Goal: Task Accomplishment & Management: Complete application form

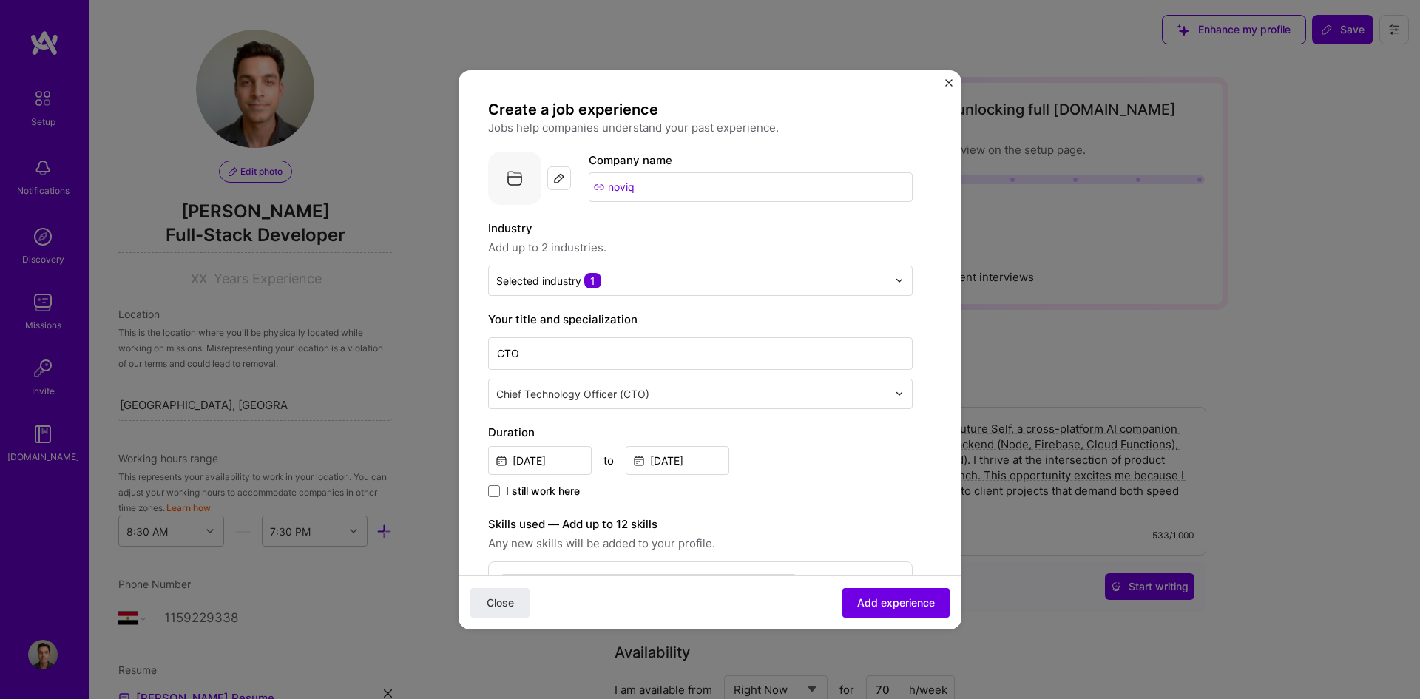
select select "EG"
select select "Right Now"
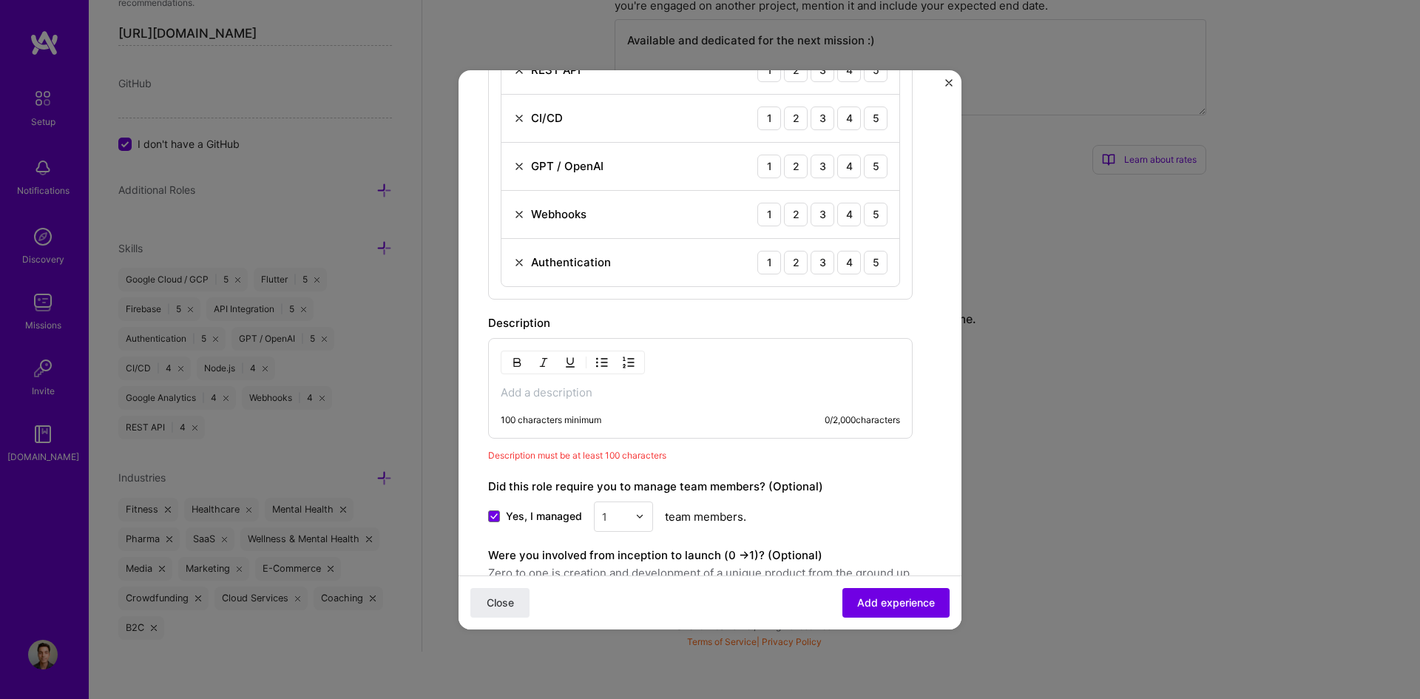
scroll to position [715, 0]
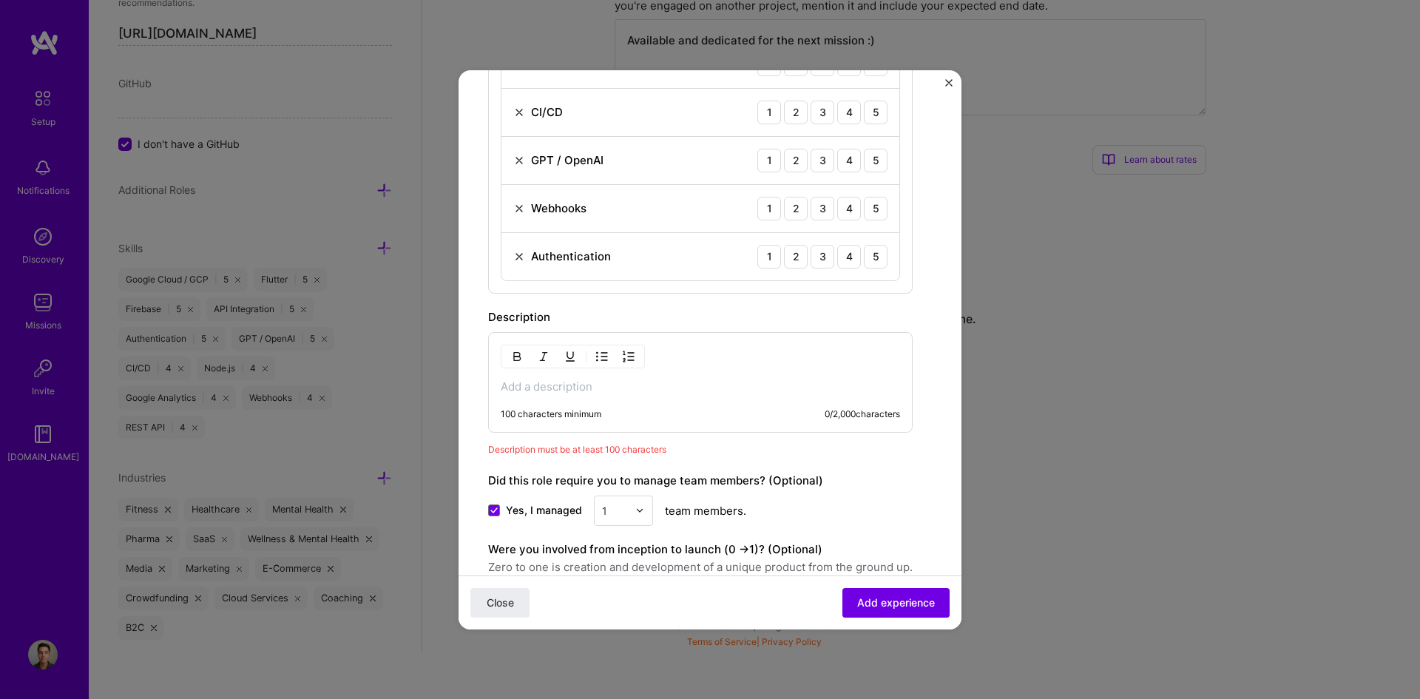
click at [568, 390] on p at bounding box center [700, 386] width 399 height 15
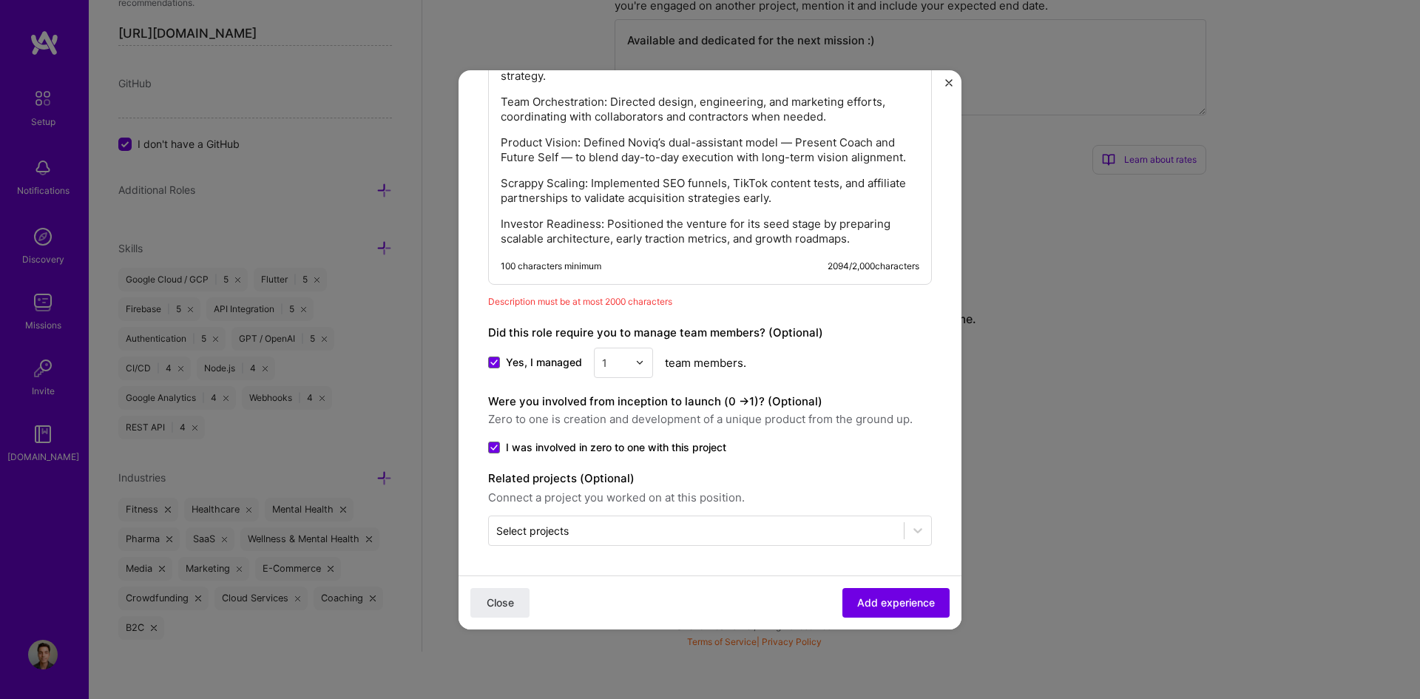
scroll to position [1511, 0]
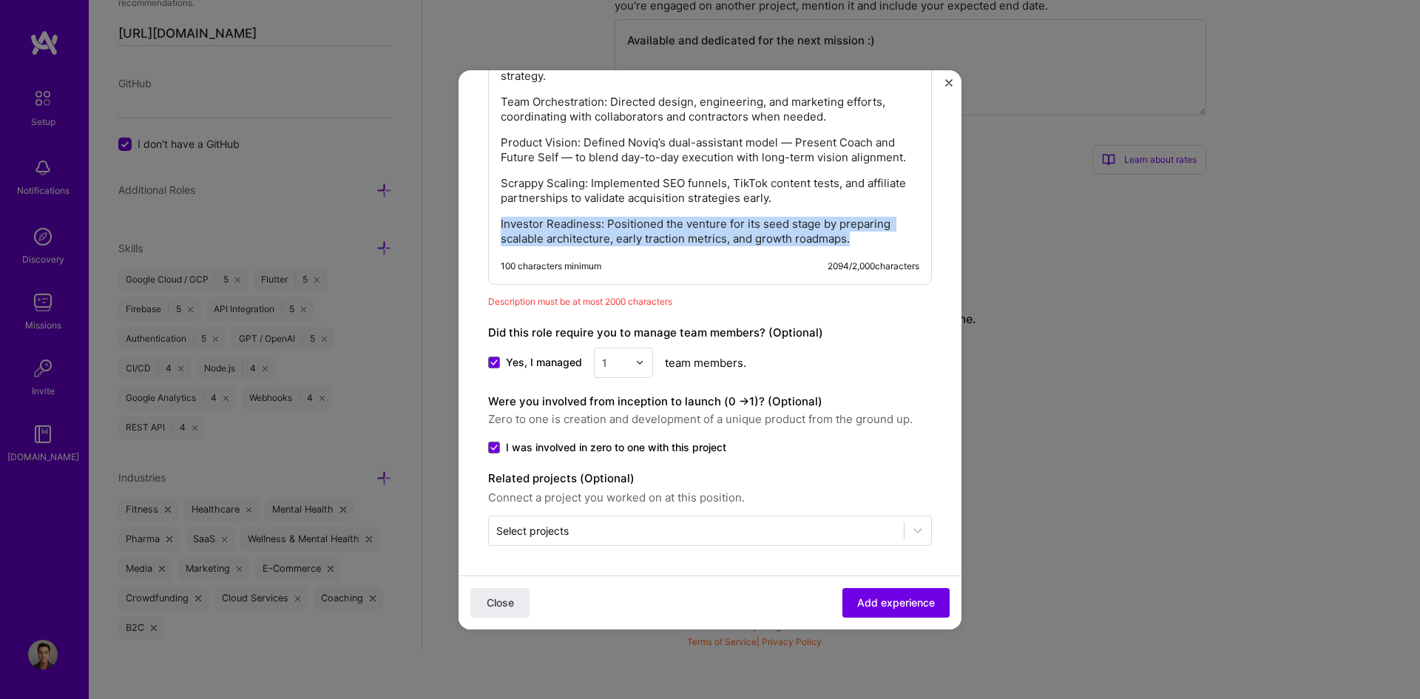
drag, startPoint x: 857, startPoint y: 240, endPoint x: 476, endPoint y: 217, distance: 381.7
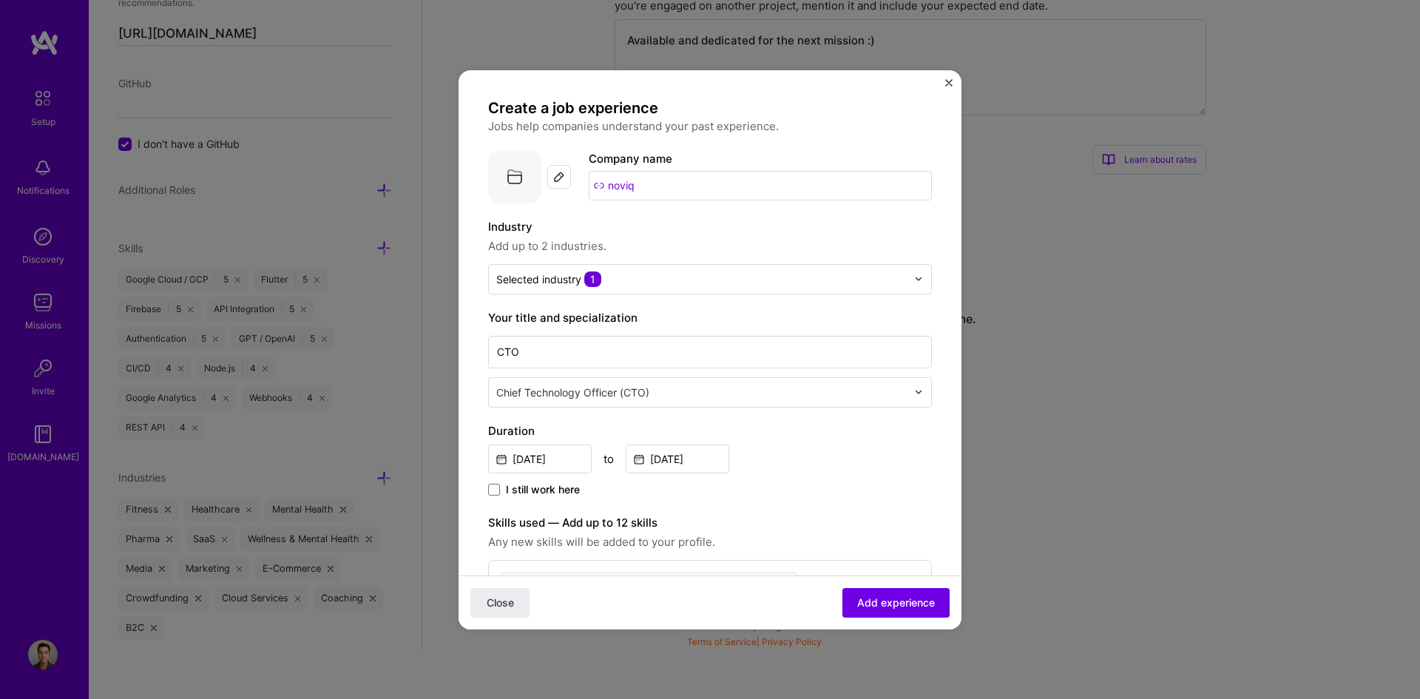
scroll to position [0, 0]
click at [884, 598] on span "Add experience" at bounding box center [896, 602] width 78 height 15
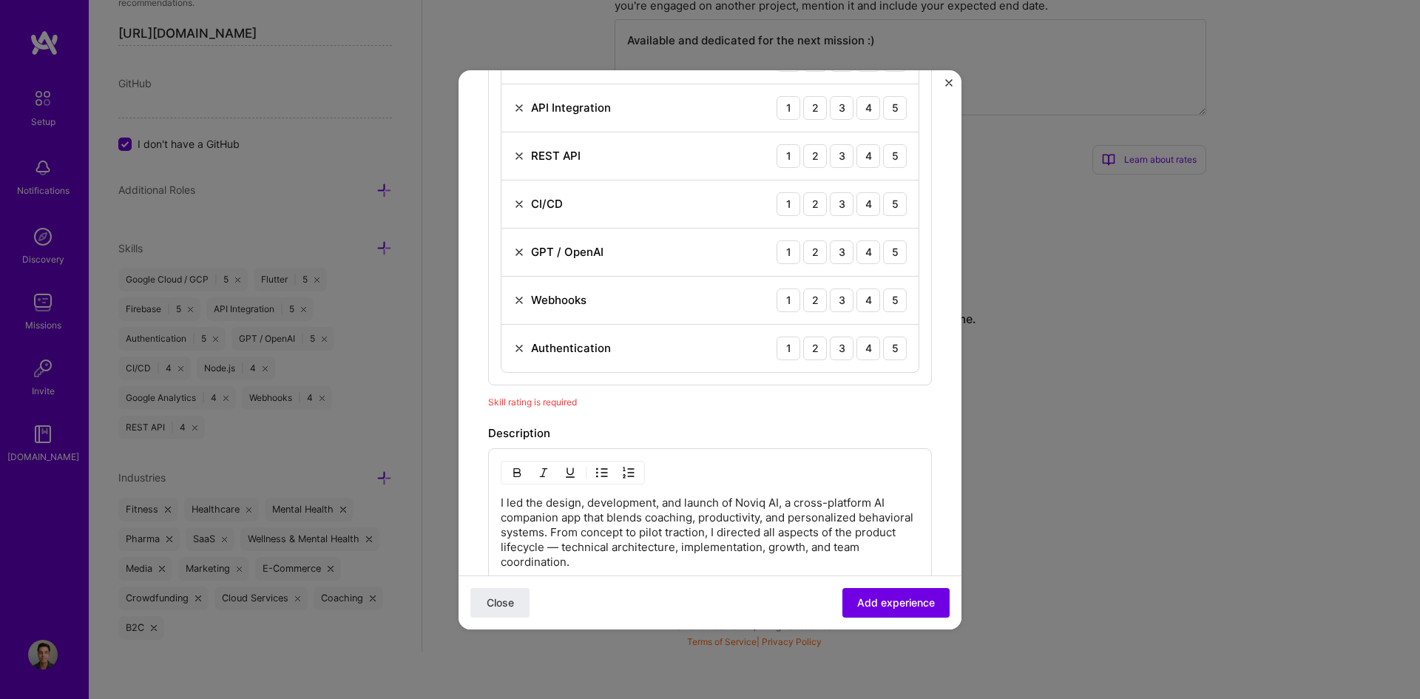
scroll to position [667, 0]
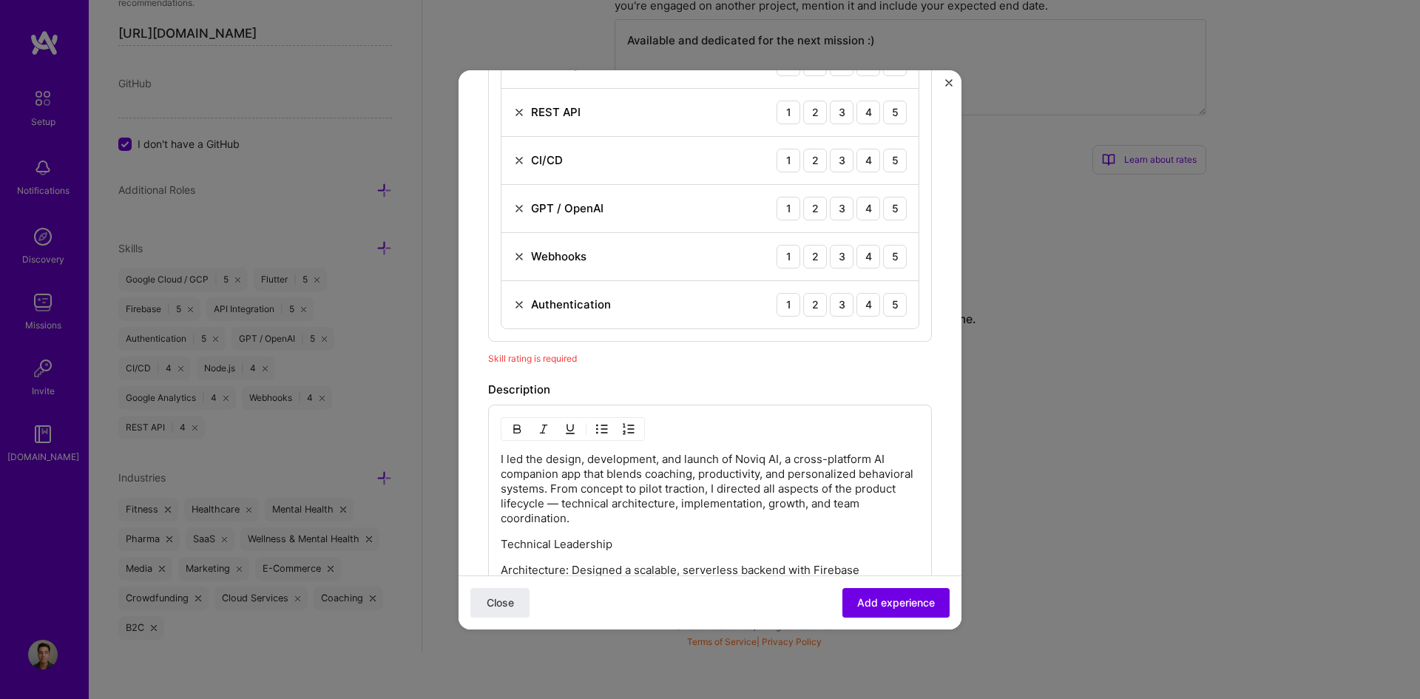
click at [706, 366] on div "Create a job experience Jobs help companies understand your past experience. Co…" at bounding box center [710, 383] width 444 height 1901
click at [857, 263] on div "4" at bounding box center [869, 257] width 24 height 24
click at [857, 205] on div "4" at bounding box center [869, 209] width 24 height 24
click at [871, 306] on div "1 2 3 4 5" at bounding box center [842, 305] width 130 height 24
click at [883, 303] on div "5" at bounding box center [895, 305] width 24 height 24
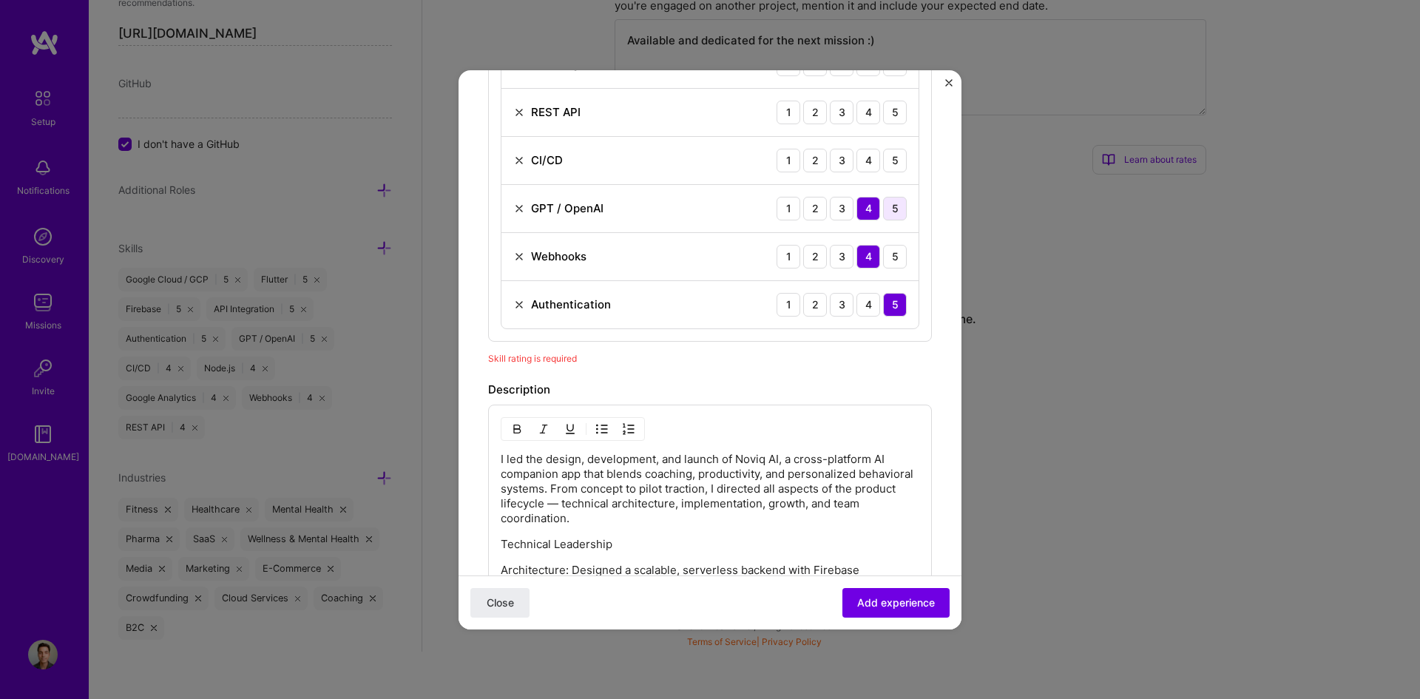
click at [883, 216] on div "5" at bounding box center [895, 209] width 24 height 24
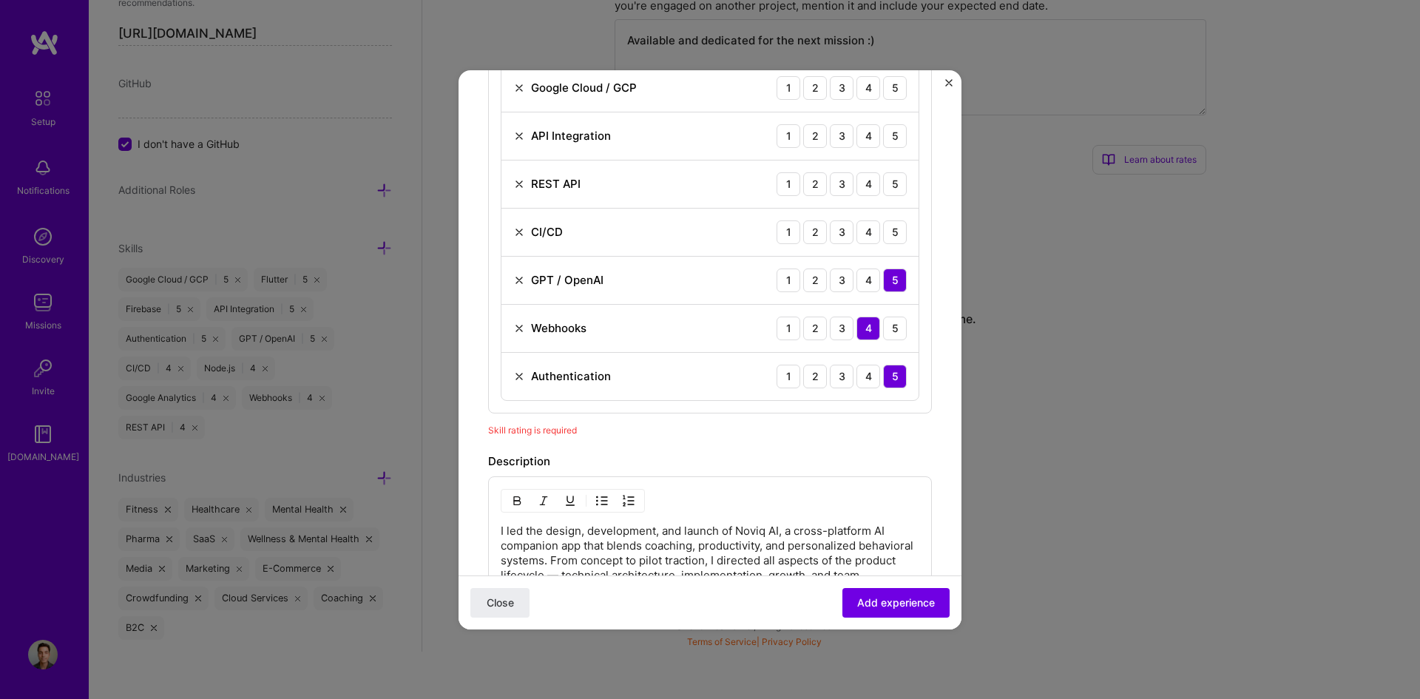
scroll to position [593, 0]
click at [865, 239] on div "4" at bounding box center [869, 235] width 24 height 24
click at [884, 187] on div "5" at bounding box center [895, 187] width 24 height 24
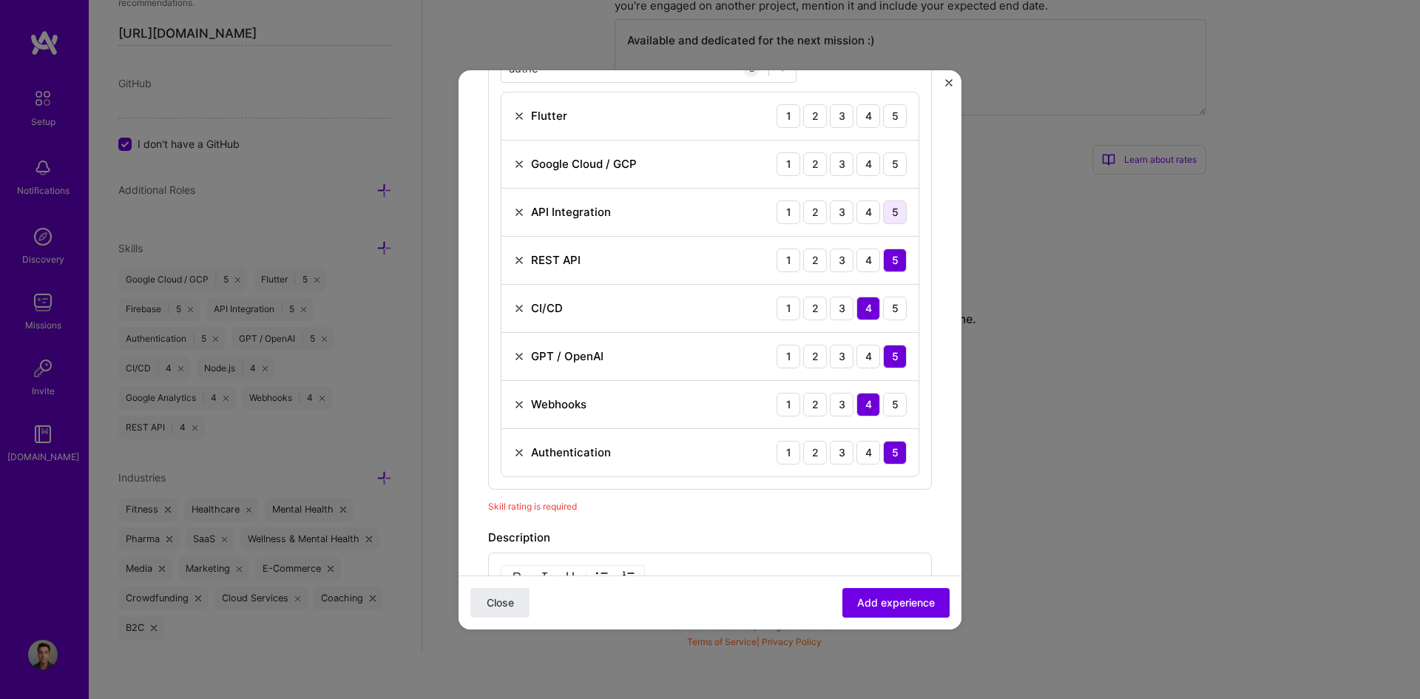
click at [886, 213] on div "5" at bounding box center [895, 212] width 24 height 24
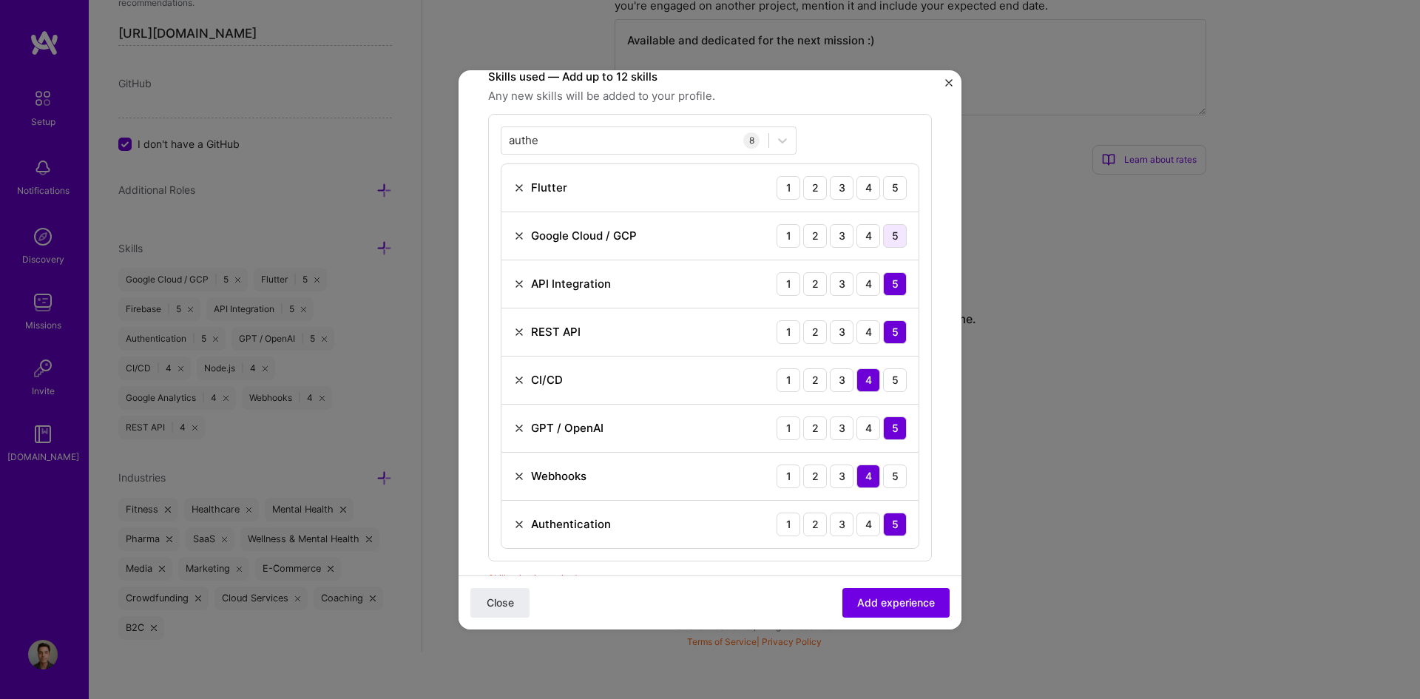
scroll to position [445, 0]
click at [885, 242] on div "5" at bounding box center [895, 238] width 24 height 24
click at [886, 190] on div "5" at bounding box center [895, 190] width 24 height 24
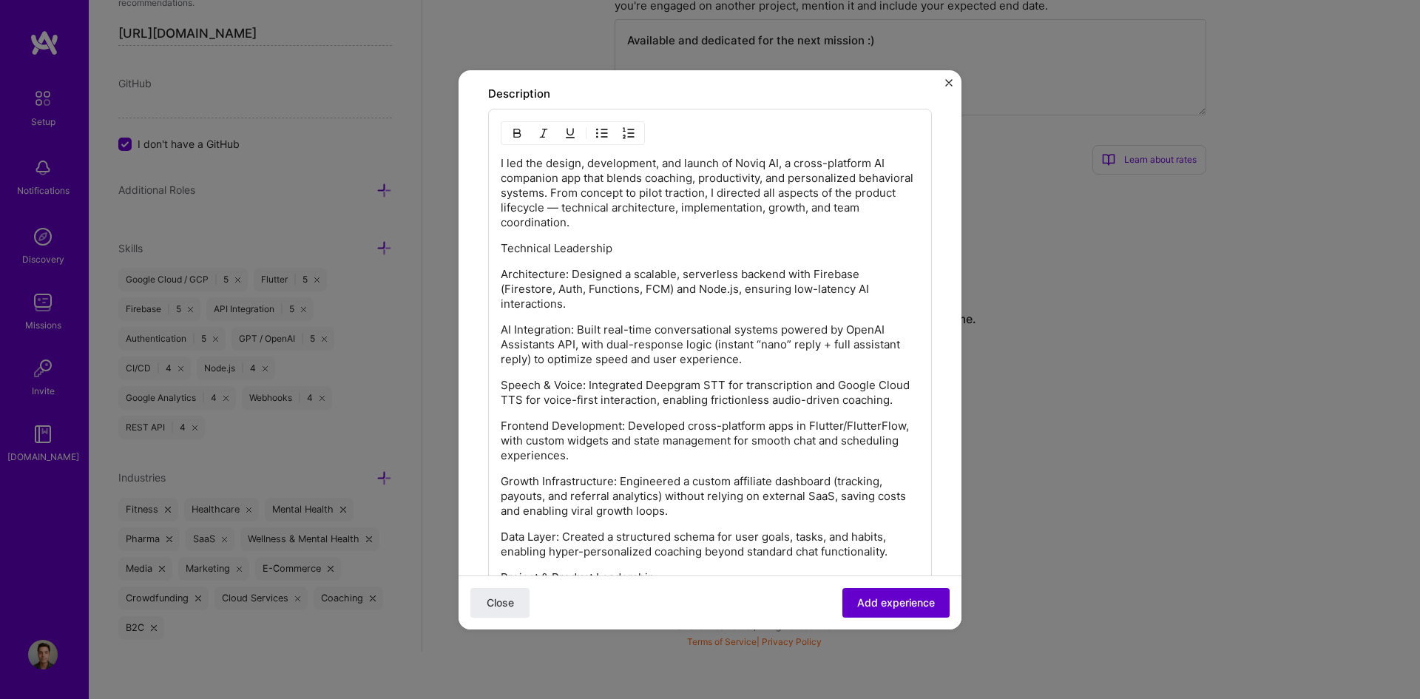
click at [902, 599] on span "Add experience" at bounding box center [896, 602] width 78 height 15
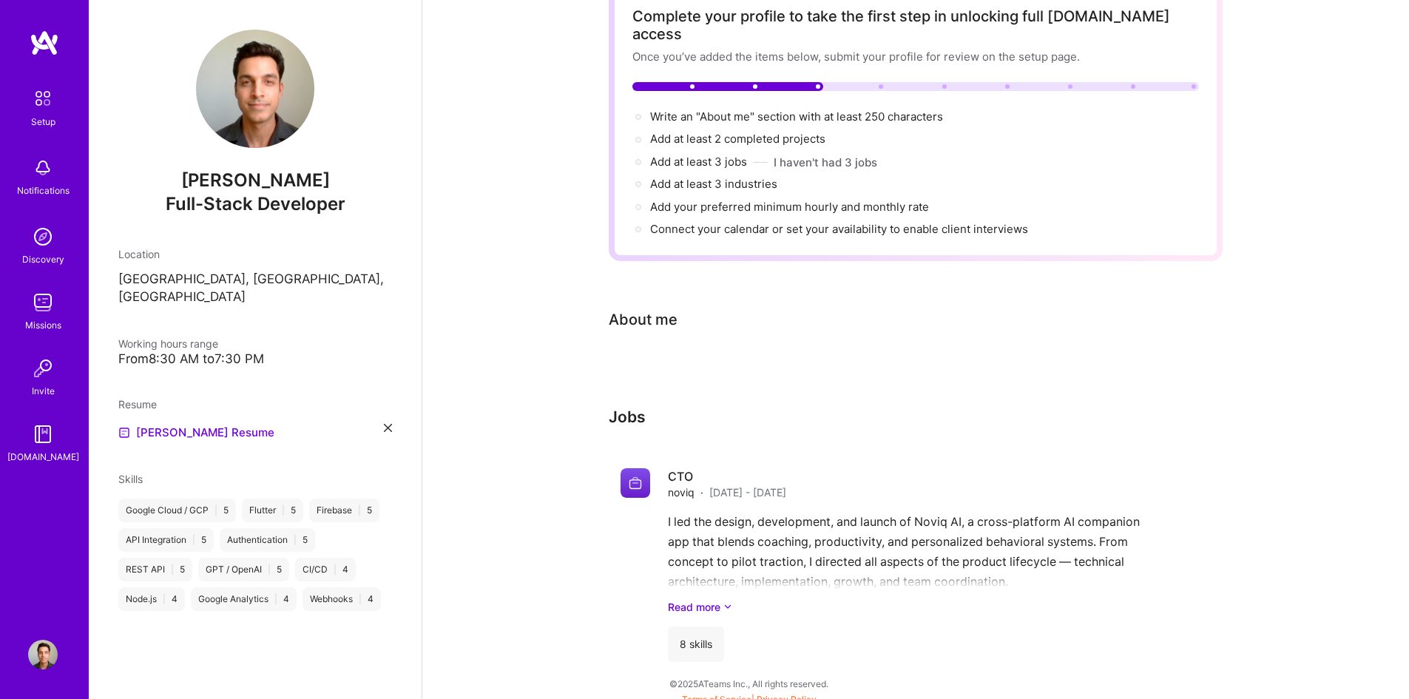
scroll to position [86, 0]
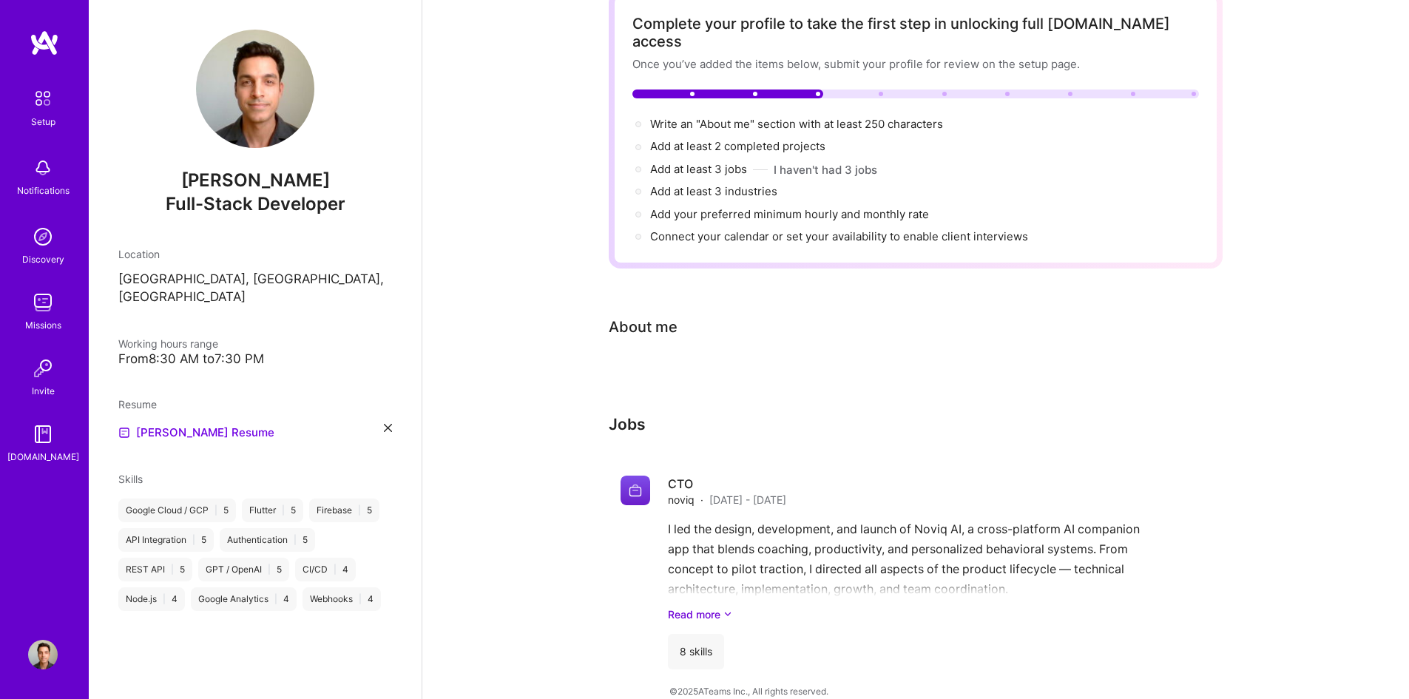
click at [656, 328] on div "Complete your profile to take the first step in unlocking full A.Team access On…" at bounding box center [916, 336] width 614 height 690
click at [673, 316] on div "About me" at bounding box center [643, 327] width 69 height 22
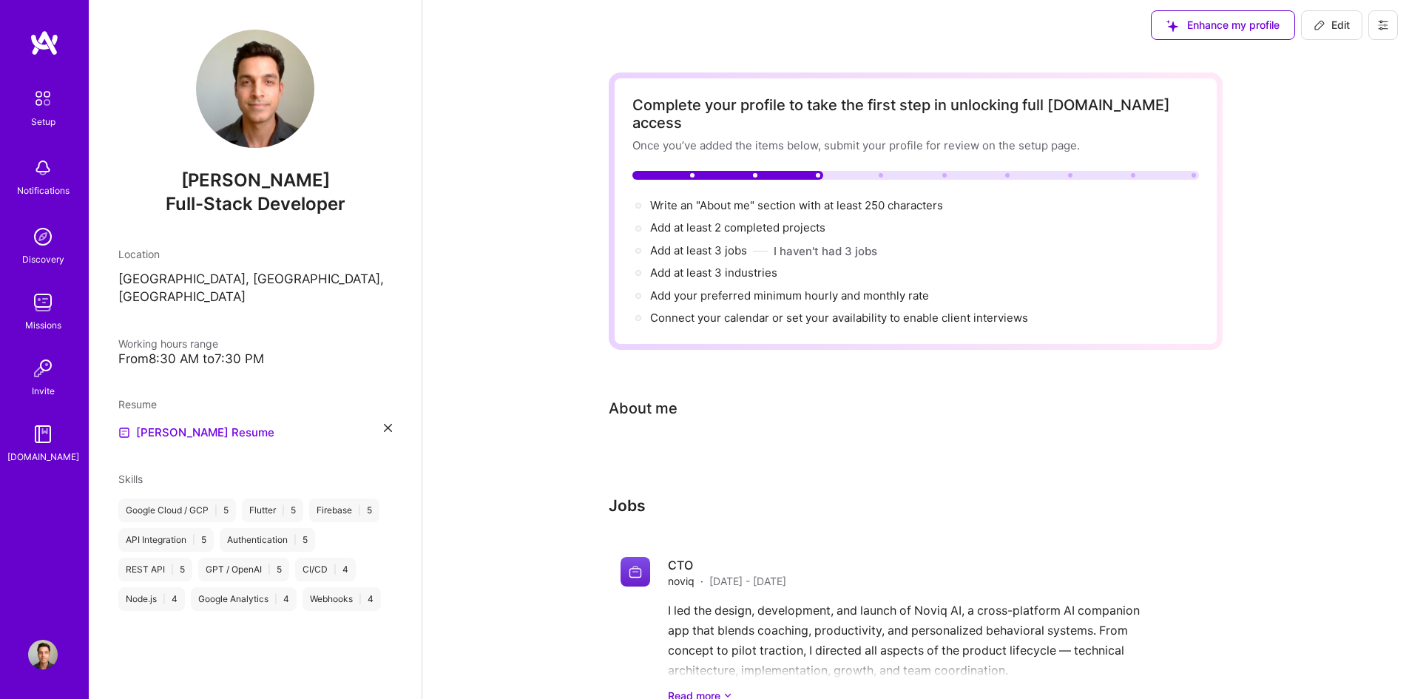
scroll to position [0, 0]
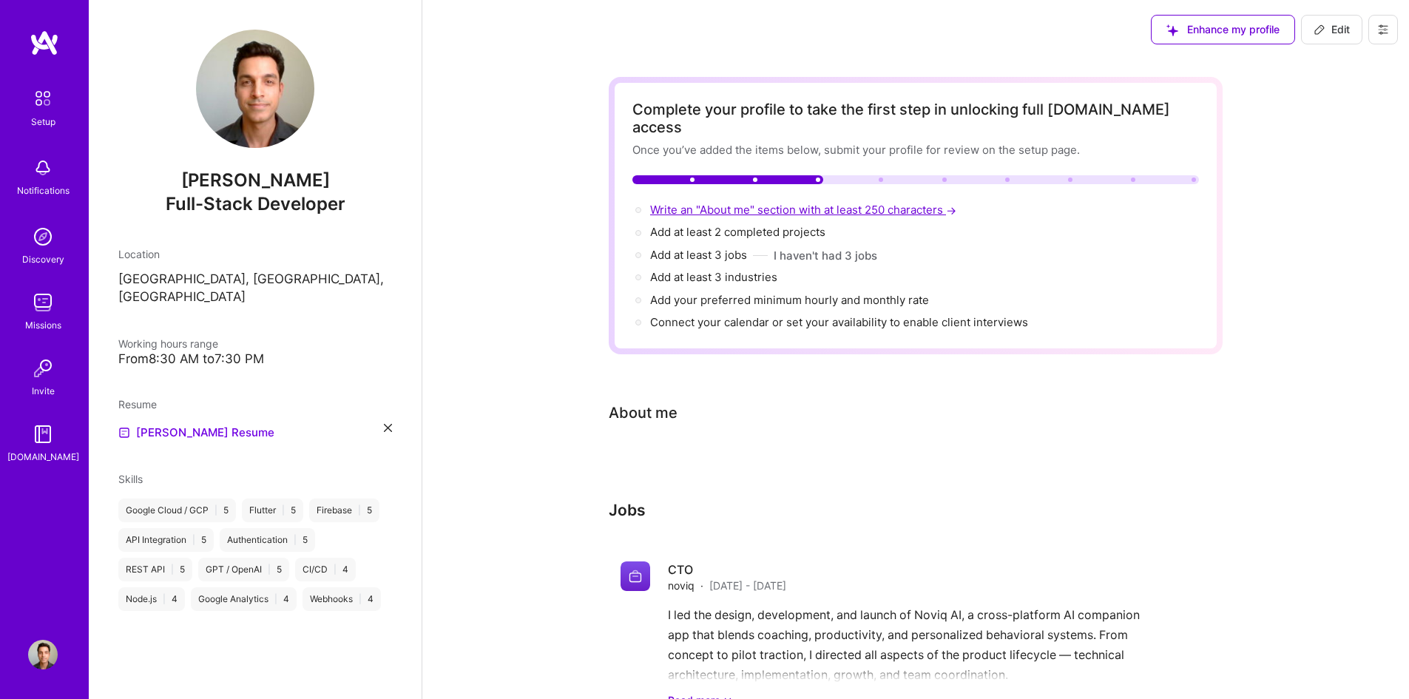
click at [762, 203] on span "Write an "About me" section with at least 250 characters →" at bounding box center [804, 210] width 309 height 14
select select "US"
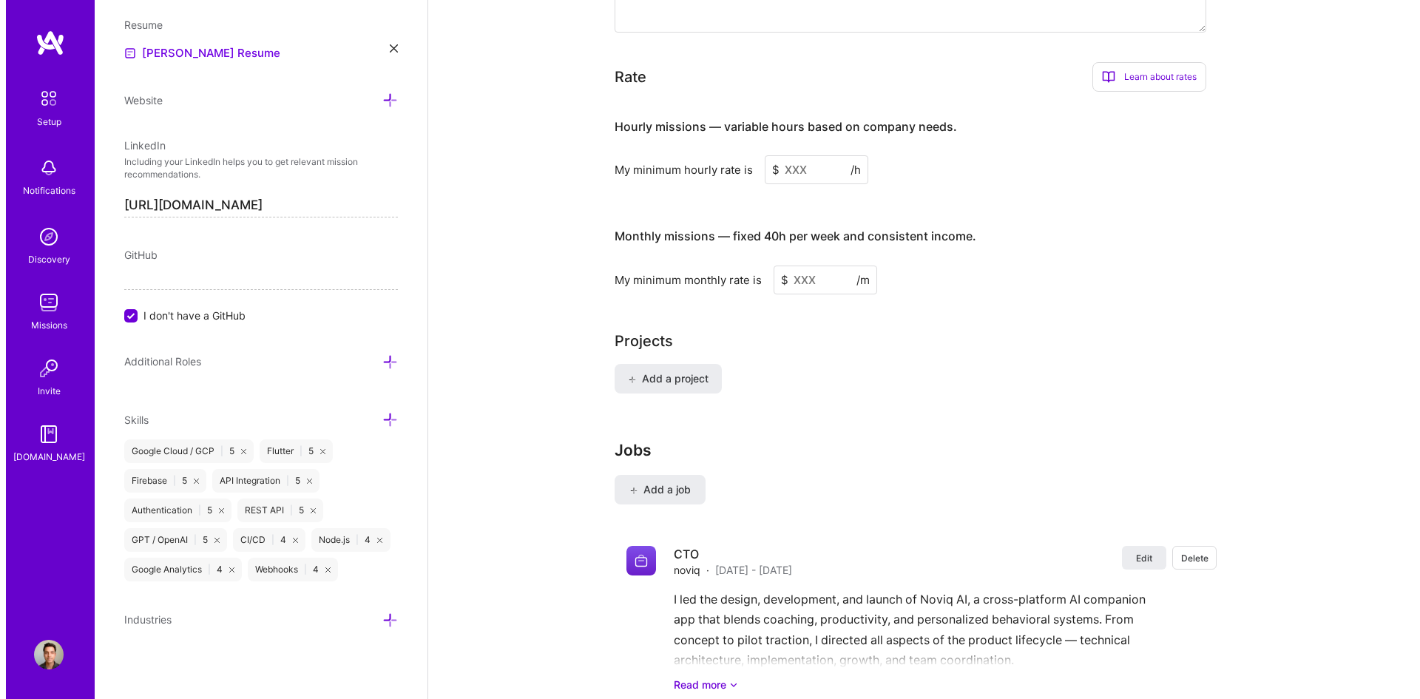
scroll to position [835, 0]
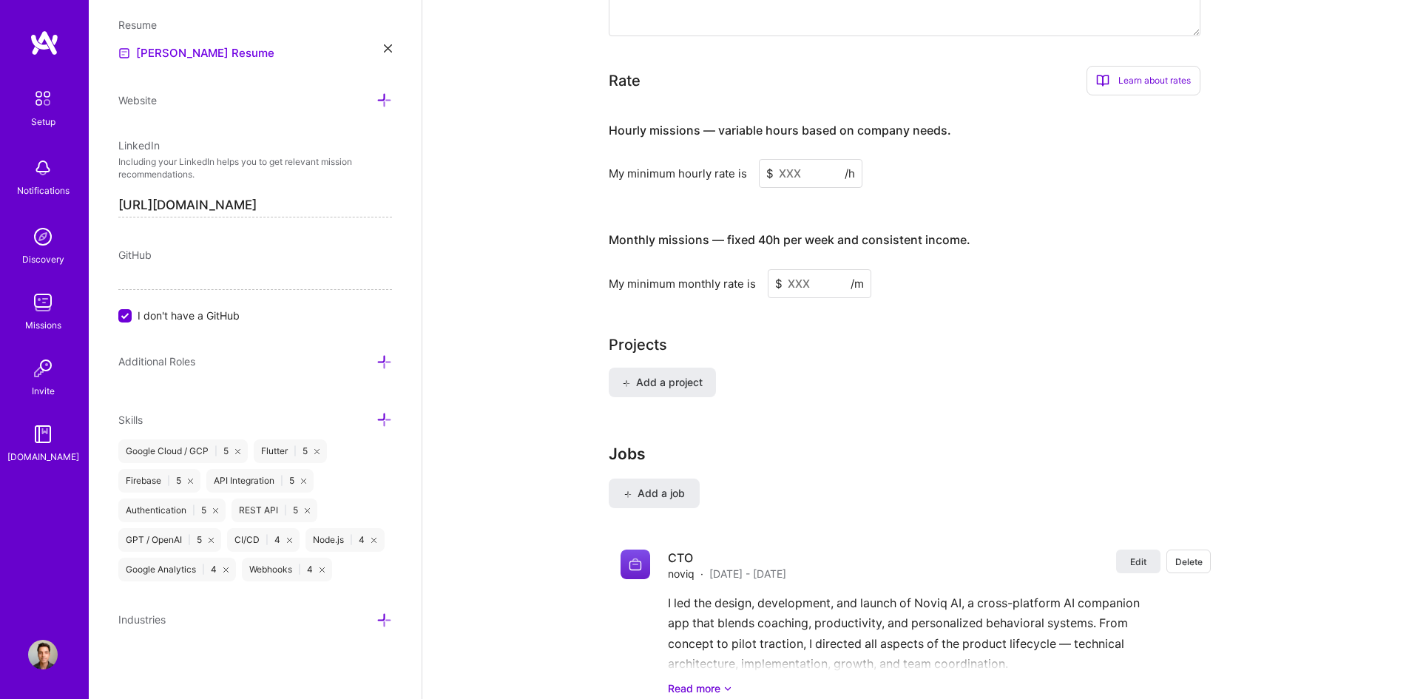
click at [669, 345] on div "Projects Add a project" at bounding box center [916, 374] width 614 height 81
click at [679, 396] on div "Add a project" at bounding box center [916, 391] width 614 height 47
click at [687, 375] on span "Add a project" at bounding box center [662, 382] width 81 height 15
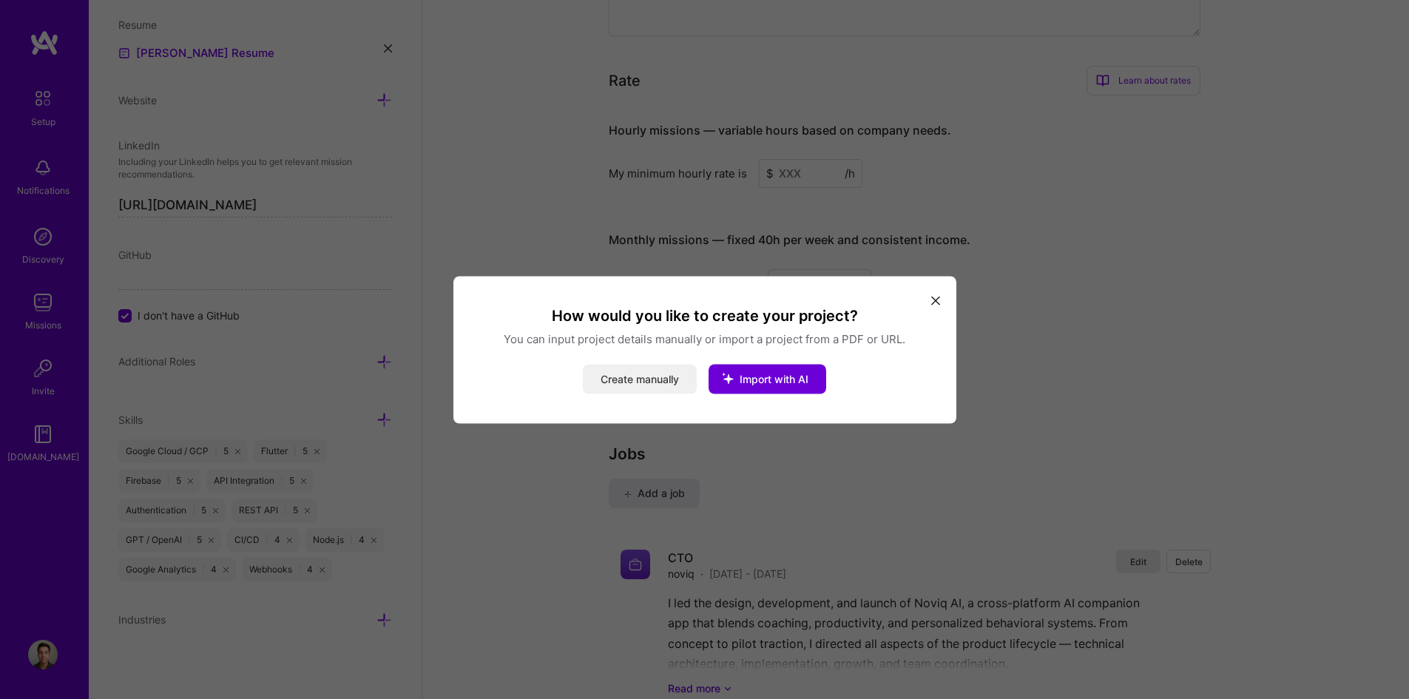
click at [672, 387] on button "Create manually" at bounding box center [640, 379] width 114 height 30
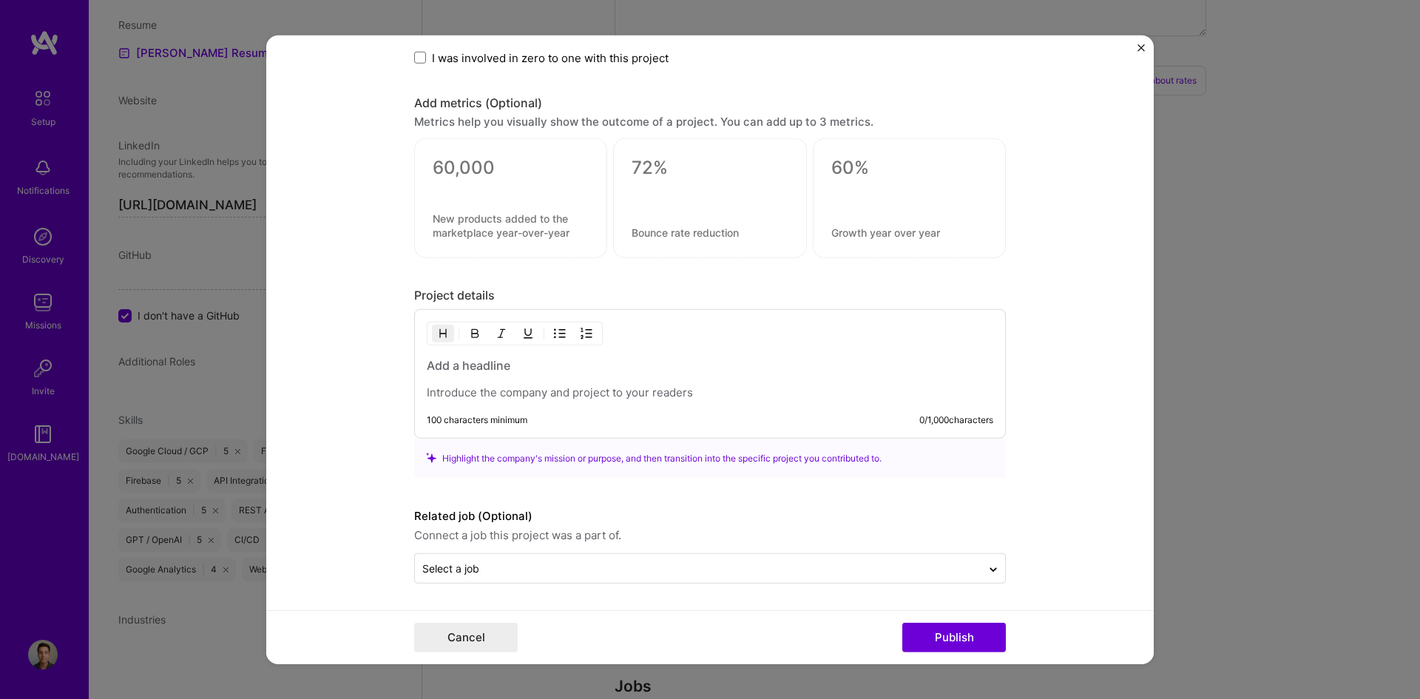
scroll to position [922, 0]
click at [492, 568] on input "text" at bounding box center [698, 569] width 552 height 16
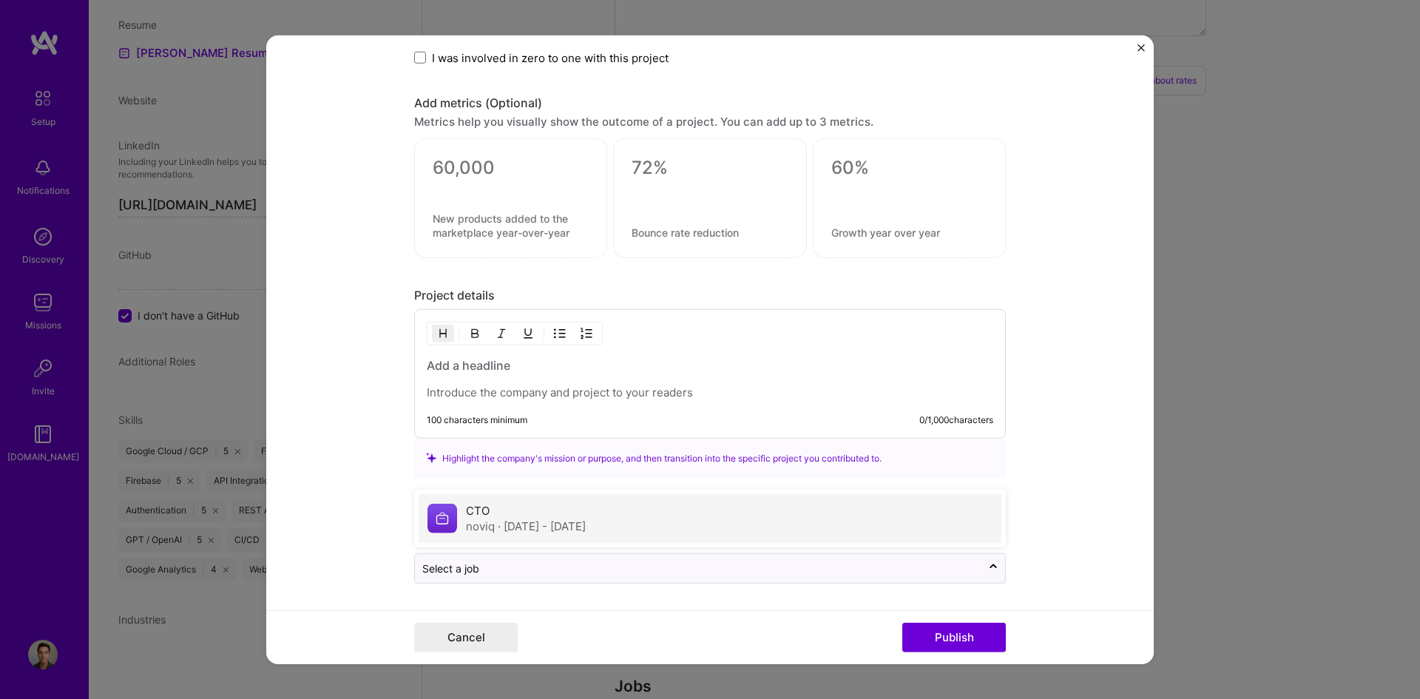
click at [498, 522] on span "· Jan 2025 - Aug 2025" at bounding box center [542, 526] width 88 height 14
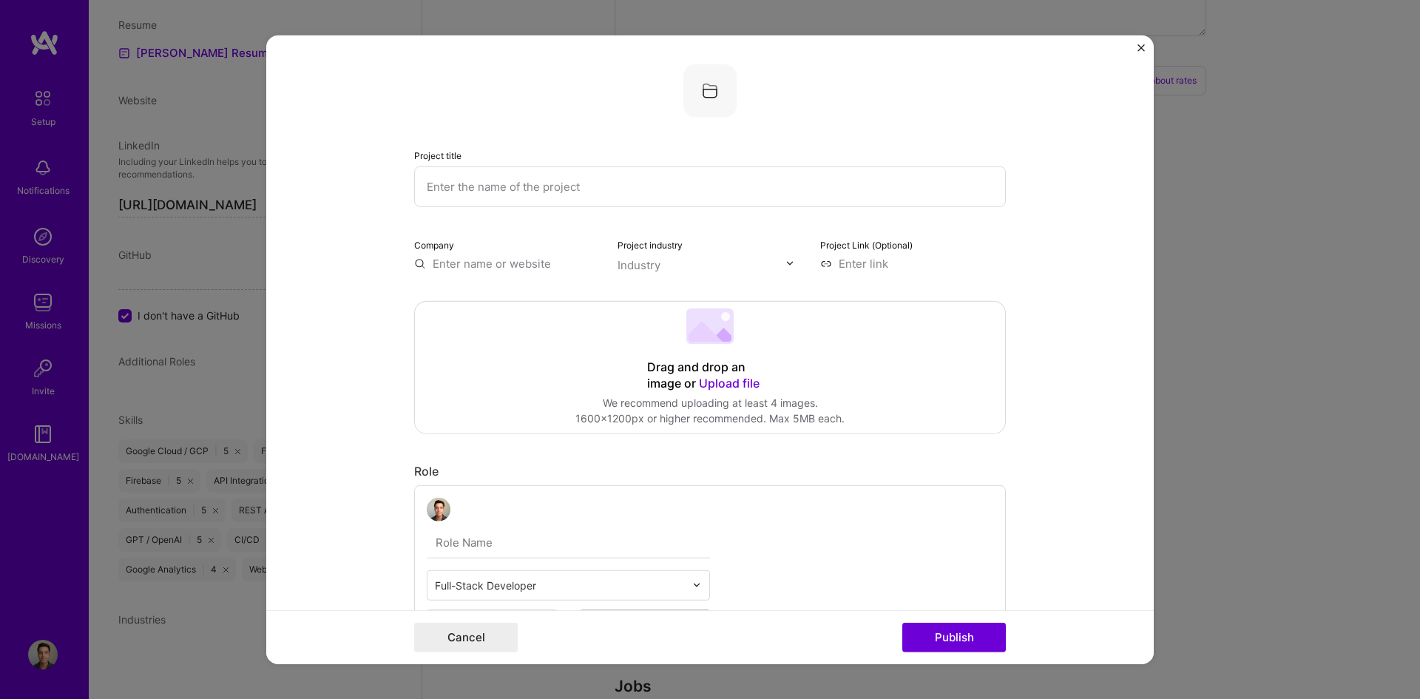
scroll to position [0, 0]
click at [509, 200] on input "text" at bounding box center [710, 186] width 592 height 41
click at [507, 192] on input "text" at bounding box center [710, 186] width 592 height 41
click at [1136, 47] on form "Project title Company Project industry Industry Project Link (Optional) Drag an…" at bounding box center [710, 350] width 888 height 630
click at [1138, 47] on img "Close" at bounding box center [1141, 47] width 7 height 7
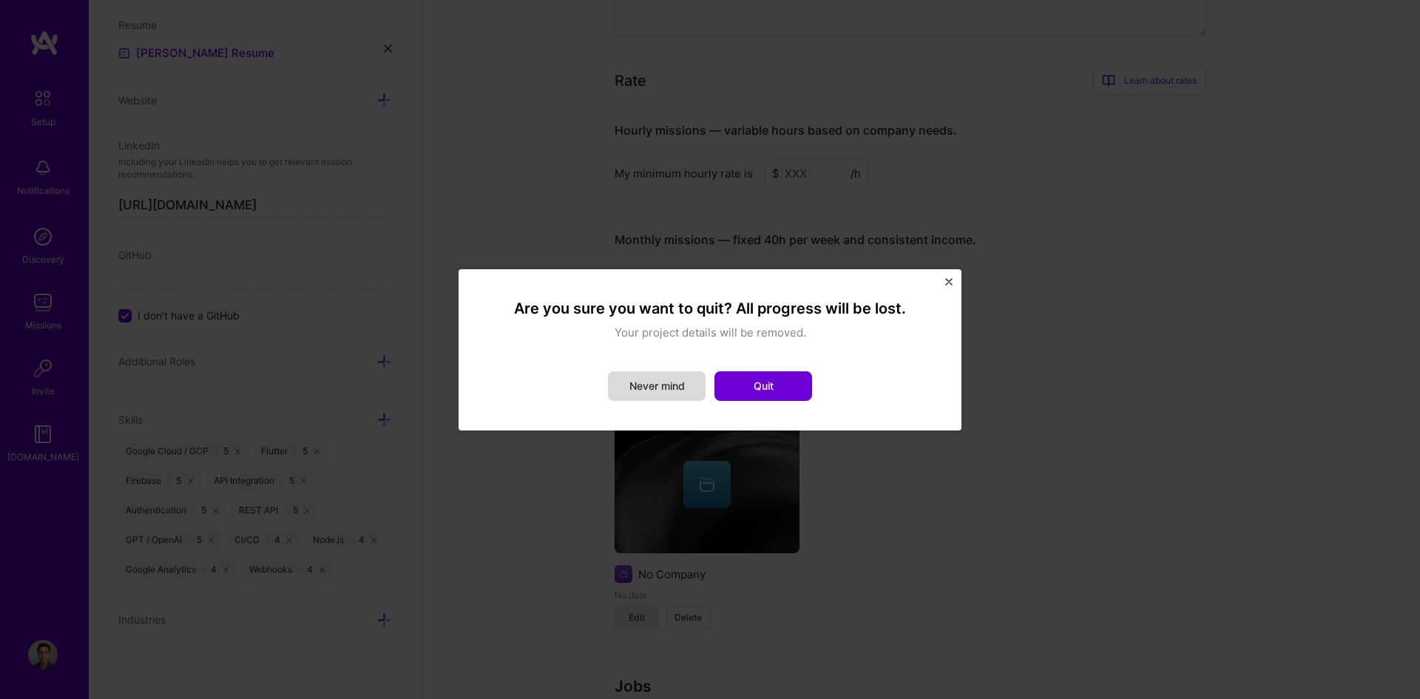
click at [654, 385] on button "Never mind" at bounding box center [657, 386] width 98 height 30
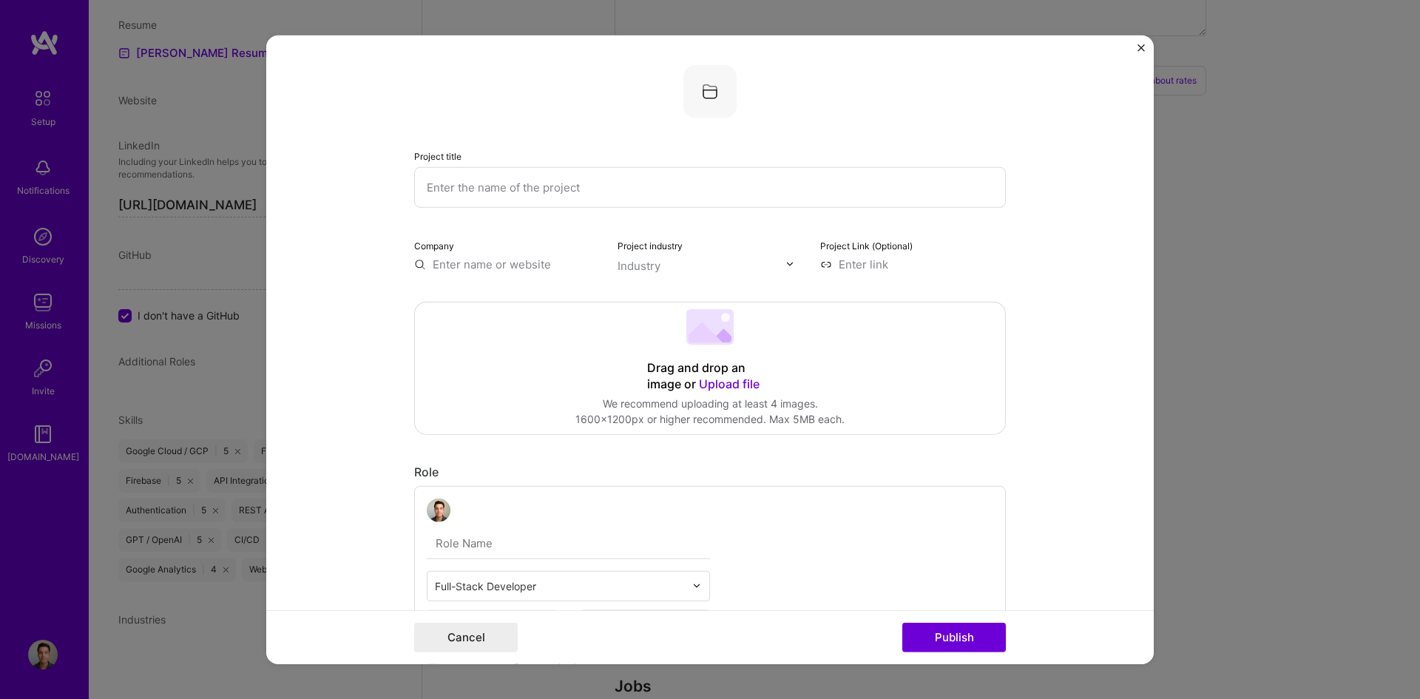
click at [543, 186] on input "text" at bounding box center [710, 186] width 592 height 41
type input "Noviq AI: Meet Future you"
click at [516, 269] on input "text" at bounding box center [507, 264] width 186 height 16
type input "a"
click at [458, 261] on input "noviq" at bounding box center [507, 264] width 186 height 16
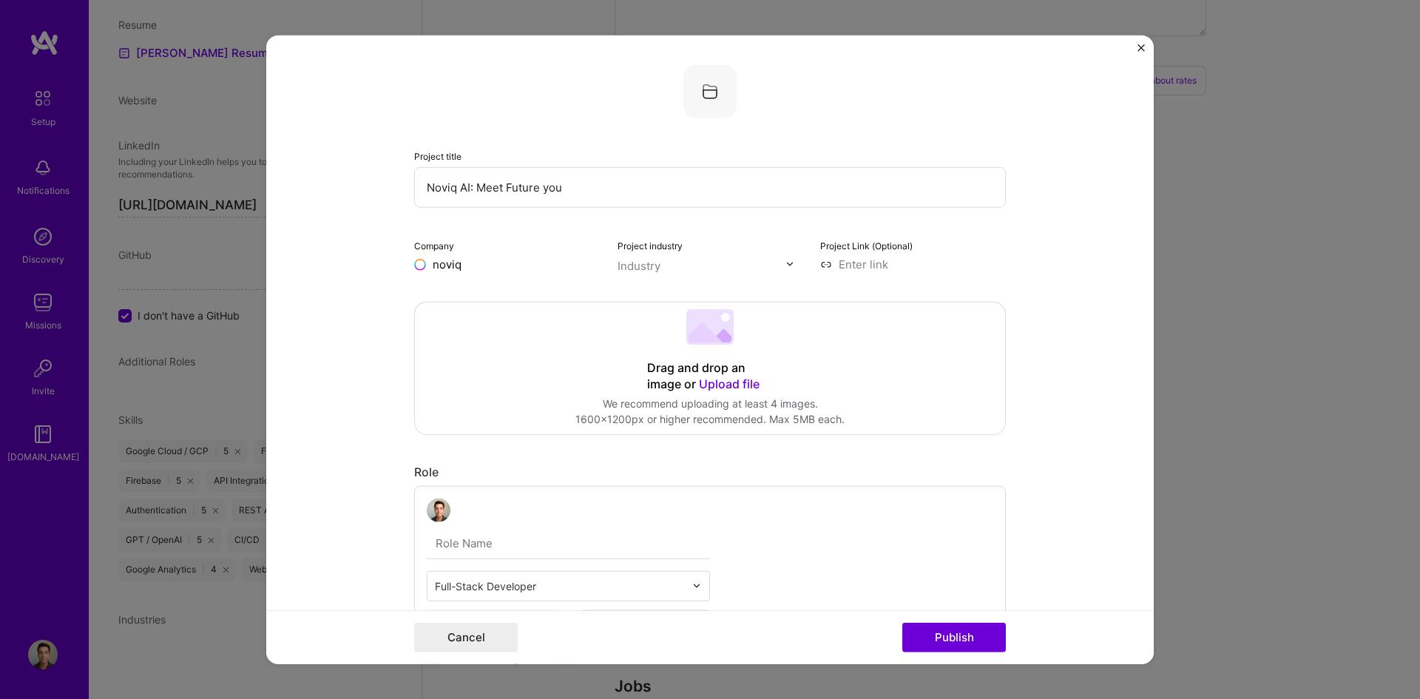
click at [458, 261] on input "noviq" at bounding box center [507, 264] width 186 height 16
click at [464, 263] on input "noviq" at bounding box center [507, 264] width 186 height 16
click at [471, 263] on input "noviq" at bounding box center [507, 264] width 186 height 16
type input "noviq AI"
click at [902, 623] on button "Publish" at bounding box center [954, 638] width 104 height 30
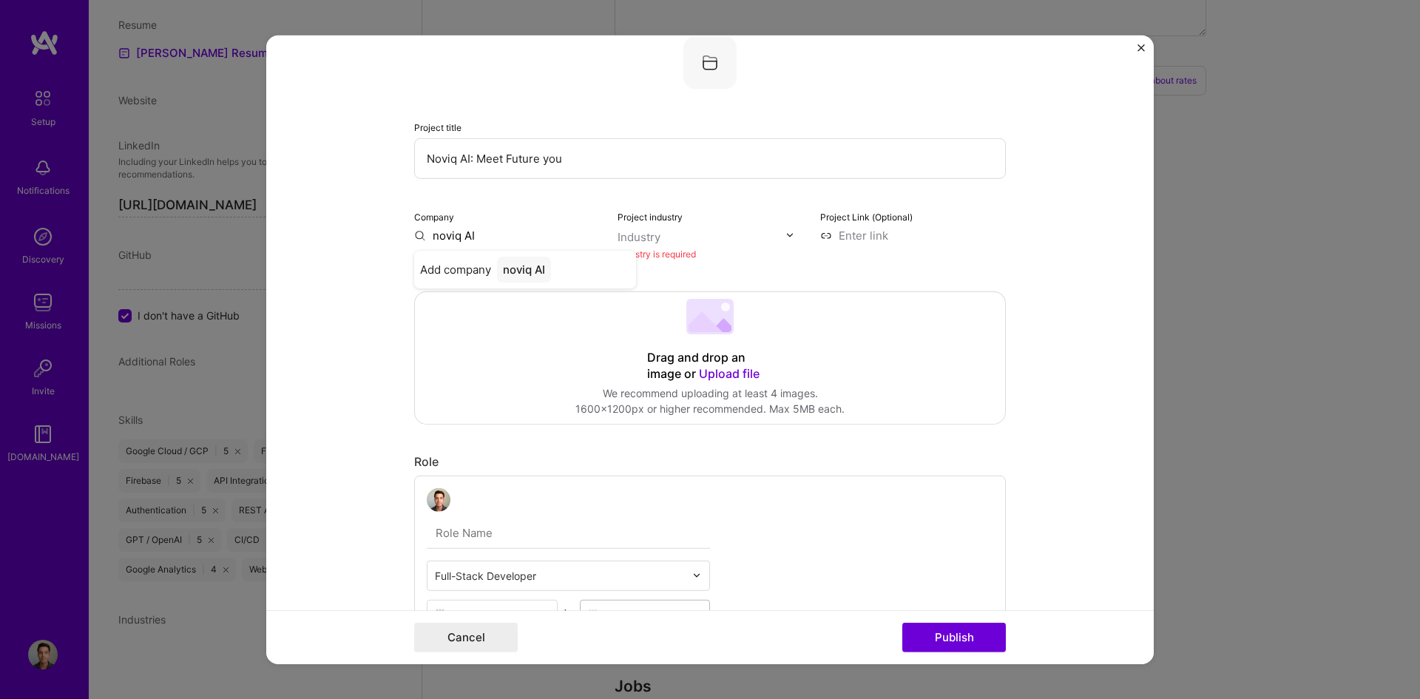
scroll to position [30, 0]
click at [472, 263] on span "Add company" at bounding box center [455, 268] width 71 height 16
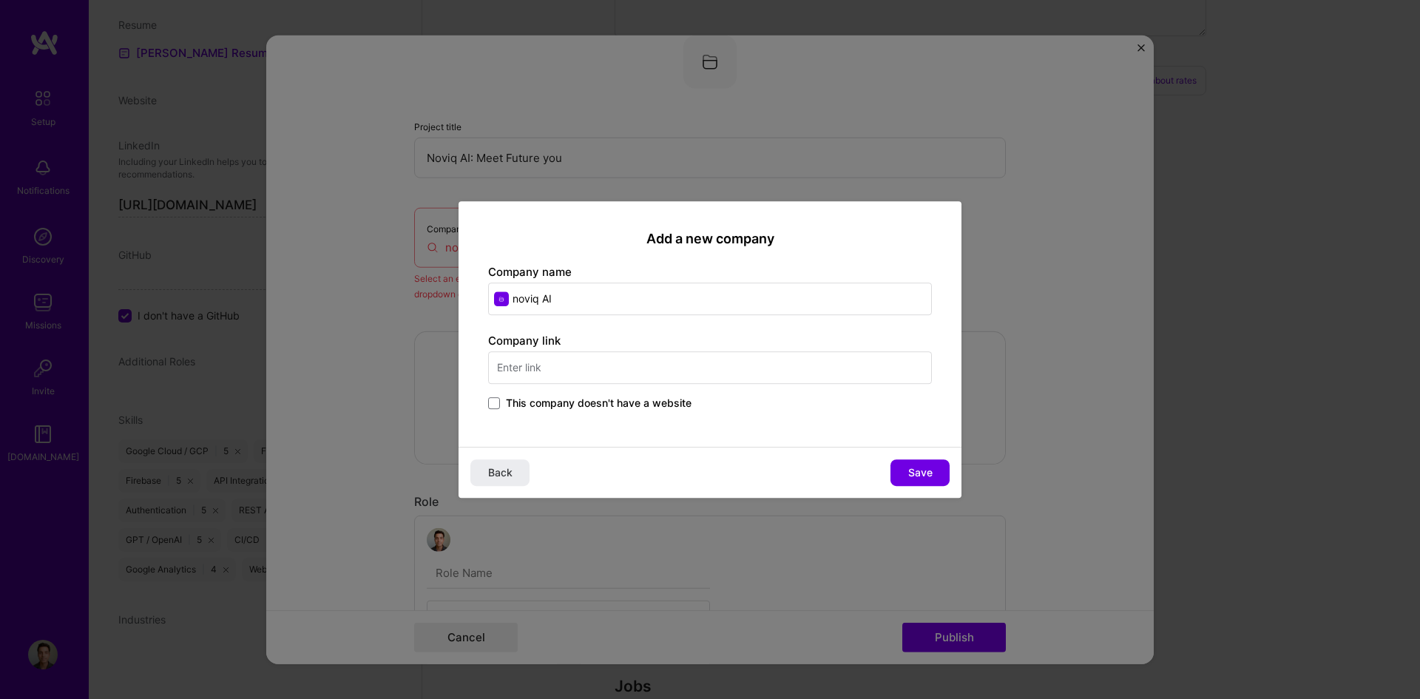
click at [567, 361] on input "text" at bounding box center [710, 367] width 444 height 33
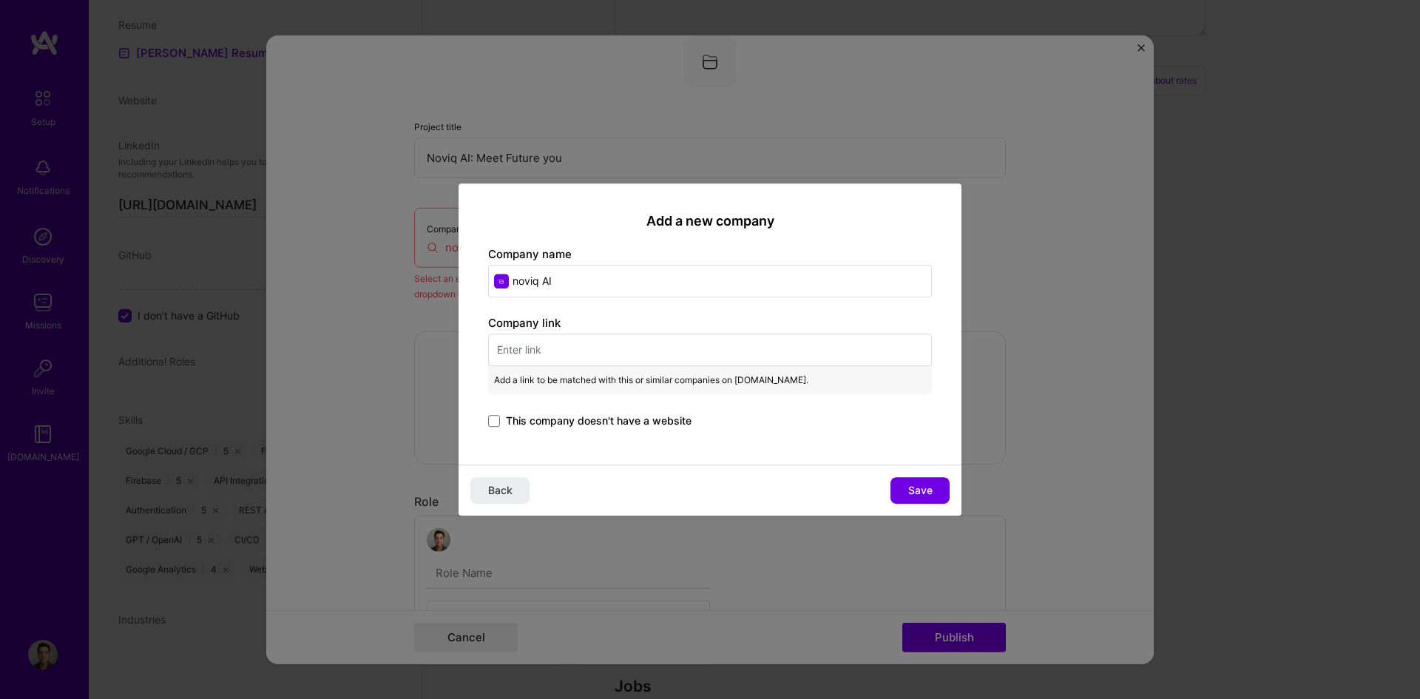
click at [513, 342] on input "text" at bounding box center [710, 350] width 444 height 33
paste input "https://noviq.tech/"
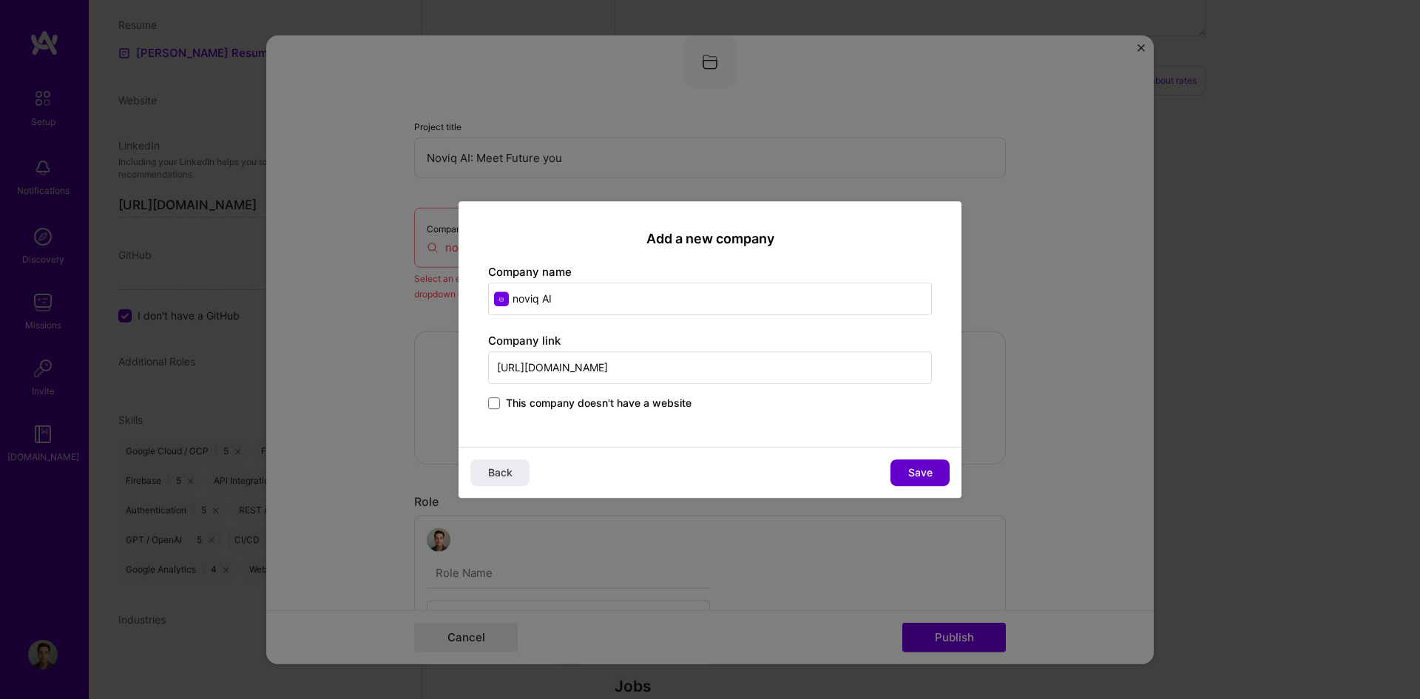
type input "https://noviq.tech/"
click at [934, 465] on button "Save" at bounding box center [920, 472] width 59 height 27
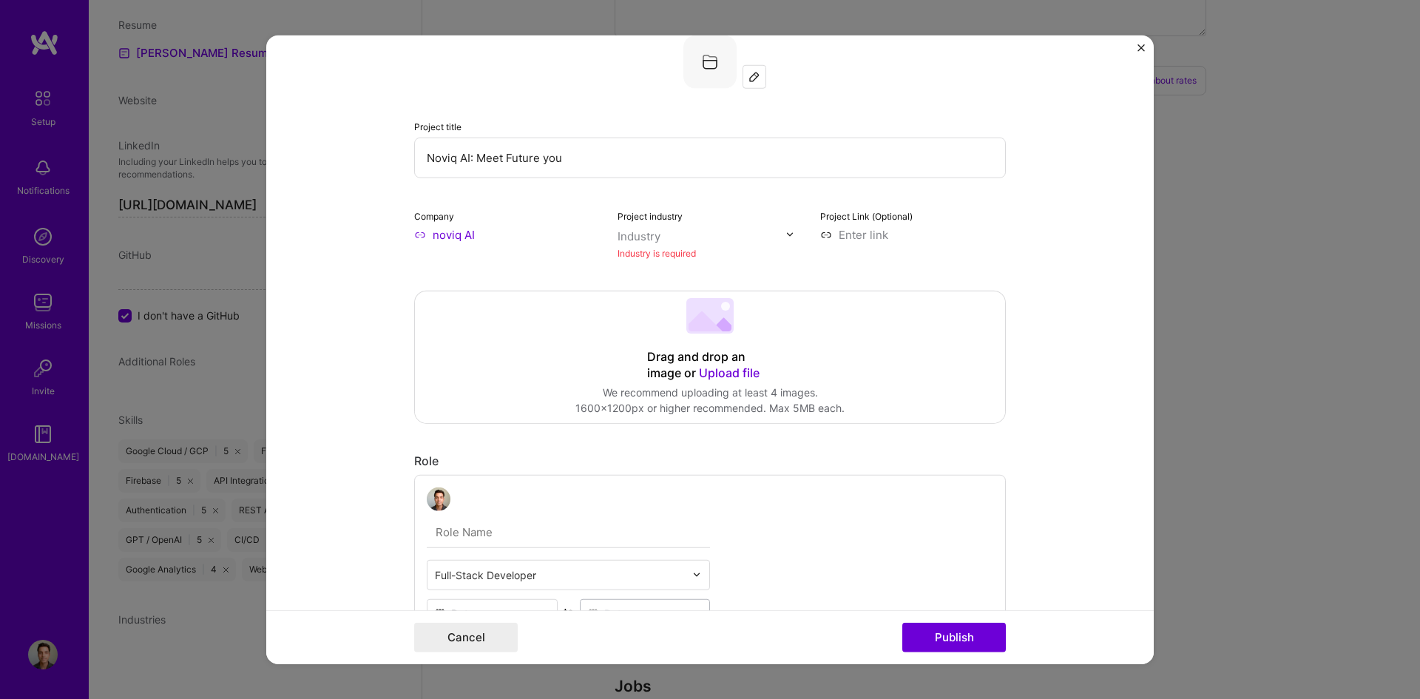
click at [644, 254] on div "Industry is required" at bounding box center [711, 253] width 186 height 16
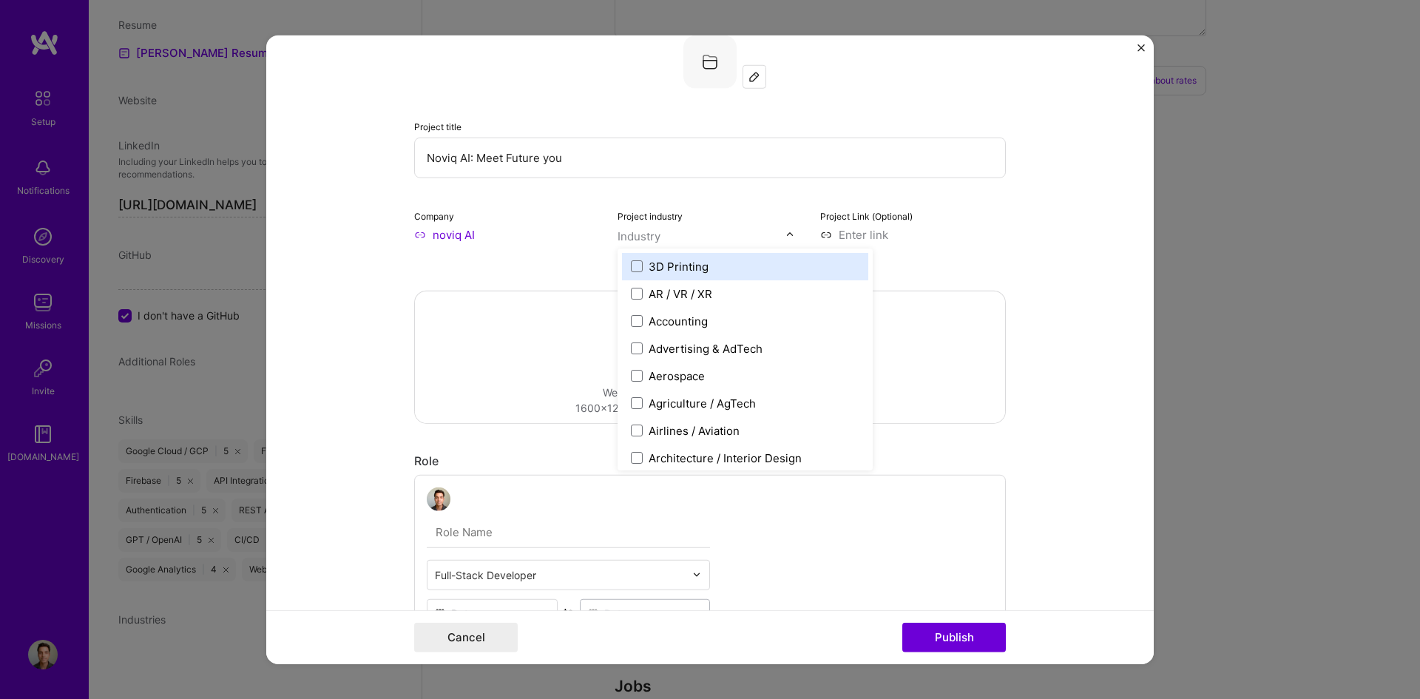
click at [657, 237] on input "text" at bounding box center [702, 236] width 169 height 16
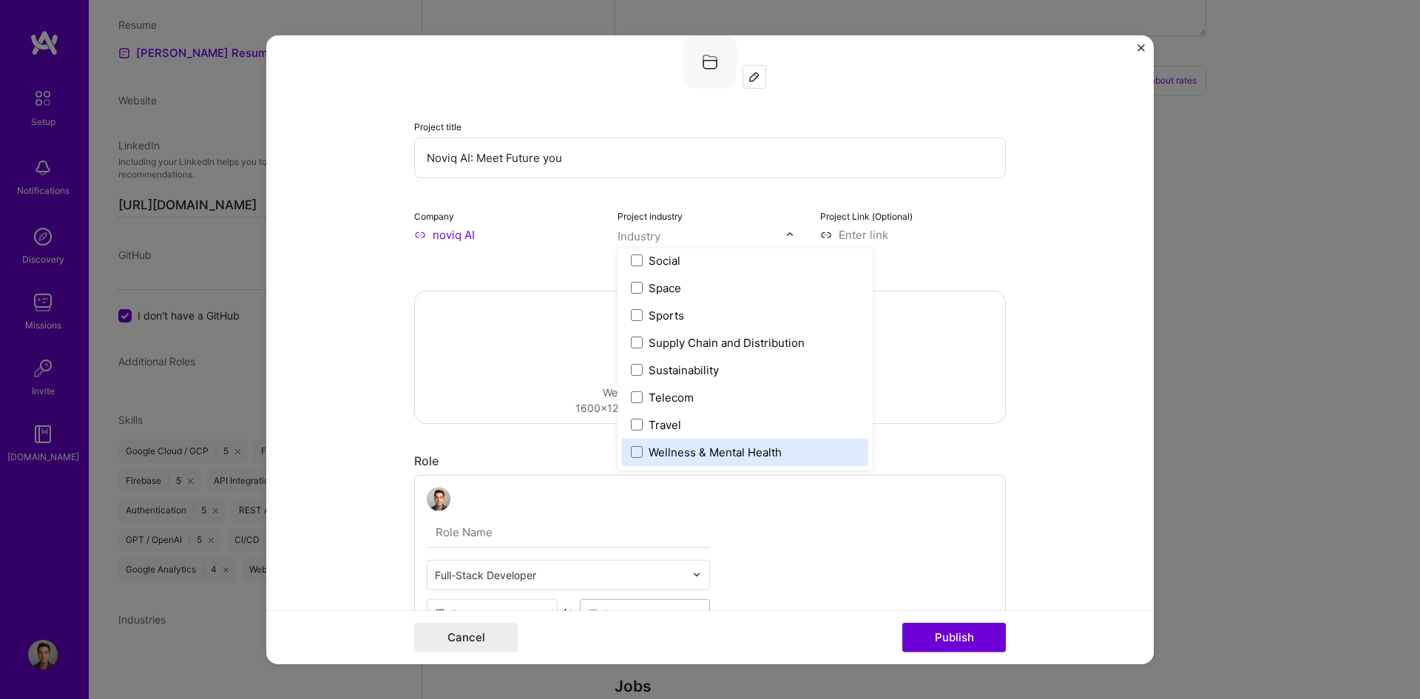
click at [718, 446] on div "Wellness & Mental Health" at bounding box center [715, 452] width 133 height 16
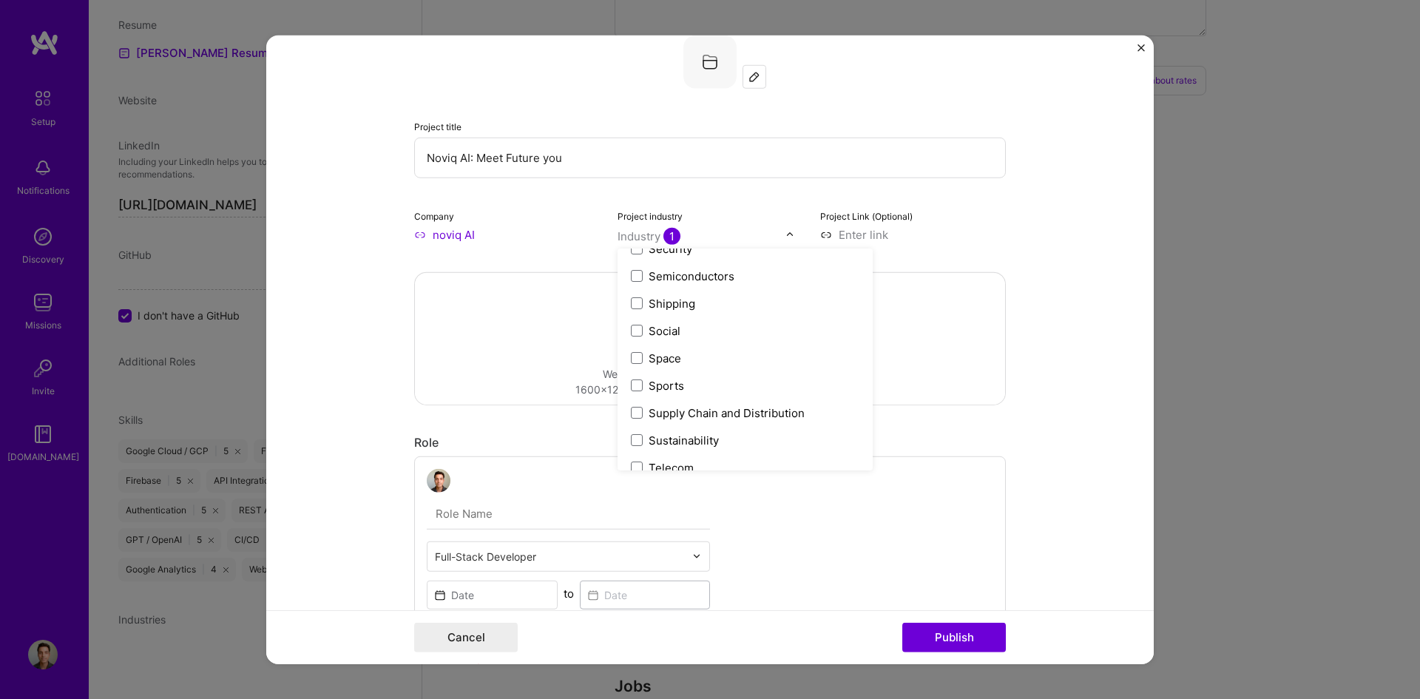
scroll to position [2849, 0]
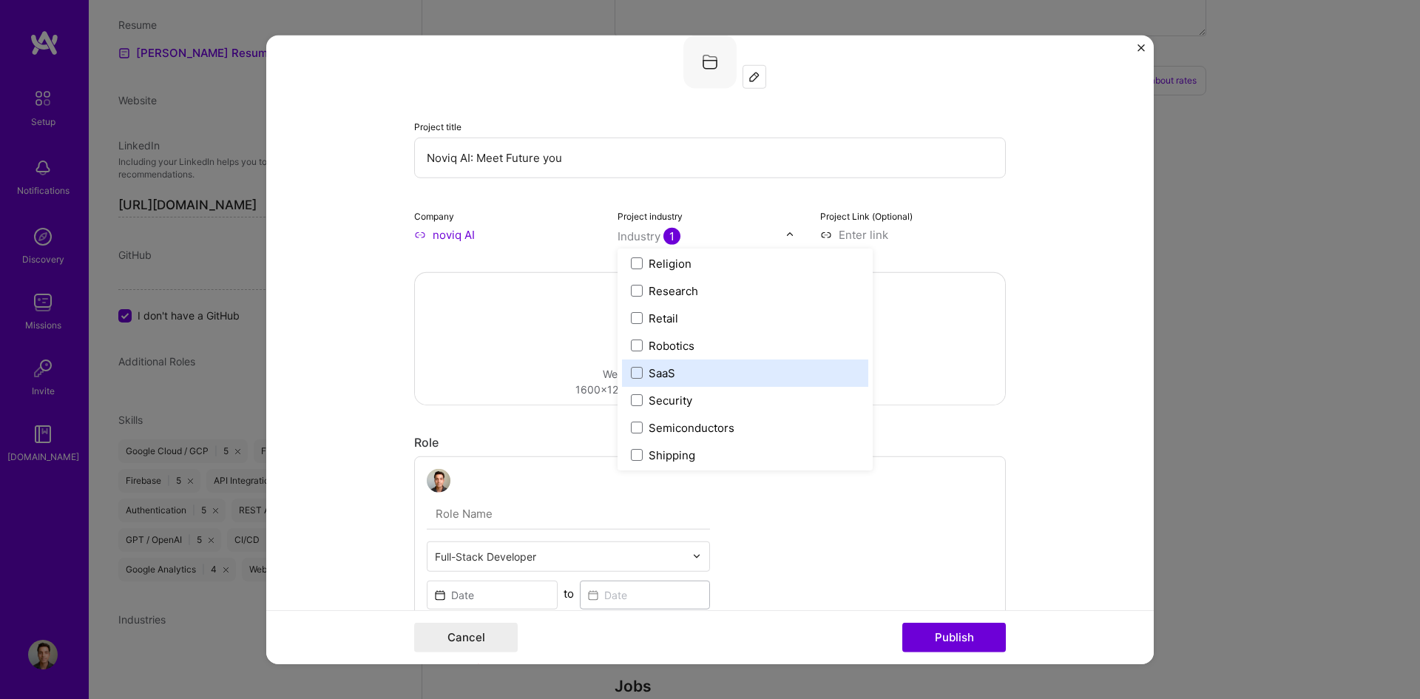
click at [703, 380] on label "SaaS" at bounding box center [745, 373] width 229 height 16
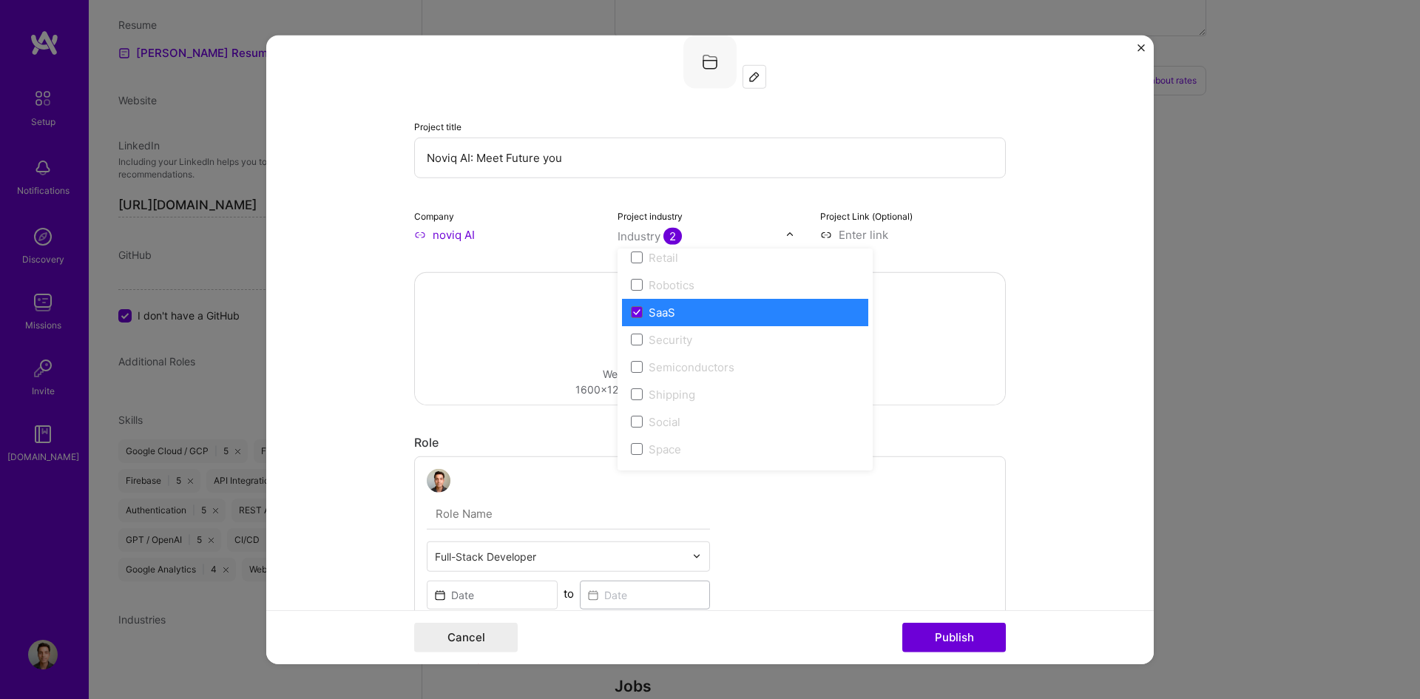
scroll to position [2923, 0]
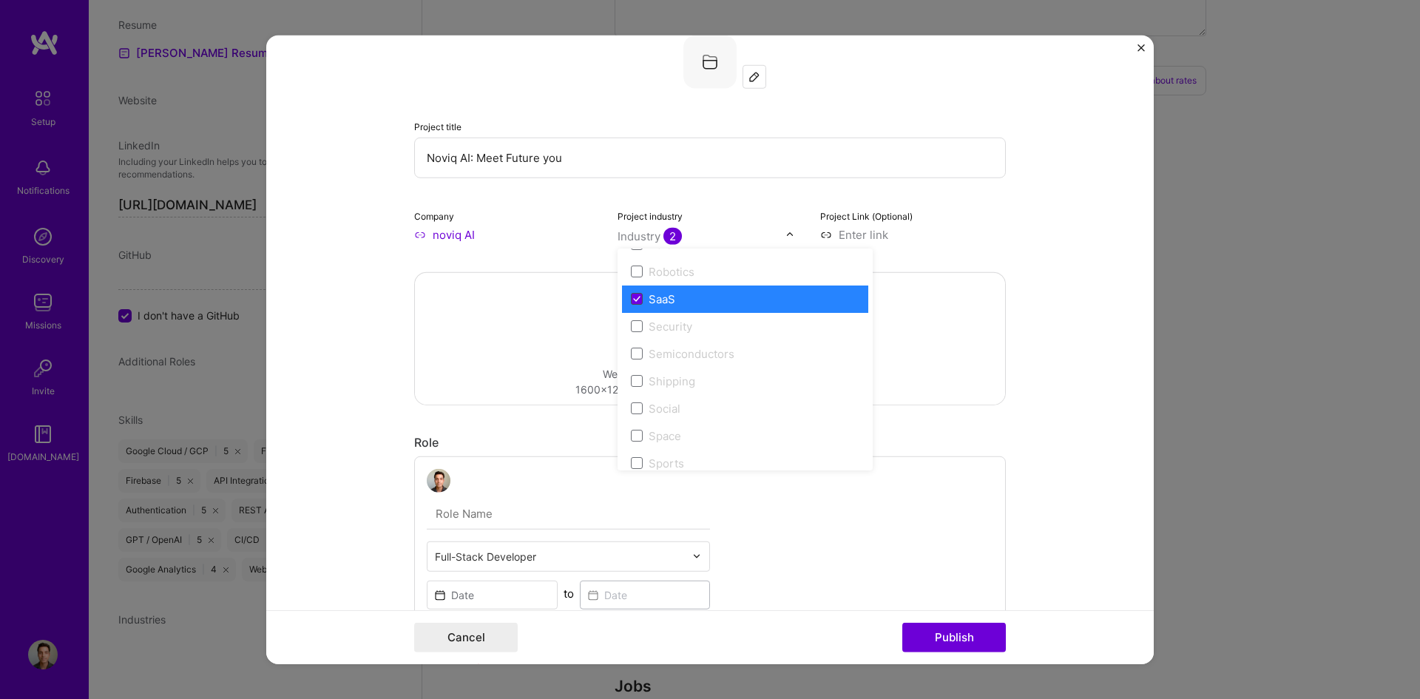
click at [633, 301] on icon at bounding box center [636, 299] width 7 height 6
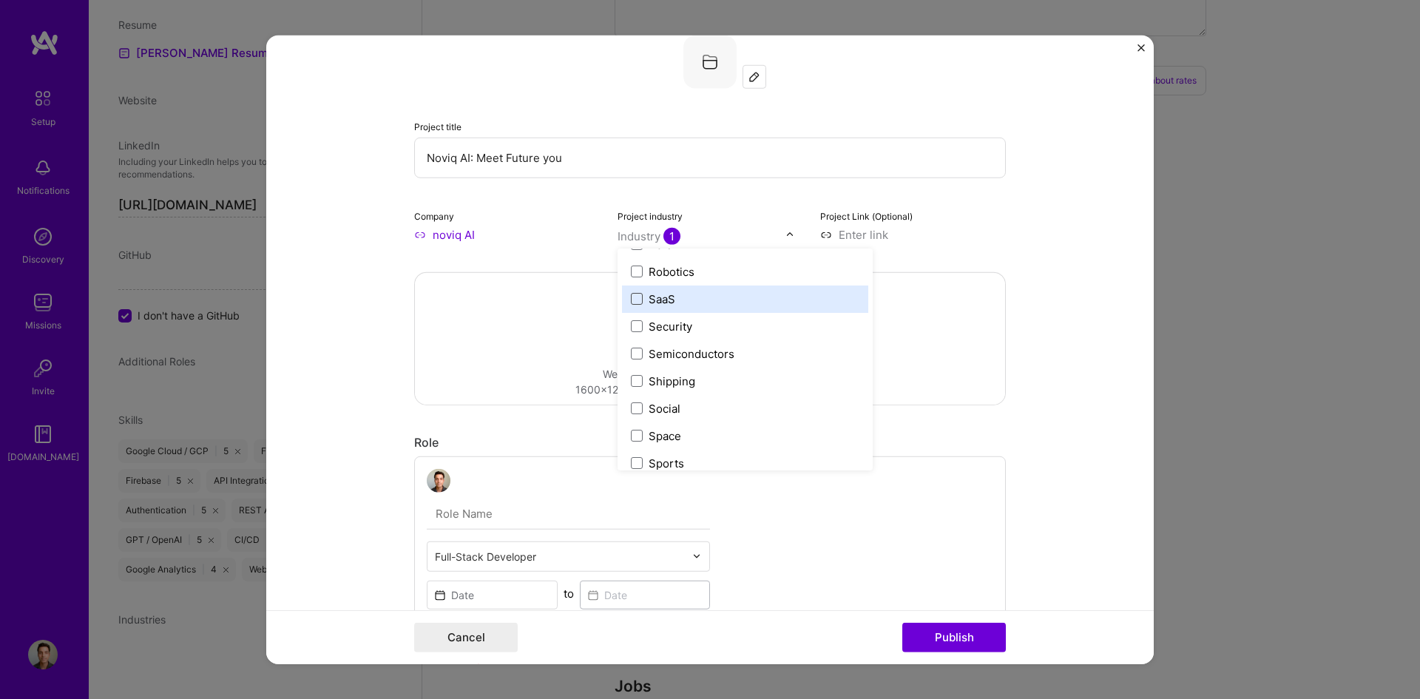
click at [633, 294] on span at bounding box center [637, 299] width 12 height 12
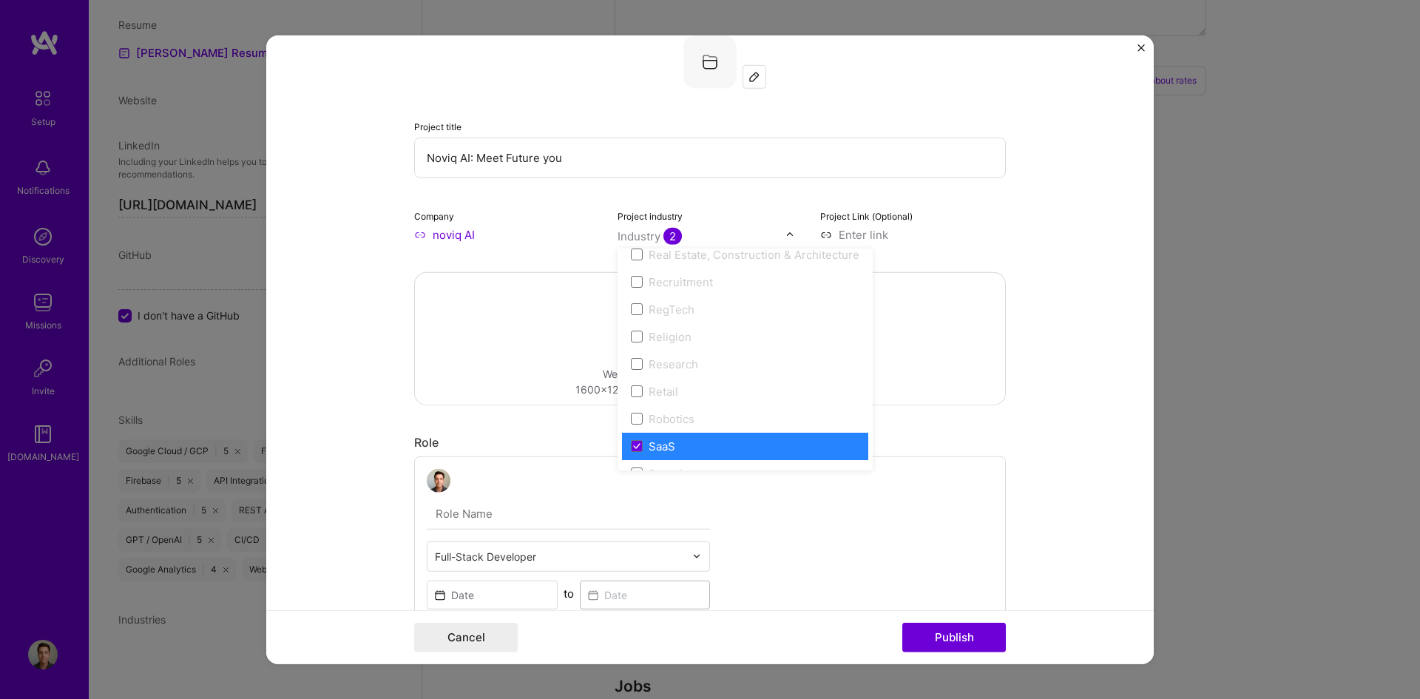
scroll to position [2775, 0]
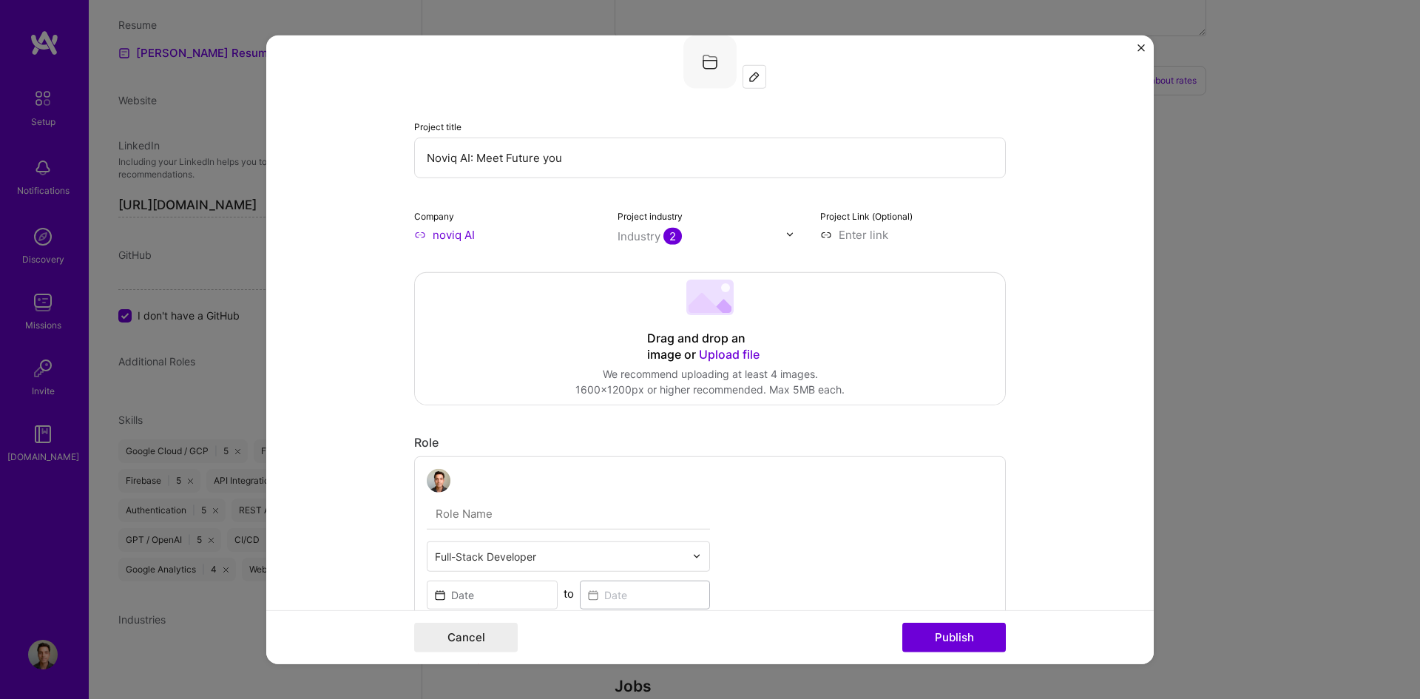
click at [909, 355] on div "Drag and drop an image or Upload file Upload file We recommend uploading at lea…" at bounding box center [710, 338] width 590 height 132
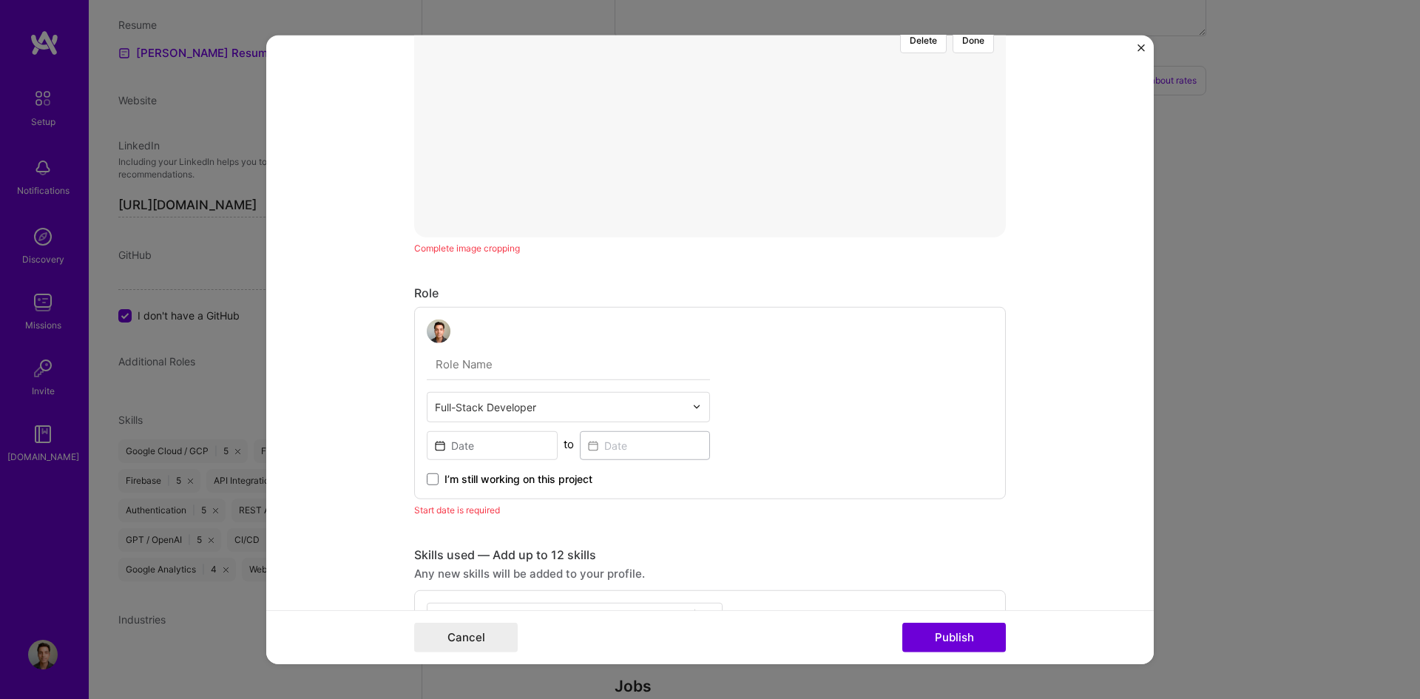
scroll to position [518, 0]
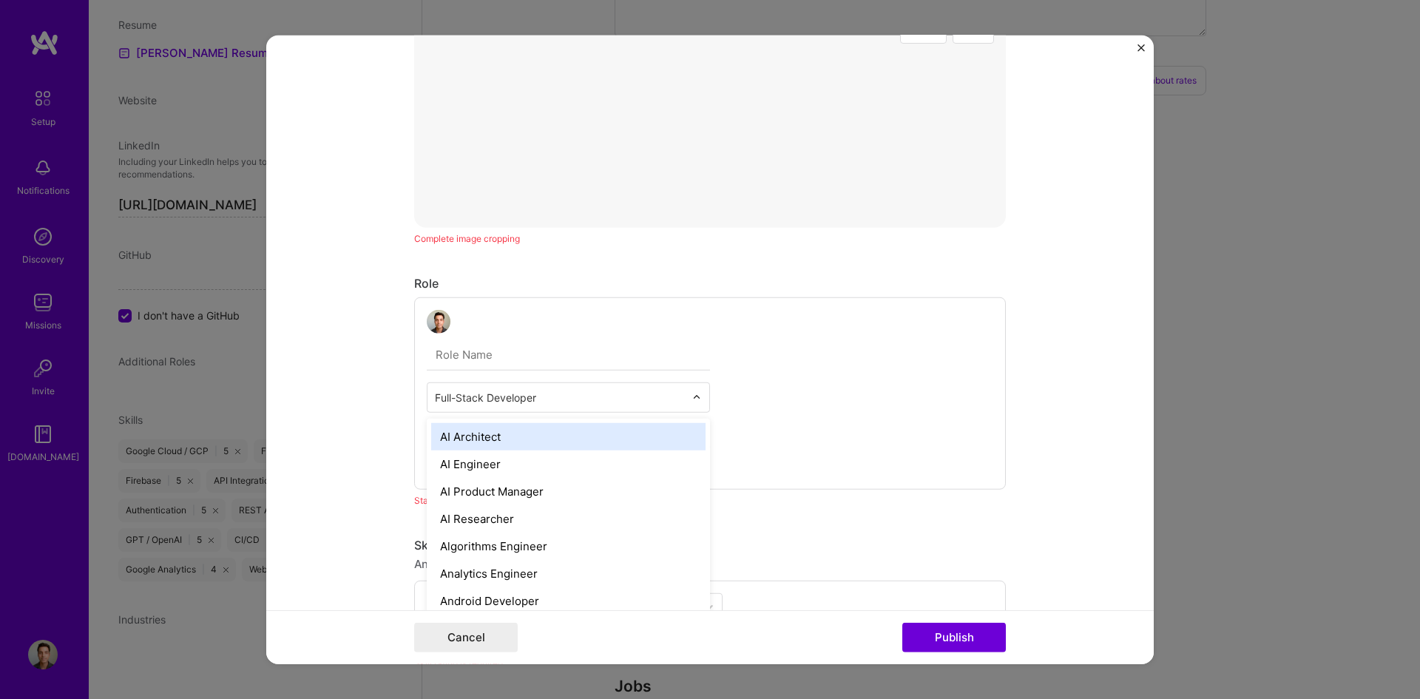
click at [513, 408] on div "Full-Stack Developer" at bounding box center [560, 396] width 265 height 29
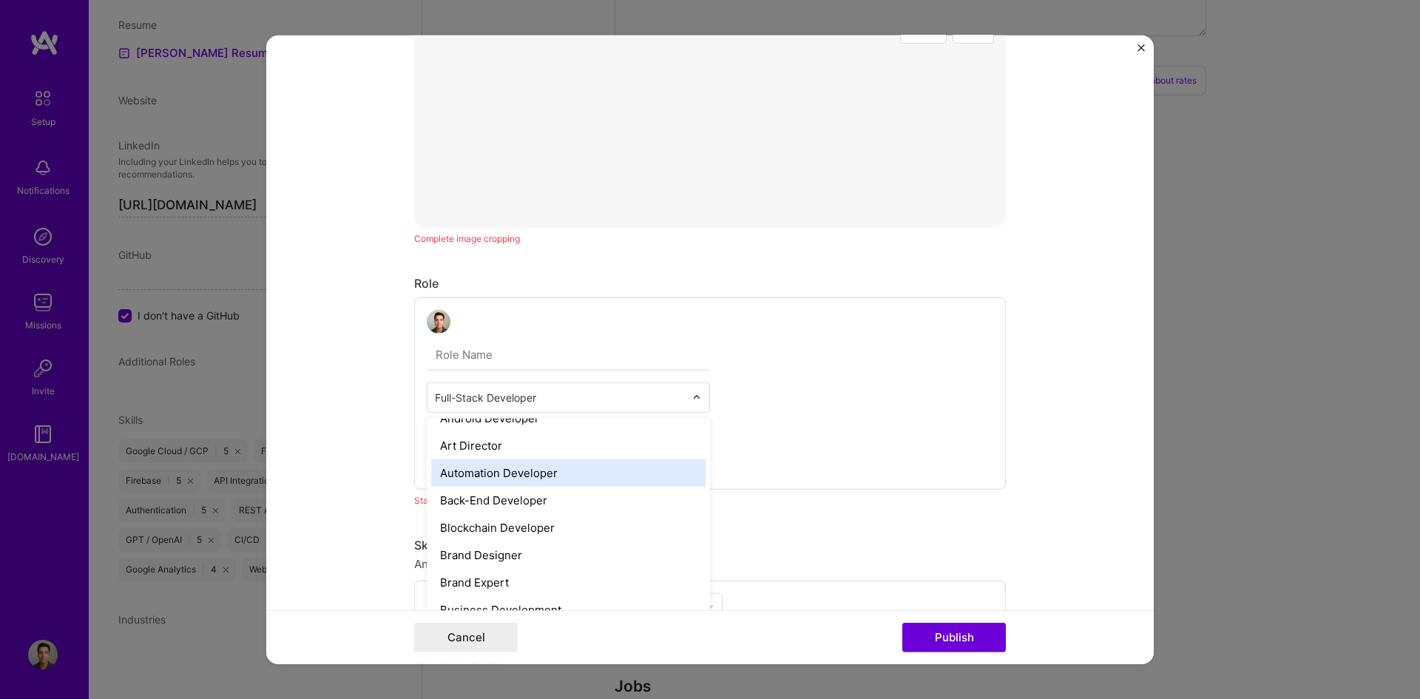
scroll to position [296, 0]
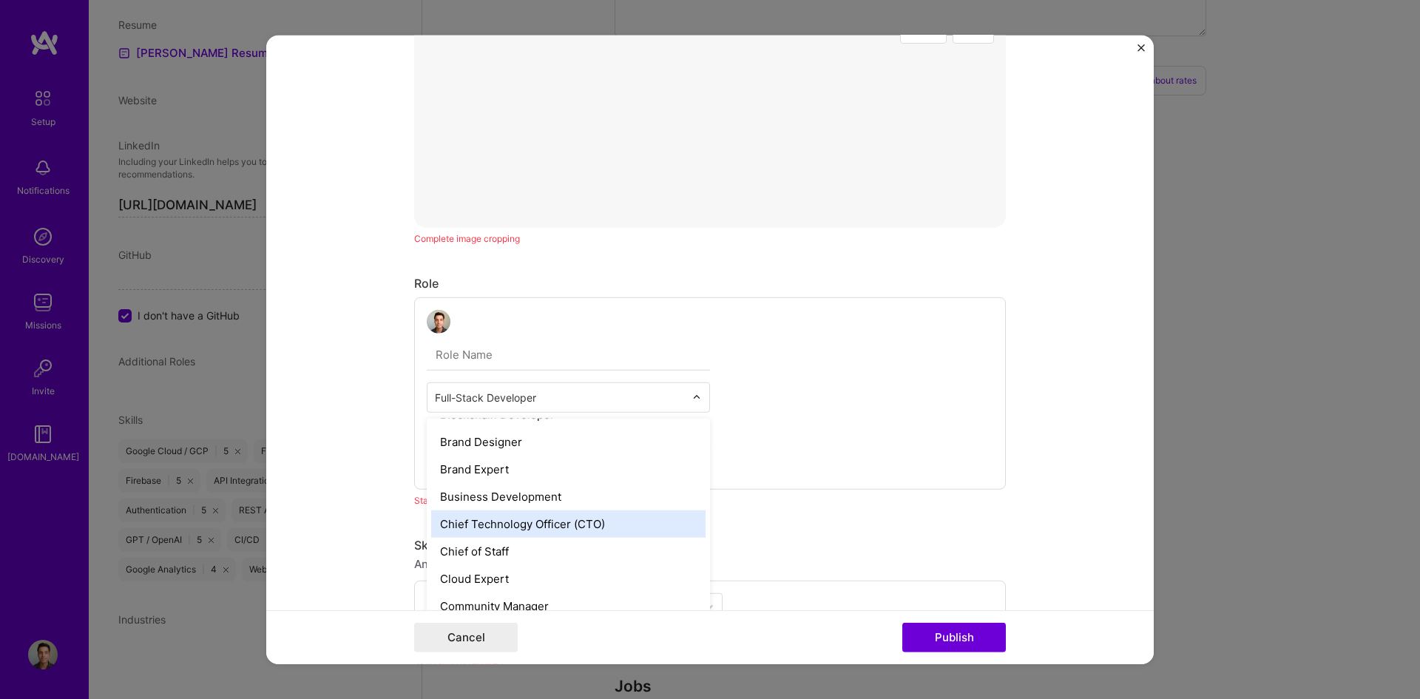
click at [580, 522] on div "Chief Technology Officer (CTO)" at bounding box center [568, 523] width 274 height 27
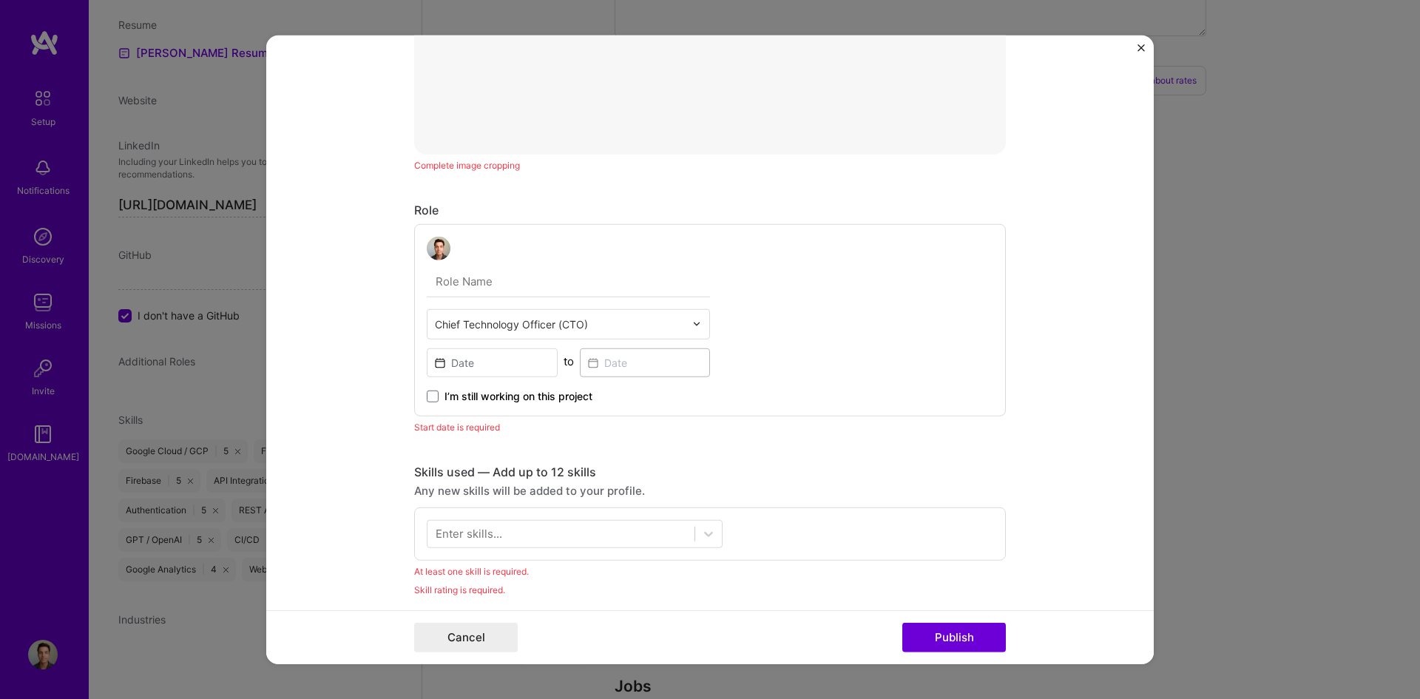
scroll to position [592, 0]
click at [510, 368] on input at bounding box center [492, 361] width 131 height 29
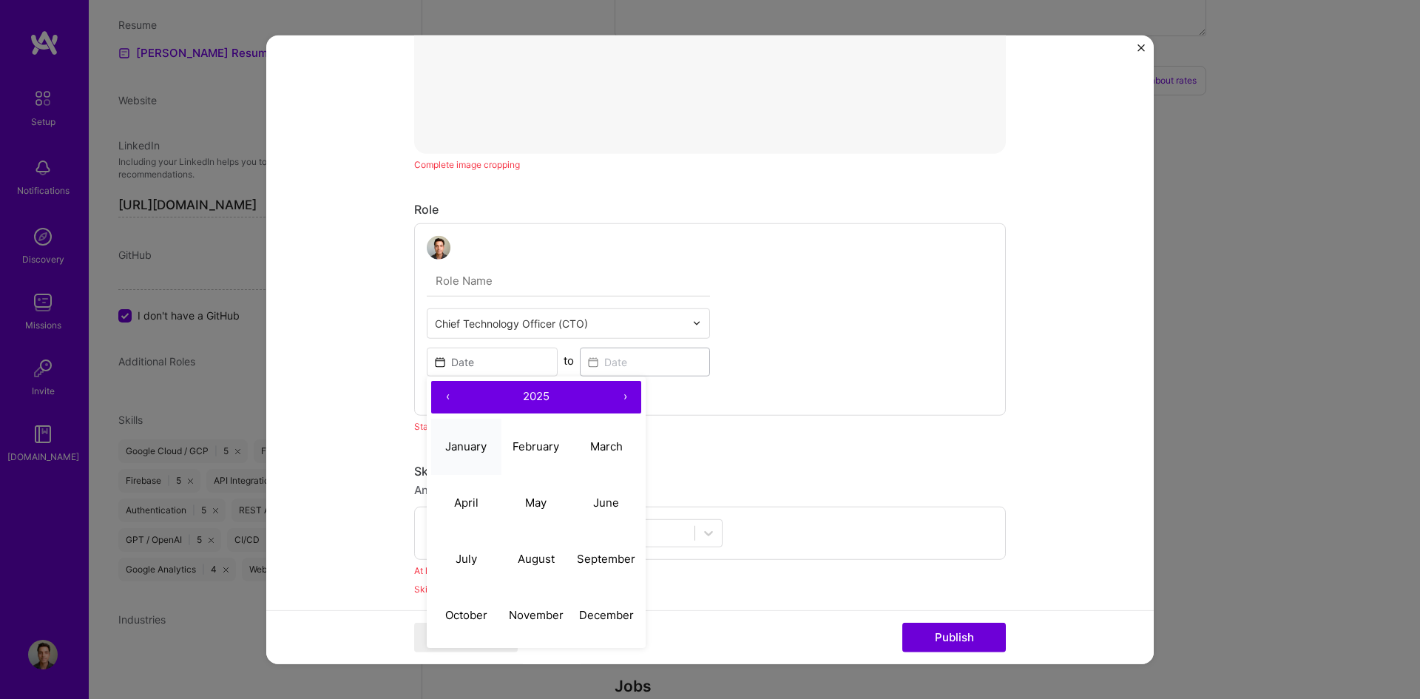
click at [470, 445] on abbr "January" at bounding box center [465, 446] width 41 height 14
type input "Jan, 2025"
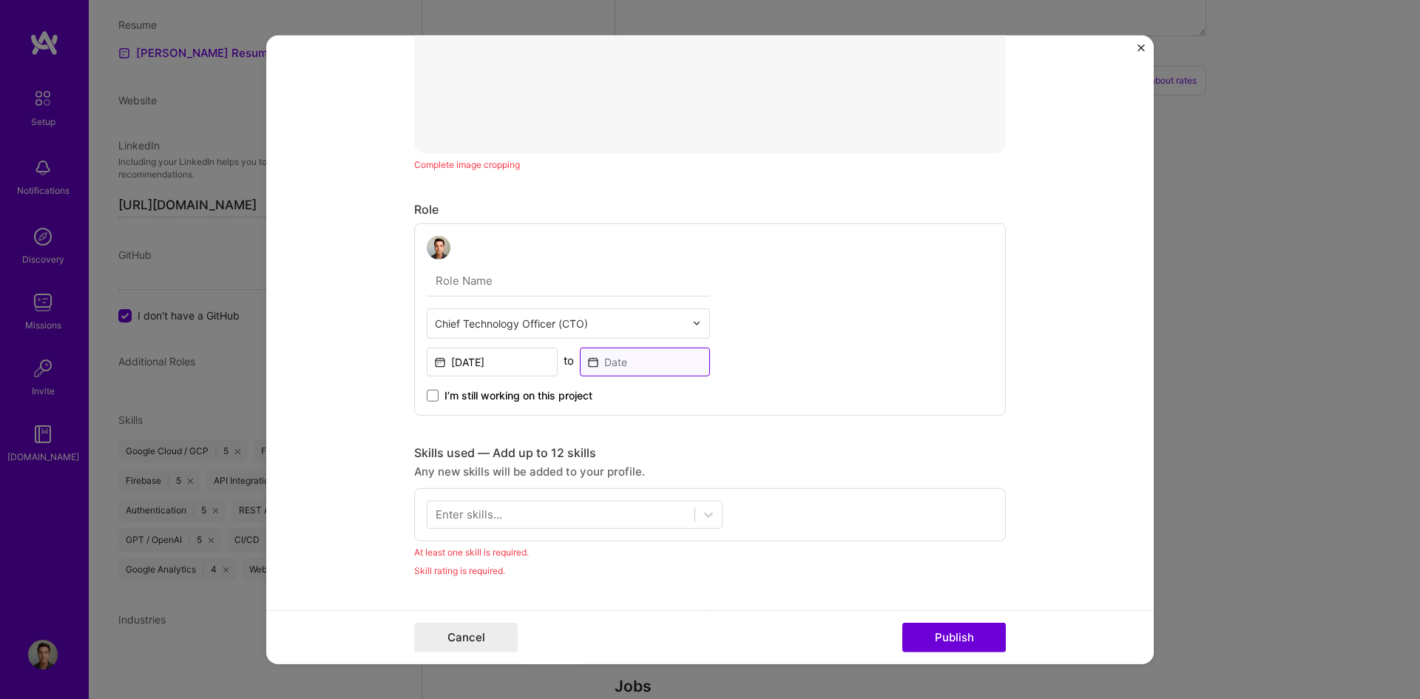
click at [629, 363] on input at bounding box center [645, 361] width 131 height 29
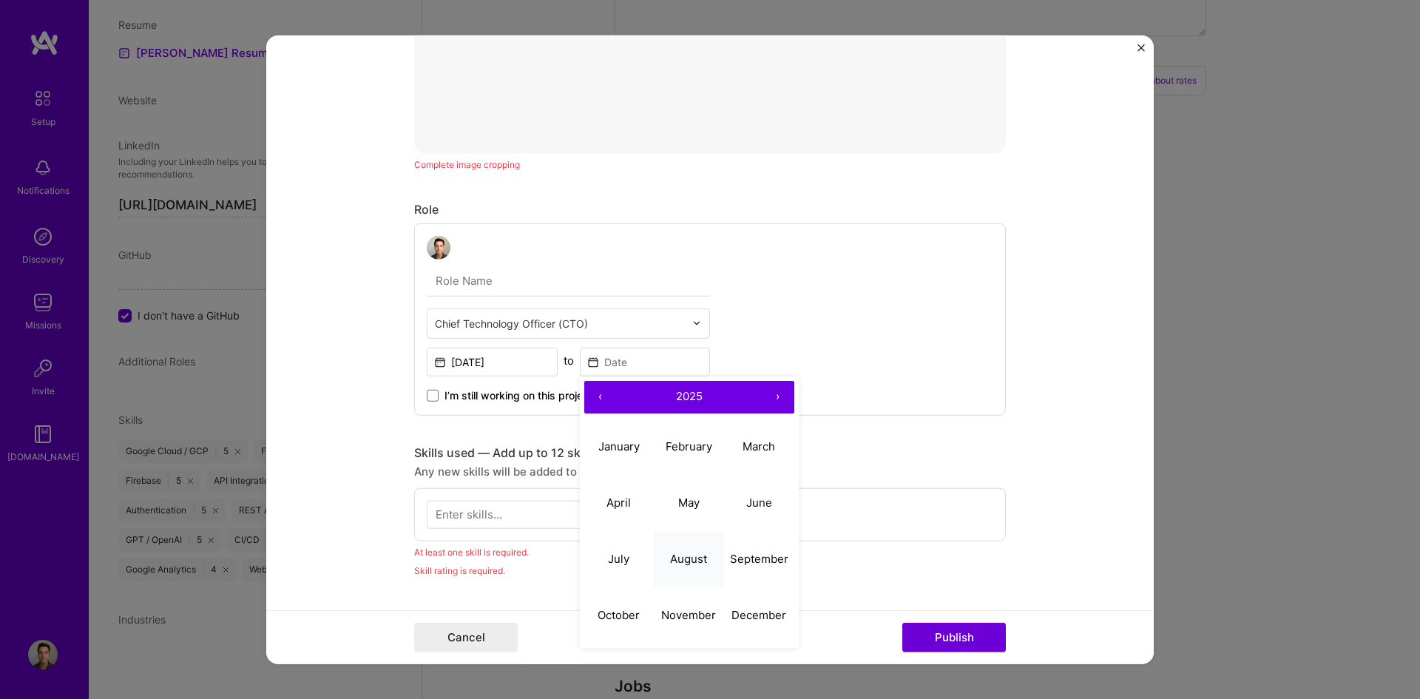
click at [690, 561] on abbr "August" at bounding box center [688, 559] width 37 height 14
type input "Aug, 2025"
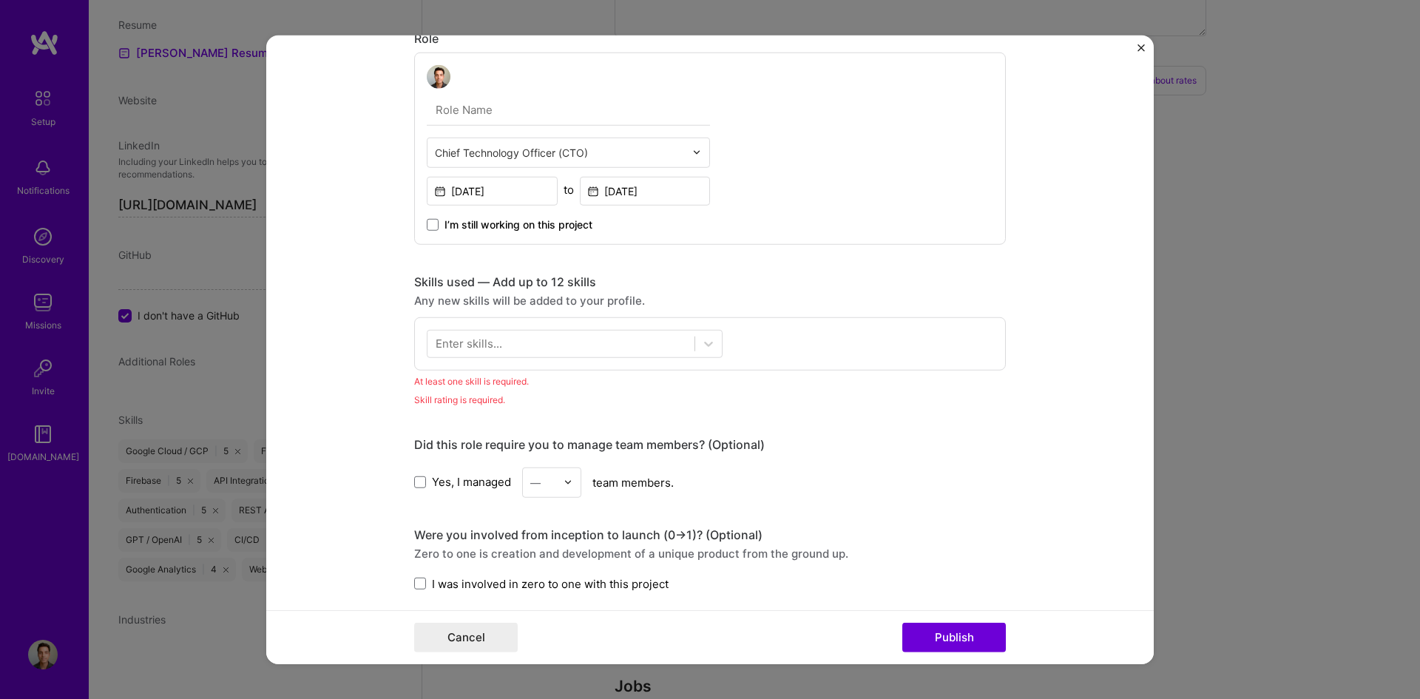
scroll to position [814, 0]
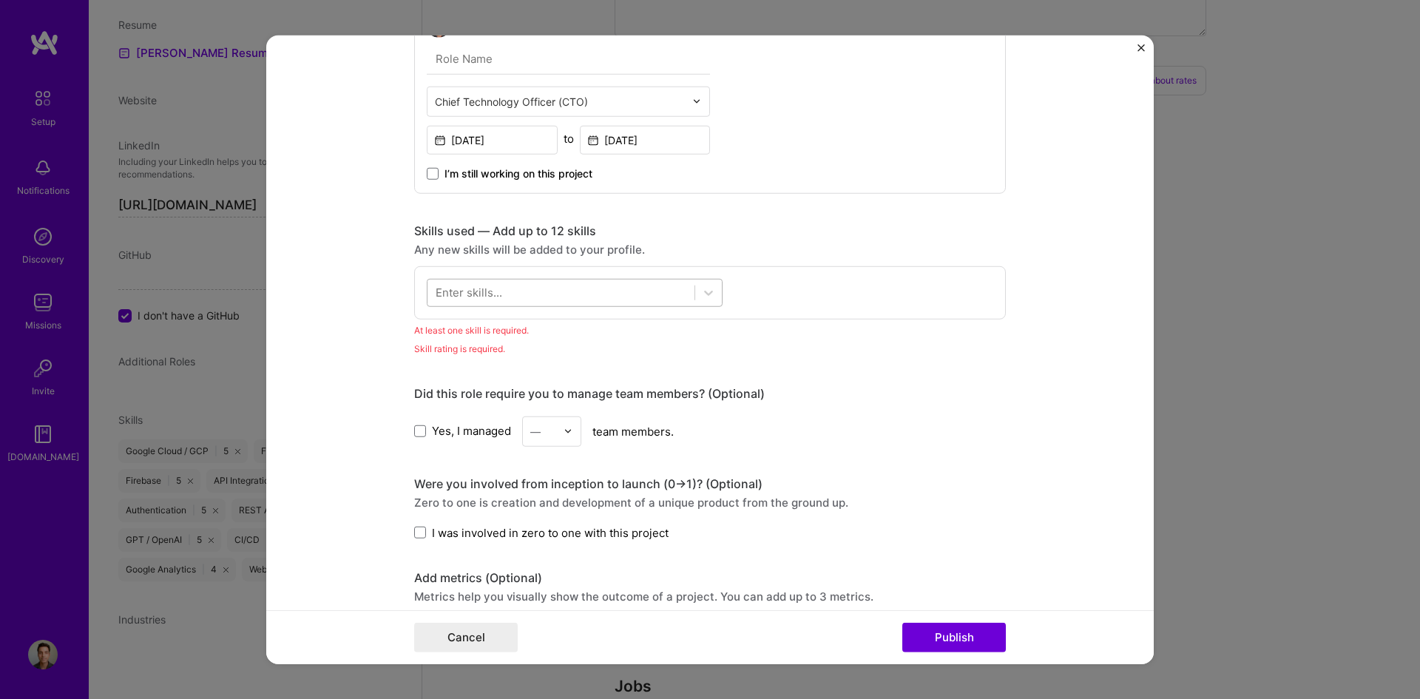
click at [526, 294] on div at bounding box center [561, 292] width 267 height 24
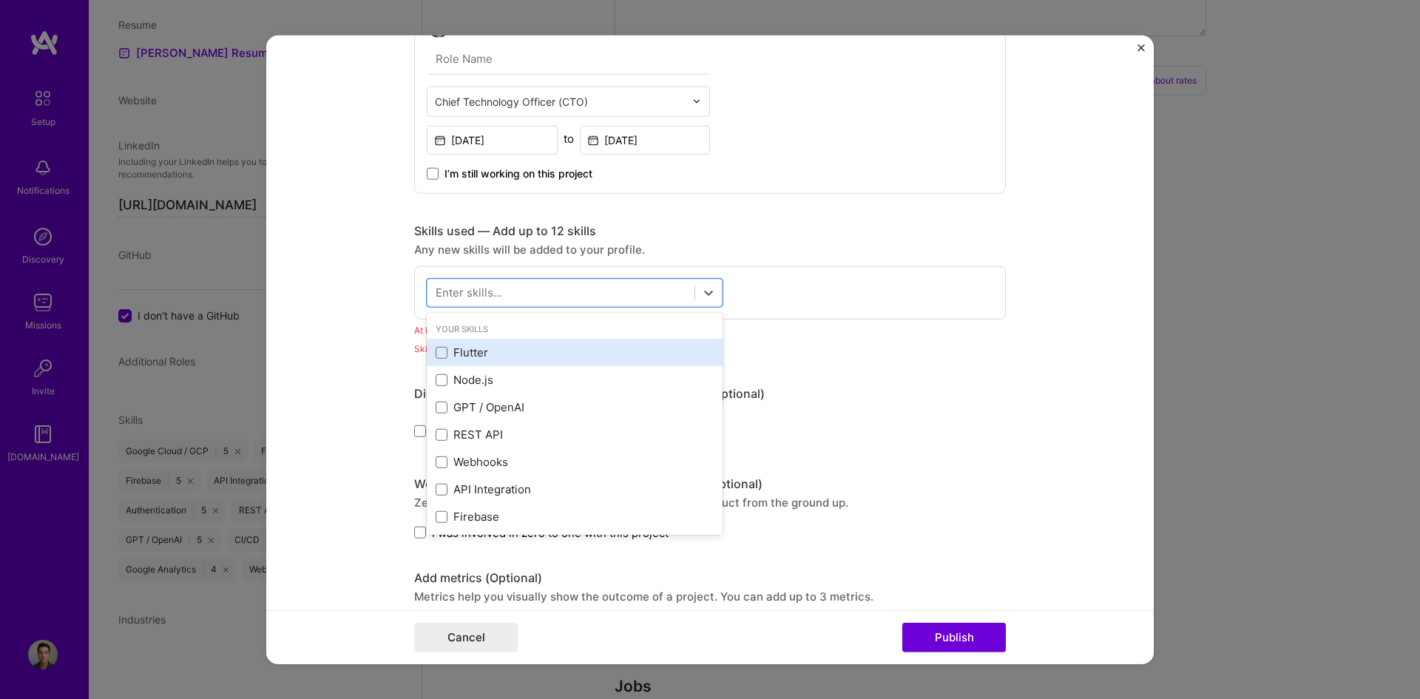
click at [484, 351] on div "Flutter" at bounding box center [575, 353] width 278 height 16
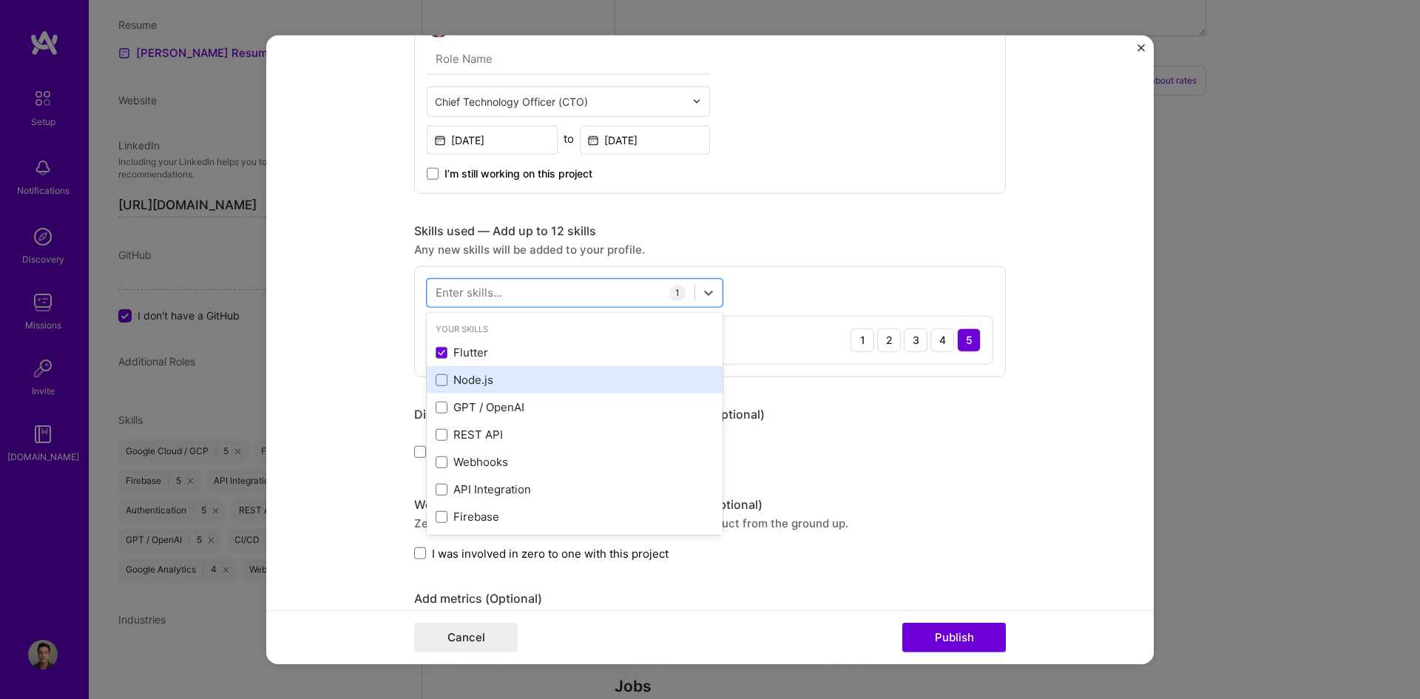
click at [477, 371] on div "Node.js" at bounding box center [575, 379] width 296 height 27
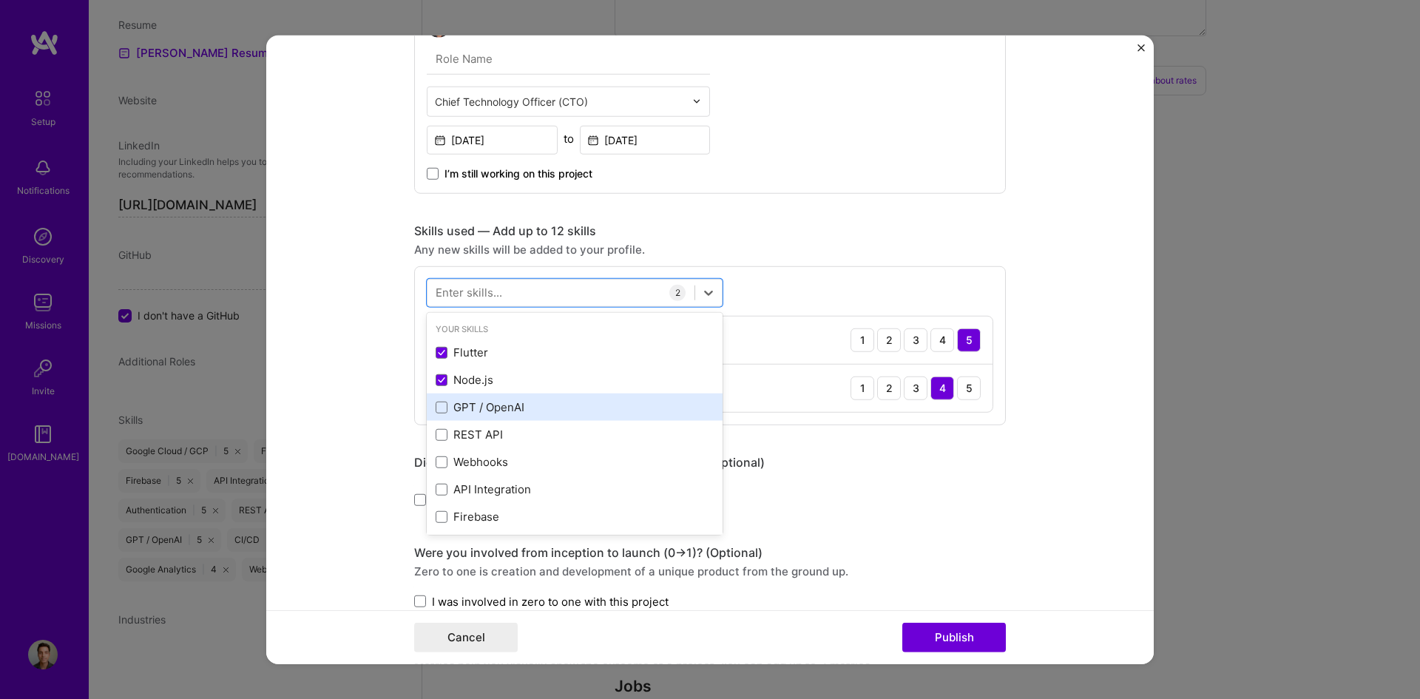
click at [469, 403] on div "GPT / OpenAI" at bounding box center [575, 407] width 278 height 16
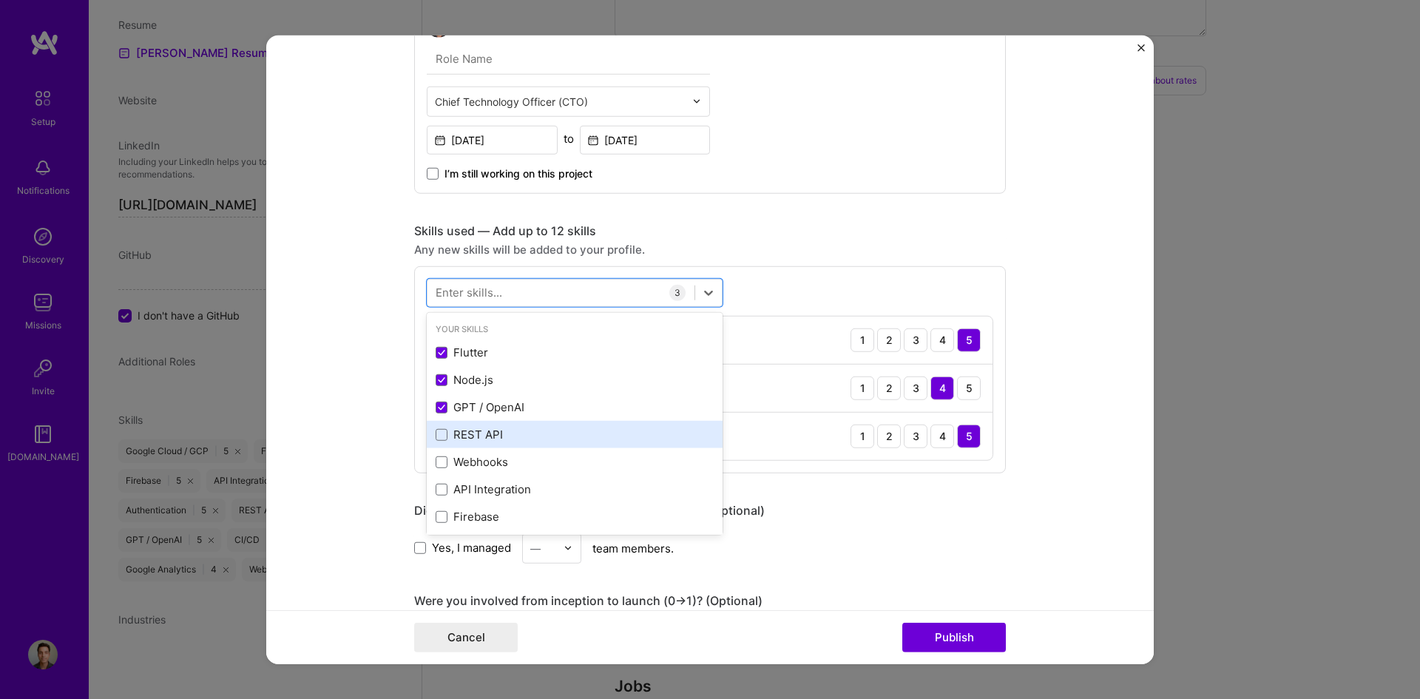
click at [487, 442] on div "REST API" at bounding box center [575, 435] width 278 height 16
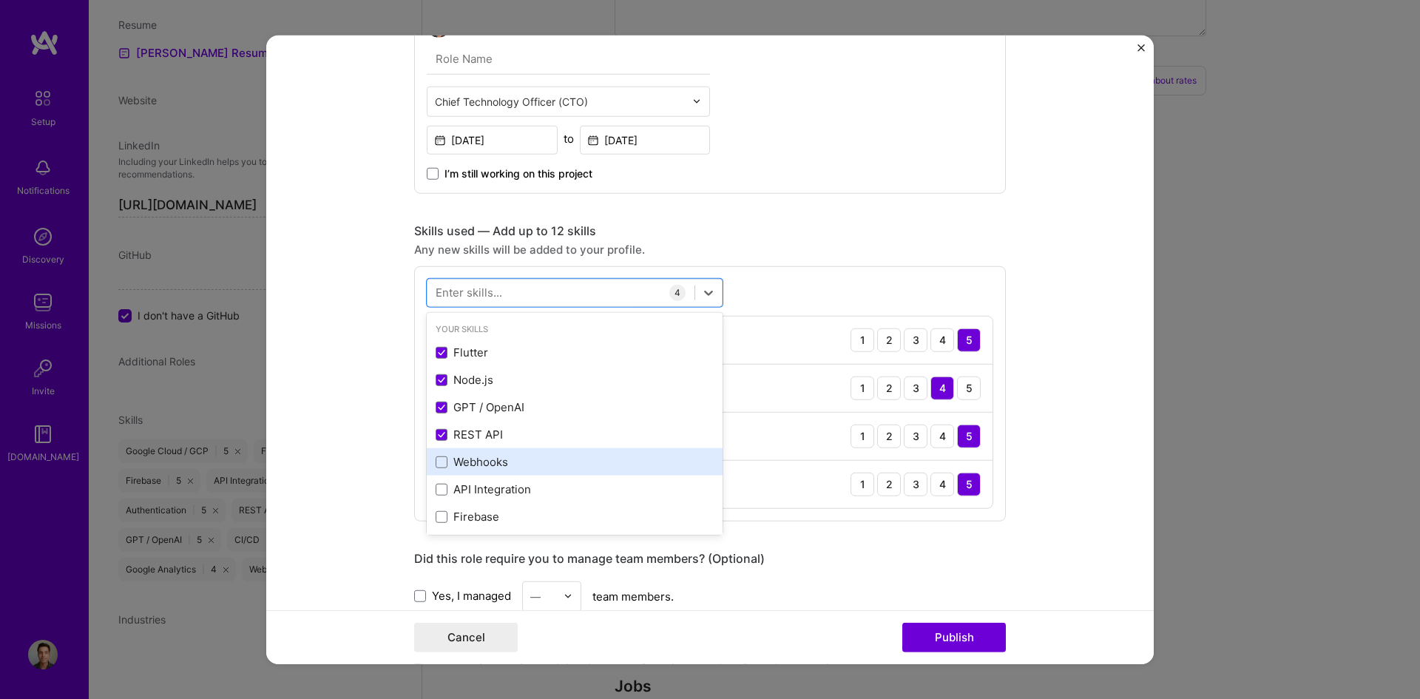
click at [487, 453] on div "Webhooks" at bounding box center [575, 461] width 296 height 27
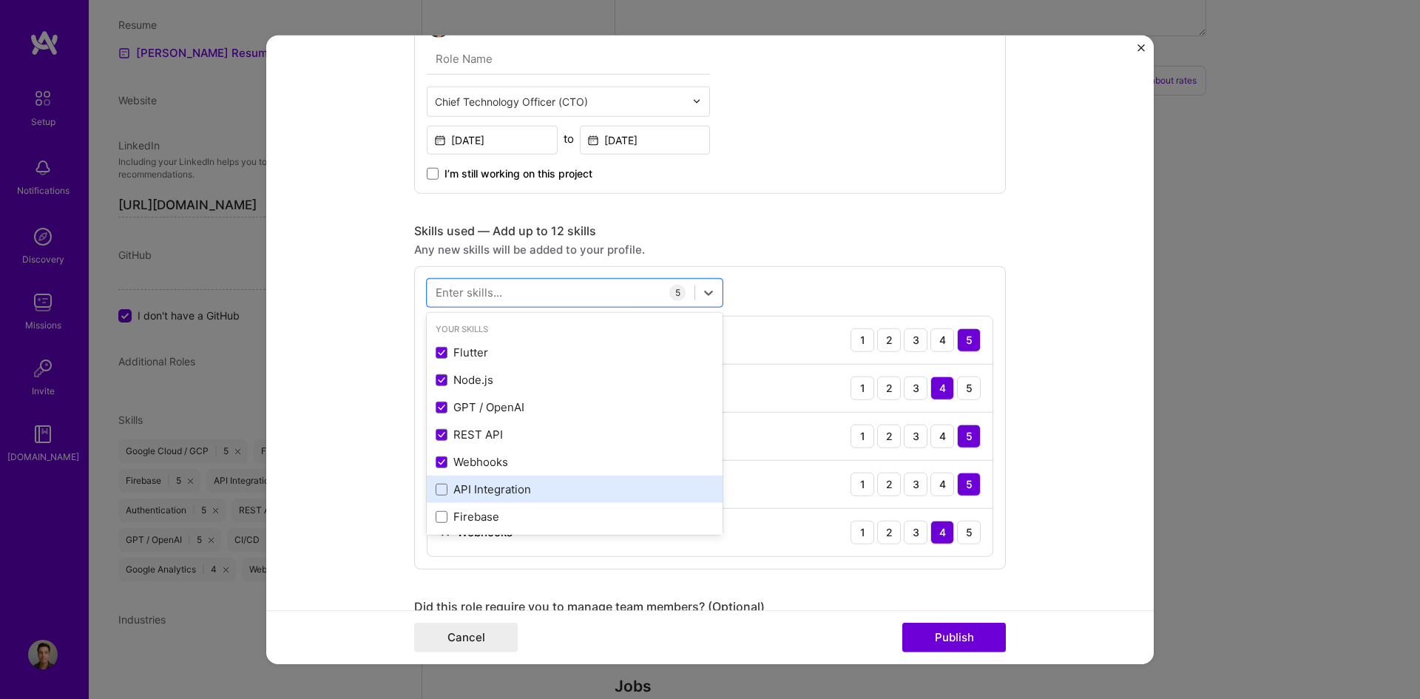
click at [501, 489] on div "API Integration" at bounding box center [575, 490] width 278 height 16
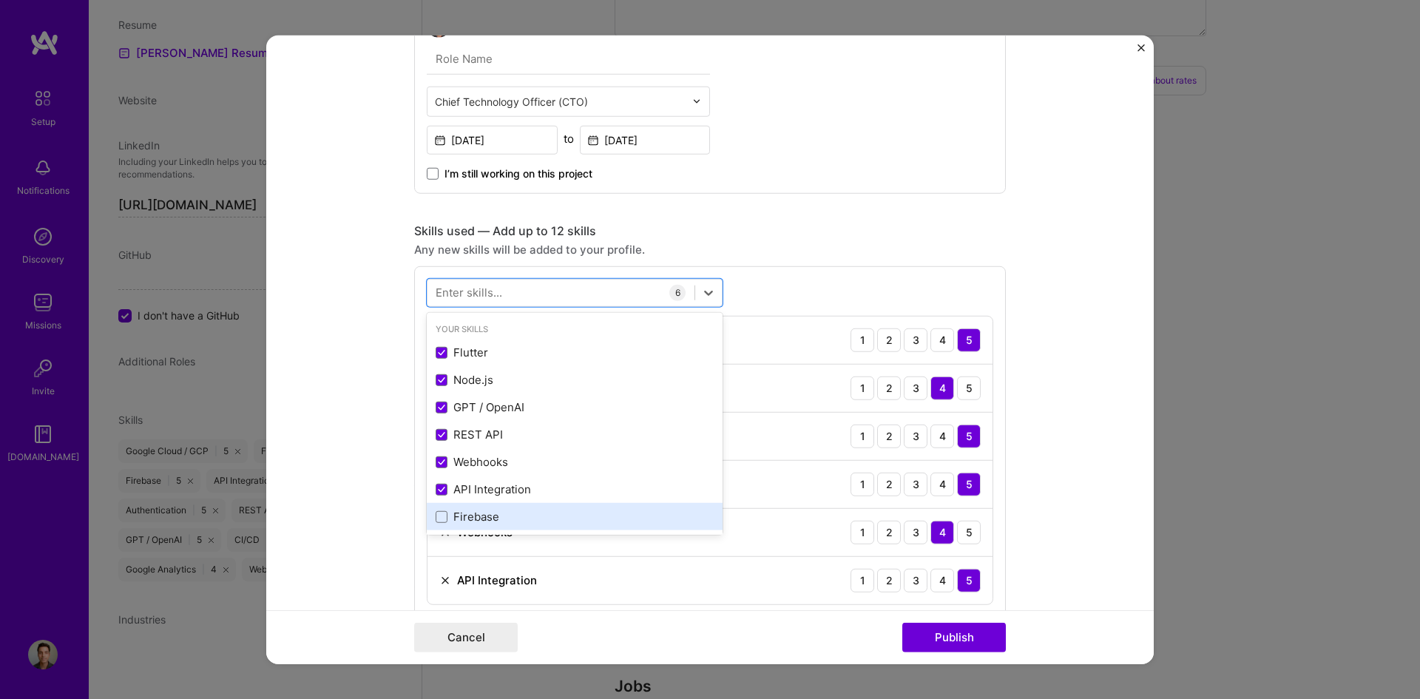
click at [486, 511] on div "Firebase" at bounding box center [575, 517] width 278 height 16
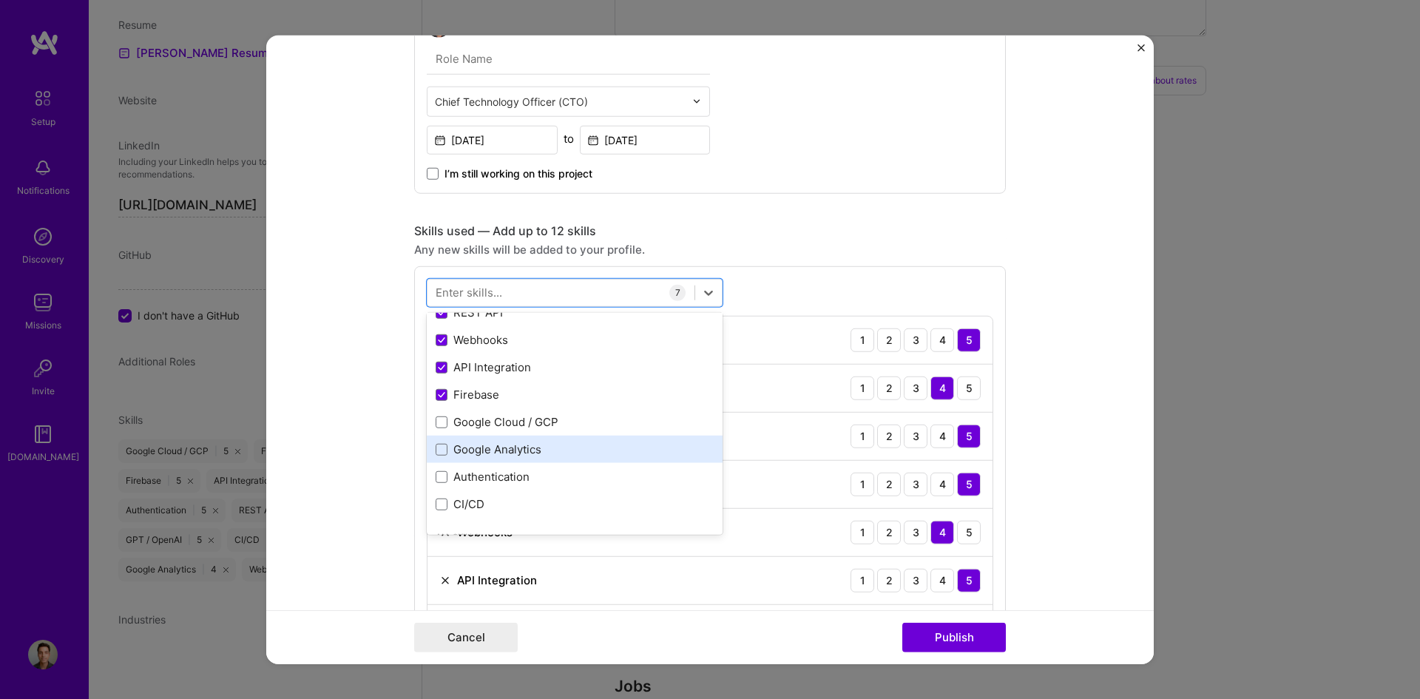
scroll to position [148, 0]
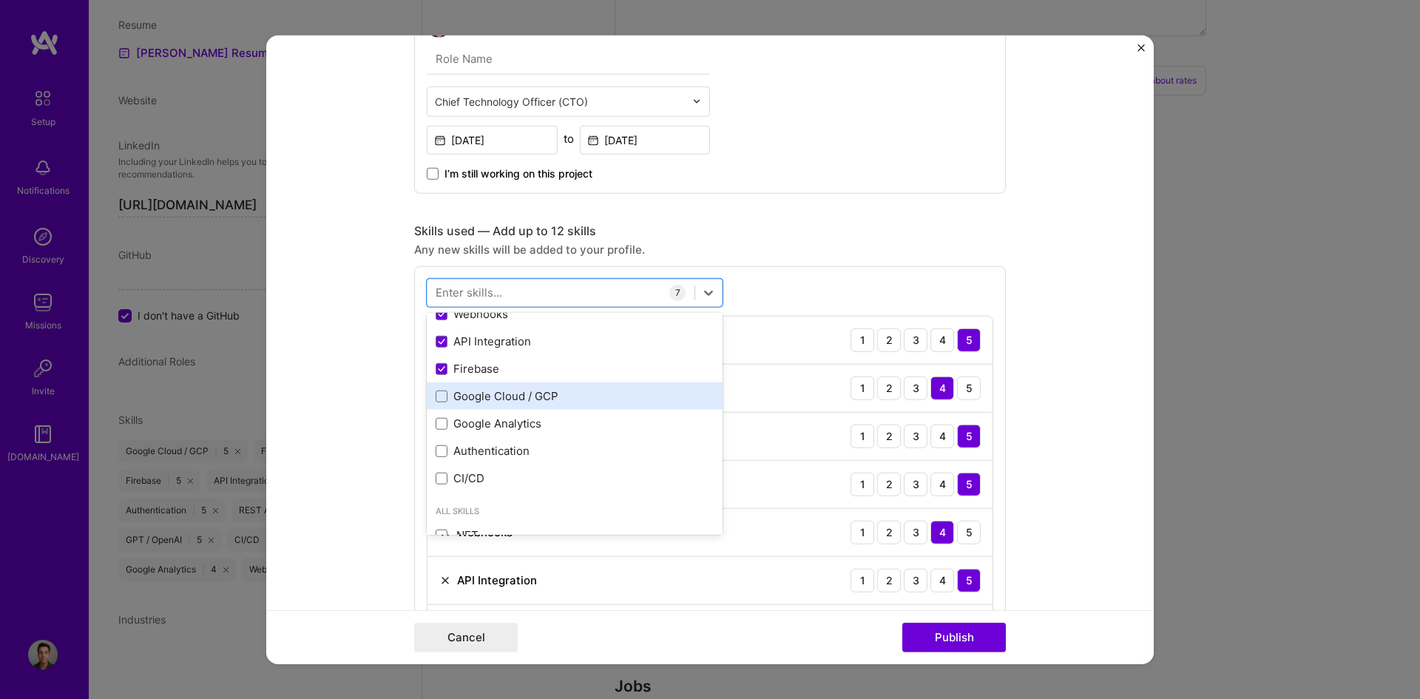
click at [507, 392] on div "Google Cloud / GCP" at bounding box center [575, 396] width 278 height 16
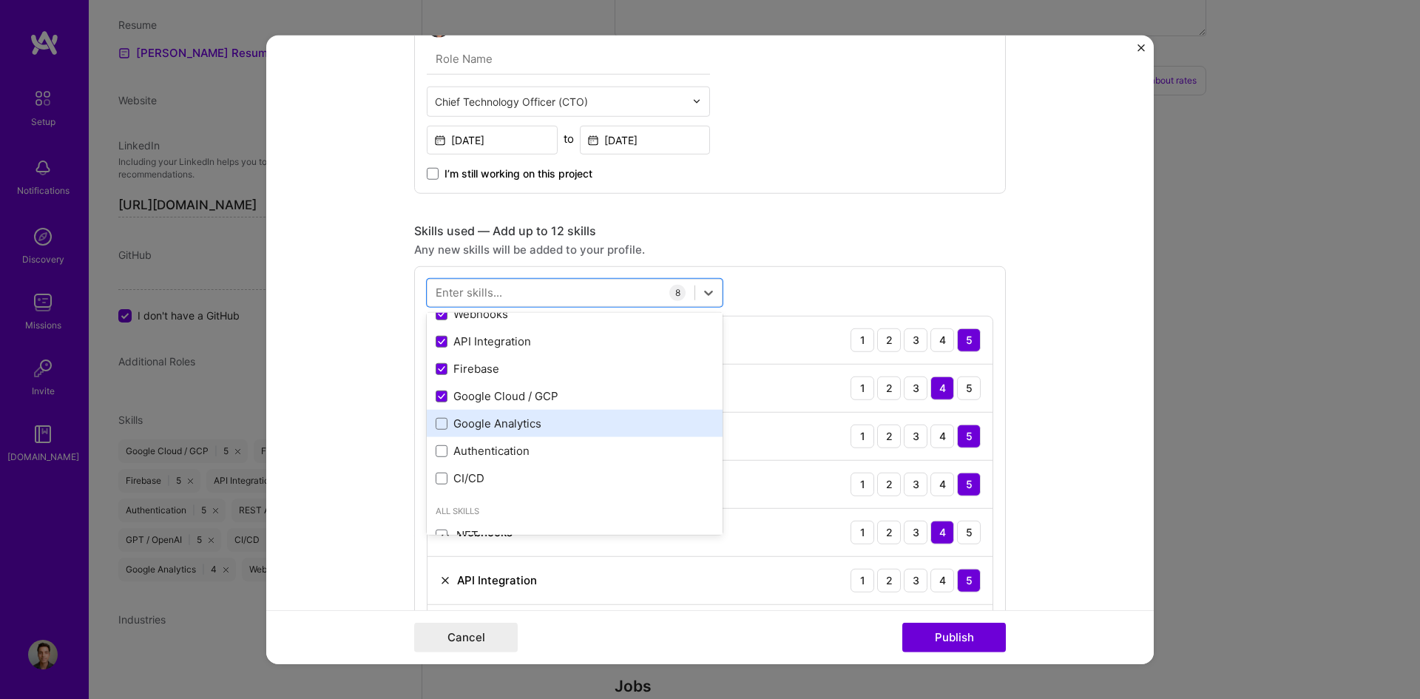
click at [493, 414] on div "Google Analytics" at bounding box center [575, 423] width 296 height 27
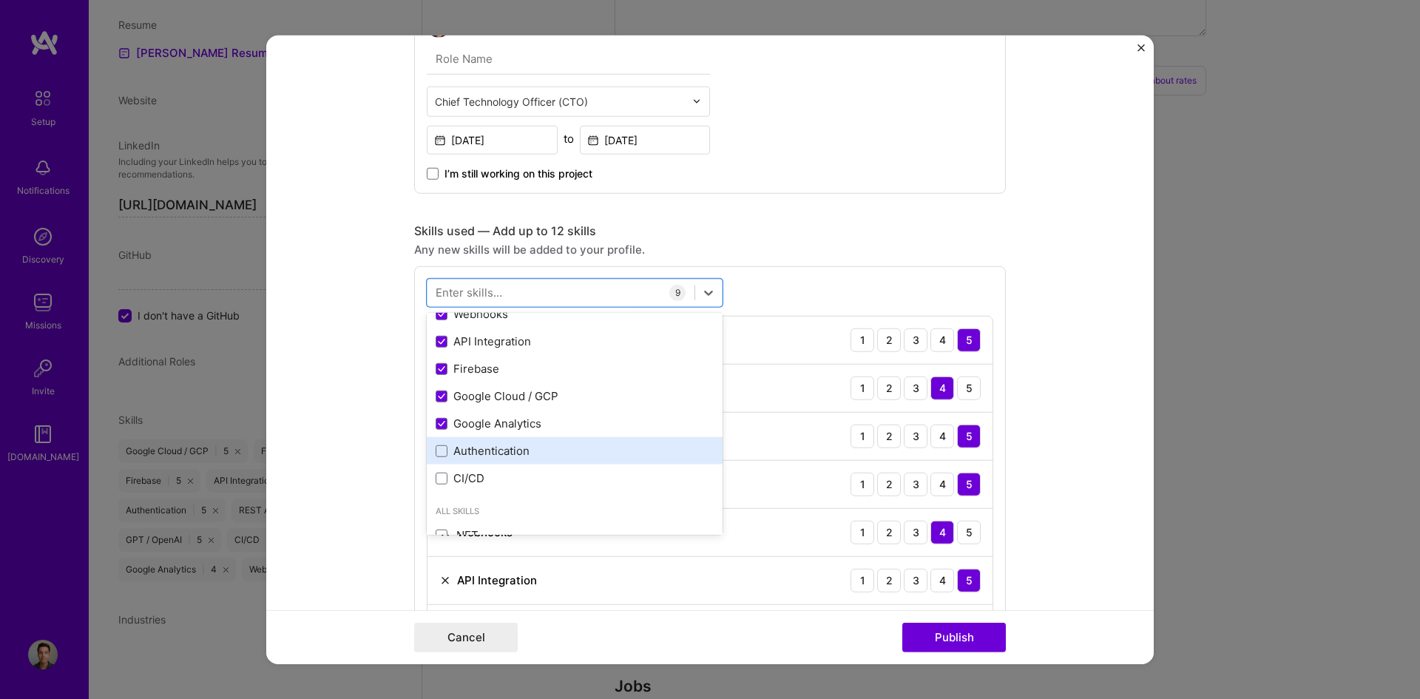
click at [487, 448] on div "Authentication" at bounding box center [575, 451] width 278 height 16
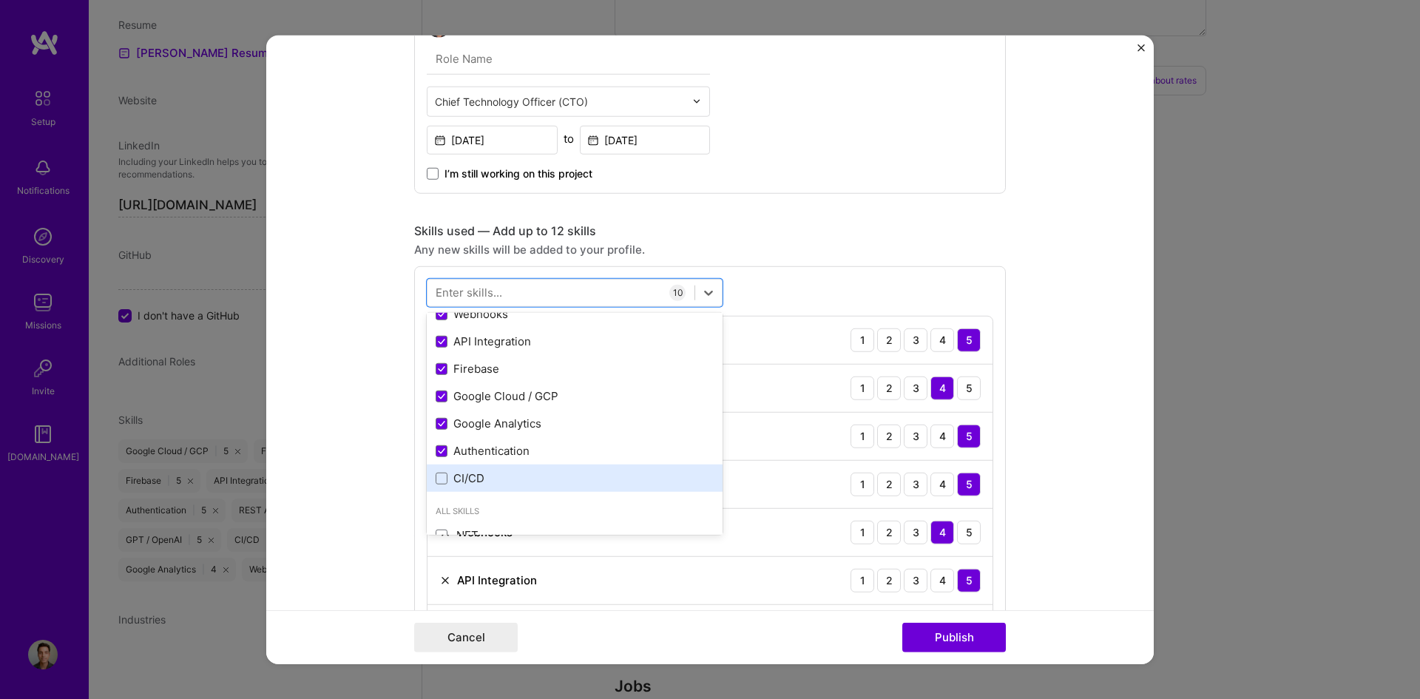
click at [482, 470] on div "CI/CD" at bounding box center [575, 478] width 296 height 27
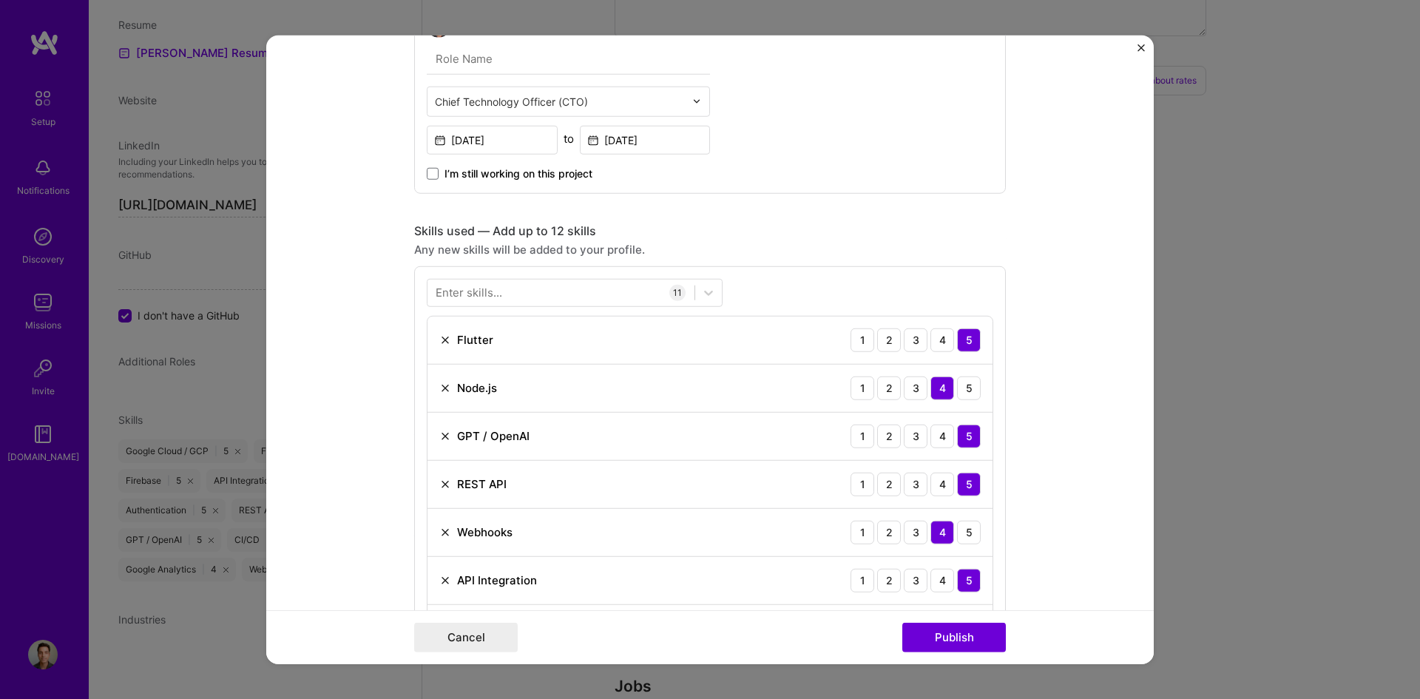
click at [795, 246] on div "Any new skills will be added to your profile." at bounding box center [710, 249] width 592 height 16
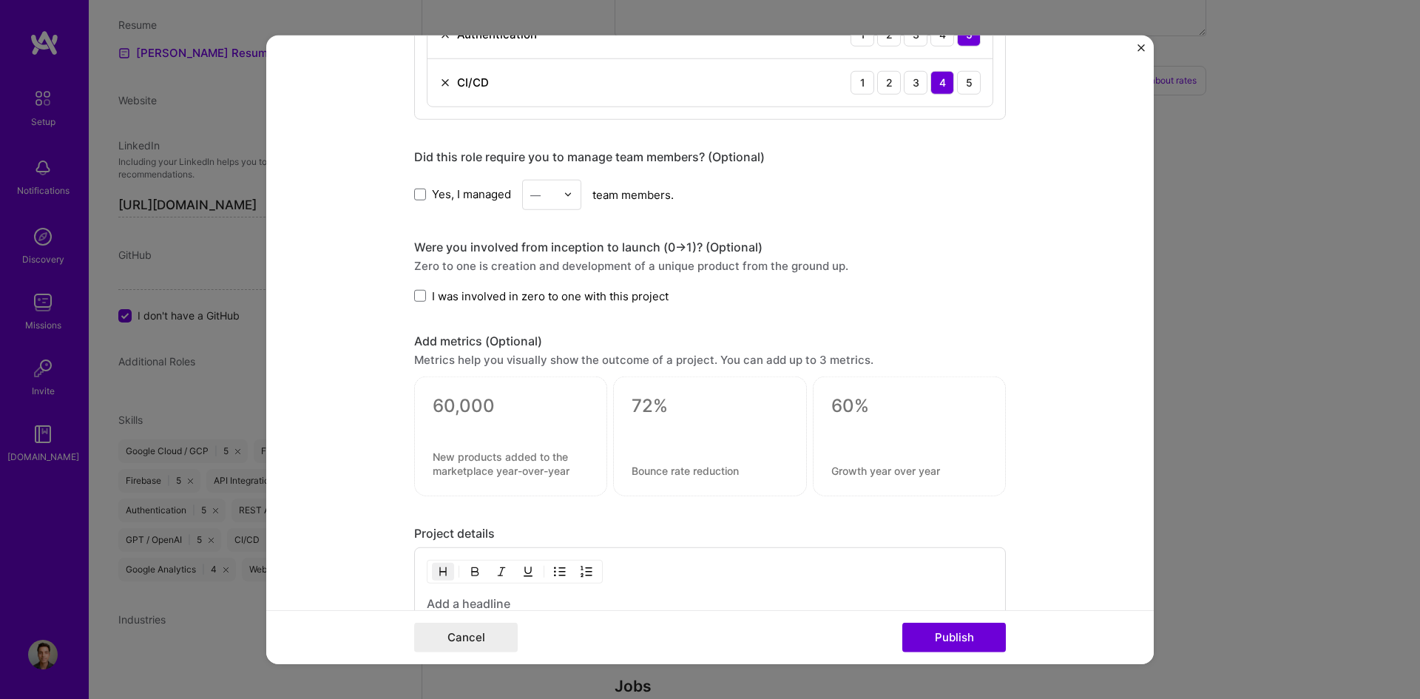
scroll to position [1553, 0]
click at [414, 189] on span at bounding box center [420, 193] width 12 height 12
click at [0, 0] on input "Yes, I managed" at bounding box center [0, 0] width 0 height 0
click at [532, 192] on div "—" at bounding box center [535, 193] width 10 height 16
click at [541, 232] on div "1" at bounding box center [552, 231] width 50 height 27
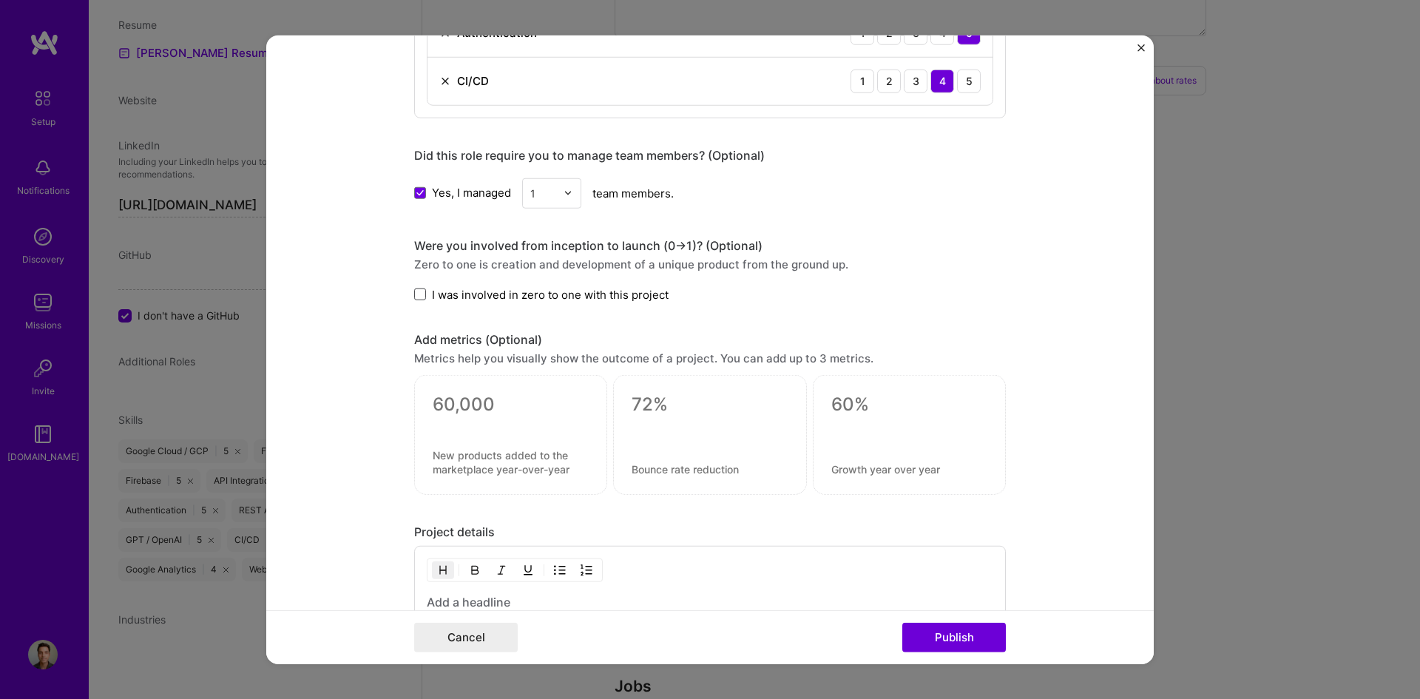
click at [418, 297] on span at bounding box center [420, 294] width 12 height 12
click at [0, 0] on input "I was involved in zero to one with this project" at bounding box center [0, 0] width 0 height 0
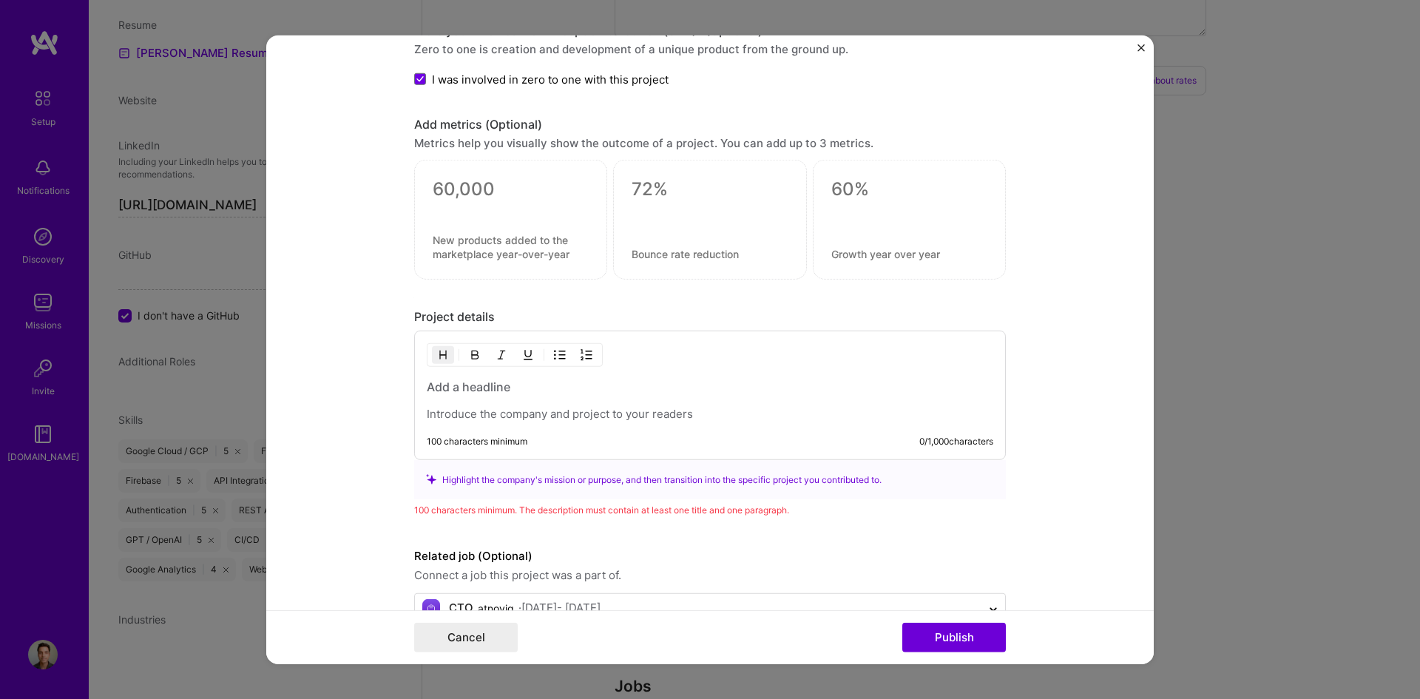
scroll to position [1775, 0]
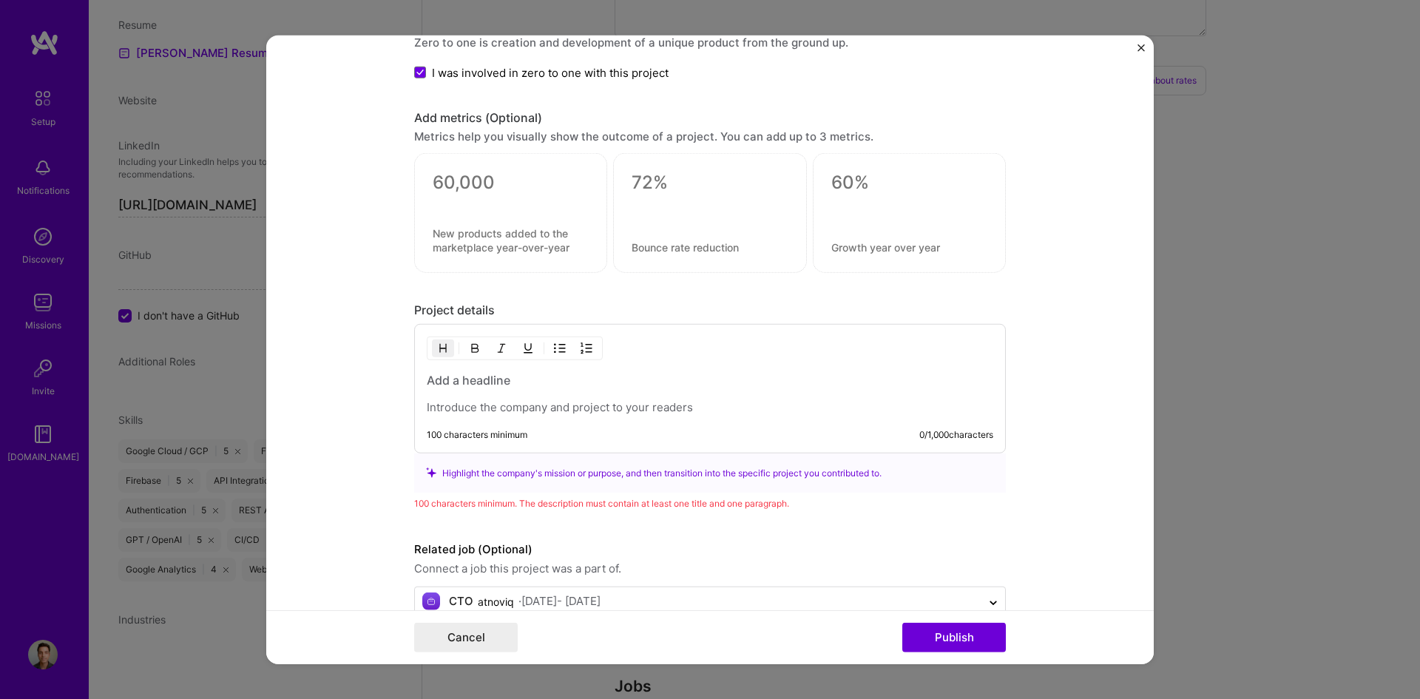
click at [686, 507] on div "100 characters minimum. The description must contain at least one title and one…" at bounding box center [710, 504] width 592 height 16
click at [645, 425] on div "100 characters minimum 0 / 1,000 characters" at bounding box center [710, 388] width 592 height 129
click at [642, 408] on p at bounding box center [710, 407] width 567 height 15
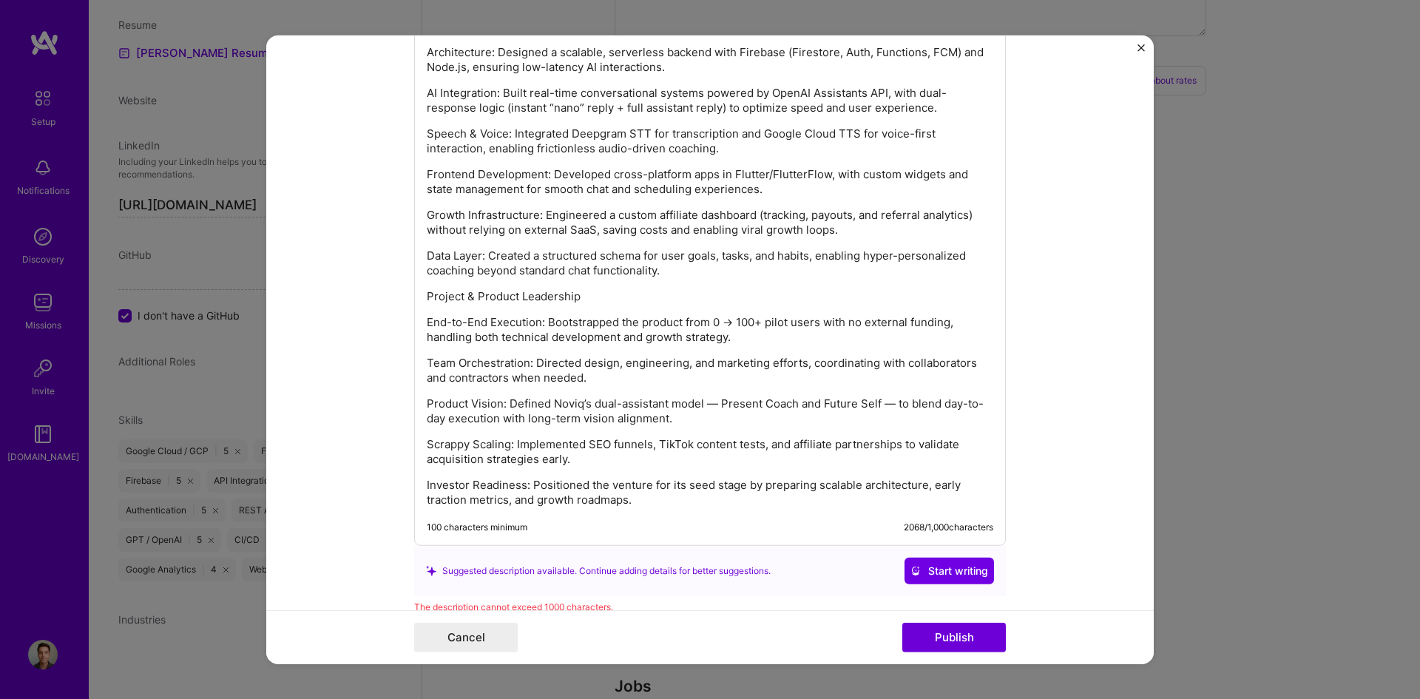
scroll to position [2201, 0]
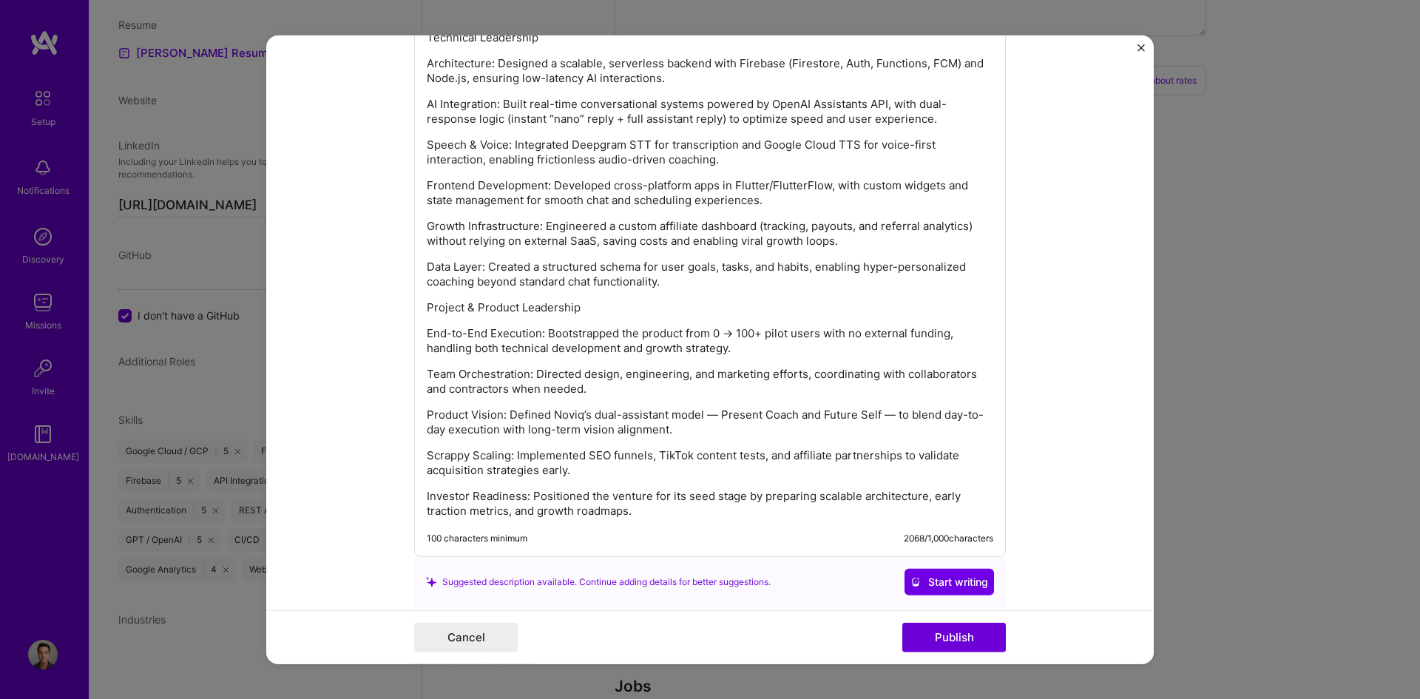
click at [664, 328] on p "End-to-End Execution: Bootstrapped the product from 0 → 100+ pilot users with n…" at bounding box center [710, 341] width 567 height 30
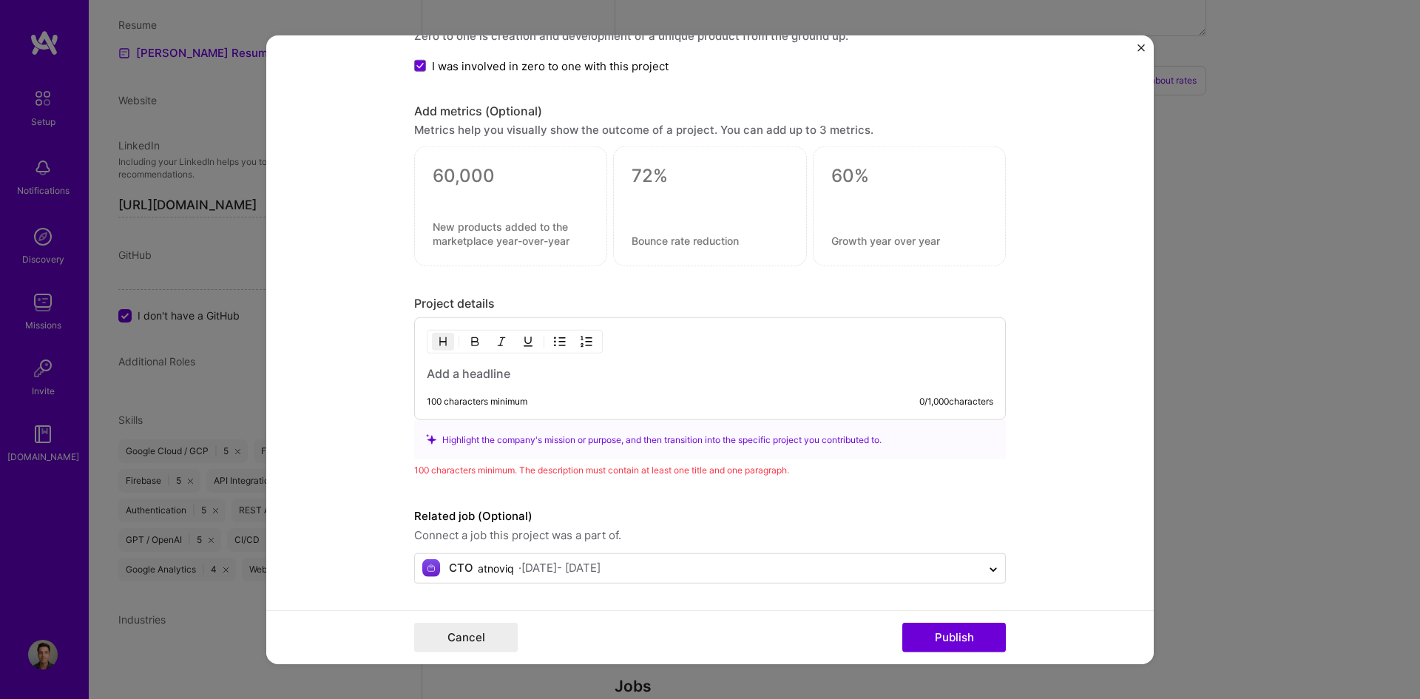
scroll to position [1782, 0]
click at [893, 310] on div "Project details" at bounding box center [710, 304] width 592 height 16
click at [839, 348] on div "100 characters minimum 0 / 1,000 characters" at bounding box center [710, 368] width 592 height 103
click at [743, 365] on div "100 characters minimum 0 / 1,000 characters" at bounding box center [710, 368] width 592 height 103
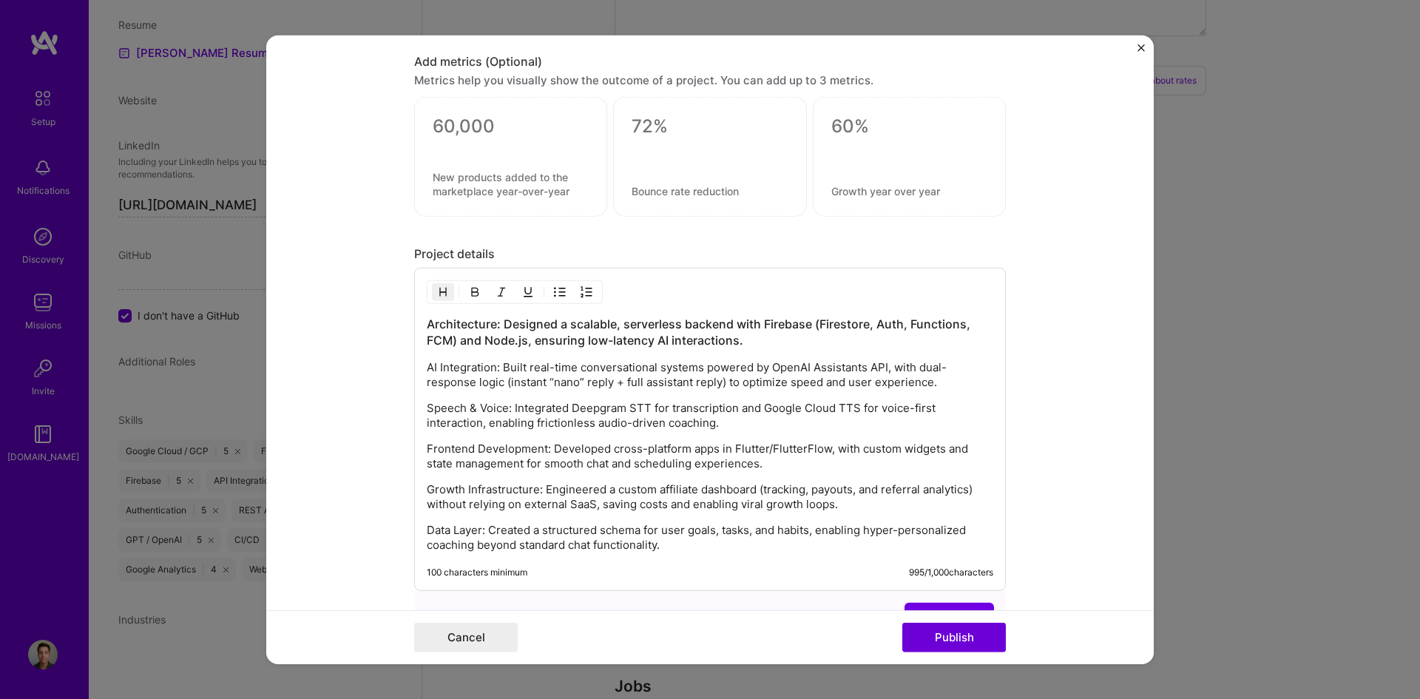
scroll to position [1995, 0]
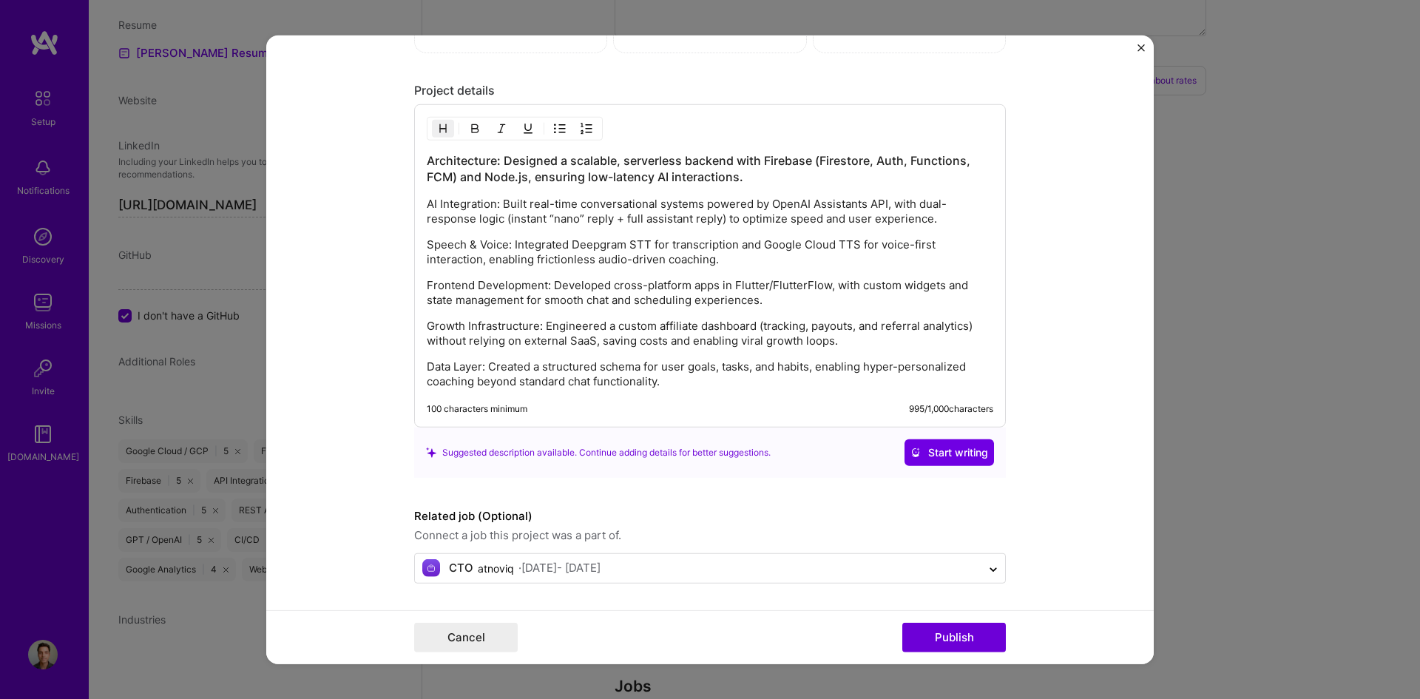
click at [969, 652] on div "Cancel Publish" at bounding box center [710, 637] width 888 height 54
click at [973, 635] on button "Publish" at bounding box center [954, 638] width 104 height 30
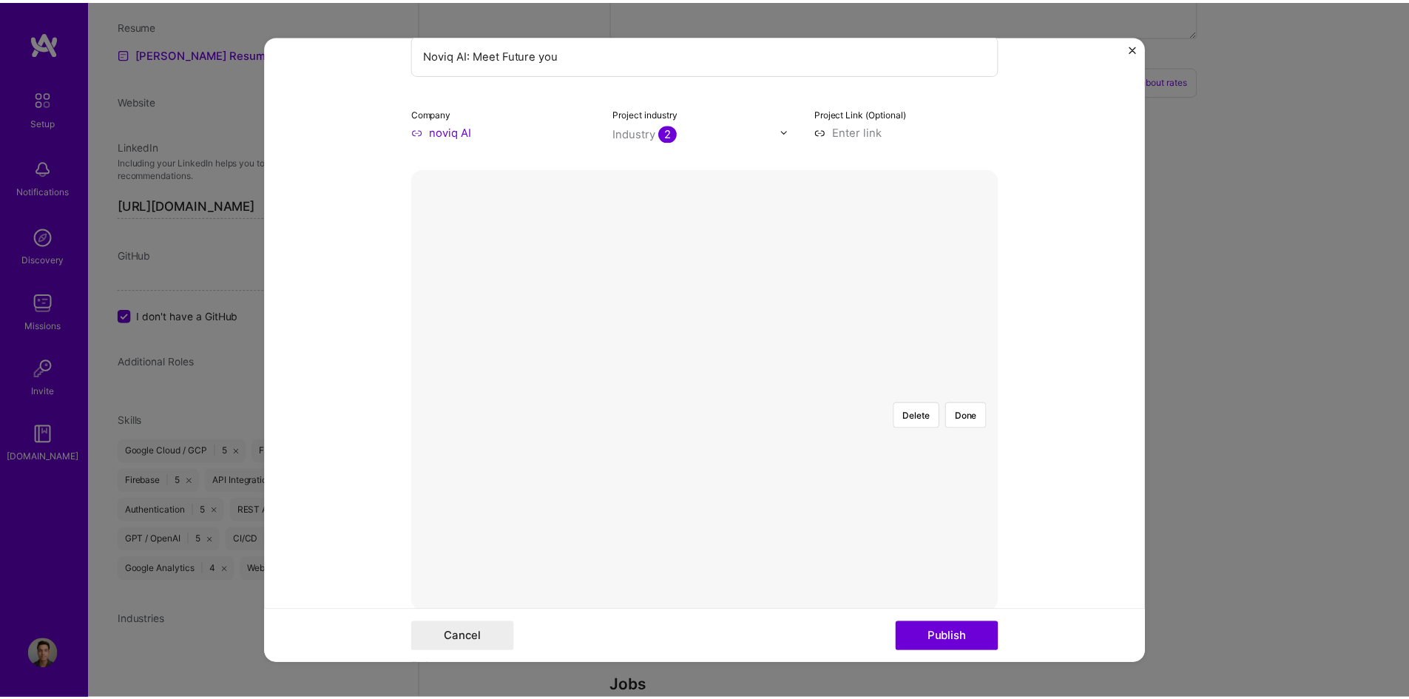
scroll to position [118, 0]
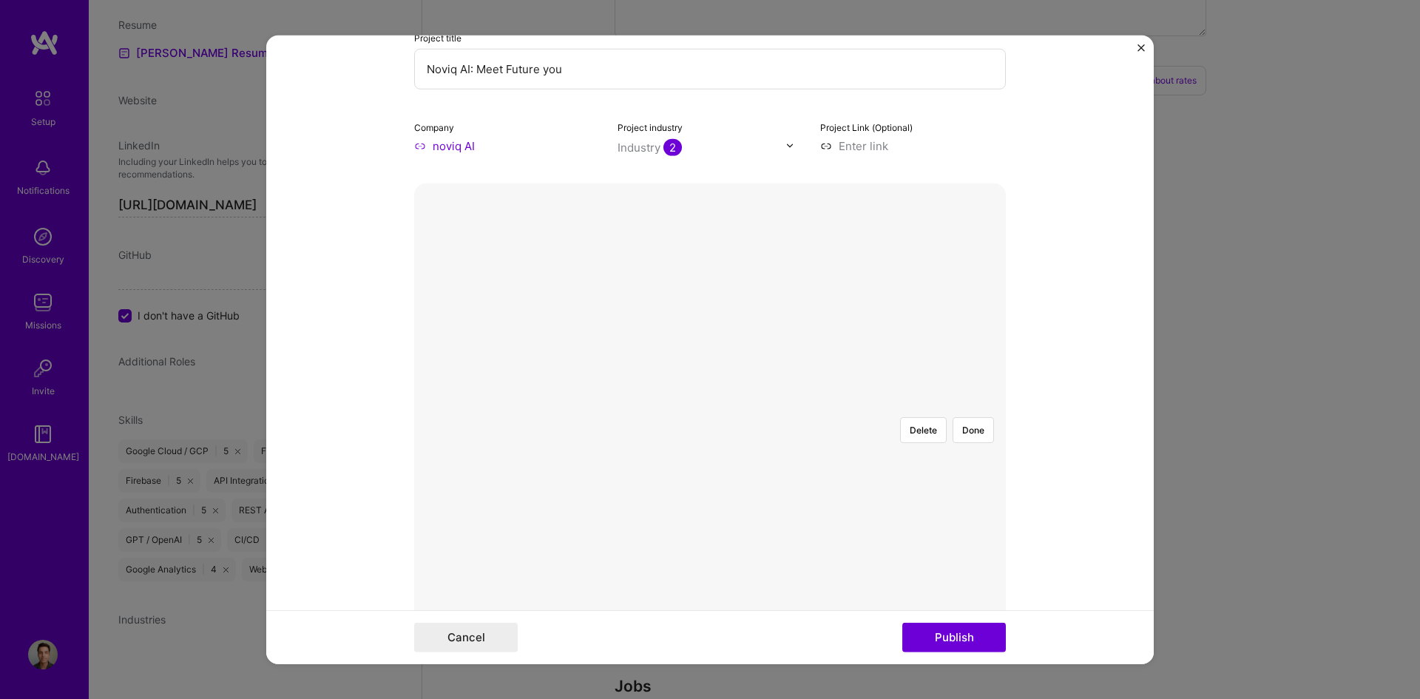
click at [723, 449] on div at bounding box center [937, 620] width 454 height 342
click at [967, 416] on button "Done" at bounding box center [973, 429] width 41 height 26
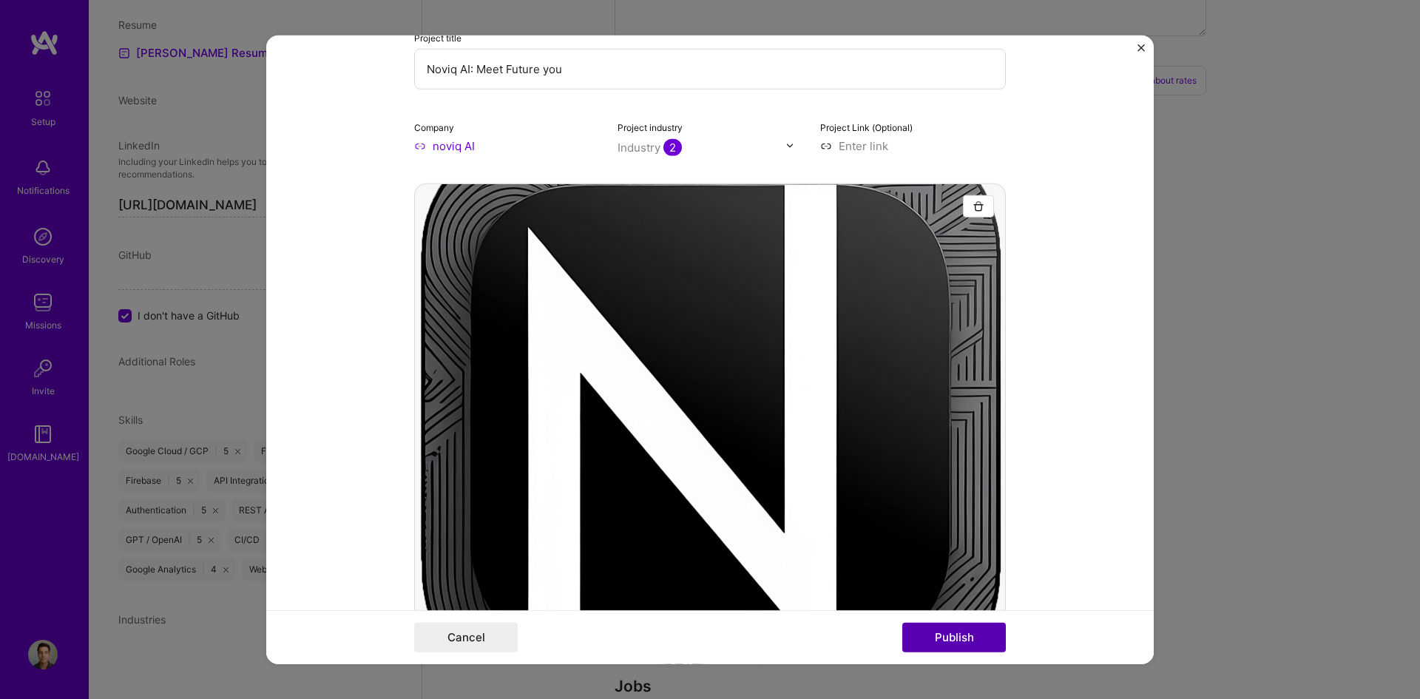
click at [956, 634] on button "Publish" at bounding box center [954, 638] width 104 height 30
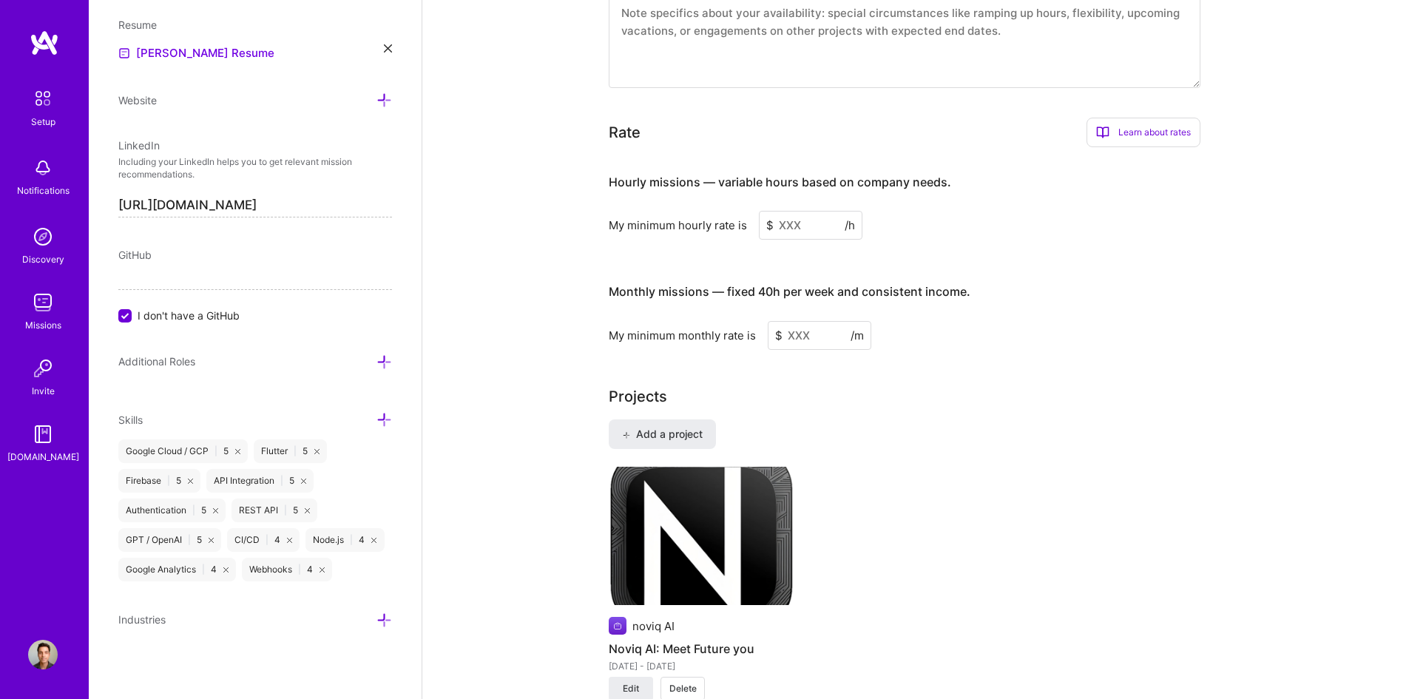
scroll to position [687, 0]
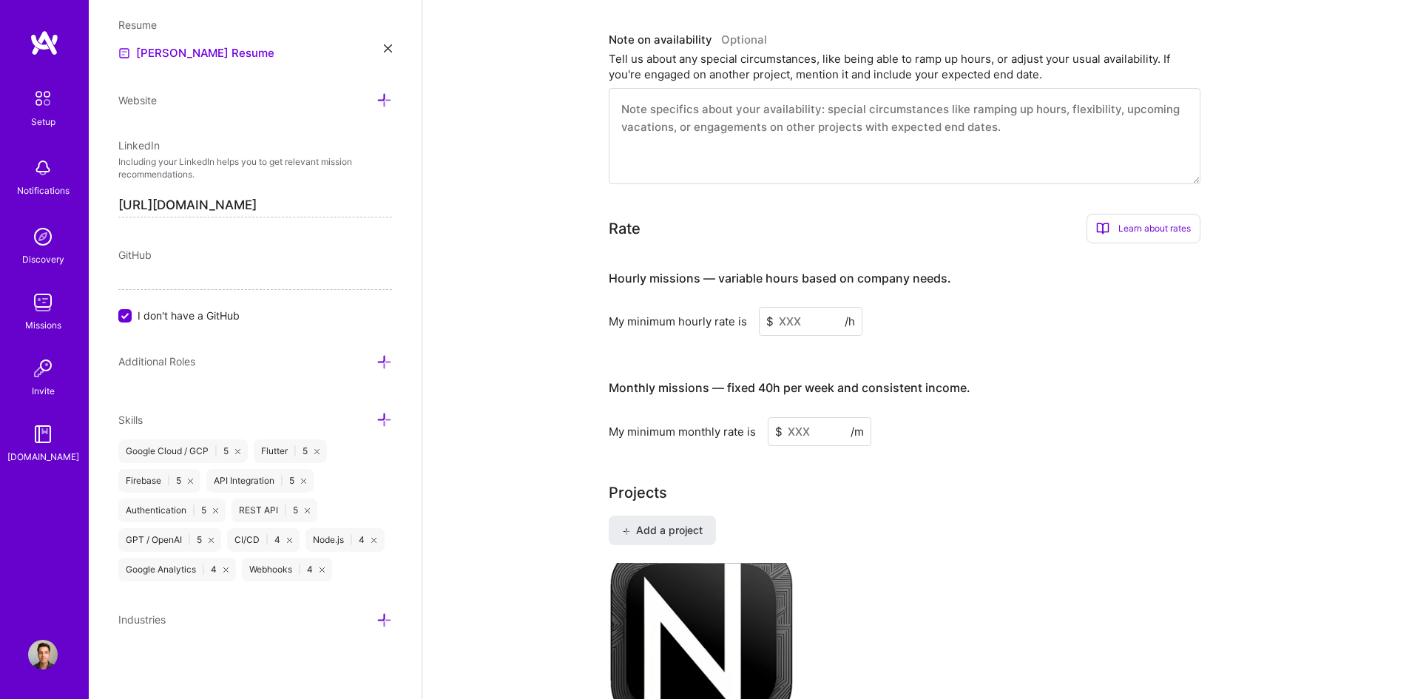
click at [800, 307] on input at bounding box center [811, 321] width 104 height 29
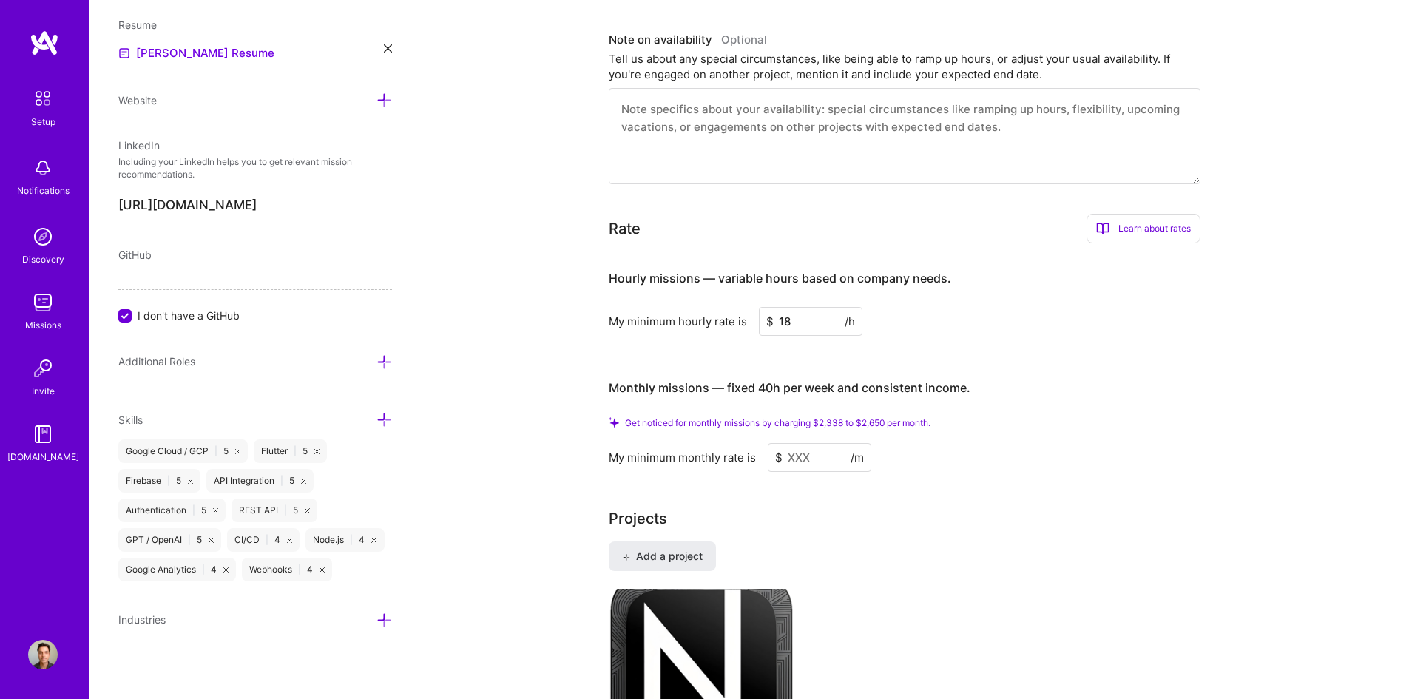
click at [811, 443] on input at bounding box center [820, 457] width 104 height 29
drag, startPoint x: 806, startPoint y: 301, endPoint x: 729, endPoint y: 317, distance: 77.9
click at [738, 317] on div "My minimum hourly rate is $ 18 /h" at bounding box center [905, 321] width 592 height 29
type input "15"
click at [805, 443] on input at bounding box center [820, 457] width 104 height 29
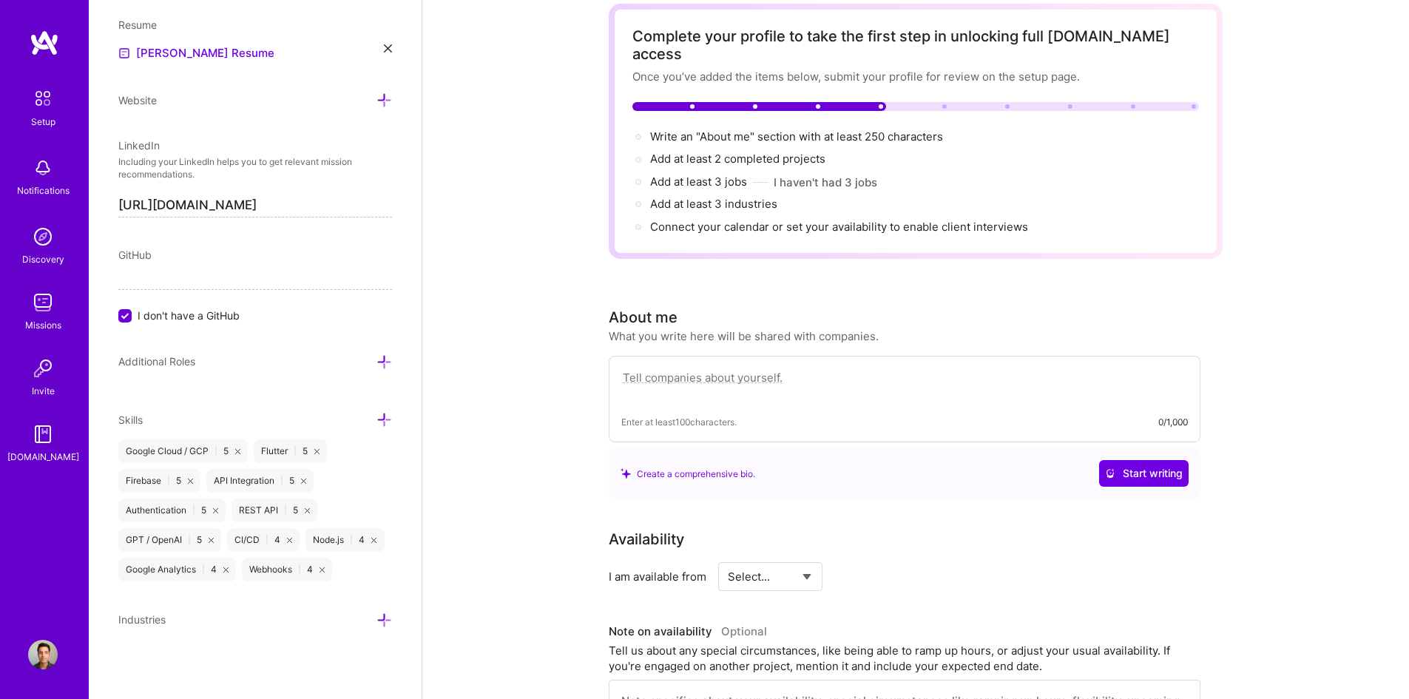
scroll to position [74, 0]
type input "1999"
click at [1008, 150] on div "Add at least 2 completed projects →" at bounding box center [915, 158] width 567 height 16
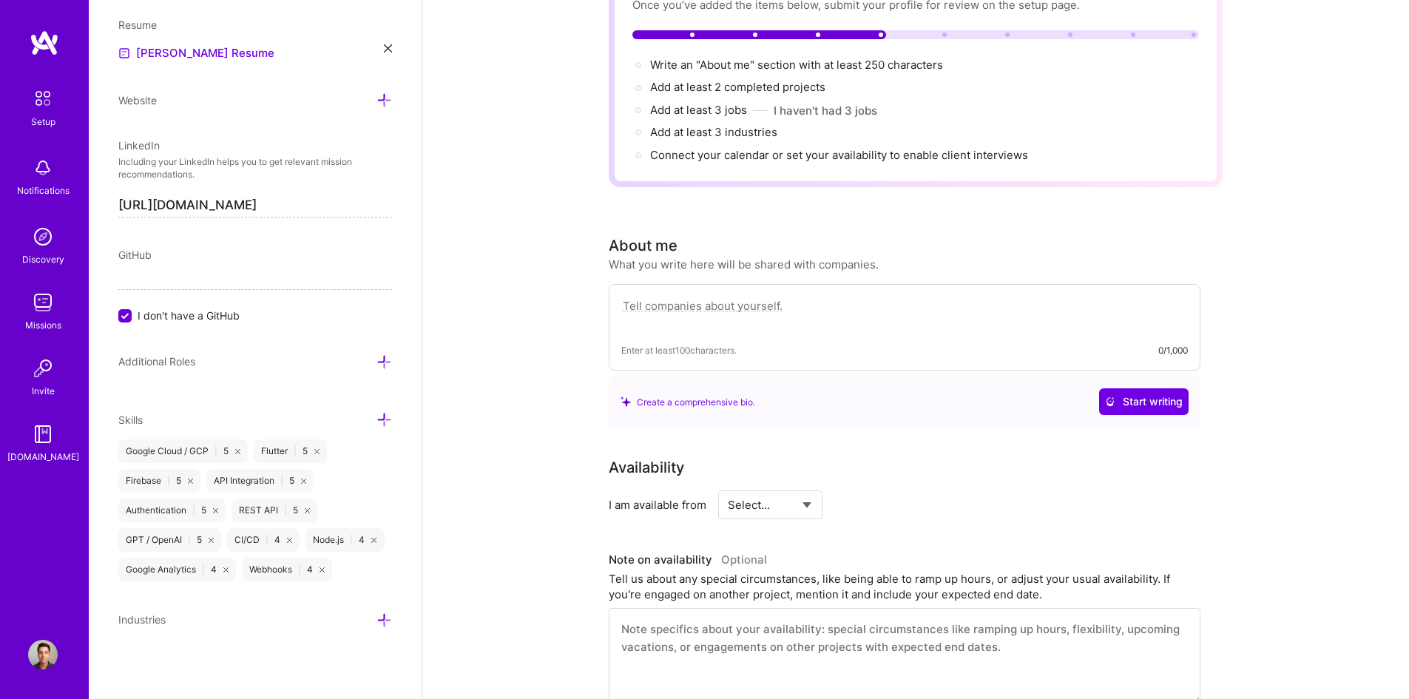
scroll to position [148, 0]
click at [377, 621] on icon at bounding box center [385, 620] width 16 height 16
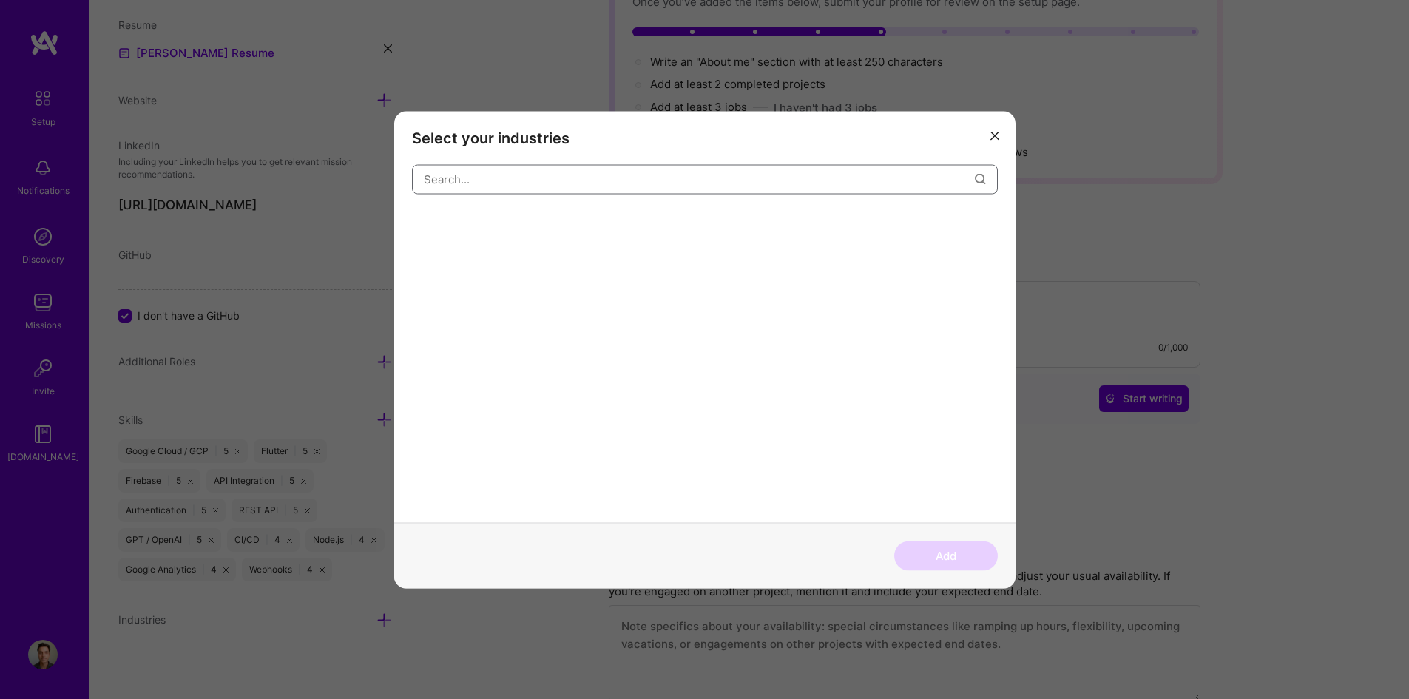
click at [493, 190] on input "modal" at bounding box center [699, 180] width 551 height 38
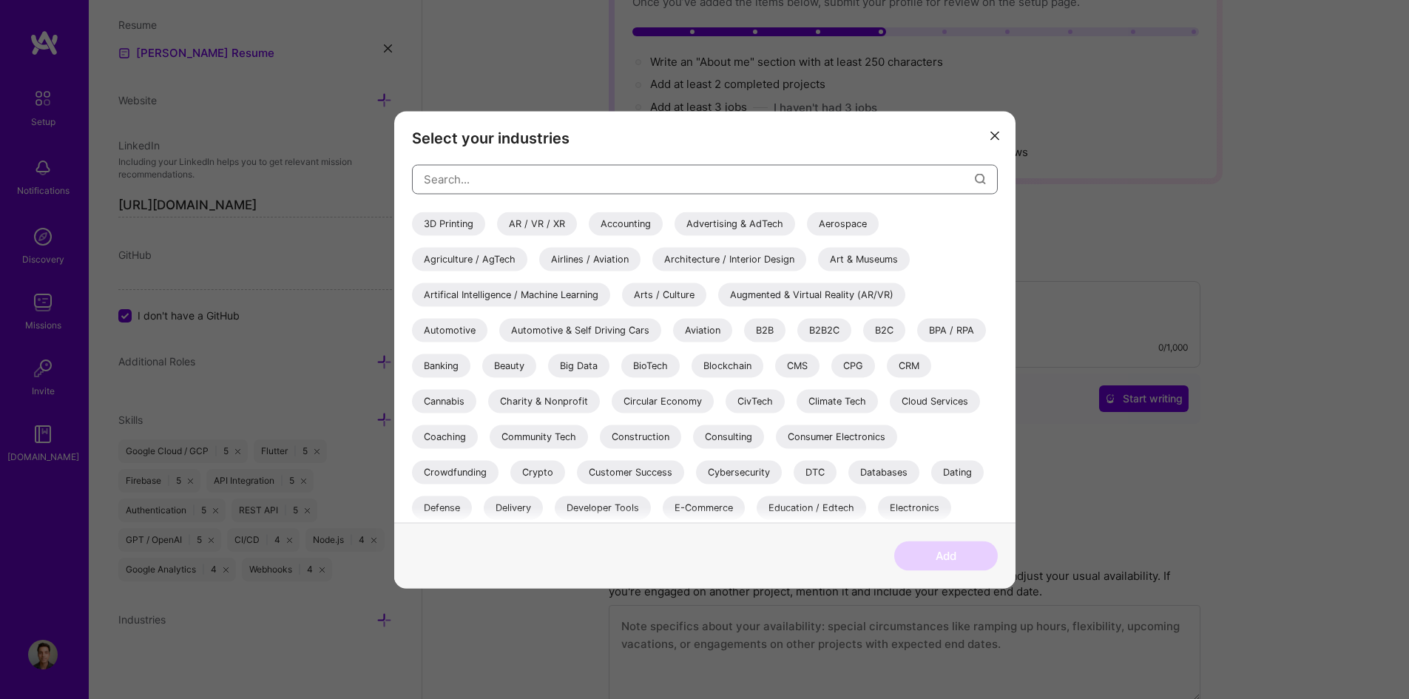
type input "w"
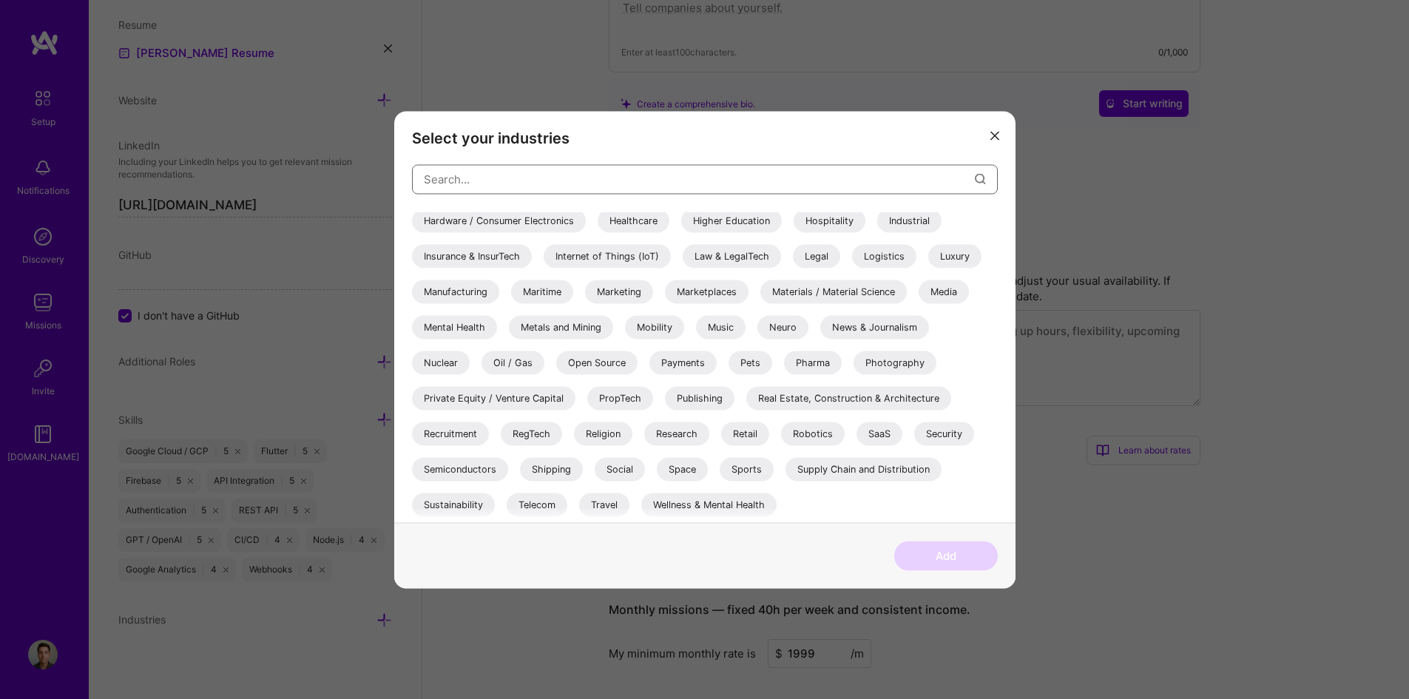
scroll to position [1138, 0]
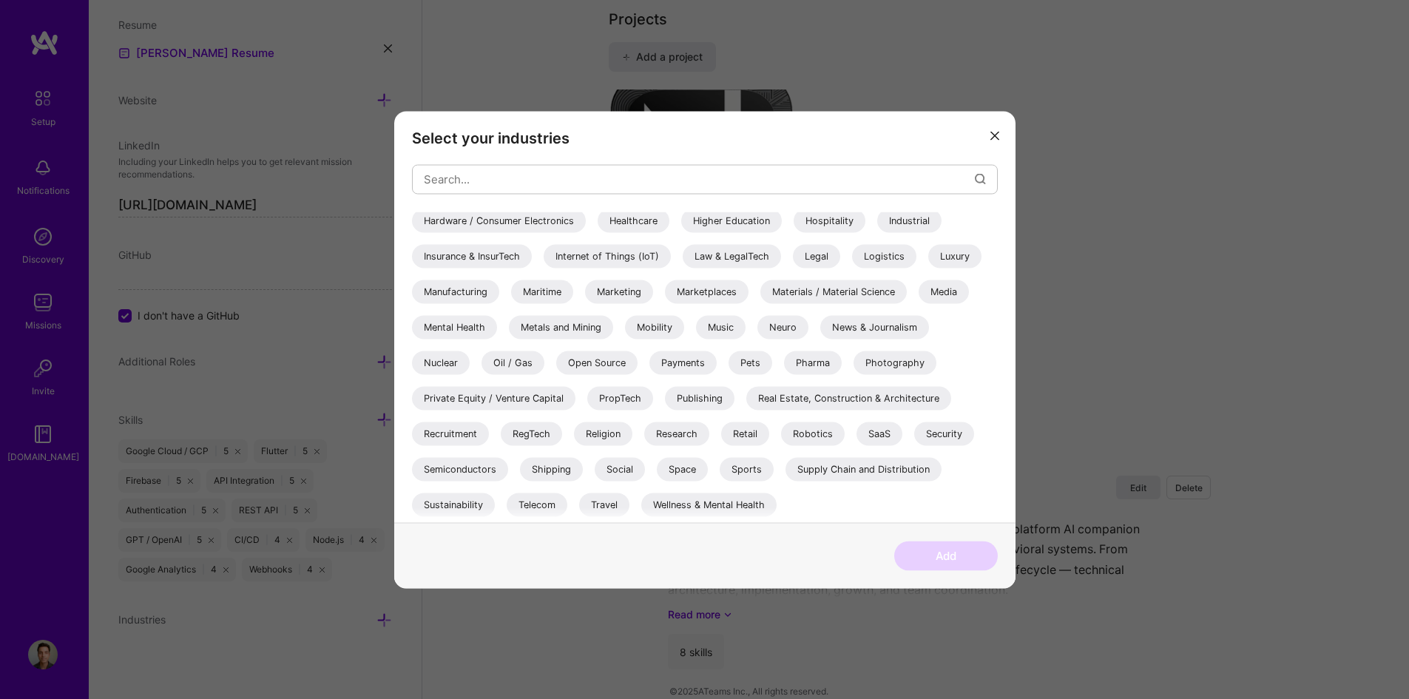
click at [731, 500] on div "Wellness & Mental Health" at bounding box center [708, 505] width 135 height 24
click at [871, 431] on div "SaaS" at bounding box center [880, 434] width 46 height 24
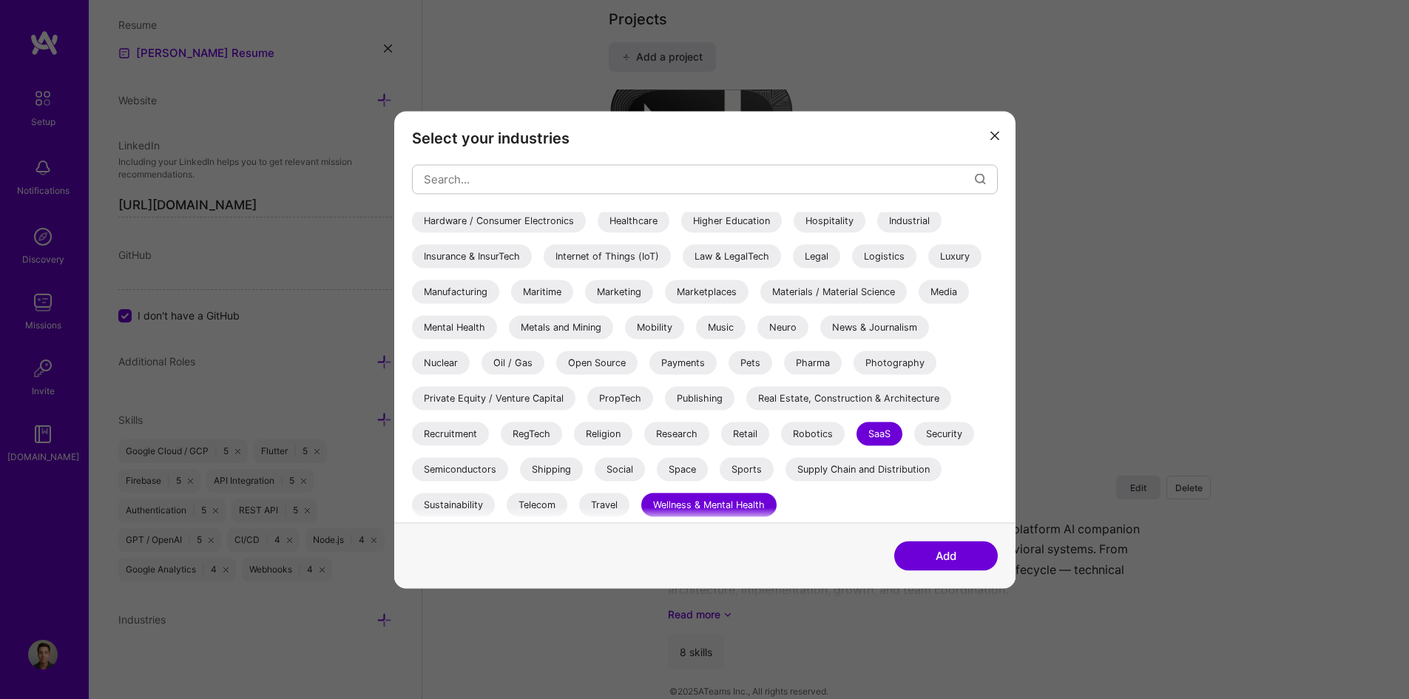
click at [809, 362] on div "Pharma" at bounding box center [813, 363] width 58 height 24
click at [968, 294] on div "Media" at bounding box center [944, 292] width 50 height 24
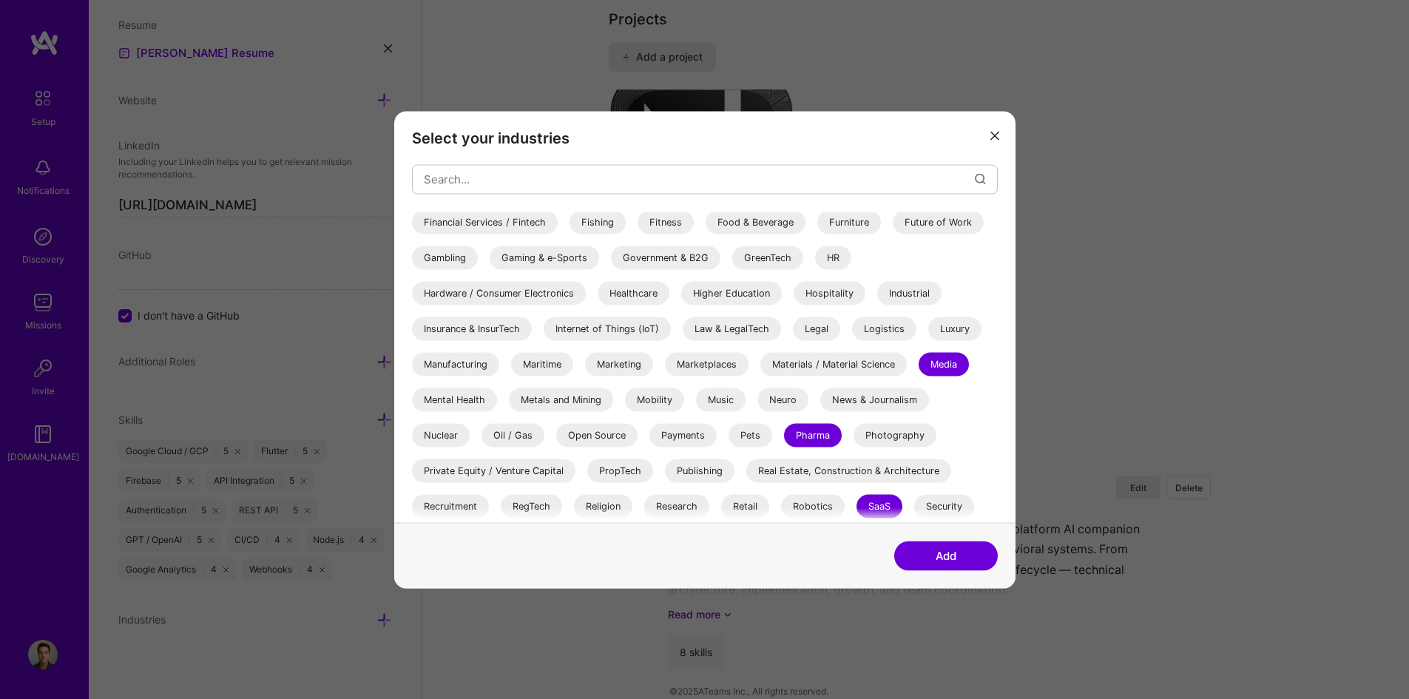
scroll to position [355, 0]
click at [621, 369] on div "Marketing" at bounding box center [619, 366] width 68 height 24
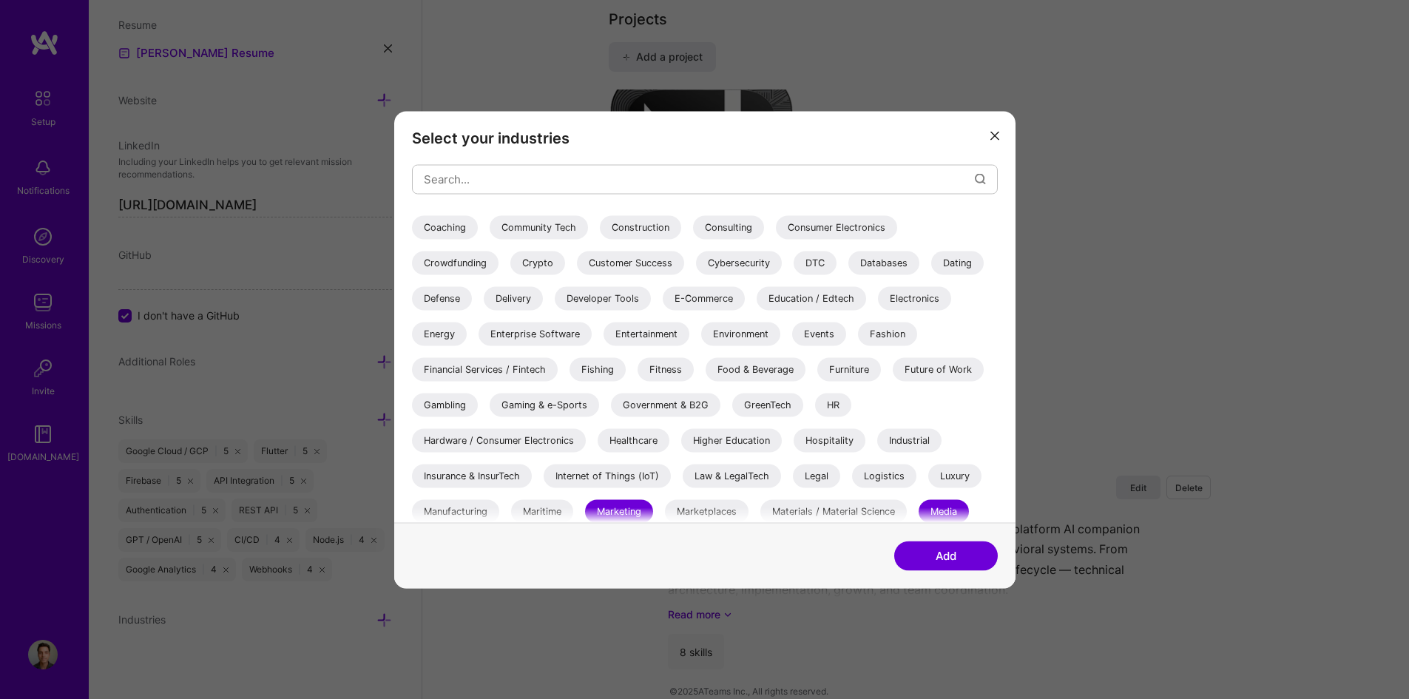
scroll to position [207, 0]
click at [659, 369] on div "Fitness" at bounding box center [666, 372] width 56 height 24
click at [706, 311] on div "E-Commerce" at bounding box center [704, 300] width 82 height 24
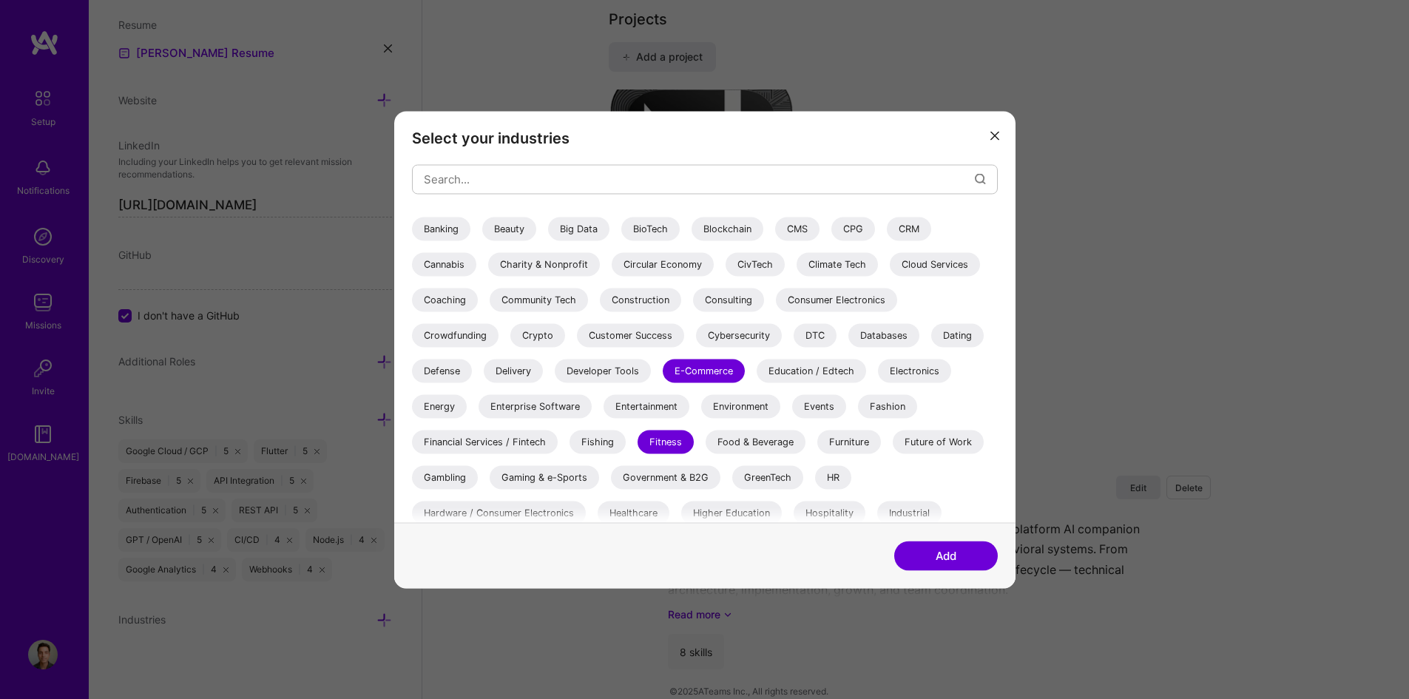
scroll to position [133, 0]
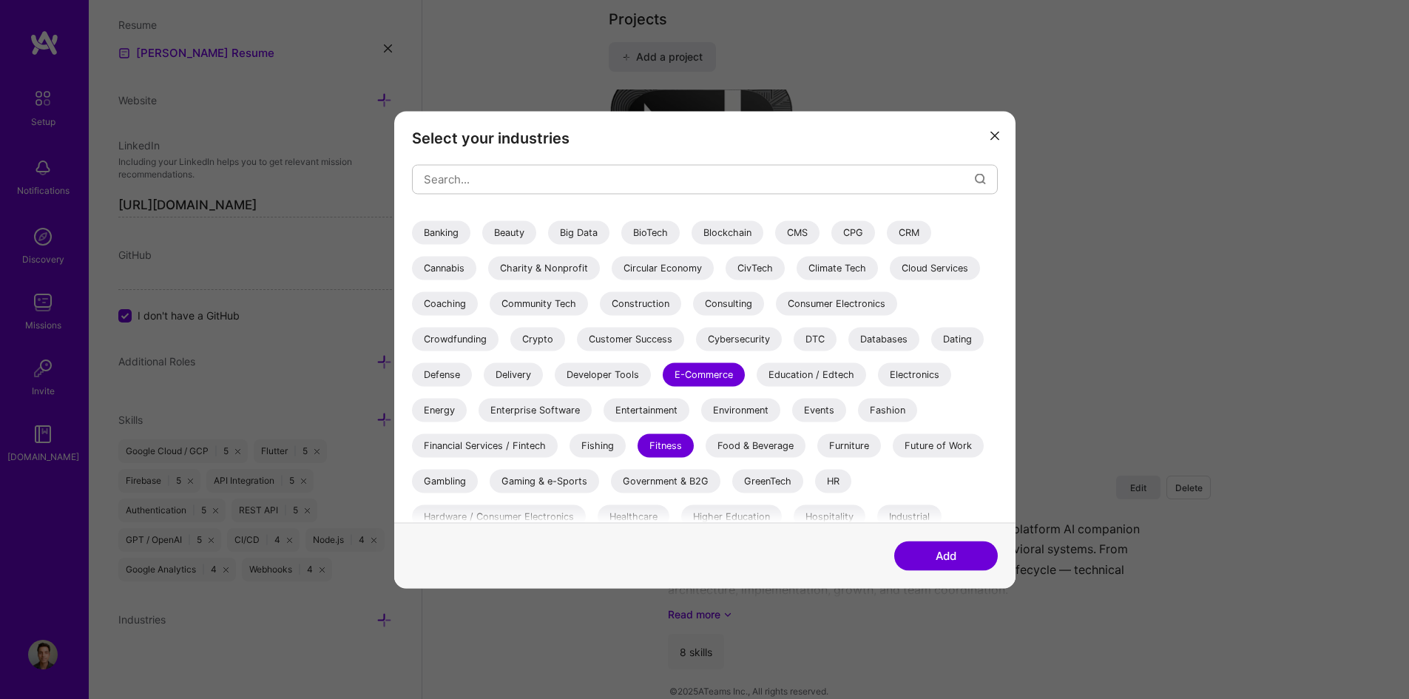
click at [667, 345] on div "Customer Success" at bounding box center [630, 339] width 107 height 24
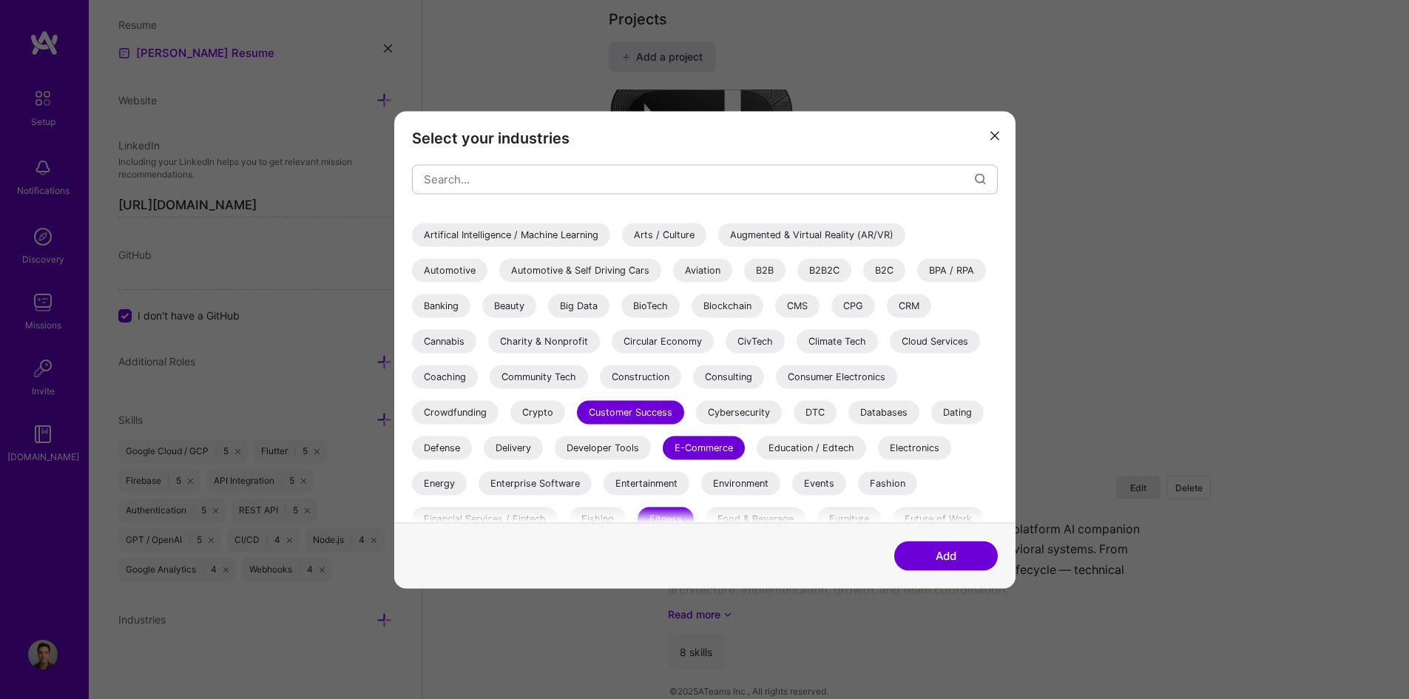
scroll to position [59, 0]
click at [457, 374] on div "Coaching" at bounding box center [445, 377] width 66 height 24
click at [881, 277] on div "B2C" at bounding box center [884, 271] width 42 height 24
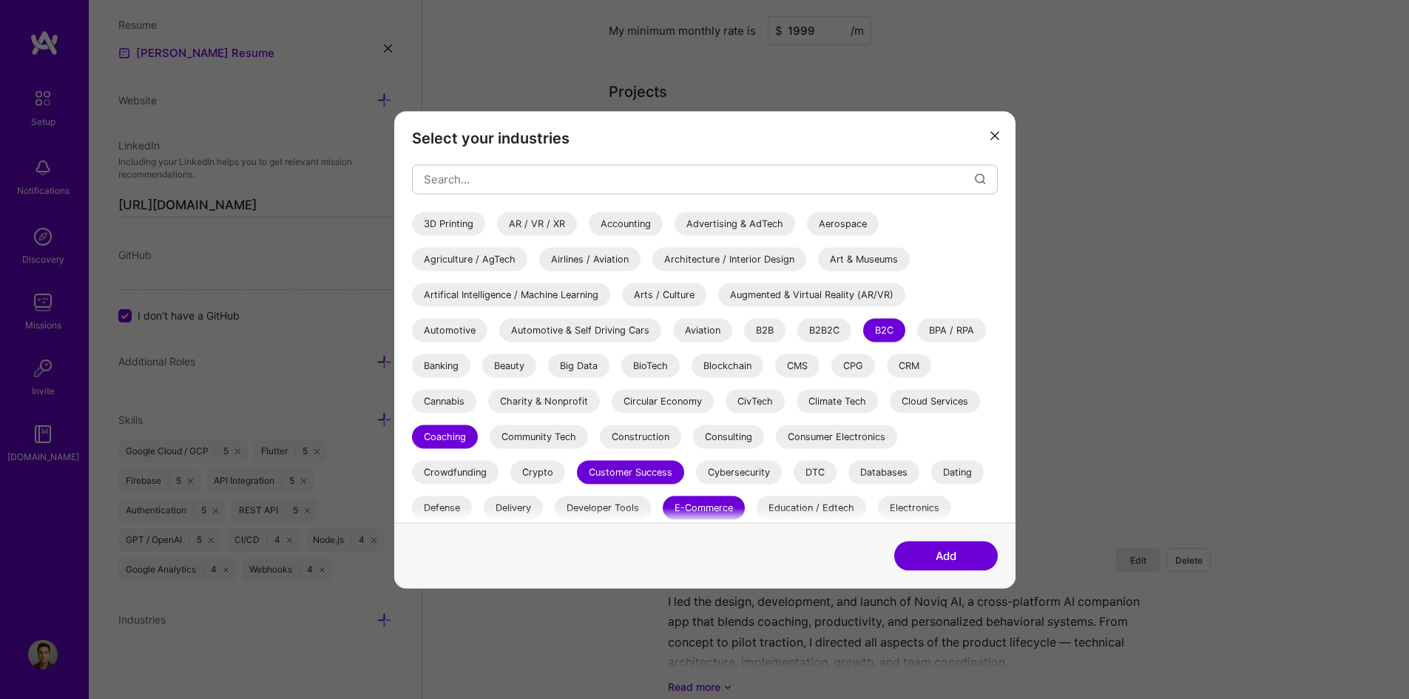
scroll to position [1064, 0]
click at [957, 562] on button "Add" at bounding box center [946, 556] width 104 height 30
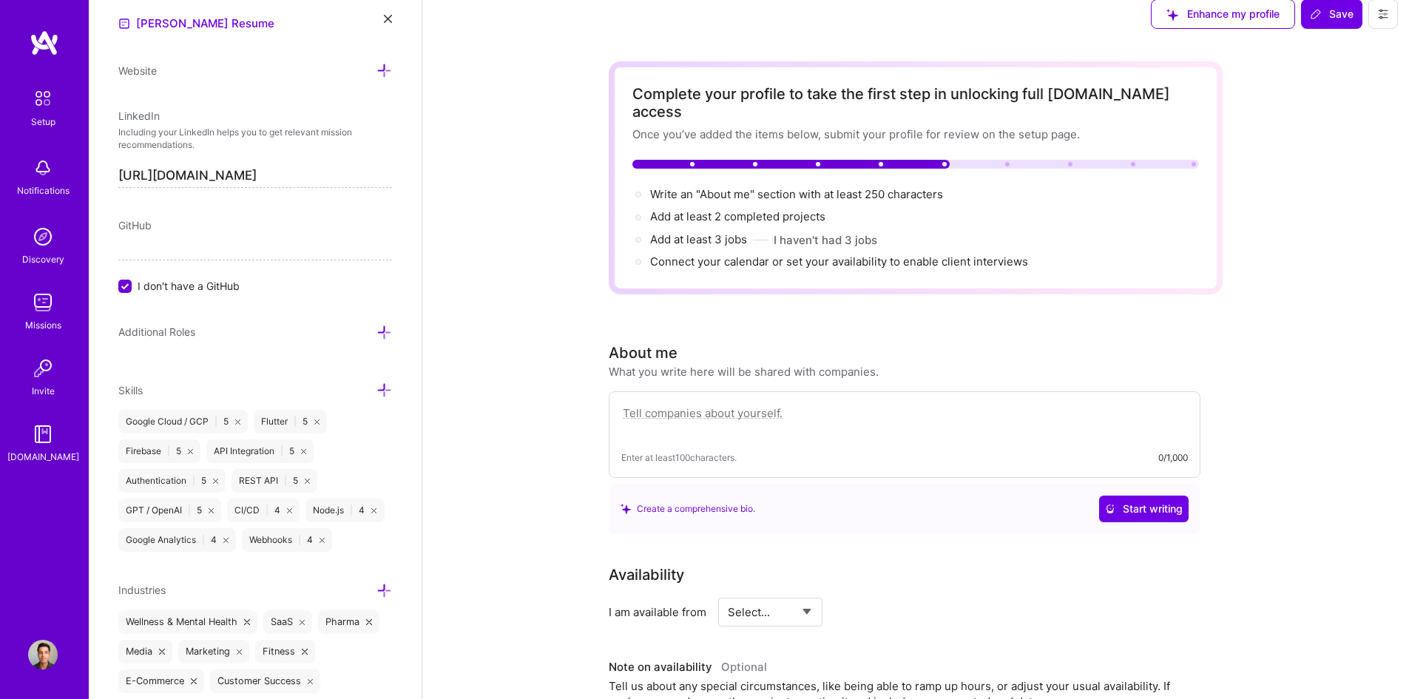
scroll to position [0, 0]
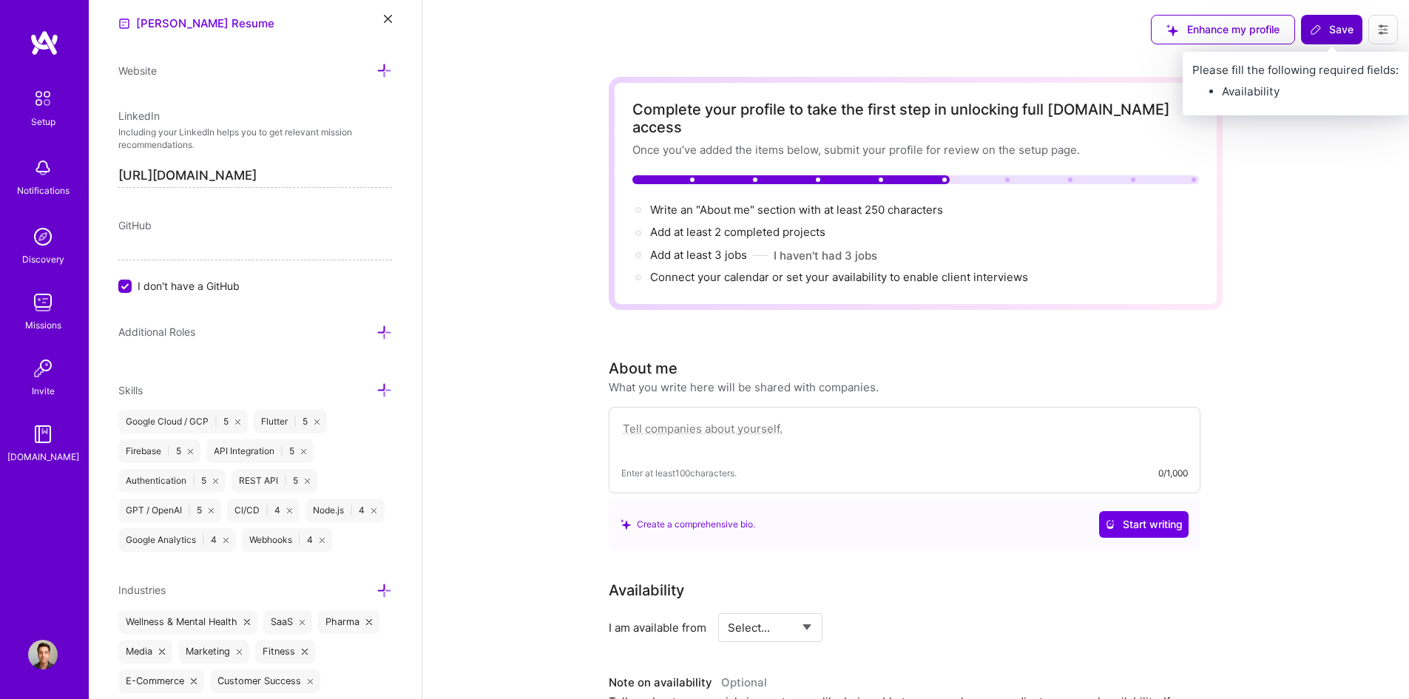
click at [1337, 30] on span "Save" at bounding box center [1332, 29] width 44 height 15
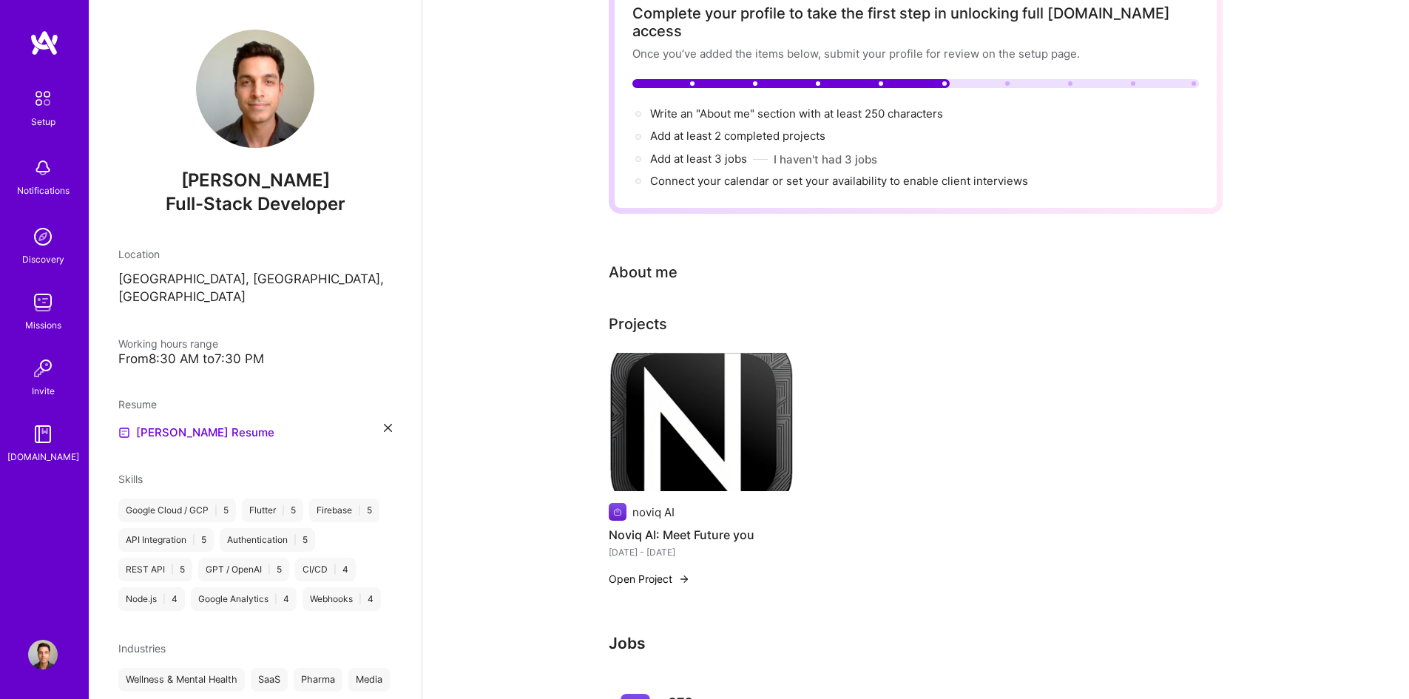
scroll to position [92, 0]
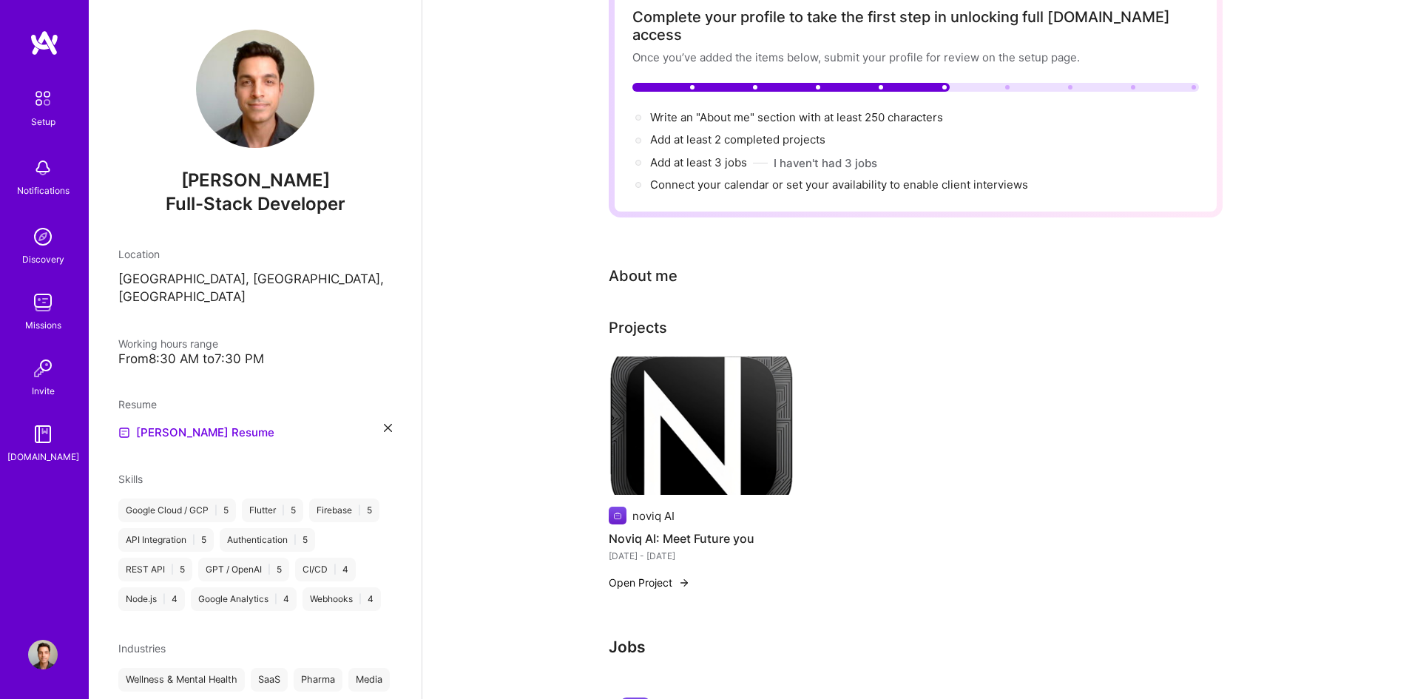
click at [164, 351] on div "From 8:30 AM to 7:30 PM" at bounding box center [255, 359] width 274 height 16
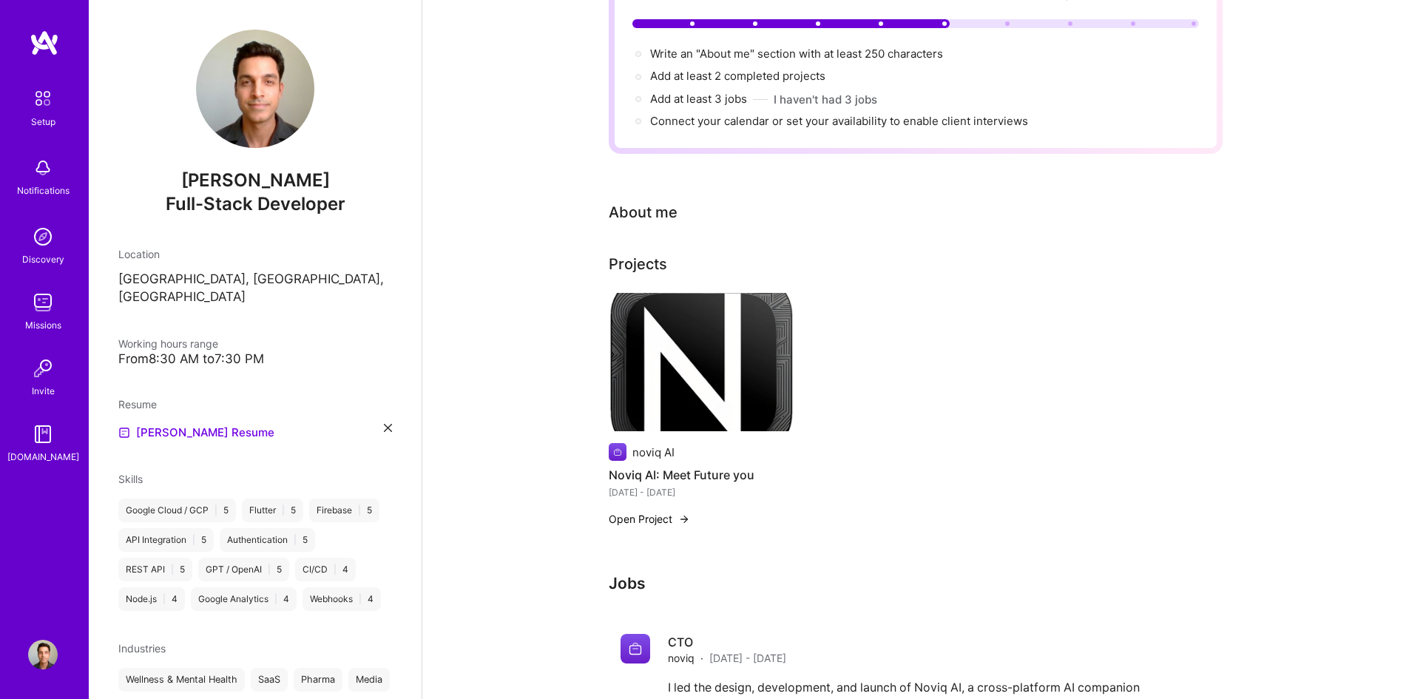
scroll to position [0, 0]
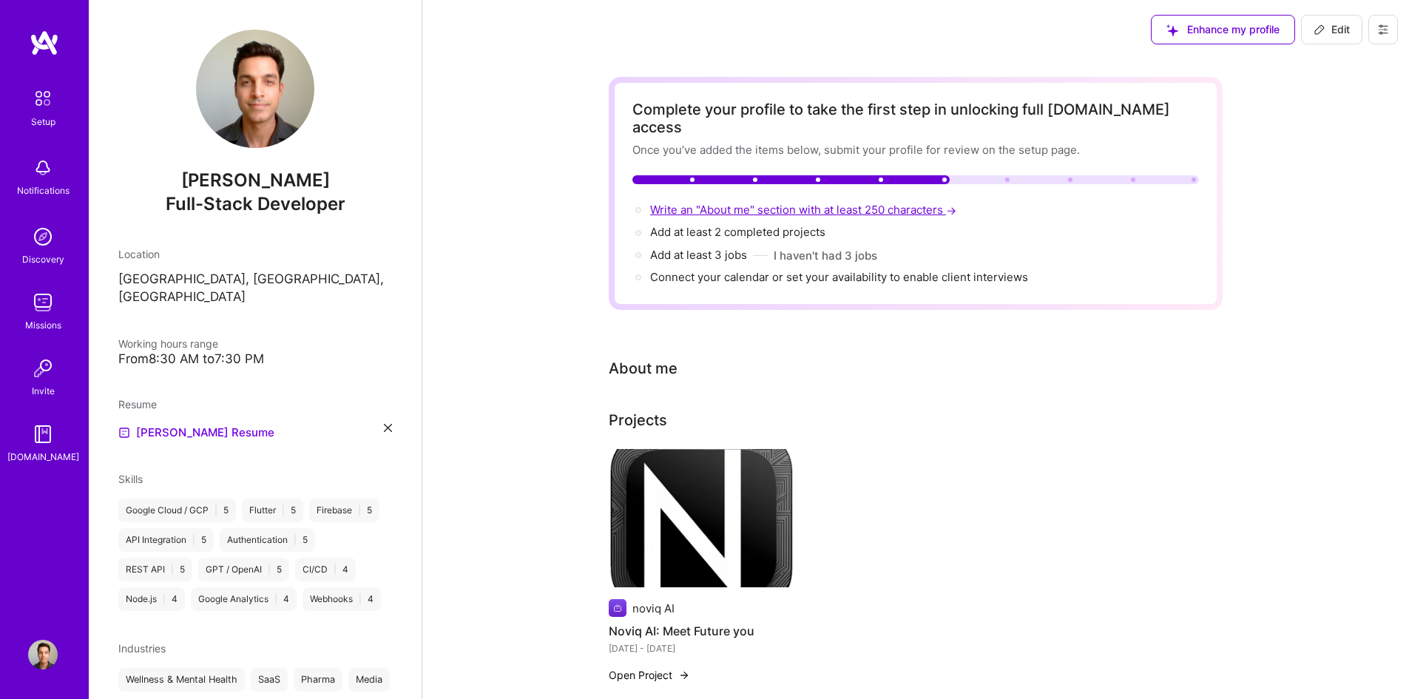
click at [788, 203] on span "Write an "About me" section with at least 250 characters →" at bounding box center [804, 210] width 309 height 14
select select "US"
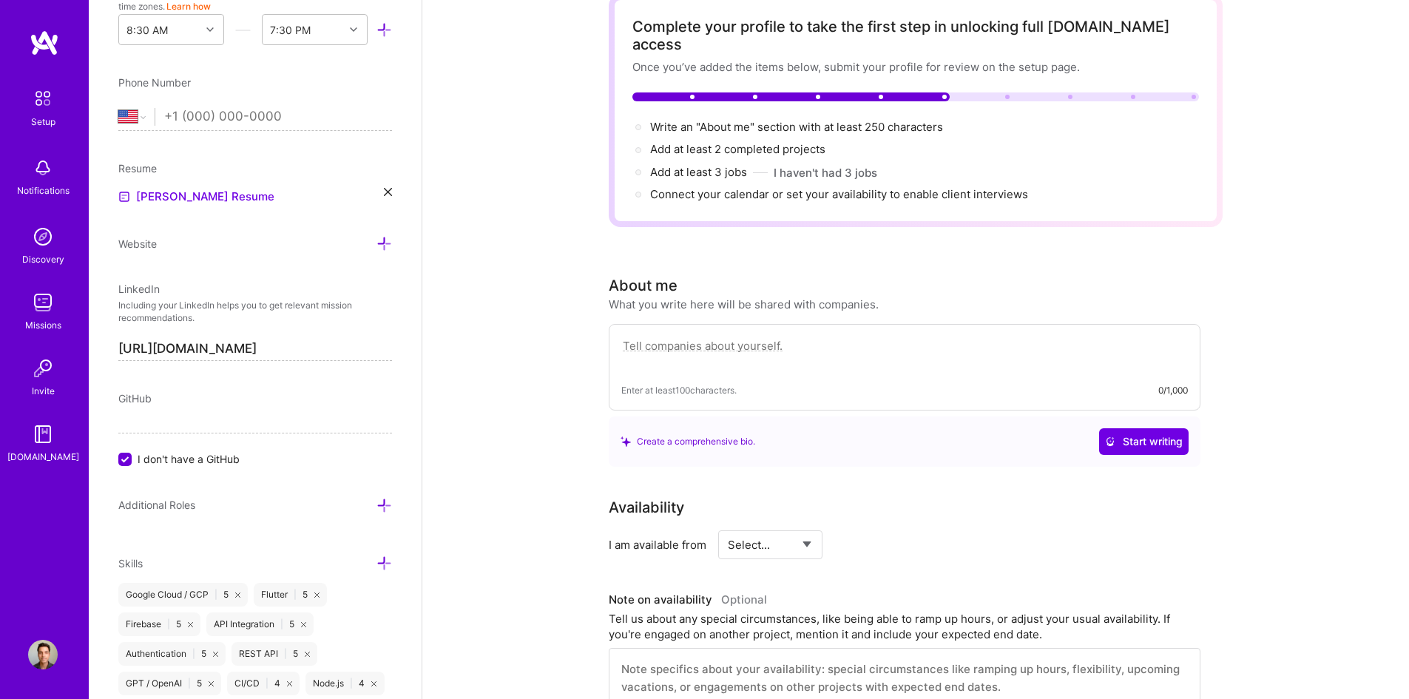
scroll to position [81, 0]
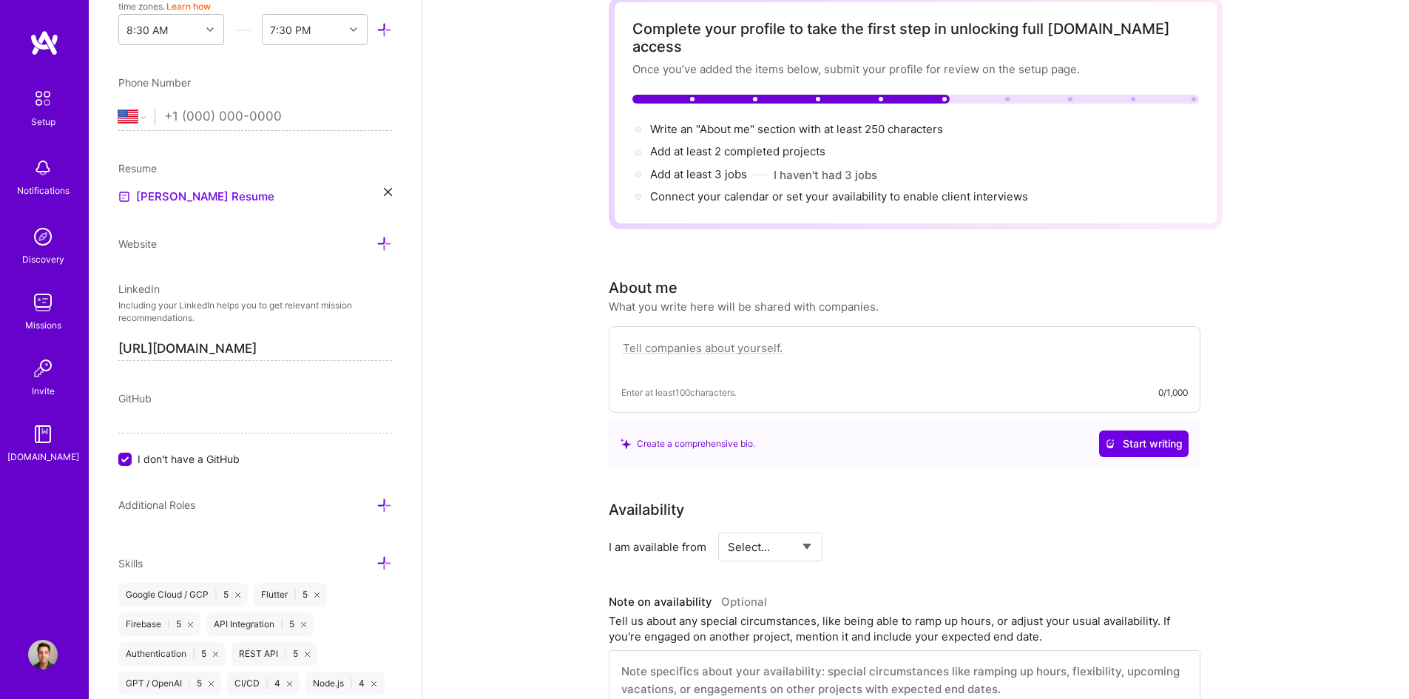
click at [798, 343] on textarea at bounding box center [904, 356] width 567 height 34
paste textarea "I’m a founder and technical builder with experience across product development,…"
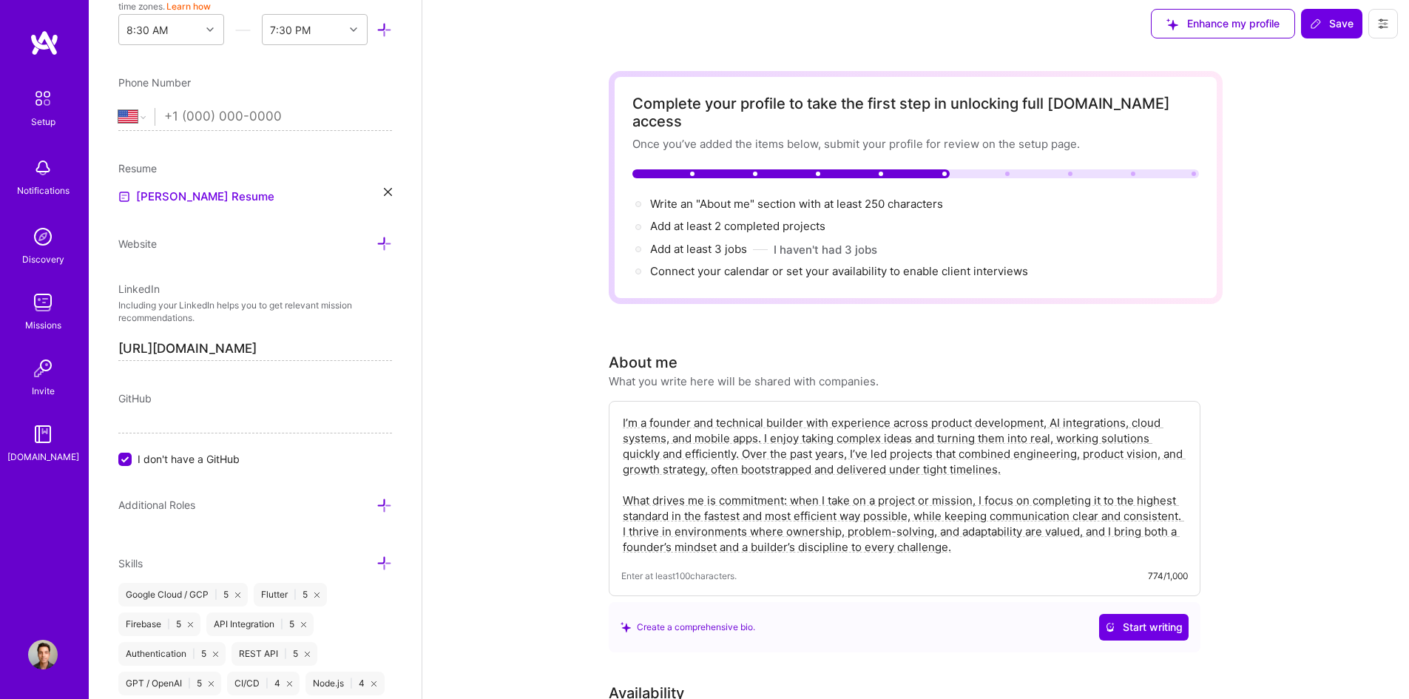
scroll to position [0, 0]
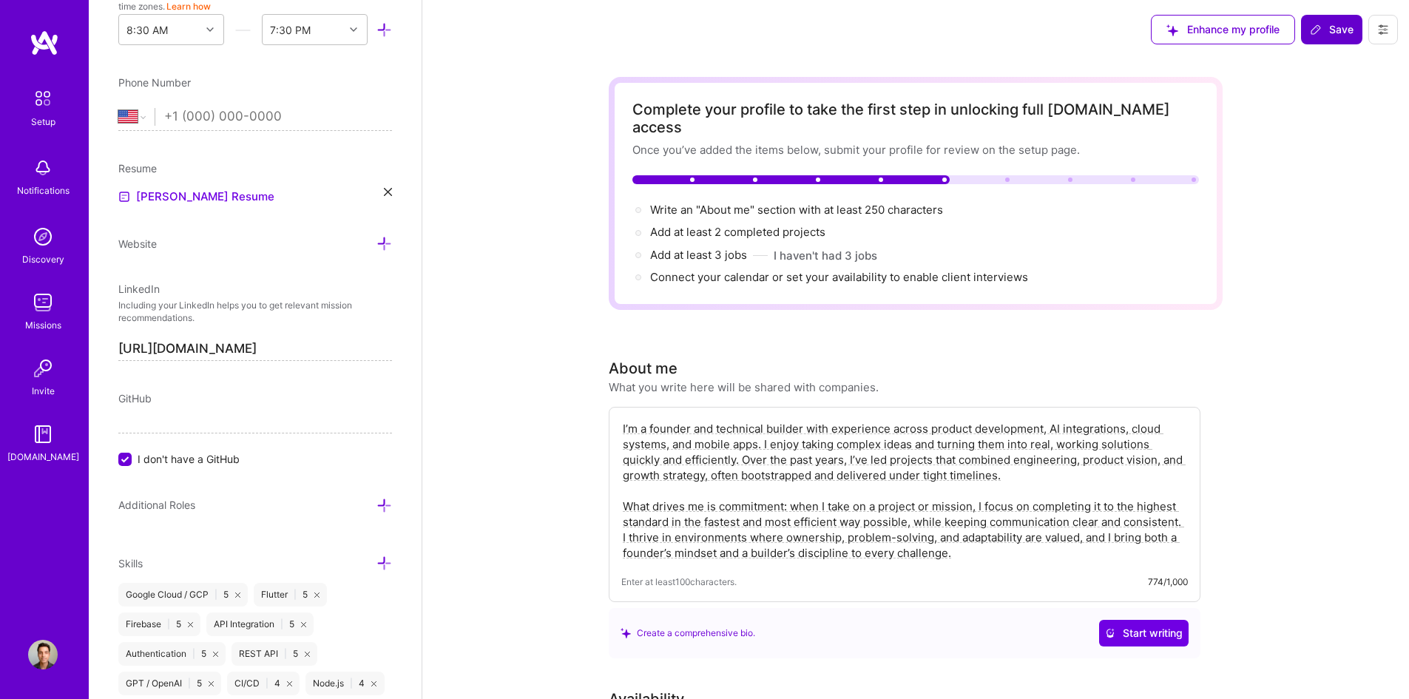
type textarea "I’m a founder and technical builder with experience across product development,…"
click at [1334, 29] on span "Save" at bounding box center [1332, 29] width 44 height 15
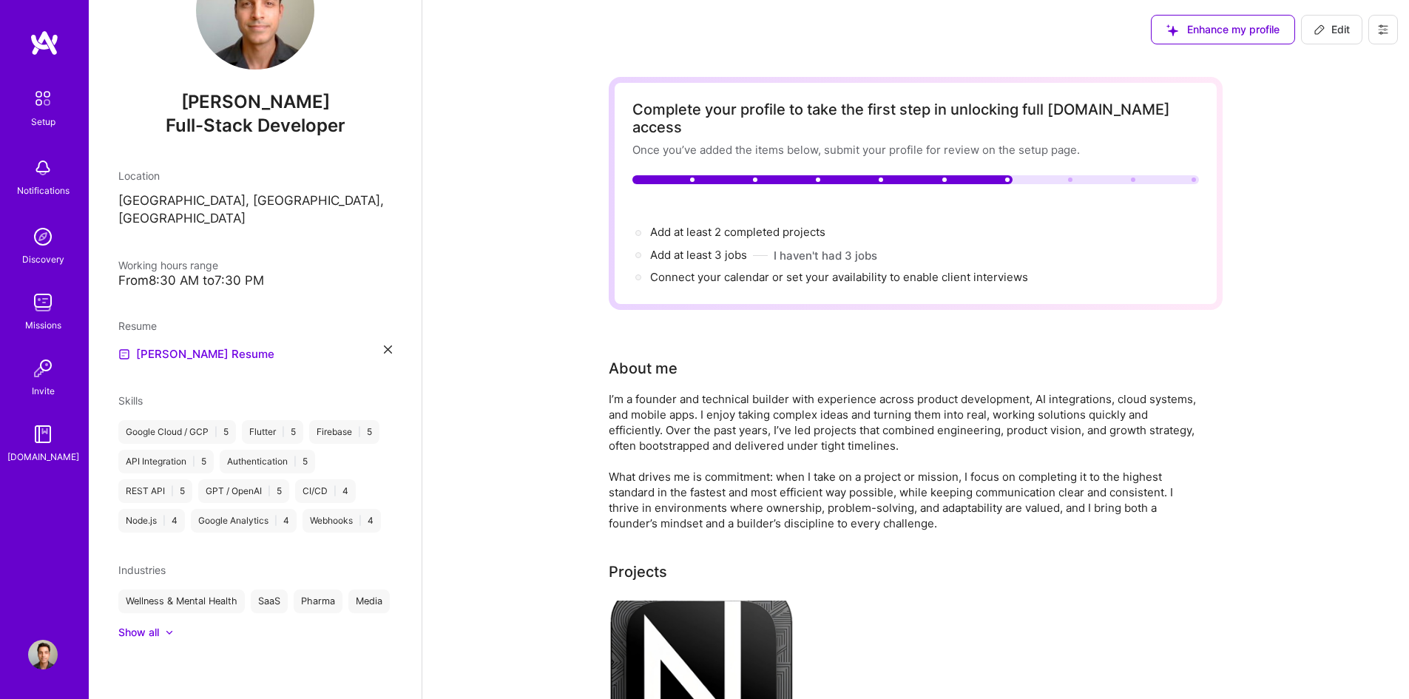
scroll to position [120, 0]
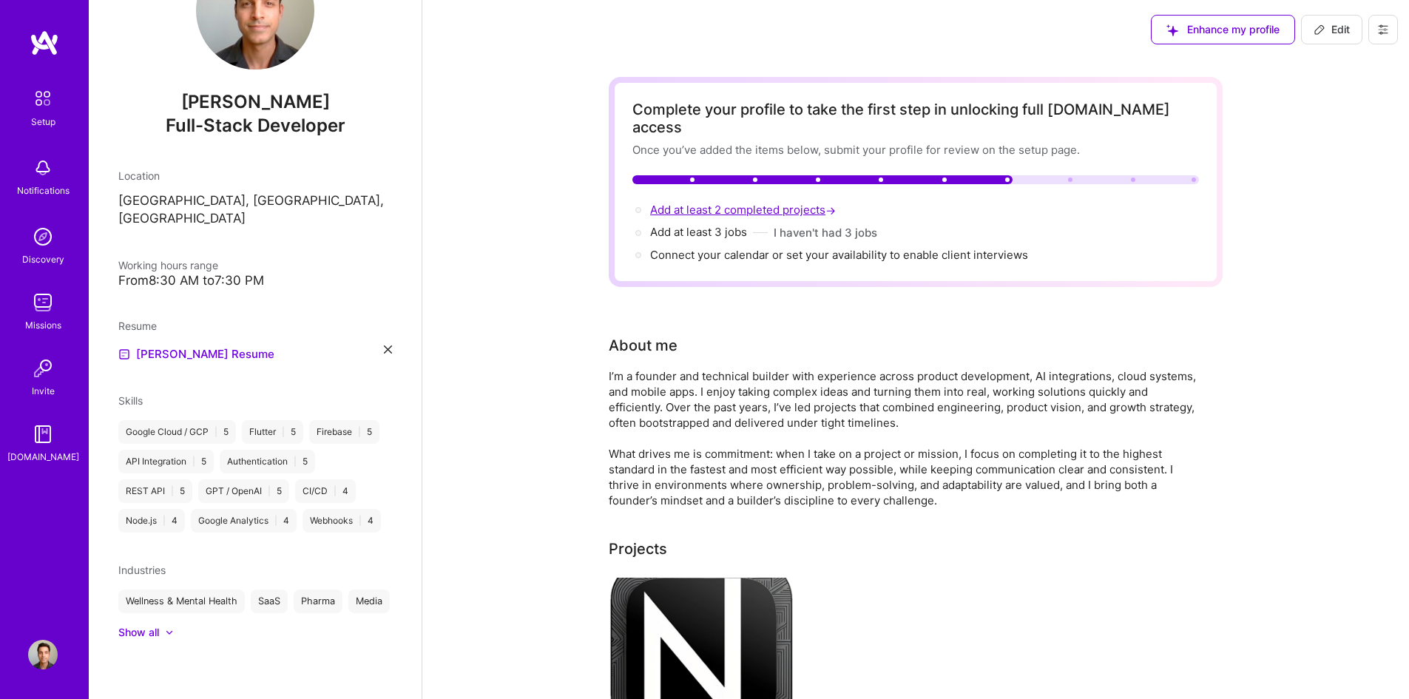
click at [735, 203] on span "Add at least 2 completed projects →" at bounding box center [744, 210] width 189 height 14
select select "US"
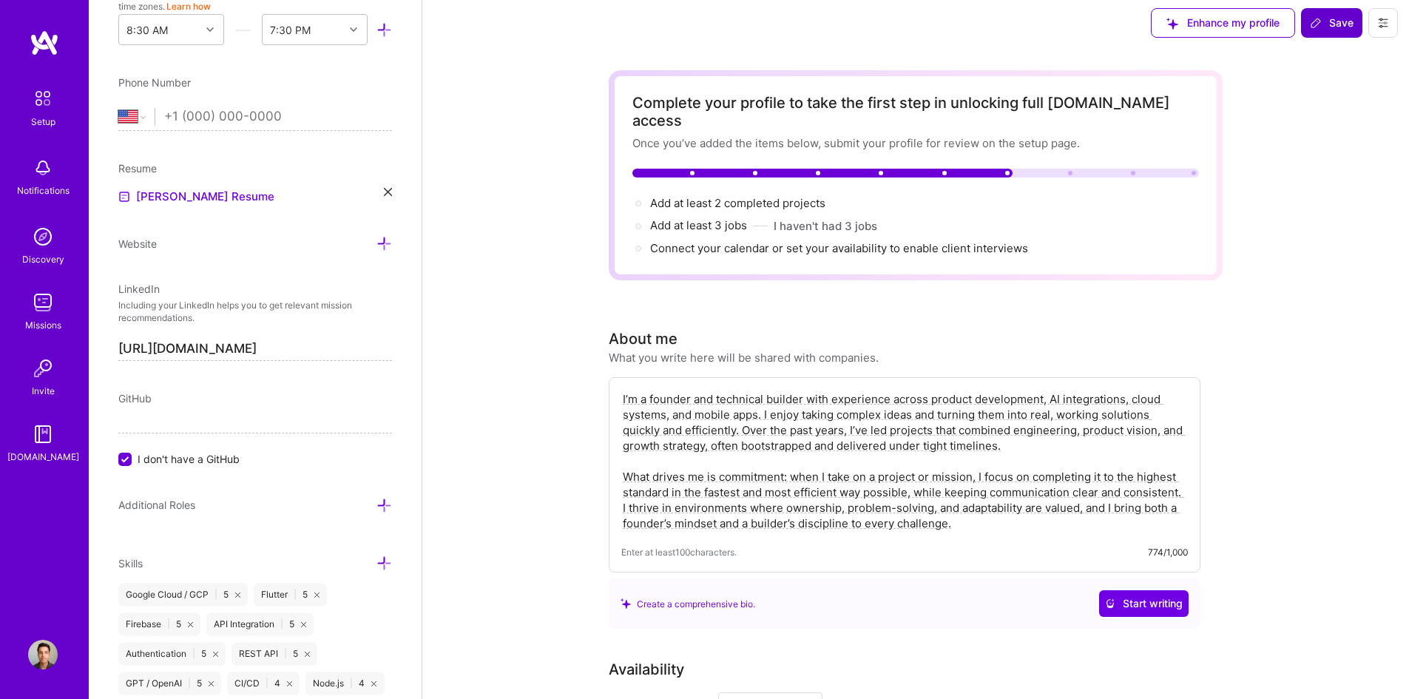
scroll to position [0, 0]
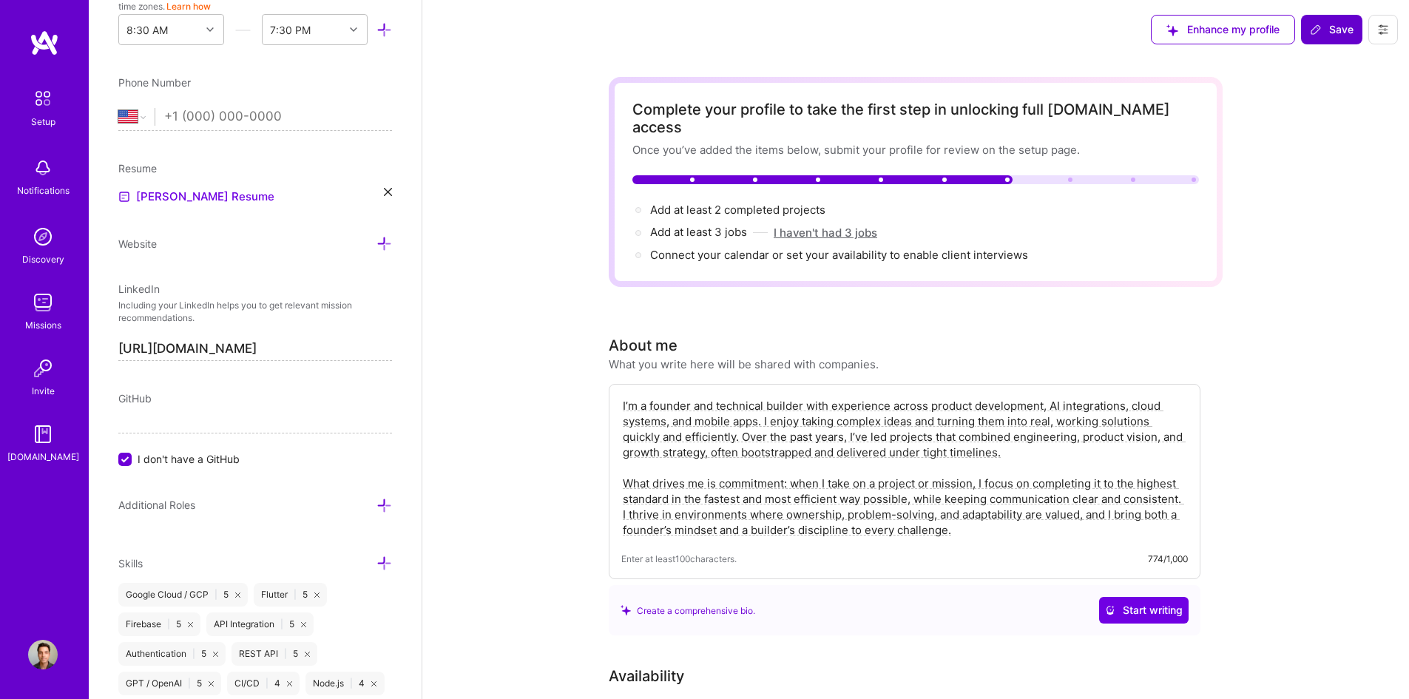
click at [834, 225] on button "I haven't had 3 jobs" at bounding box center [826, 233] width 104 height 16
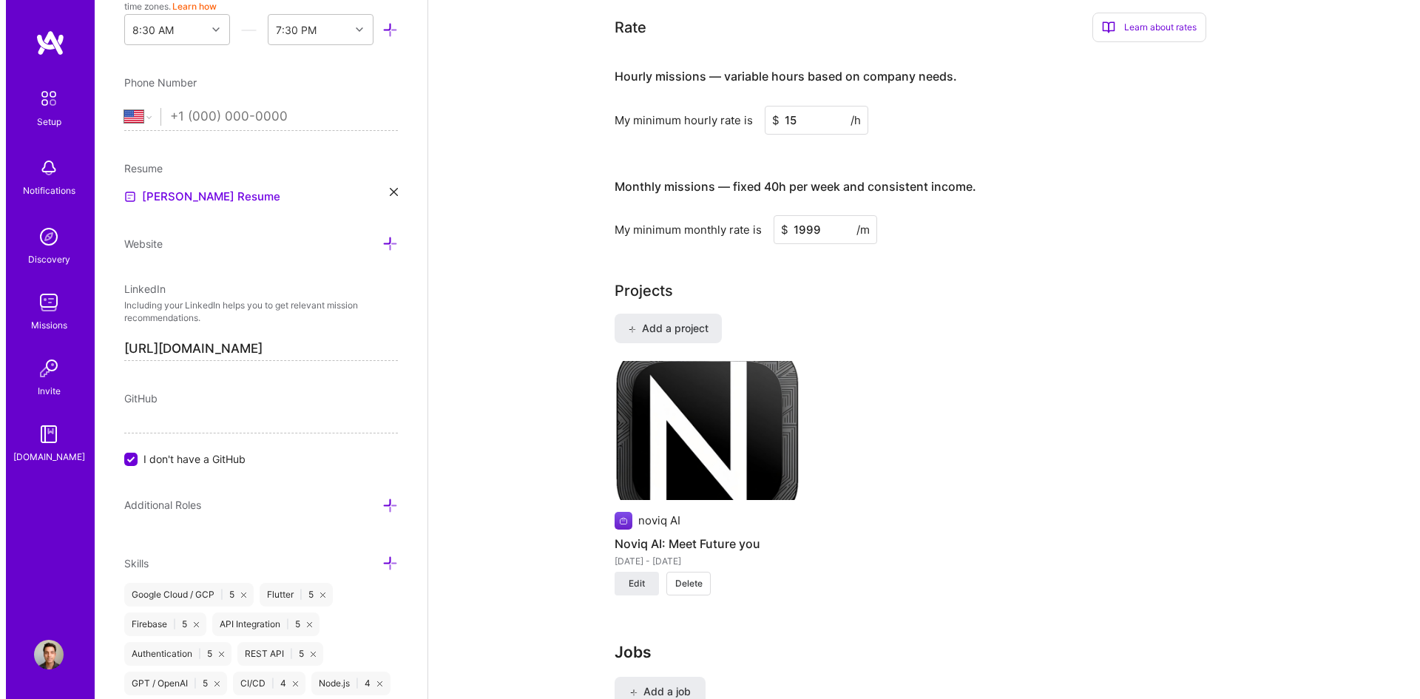
scroll to position [962, 0]
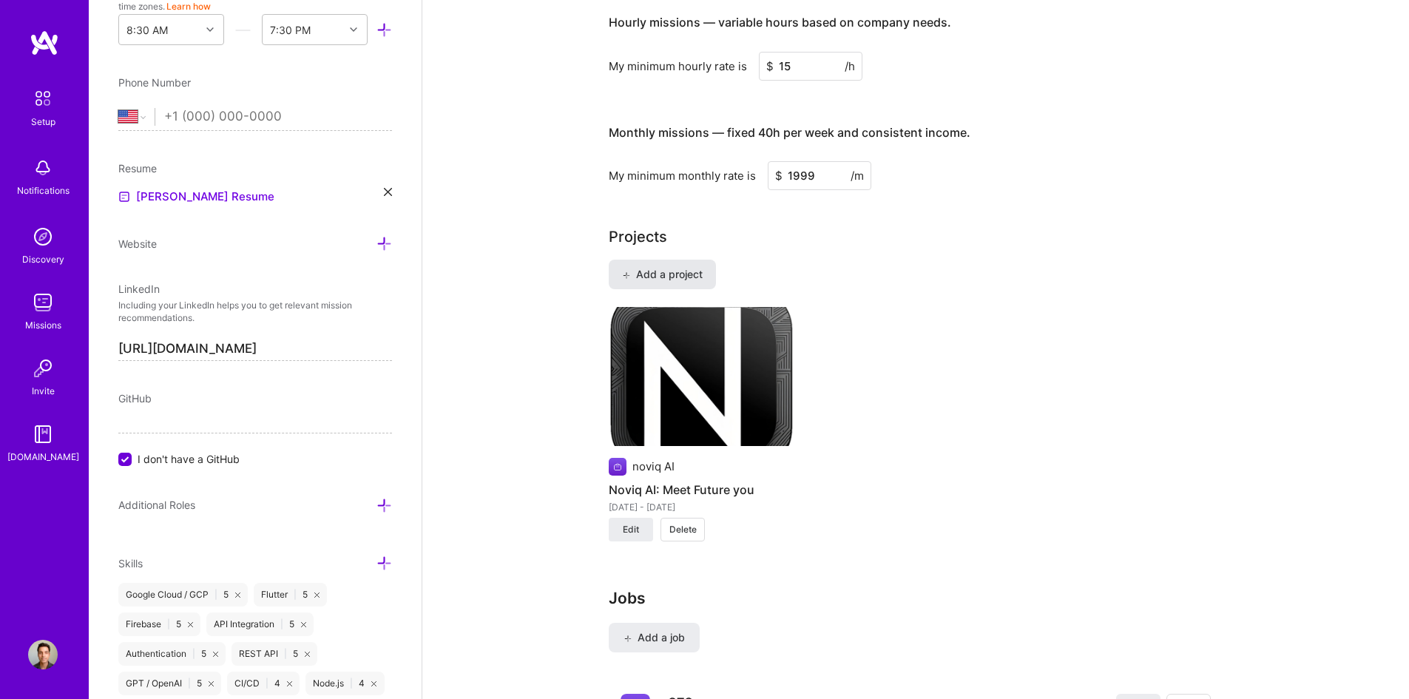
click at [695, 267] on span "Add a project" at bounding box center [662, 274] width 81 height 15
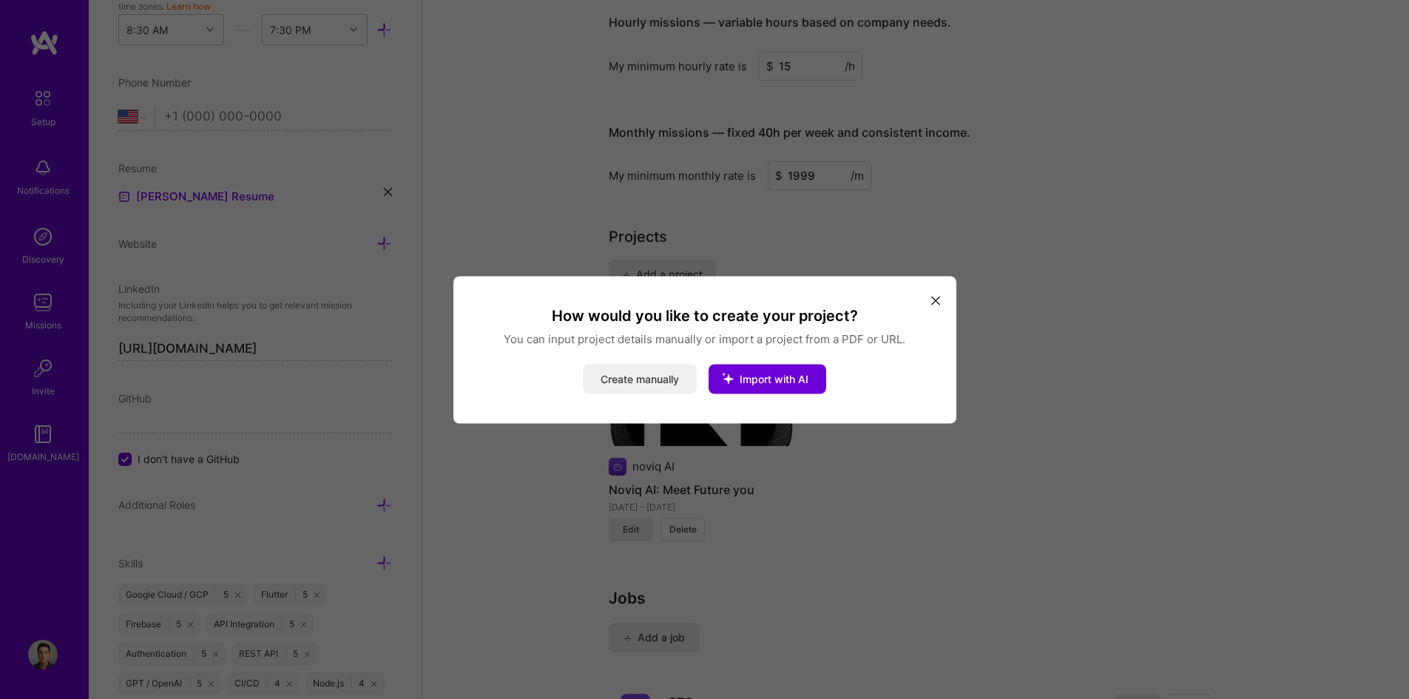
click at [635, 378] on button "Create manually" at bounding box center [640, 379] width 114 height 30
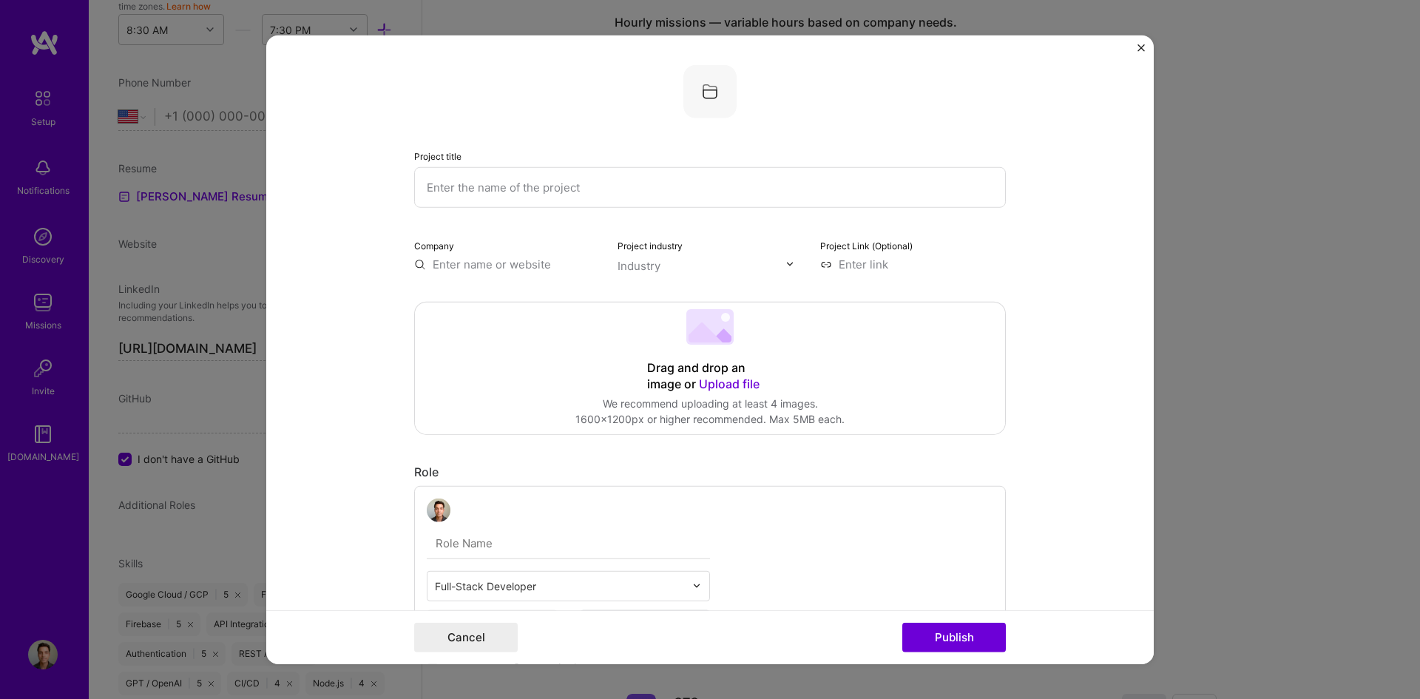
click at [497, 198] on input "text" at bounding box center [710, 186] width 592 height 41
type input "Noviq.tech website"
click at [693, 374] on div "Drag and drop an image or Upload file" at bounding box center [710, 376] width 126 height 33
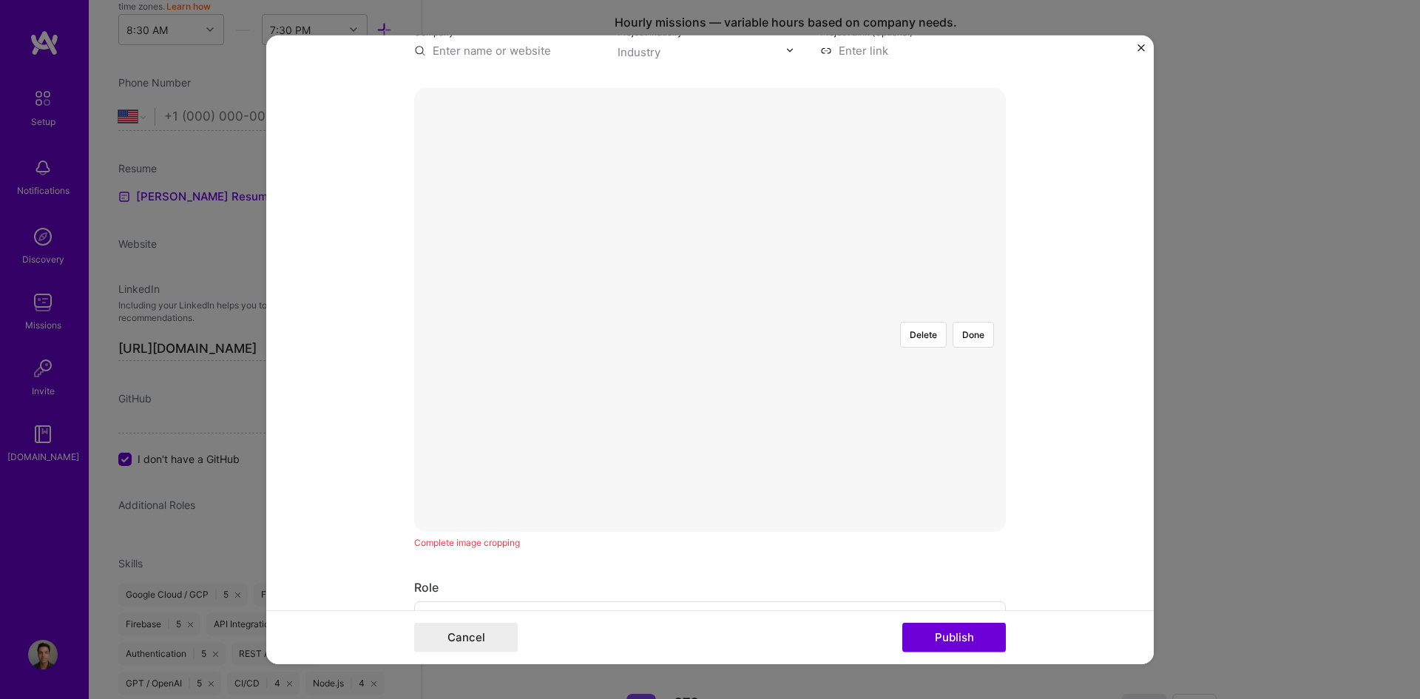
scroll to position [222, 0]
click at [736, 339] on div at bounding box center [937, 510] width 454 height 342
click at [981, 313] on button "Done" at bounding box center [973, 326] width 41 height 26
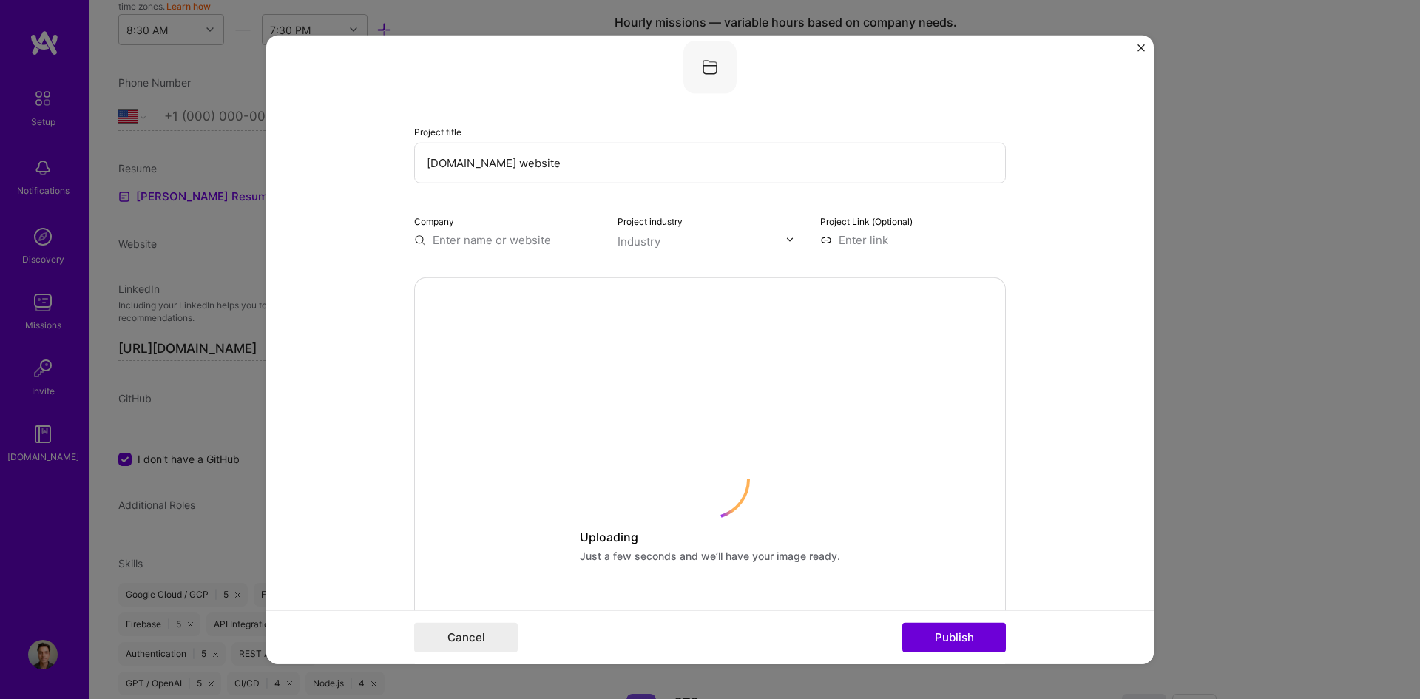
scroll to position [0, 0]
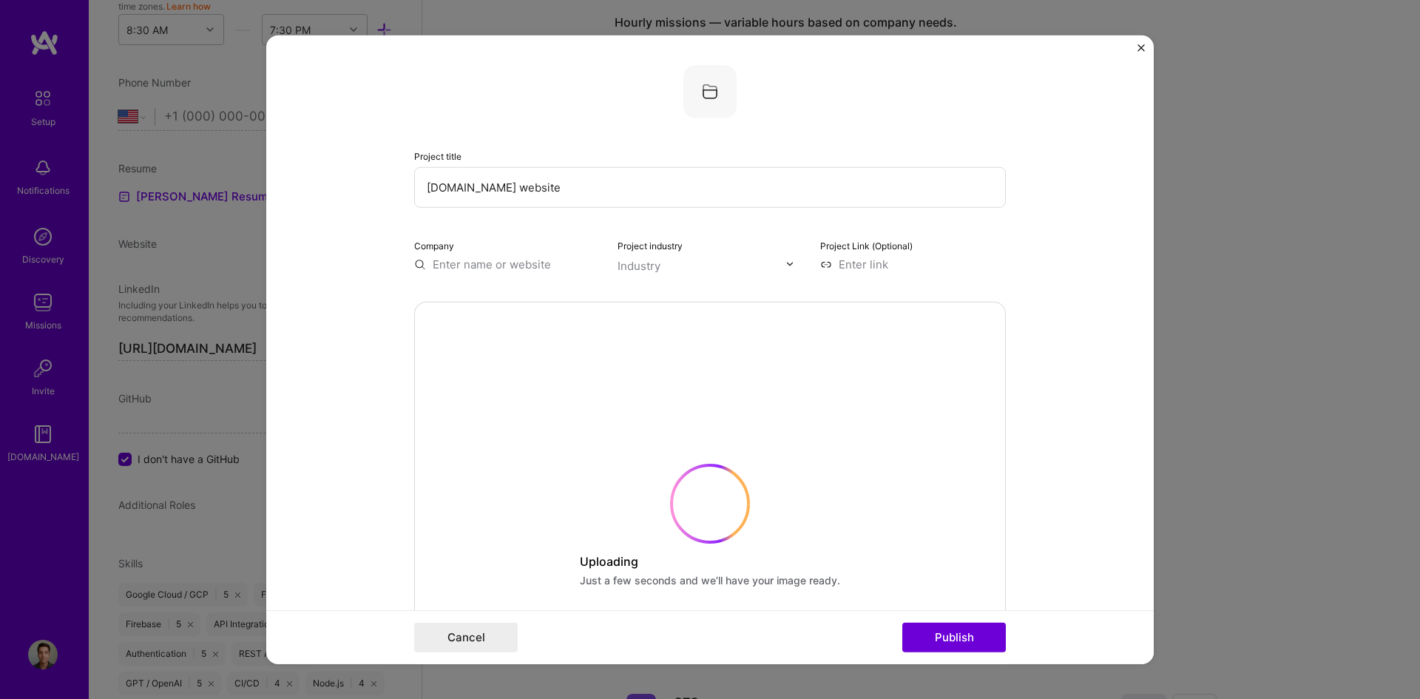
click at [627, 270] on div "Industry" at bounding box center [639, 265] width 43 height 16
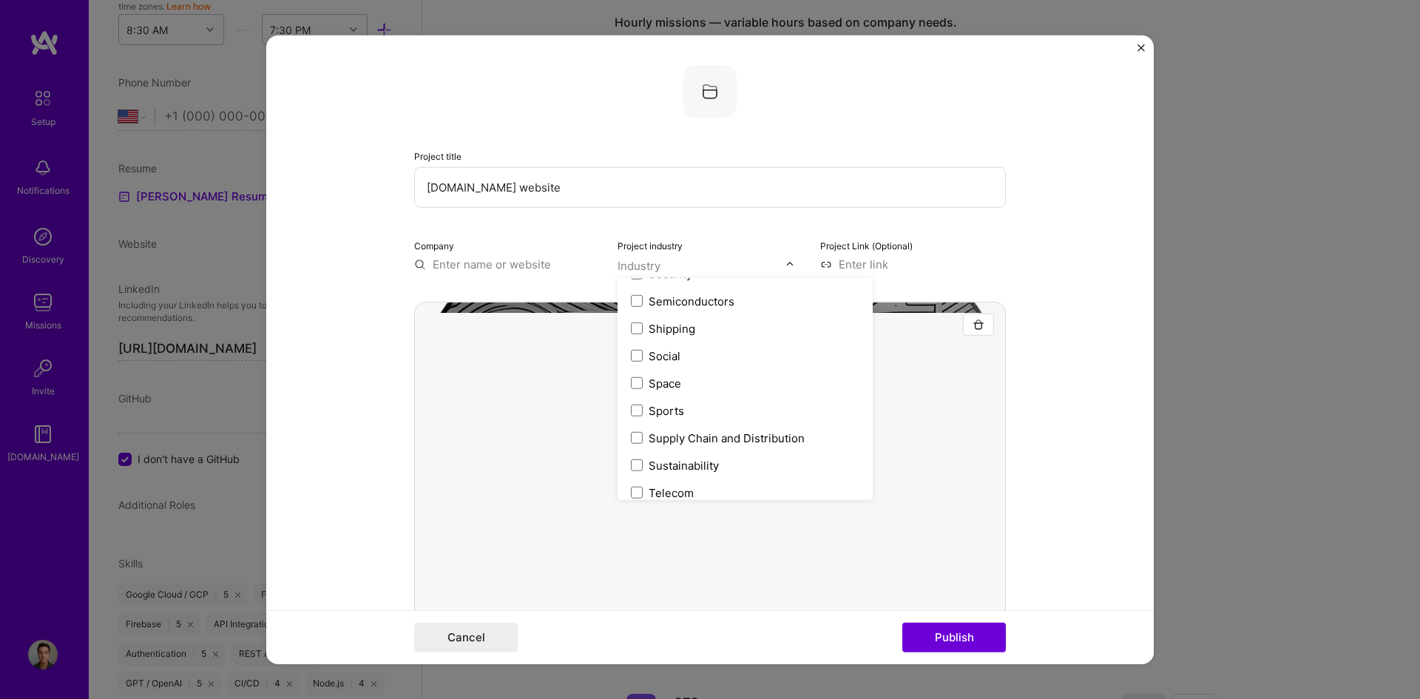
scroll to position [2959, 0]
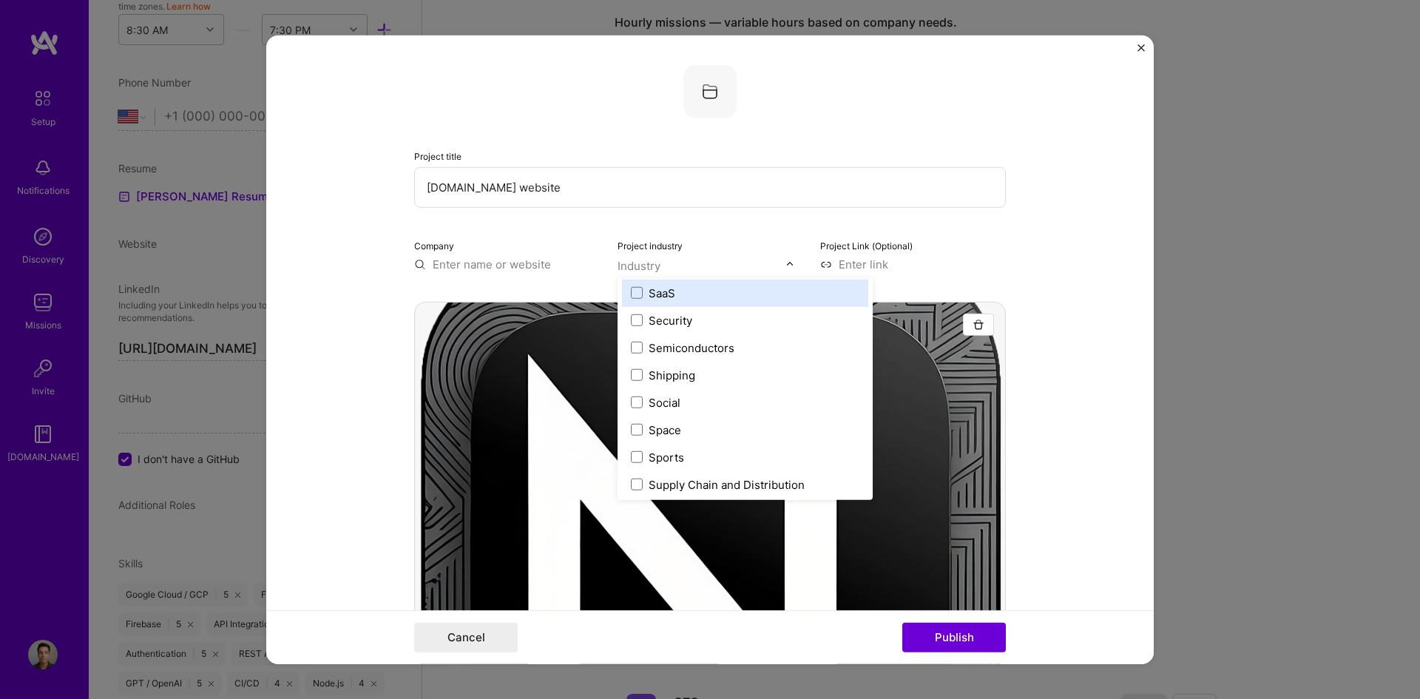
click at [661, 286] on div "SaaS" at bounding box center [662, 293] width 27 height 16
click at [593, 223] on div "Project title Noviq.tech website Company Project industry option SaaS, selected…" at bounding box center [710, 167] width 592 height 207
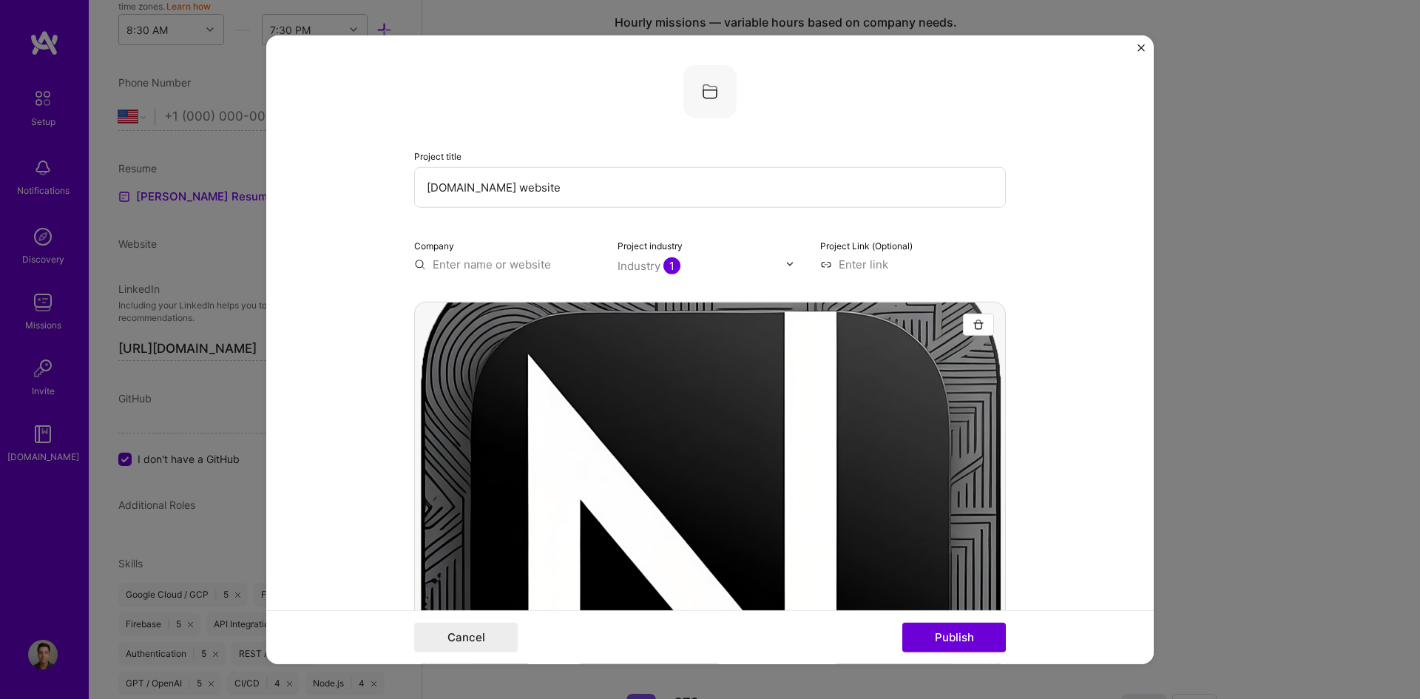
click at [495, 267] on input "text" at bounding box center [507, 264] width 186 height 16
type input "noviq ai"
click at [527, 294] on div "noviq ai" at bounding box center [523, 298] width 53 height 26
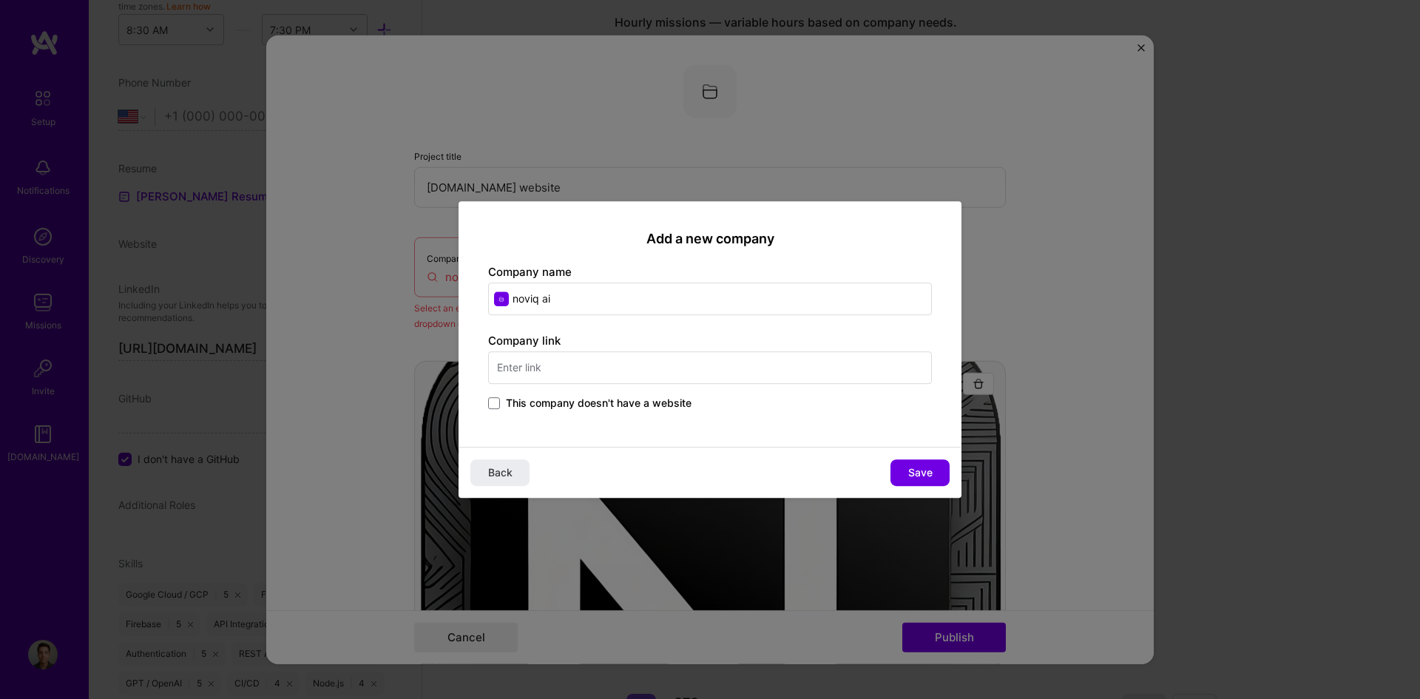
click at [553, 369] on input "text" at bounding box center [710, 367] width 444 height 33
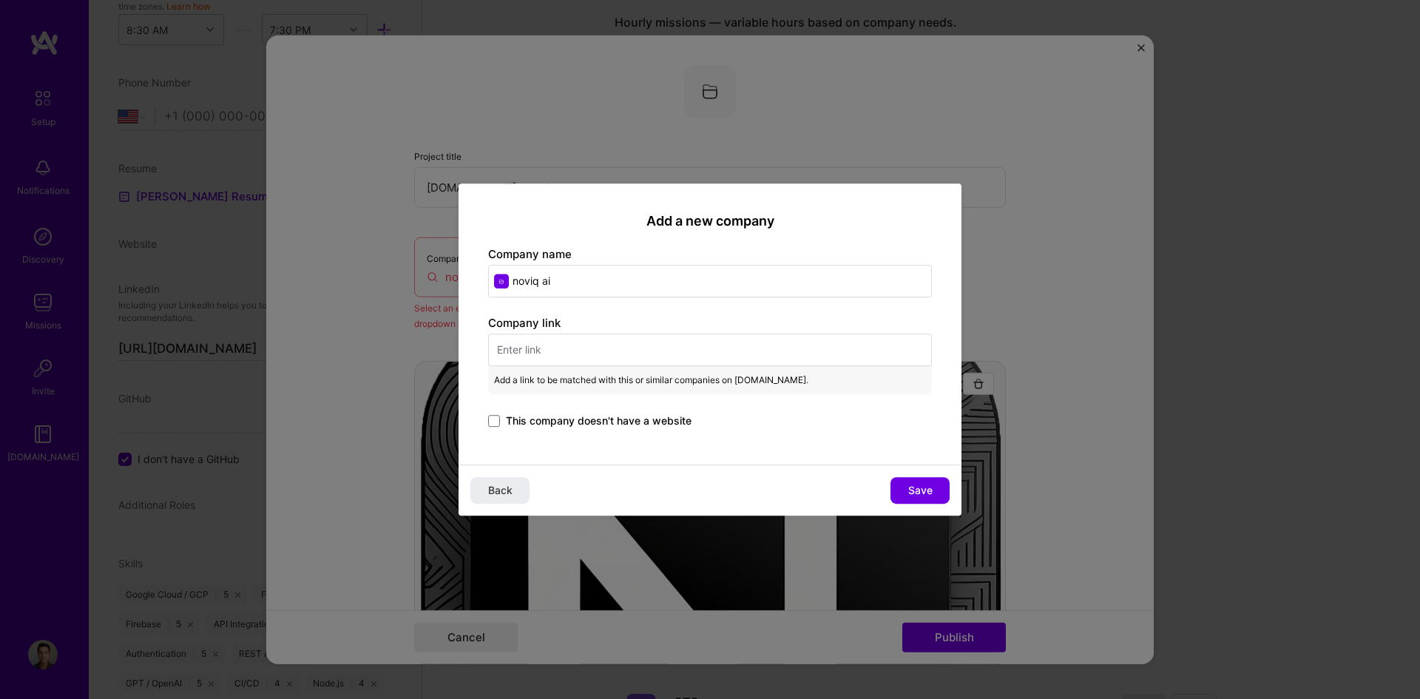
paste input "https://noviq.tech/"
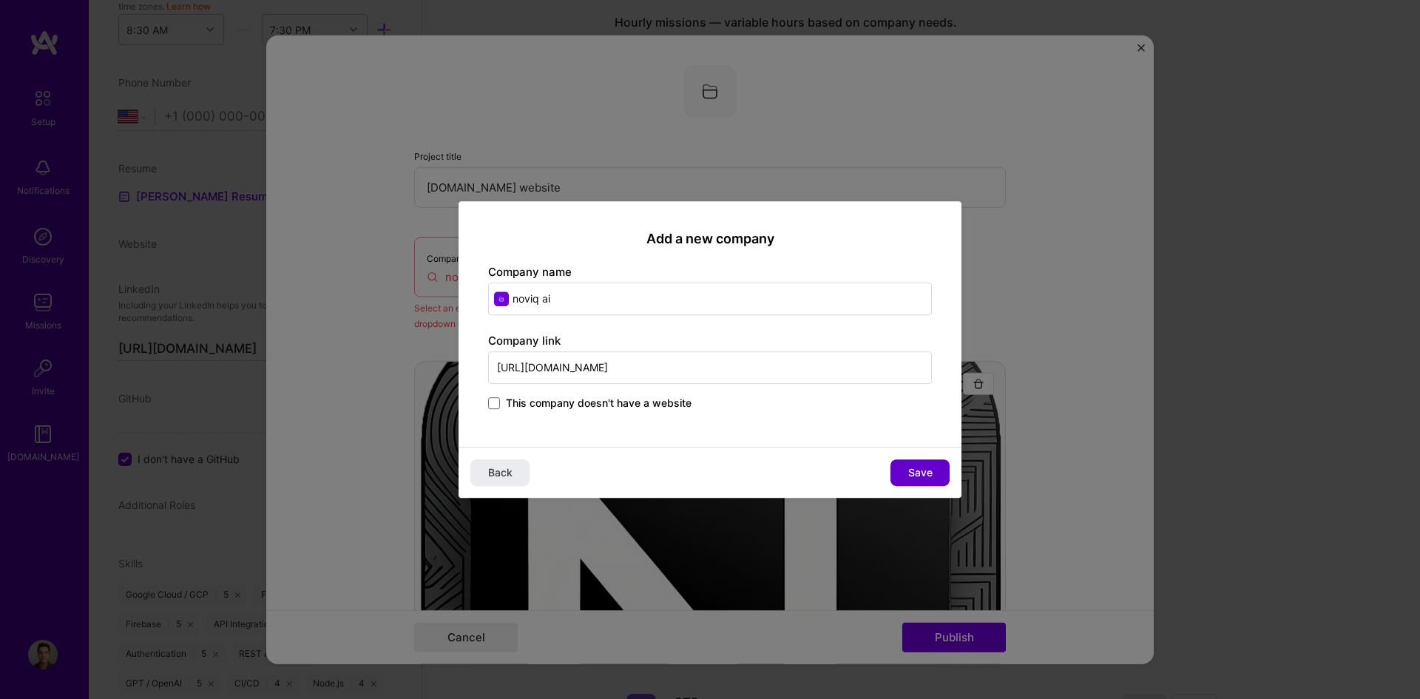
type input "https://noviq.tech/"
click at [919, 472] on span "Save" at bounding box center [920, 472] width 24 height 15
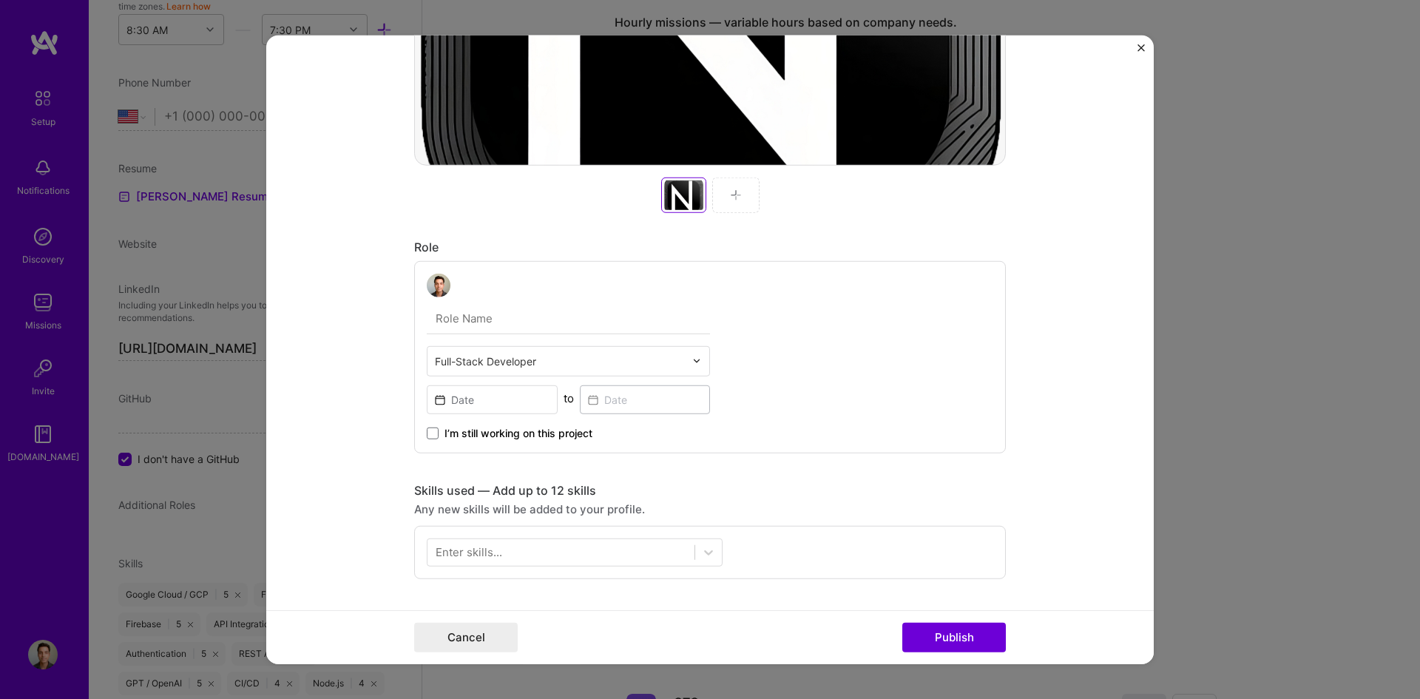
scroll to position [592, 0]
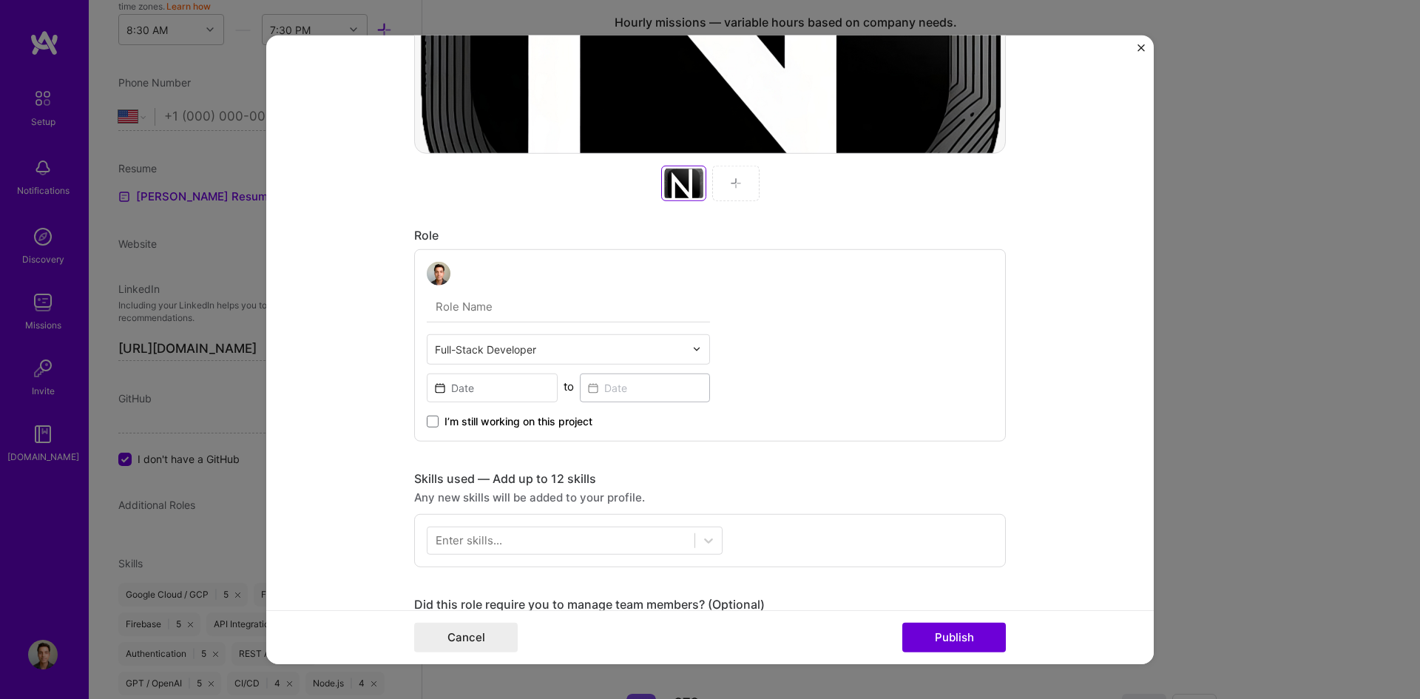
click at [495, 318] on input "text" at bounding box center [568, 306] width 283 height 31
type input "CTO and founder"
click at [475, 356] on input "text" at bounding box center [560, 349] width 250 height 16
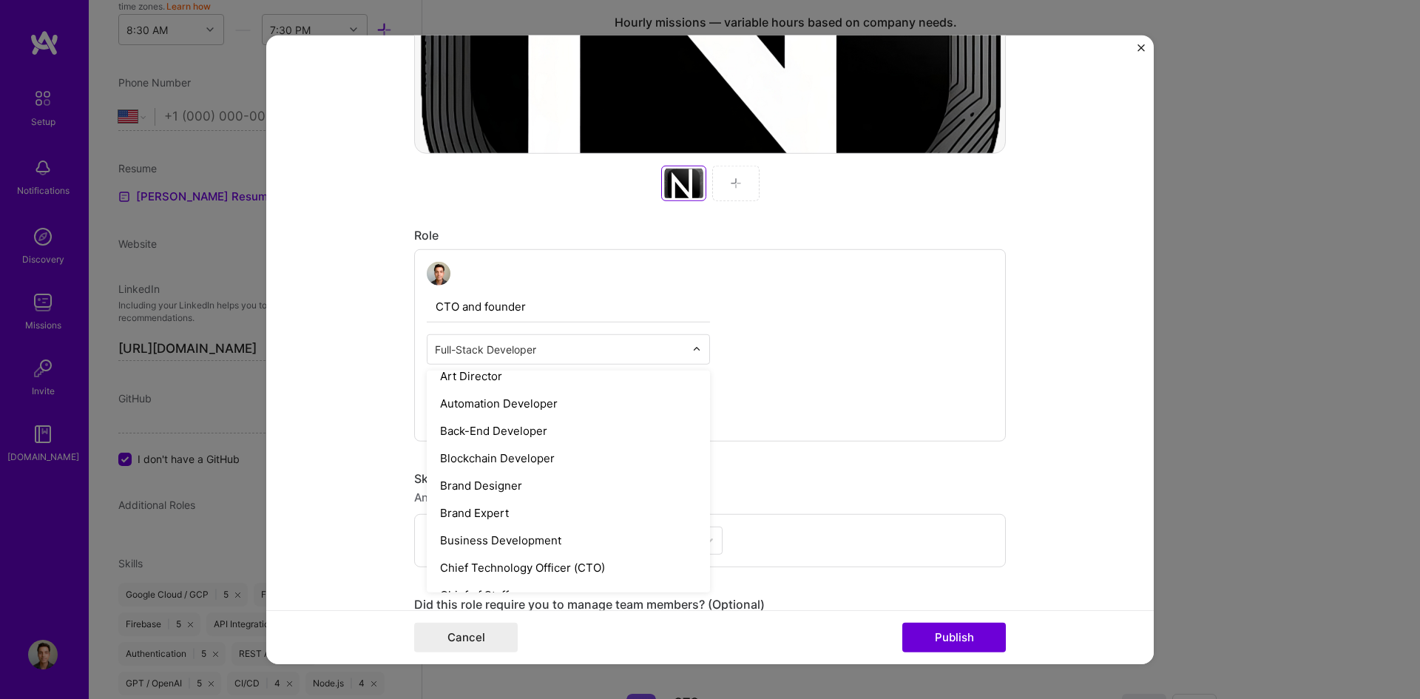
scroll to position [222, 0]
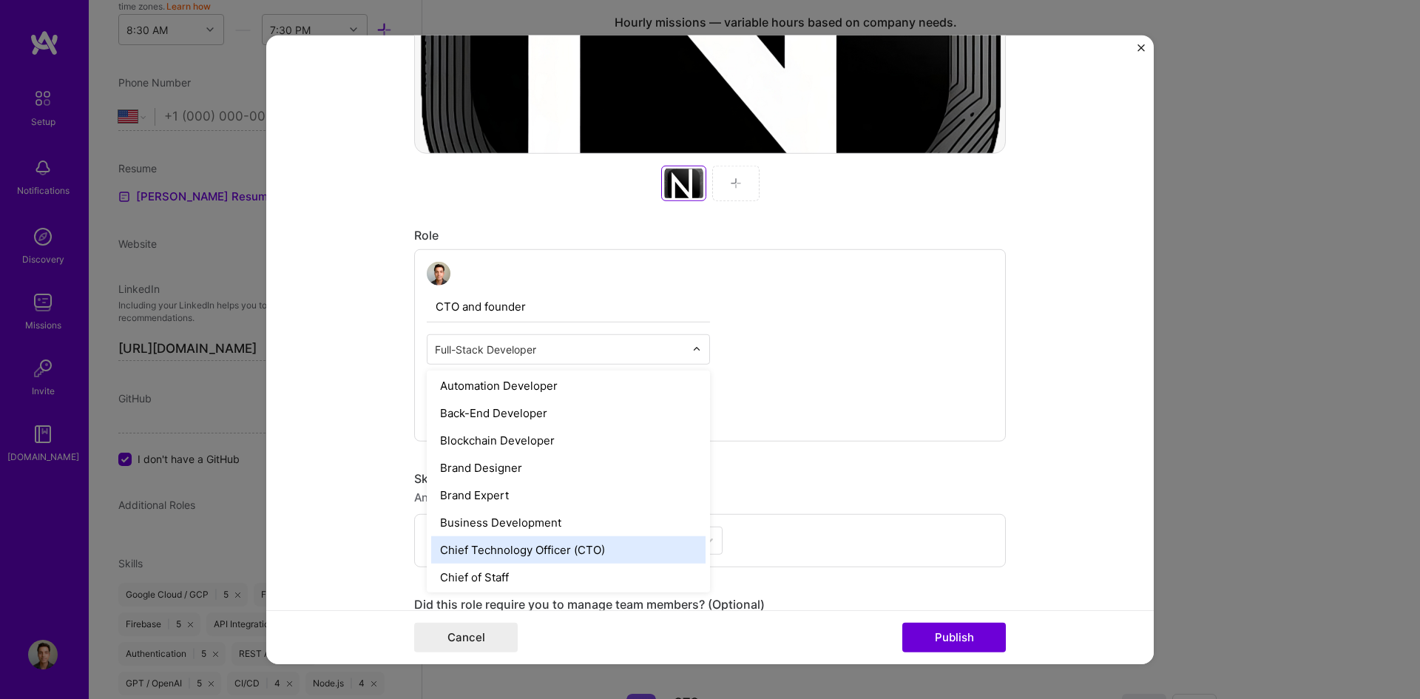
click at [518, 558] on div "Chief Technology Officer (CTO)" at bounding box center [568, 549] width 274 height 27
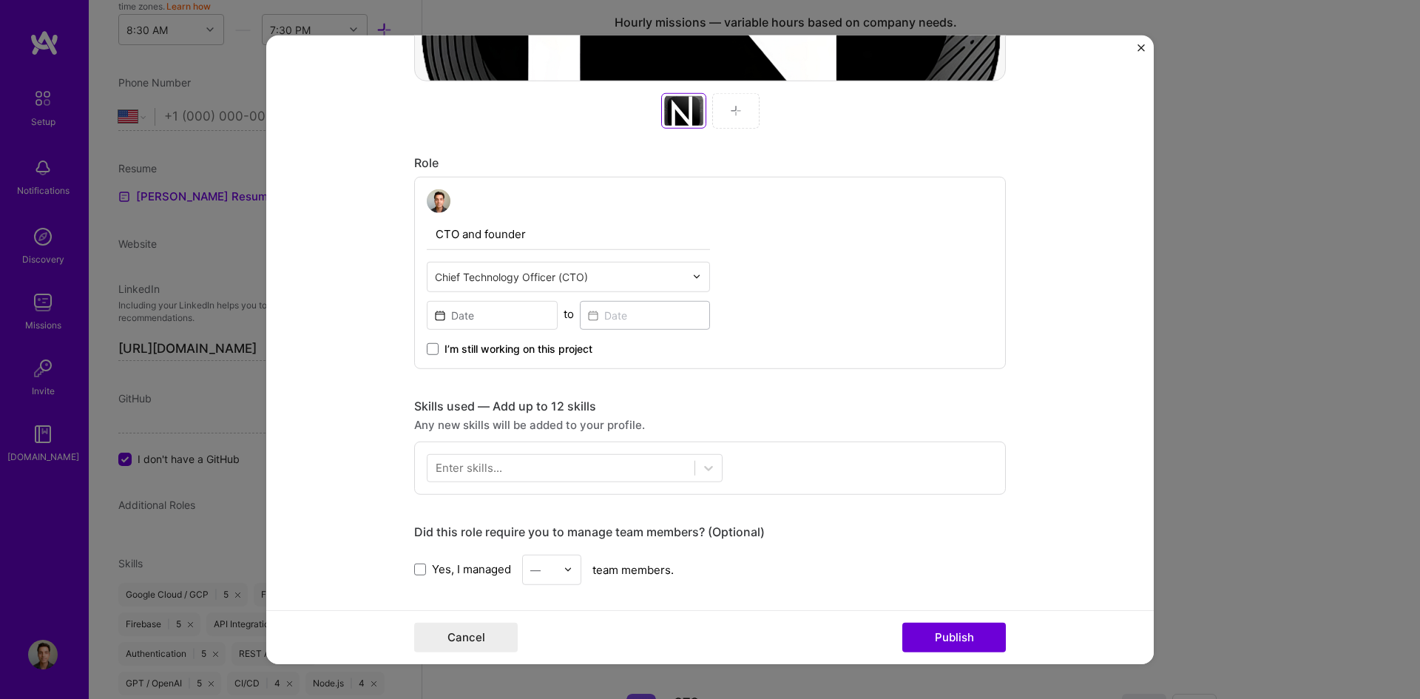
scroll to position [666, 0]
click at [487, 320] on input at bounding box center [492, 313] width 131 height 29
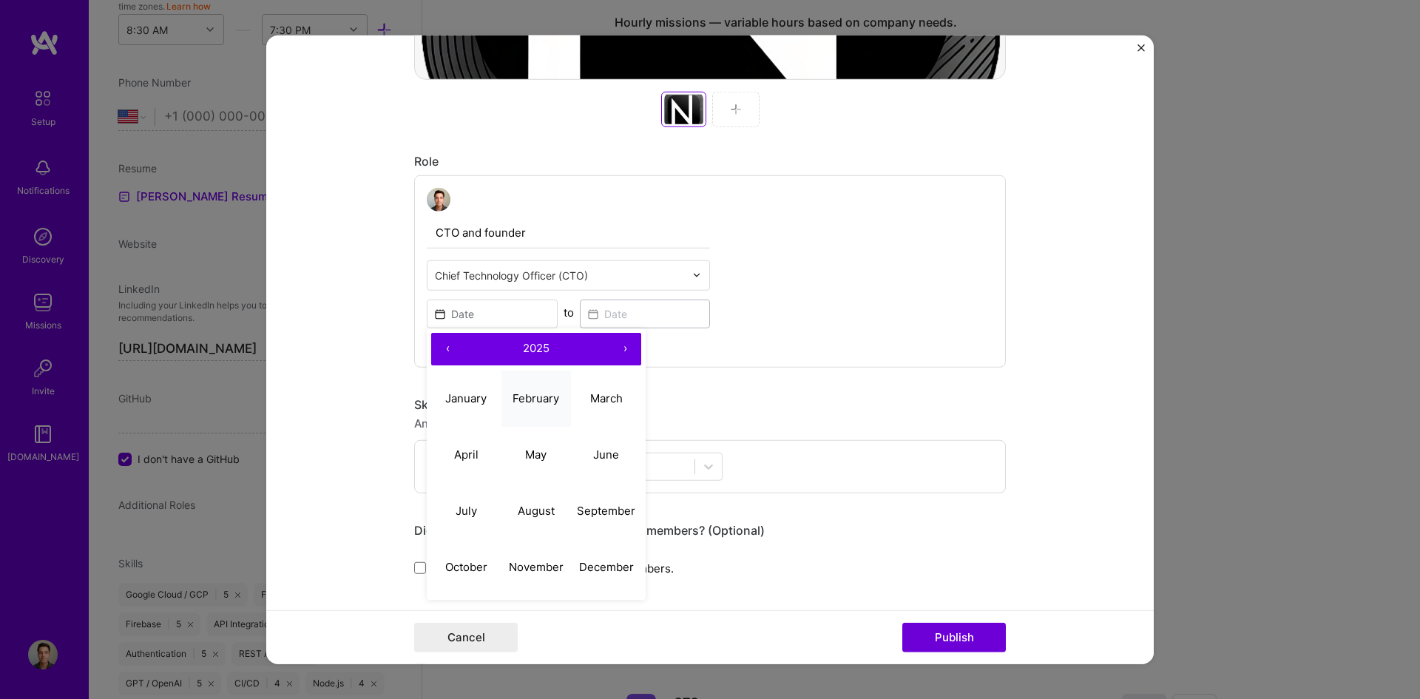
click at [536, 400] on abbr "February" at bounding box center [536, 398] width 47 height 14
type input "Feb, 2025"
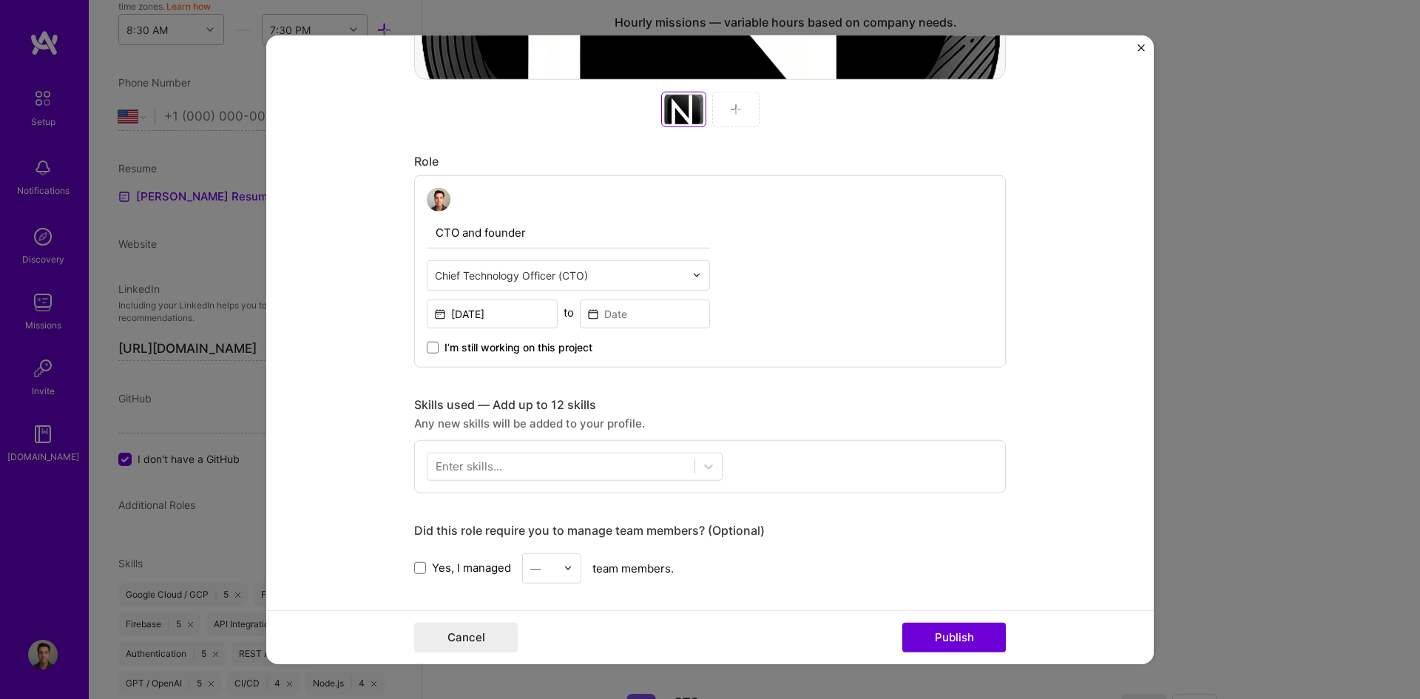
click at [598, 331] on div "I’m still working on this project" at bounding box center [568, 341] width 283 height 27
click at [611, 308] on input at bounding box center [645, 313] width 131 height 29
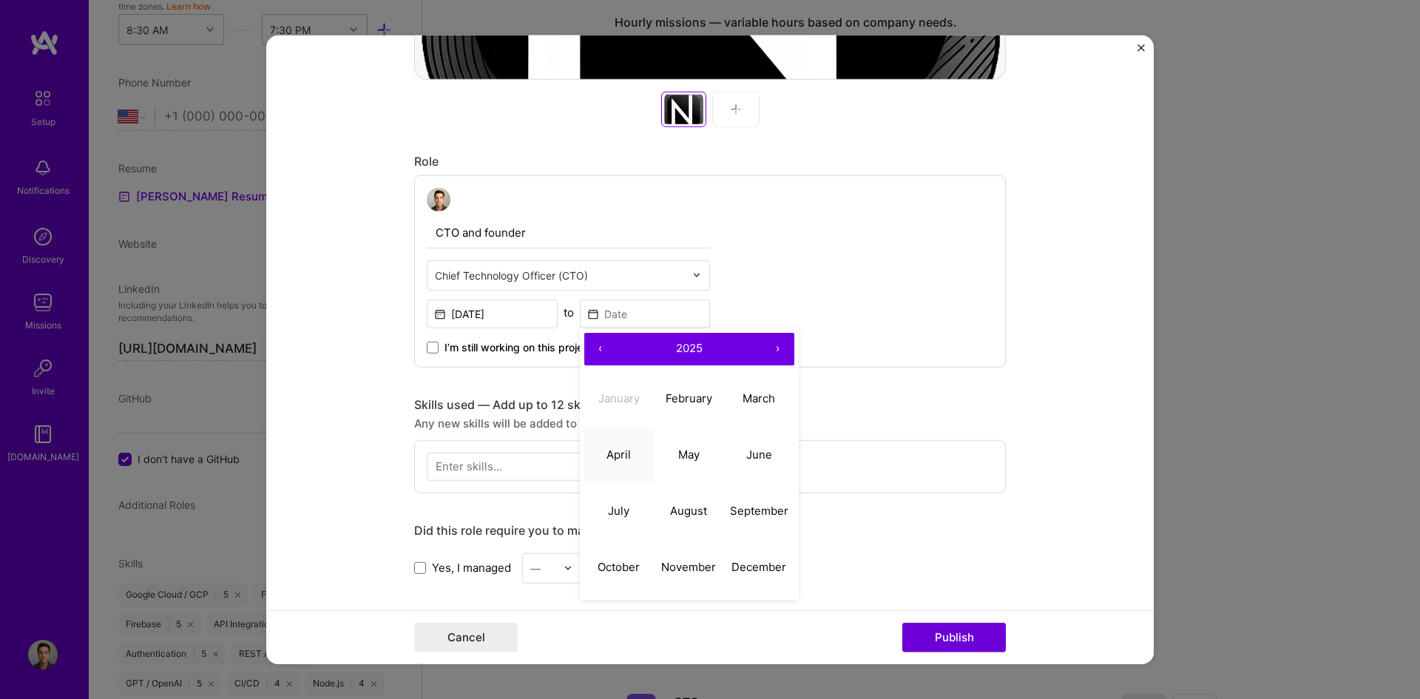
click at [631, 449] on button "April" at bounding box center [619, 455] width 70 height 56
type input "Apr, 2025"
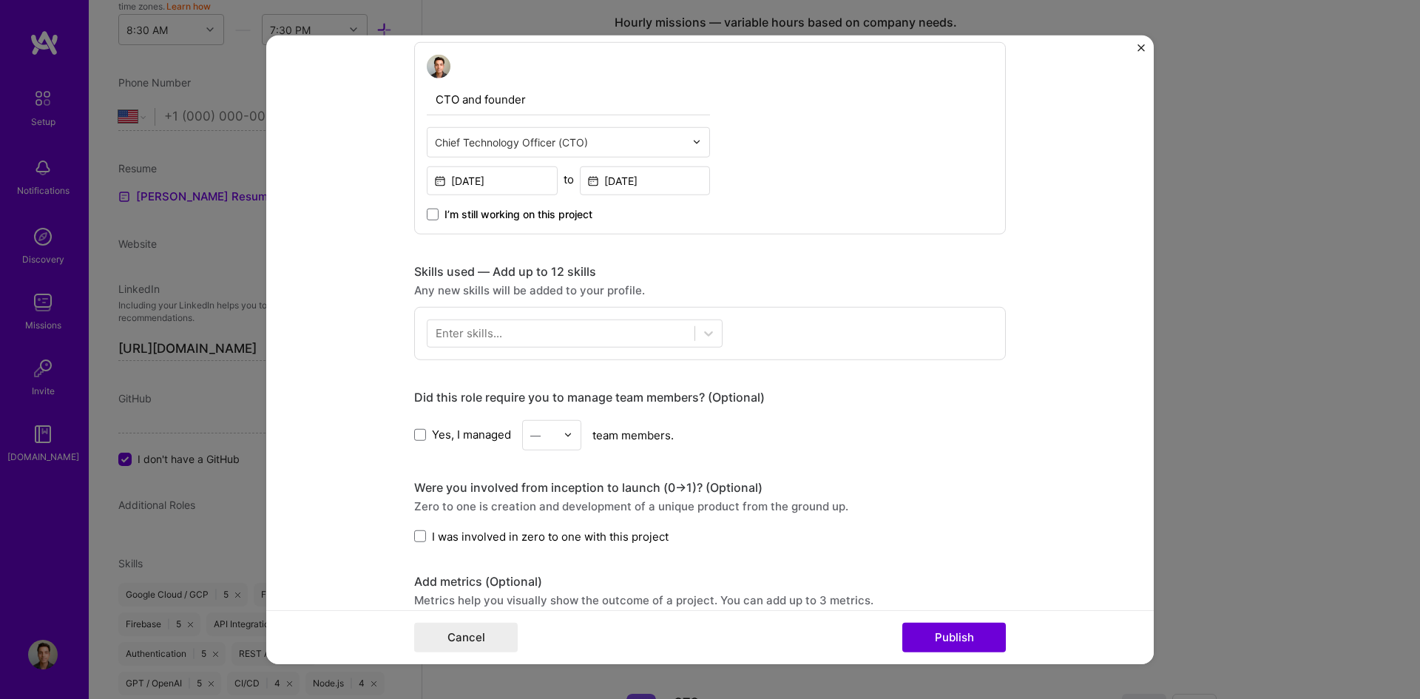
scroll to position [814, 0]
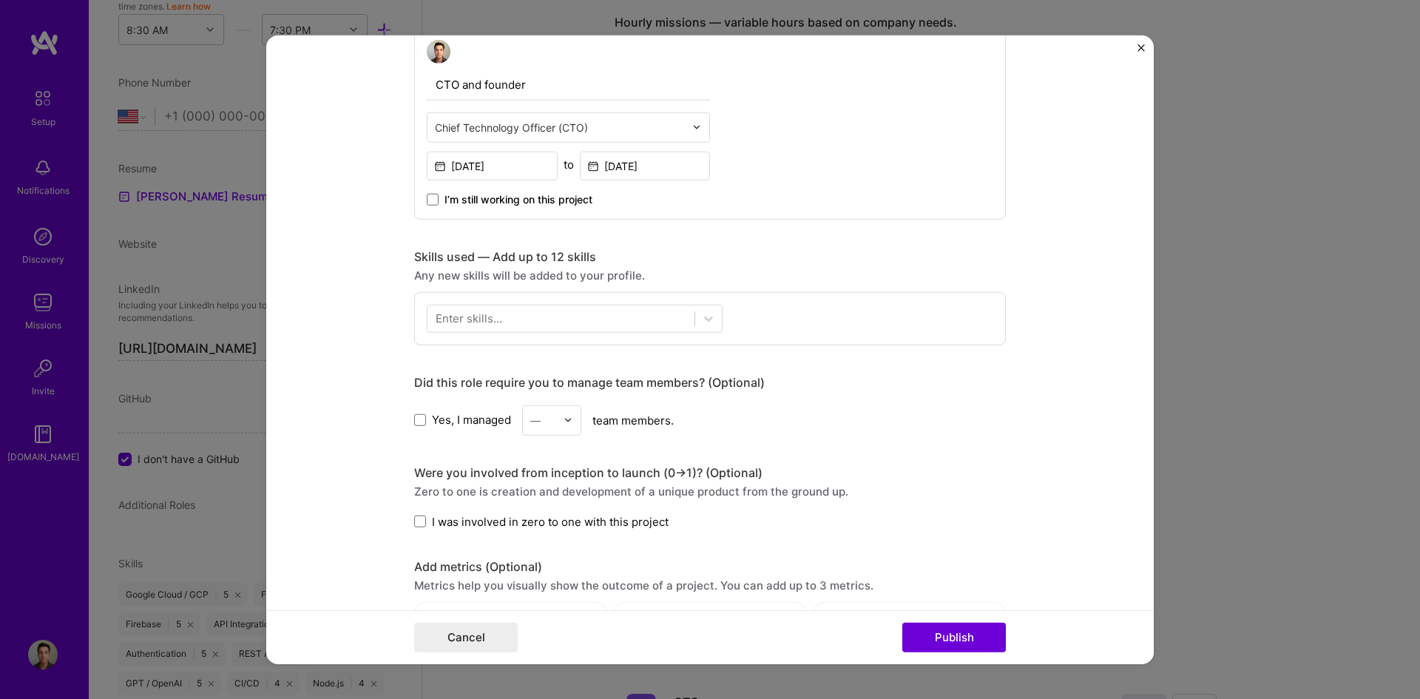
click at [476, 322] on div "Enter skills..." at bounding box center [469, 319] width 67 height 16
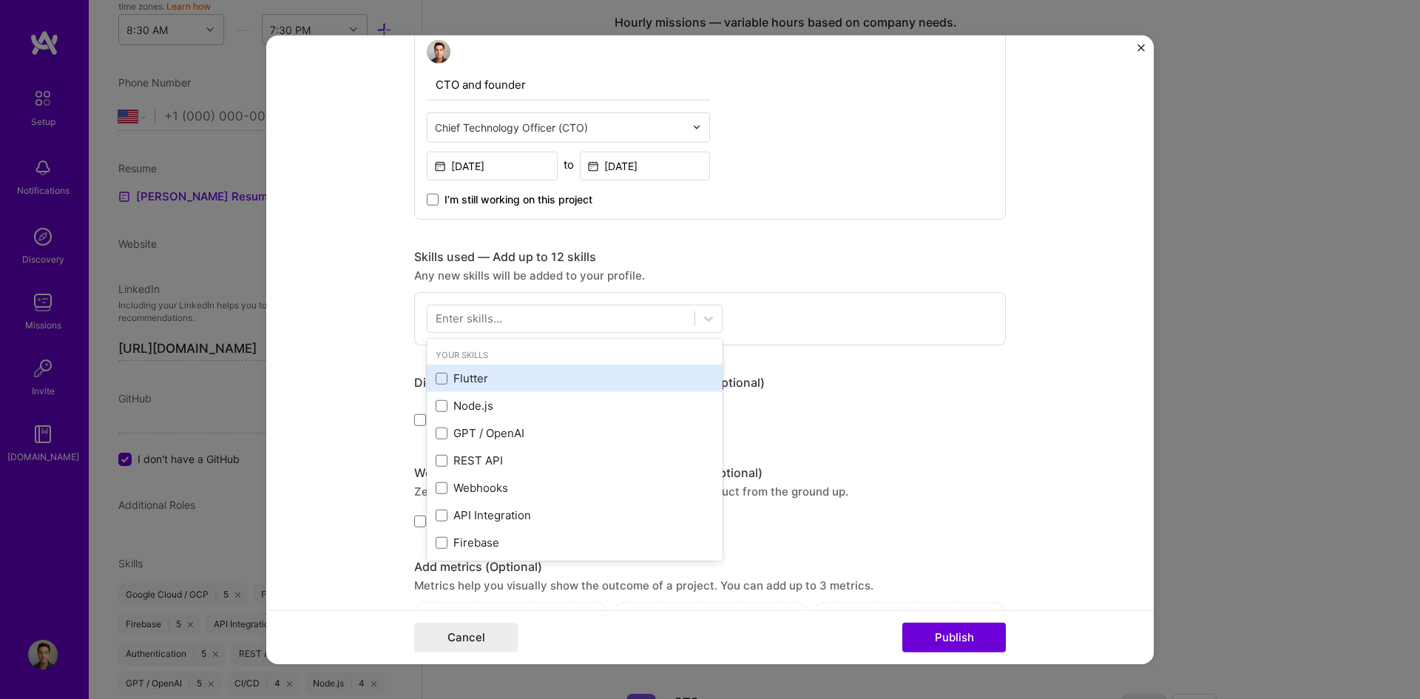
click at [502, 375] on div "Flutter" at bounding box center [575, 379] width 278 height 16
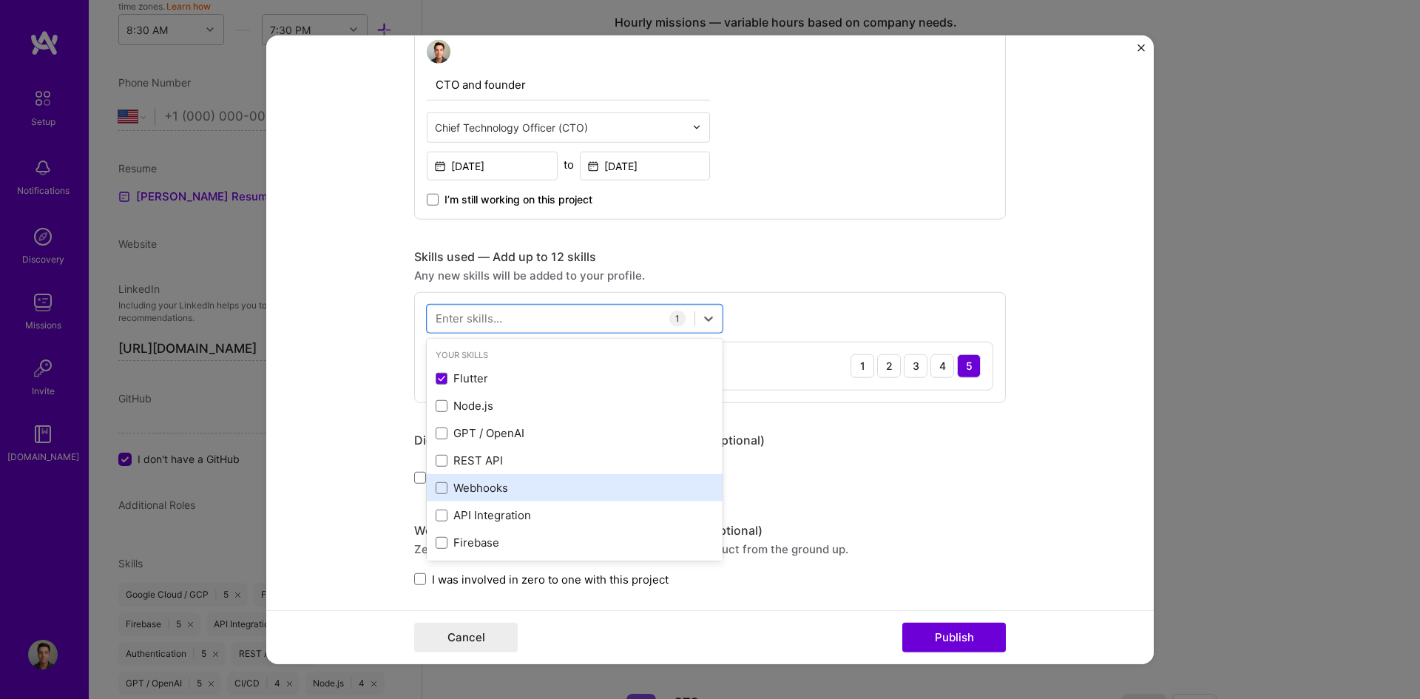
scroll to position [74, 0]
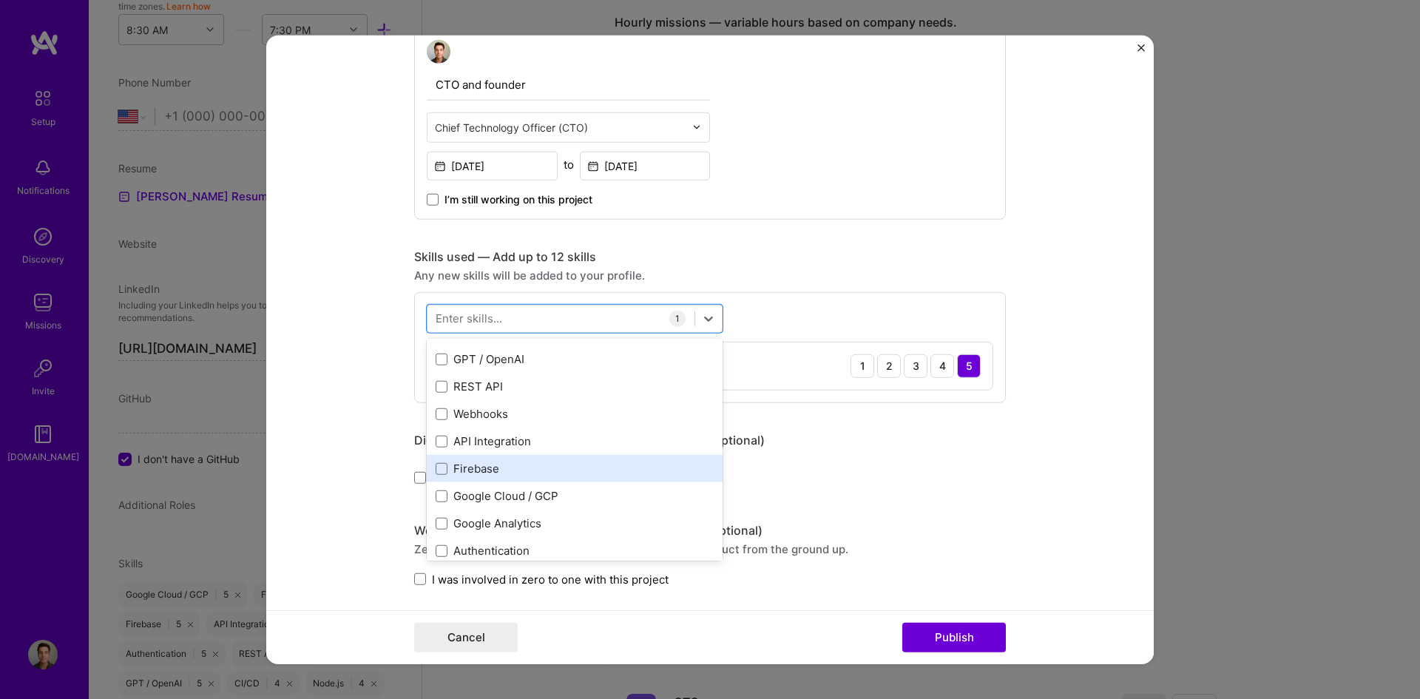
click at [493, 468] on div "Firebase" at bounding box center [575, 469] width 278 height 16
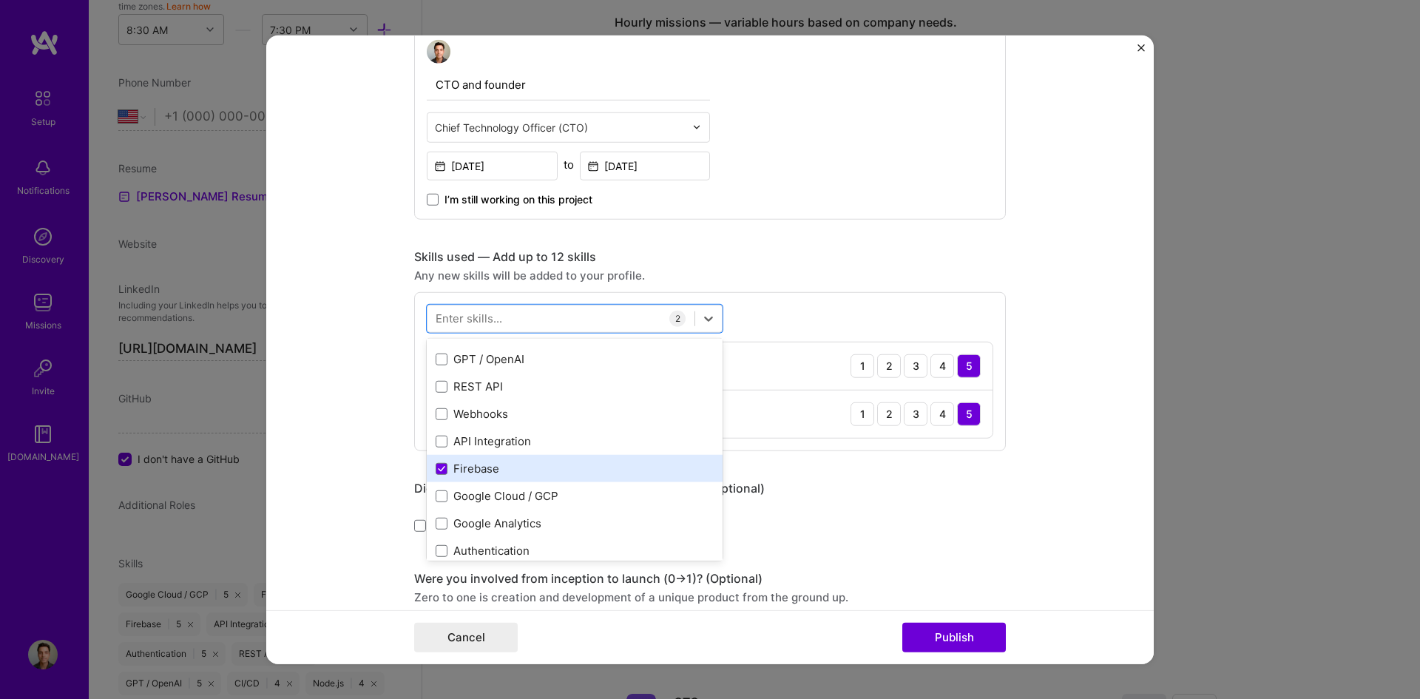
scroll to position [148, 0]
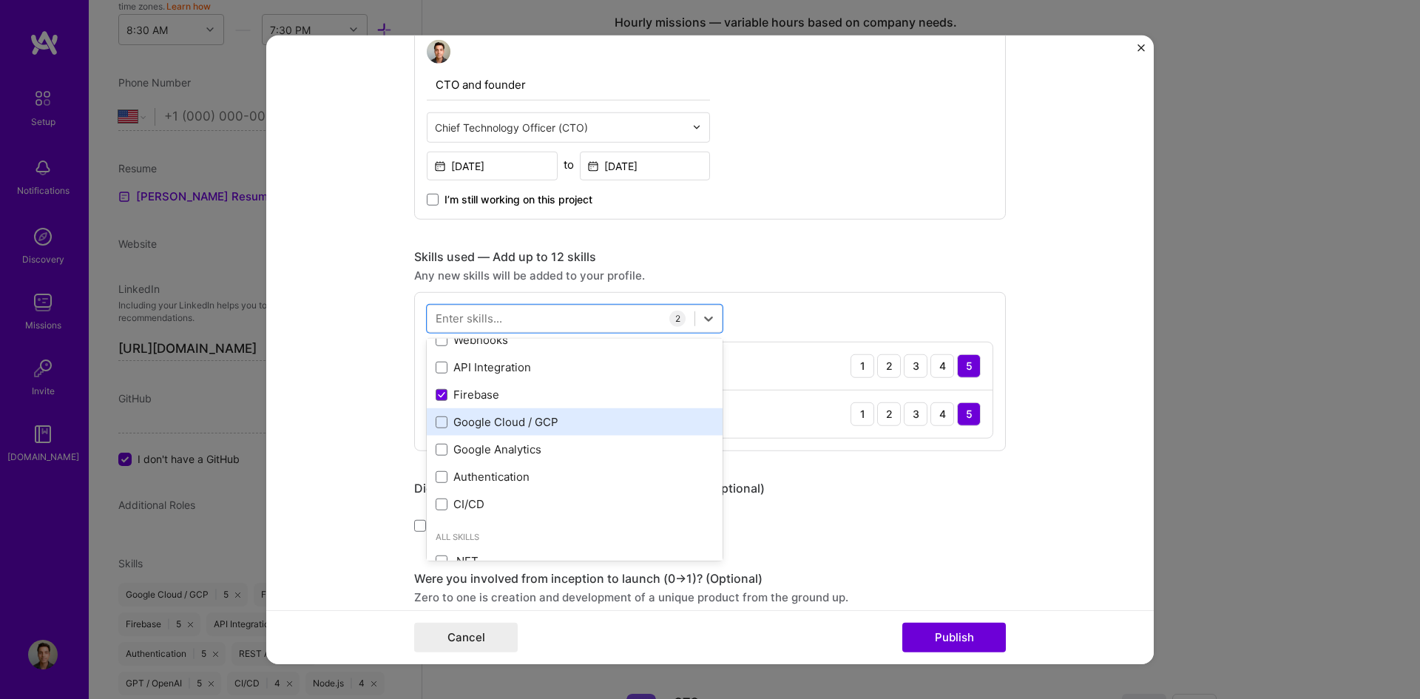
click at [515, 423] on div "Google Cloud / GCP" at bounding box center [575, 422] width 278 height 16
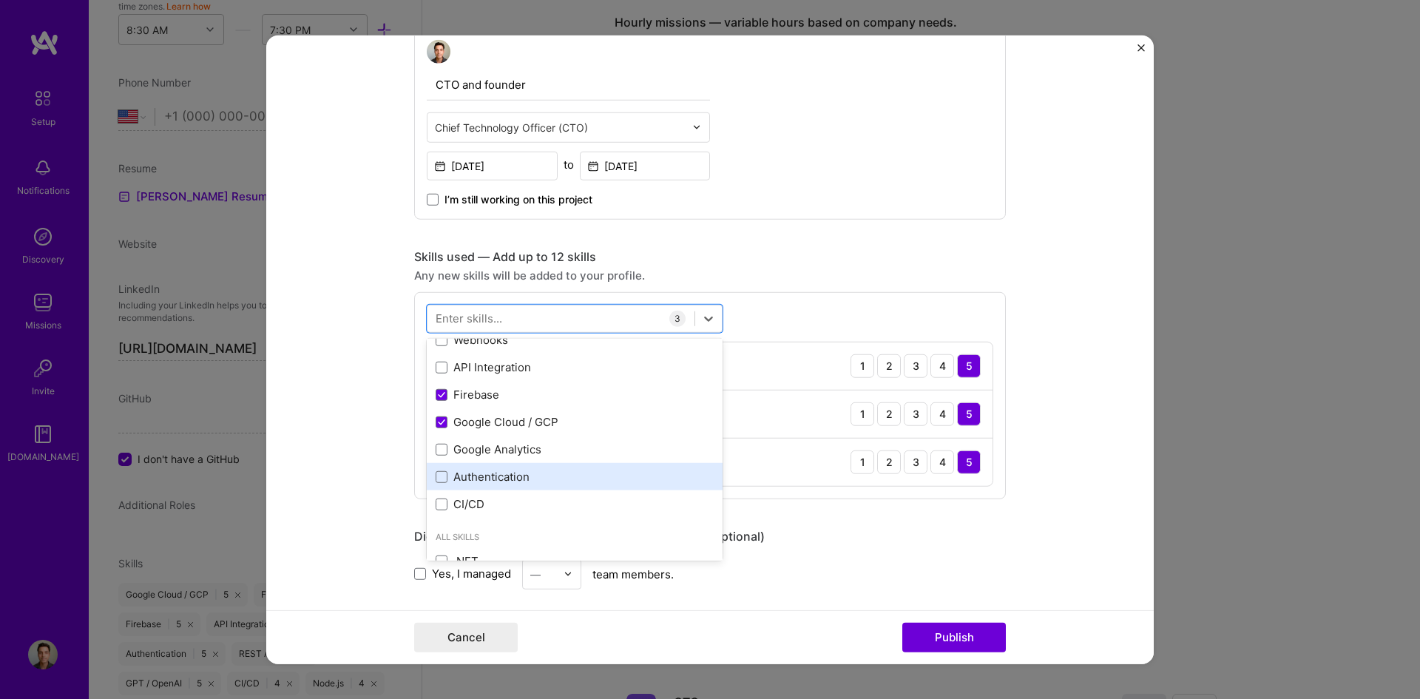
click at [519, 486] on div "Authentication" at bounding box center [575, 476] width 296 height 27
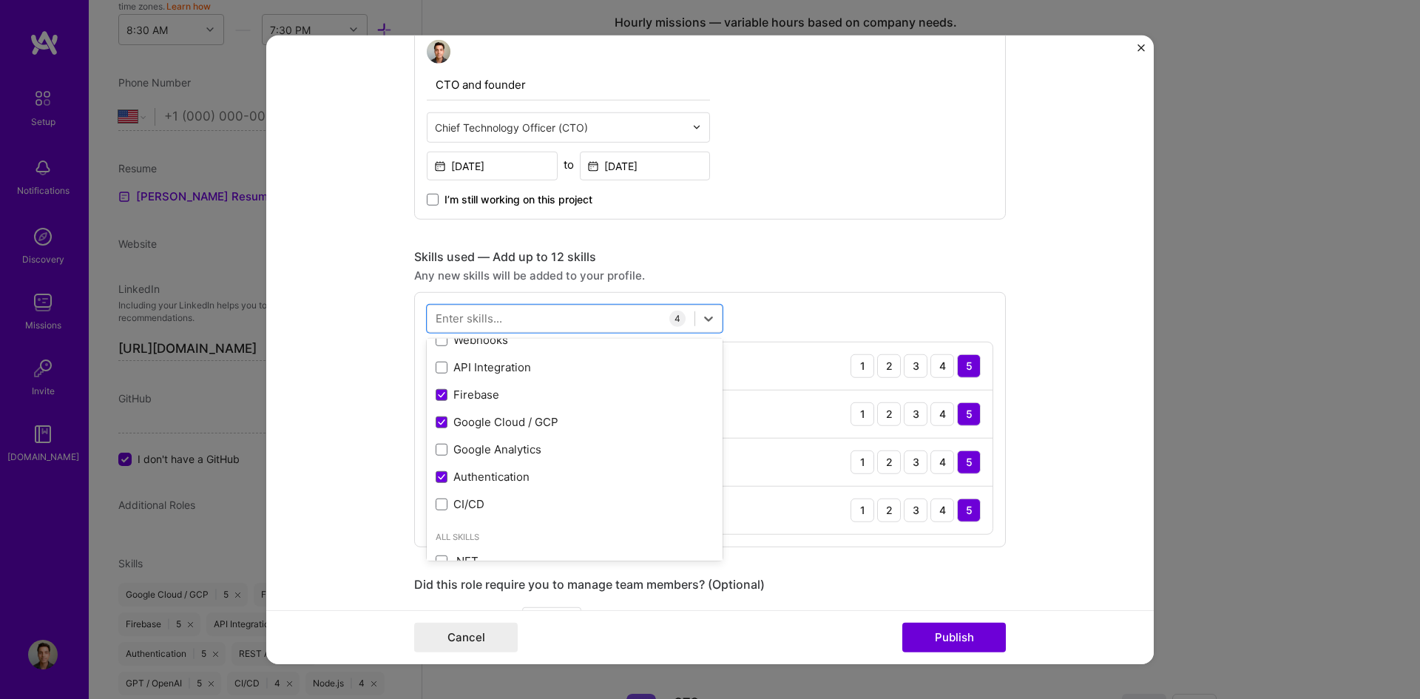
click at [808, 260] on div "Skills used — Add up to 12 skills" at bounding box center [710, 257] width 592 height 16
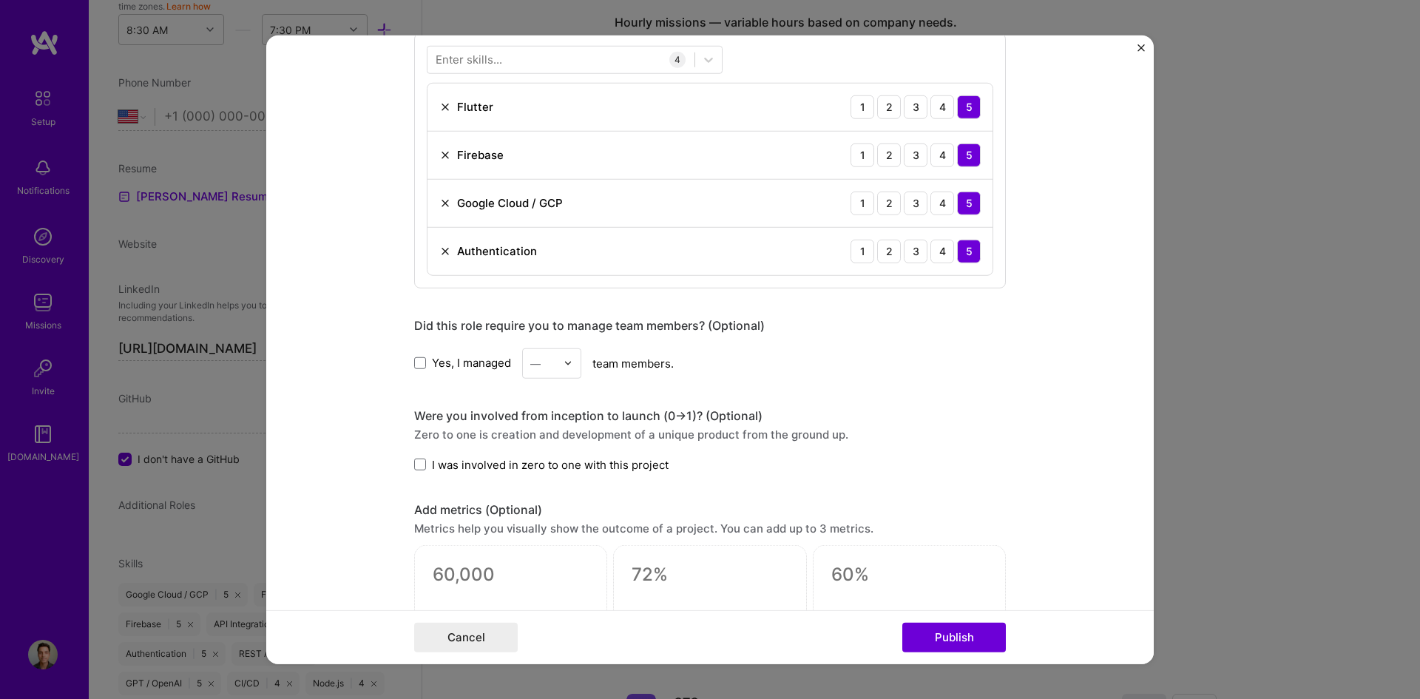
scroll to position [1184, 0]
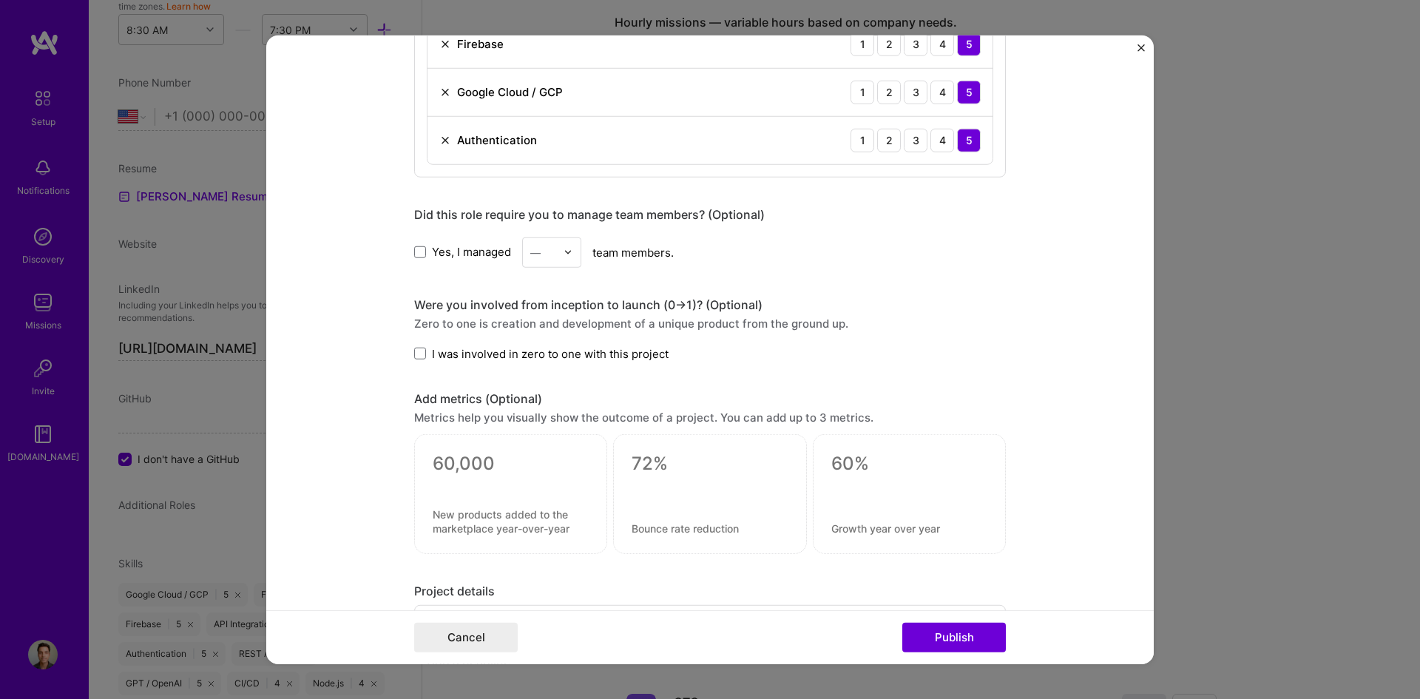
click at [421, 355] on label "I was involved in zero to one with this project" at bounding box center [541, 353] width 254 height 16
click at [0, 0] on input "I was involved in zero to one with this project" at bounding box center [0, 0] width 0 height 0
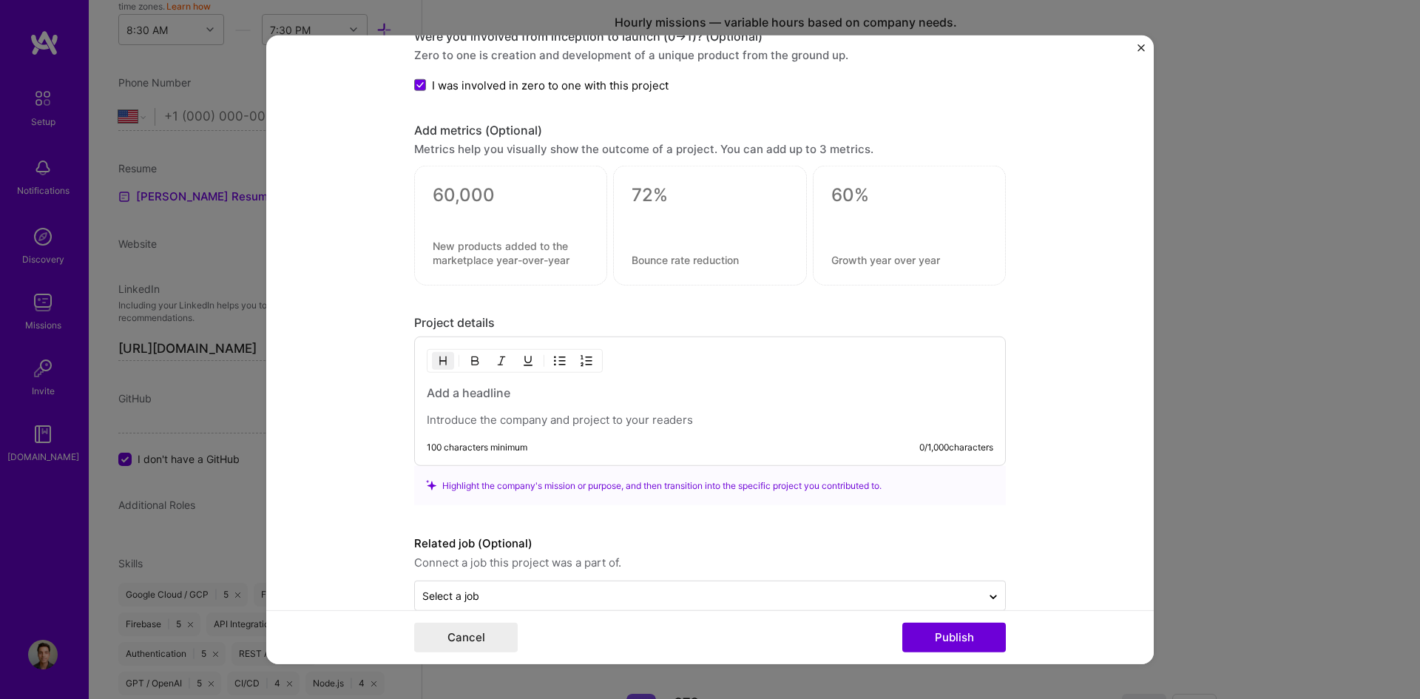
scroll to position [1479, 0]
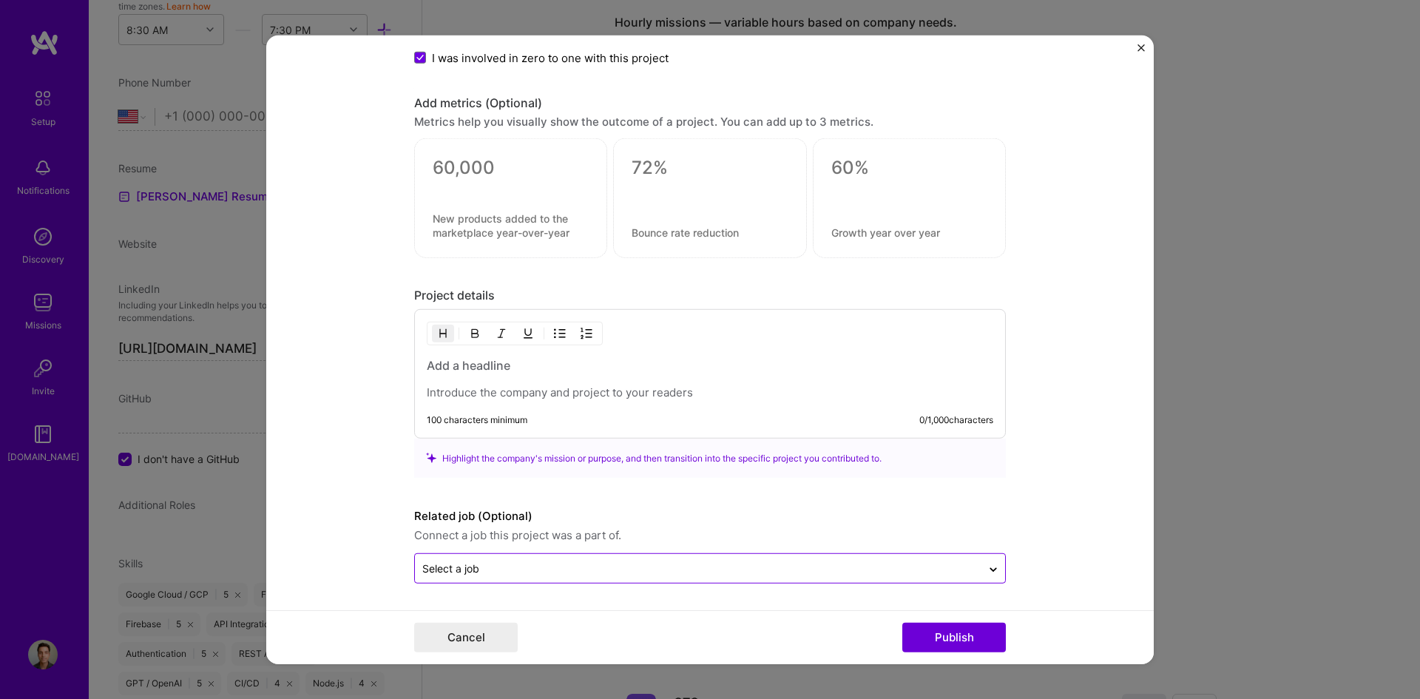
click at [550, 567] on input "text" at bounding box center [698, 569] width 552 height 16
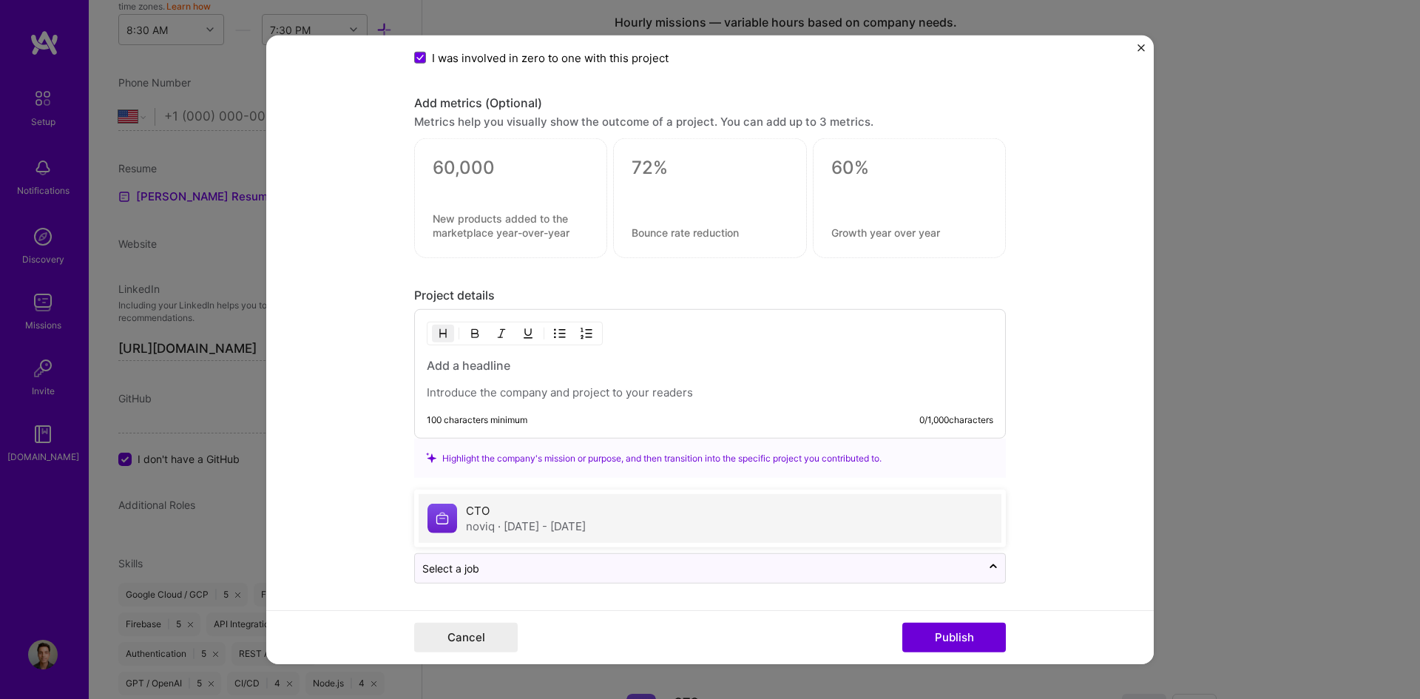
click at [520, 520] on span "· Jan 2025 - Aug 2025" at bounding box center [542, 526] width 88 height 14
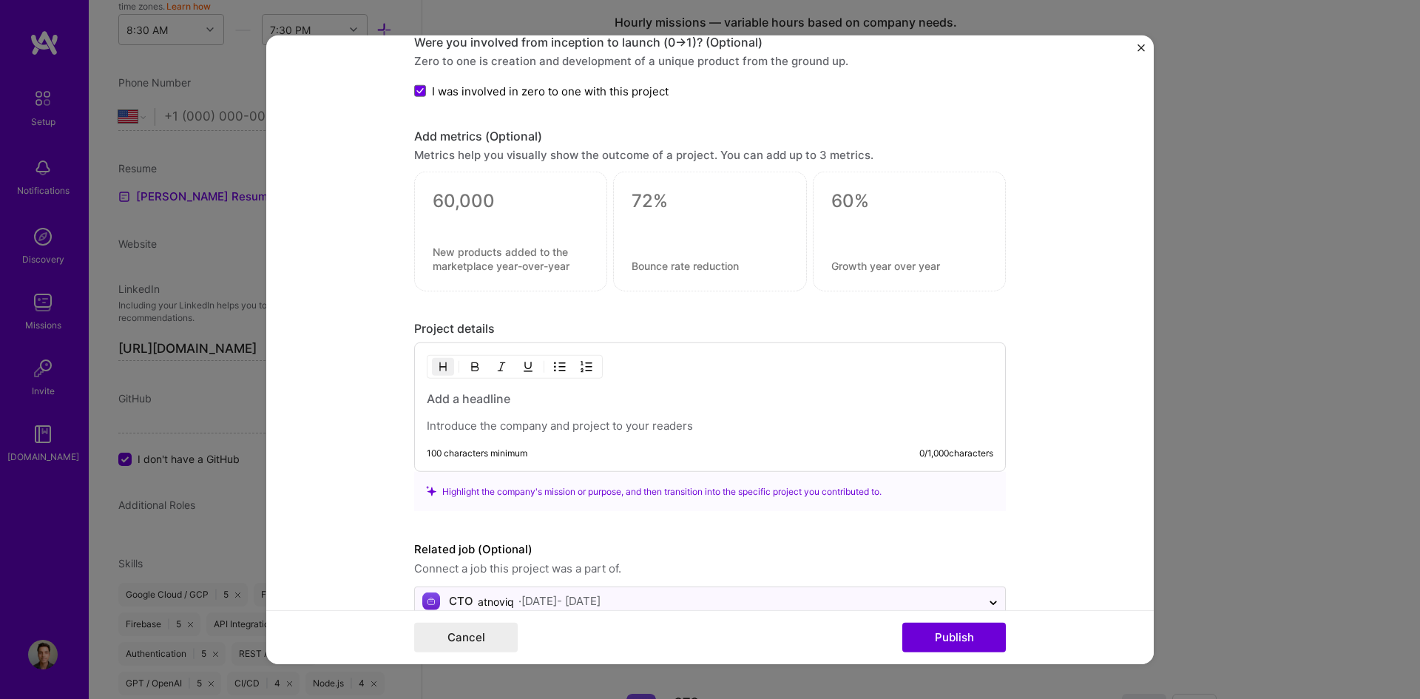
scroll to position [1405, 0]
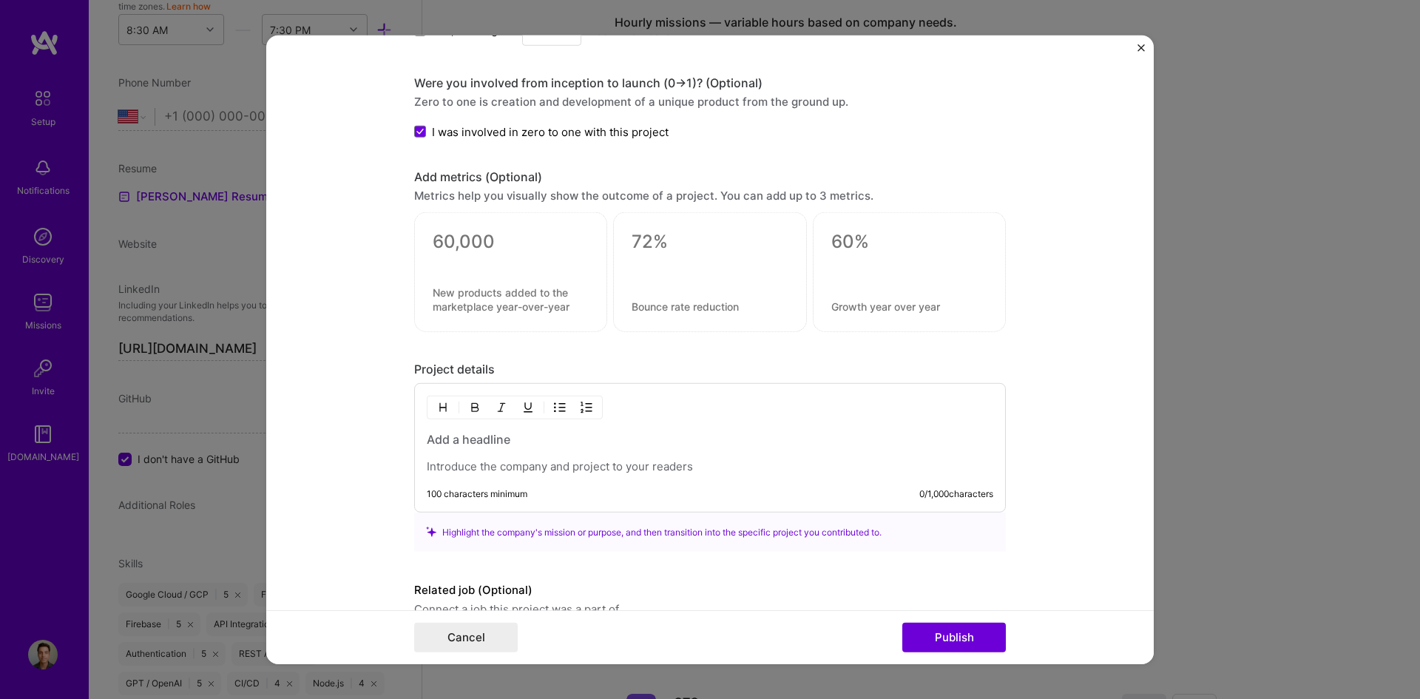
click at [524, 460] on p at bounding box center [710, 466] width 567 height 15
click at [487, 460] on p at bounding box center [710, 466] width 567 height 15
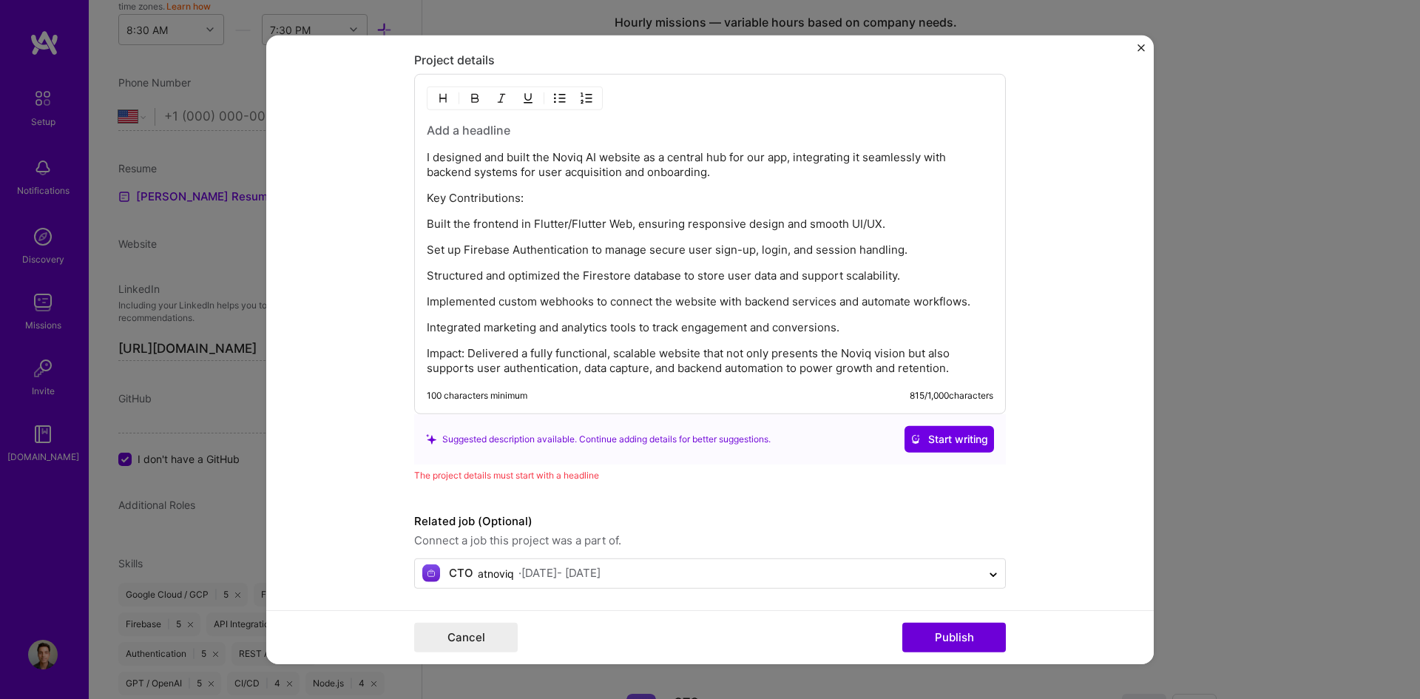
scroll to position [1720, 0]
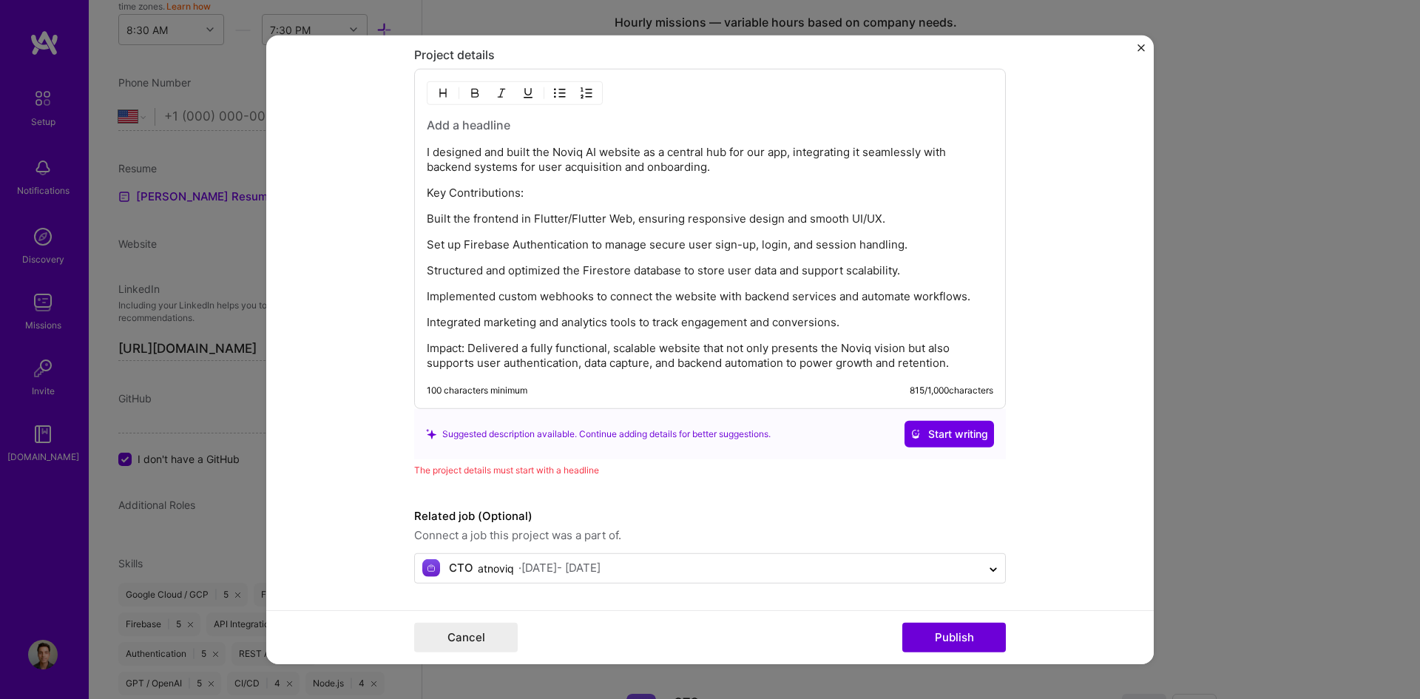
click at [852, 516] on label "Related job (Optional)" at bounding box center [710, 516] width 592 height 18
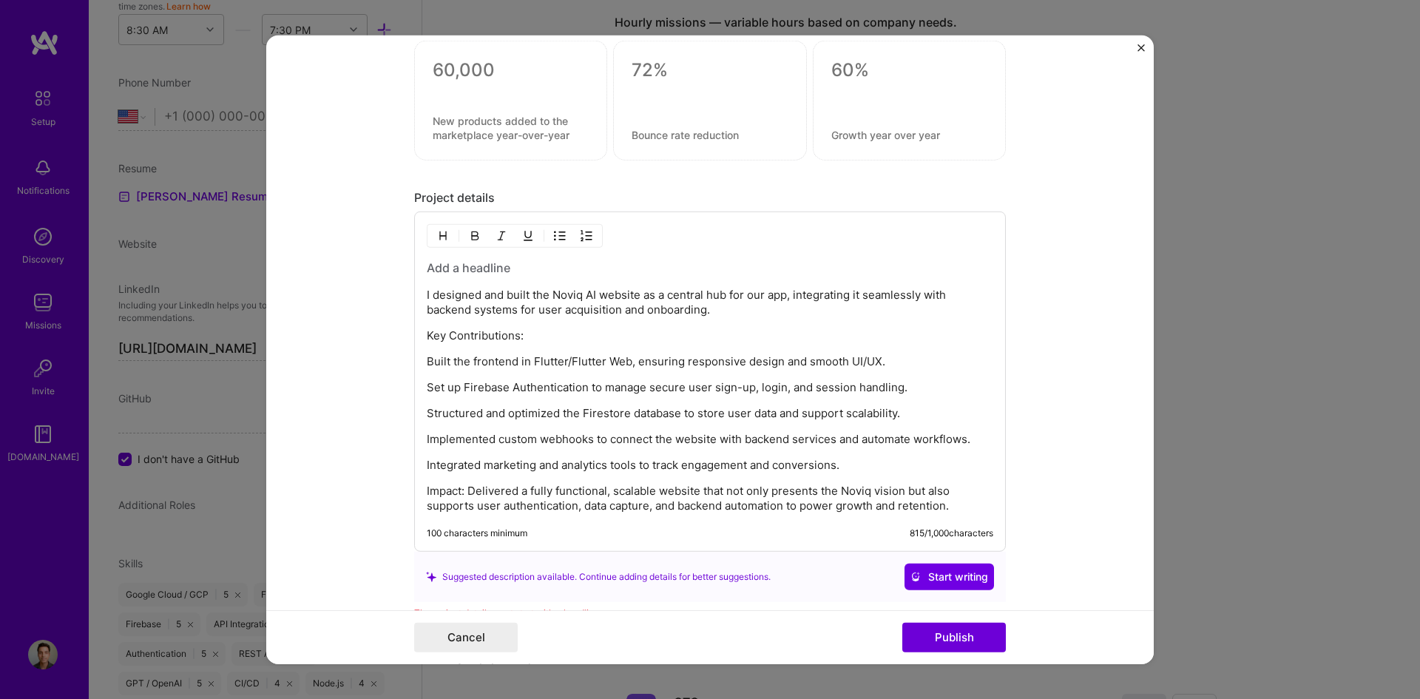
scroll to position [1573, 0]
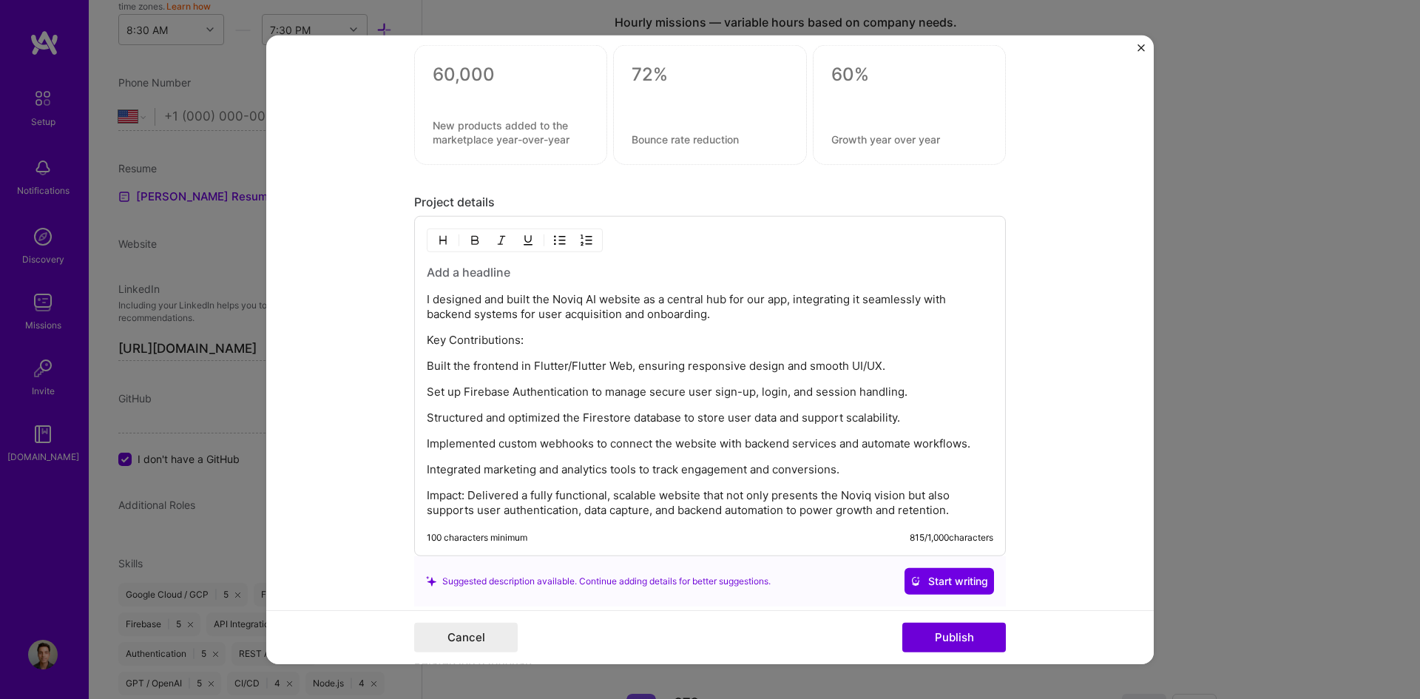
click at [438, 269] on h3 at bounding box center [710, 272] width 567 height 16
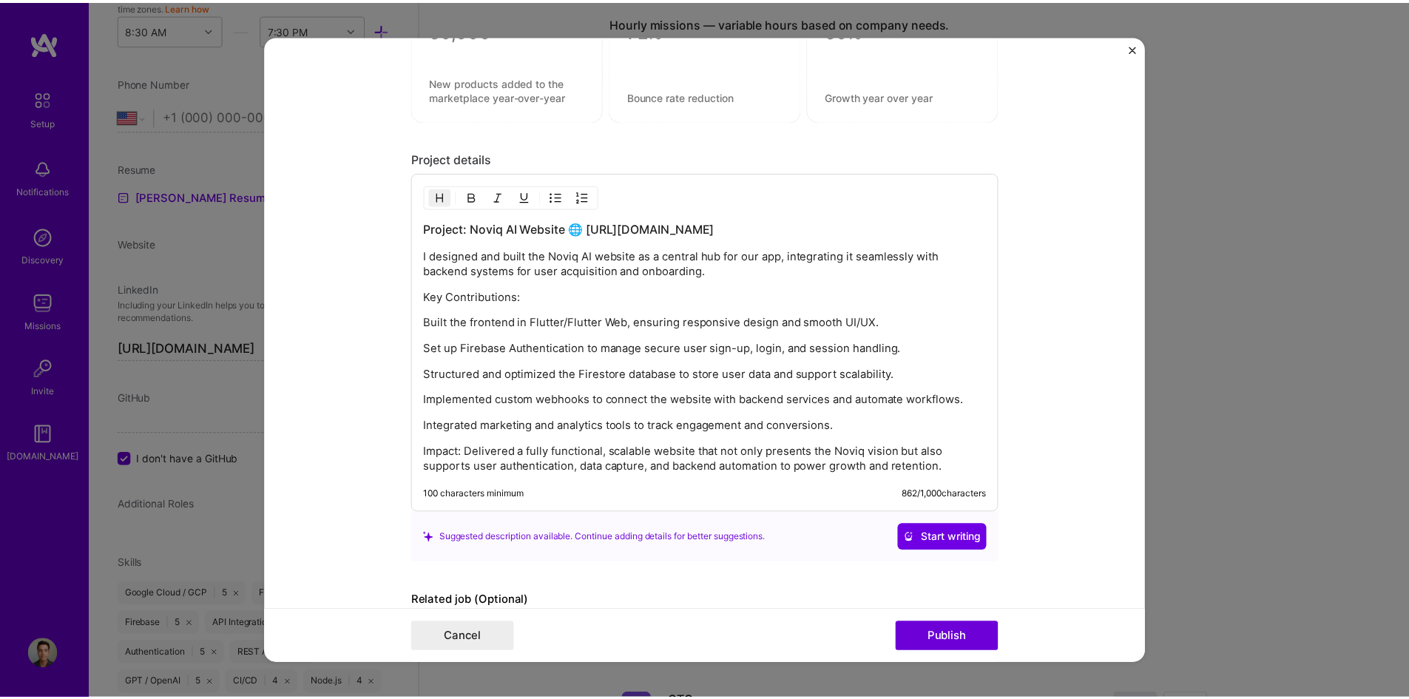
scroll to position [1701, 0]
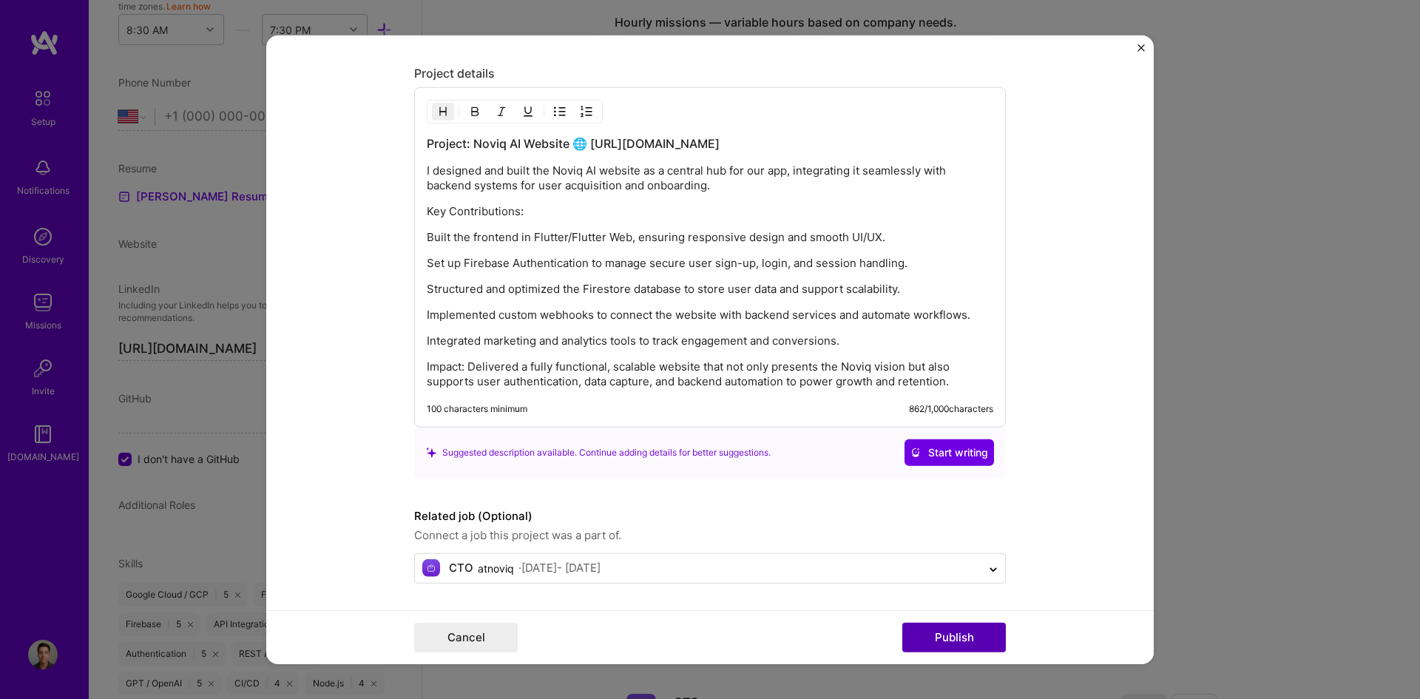
click at [957, 635] on button "Publish" at bounding box center [954, 638] width 104 height 30
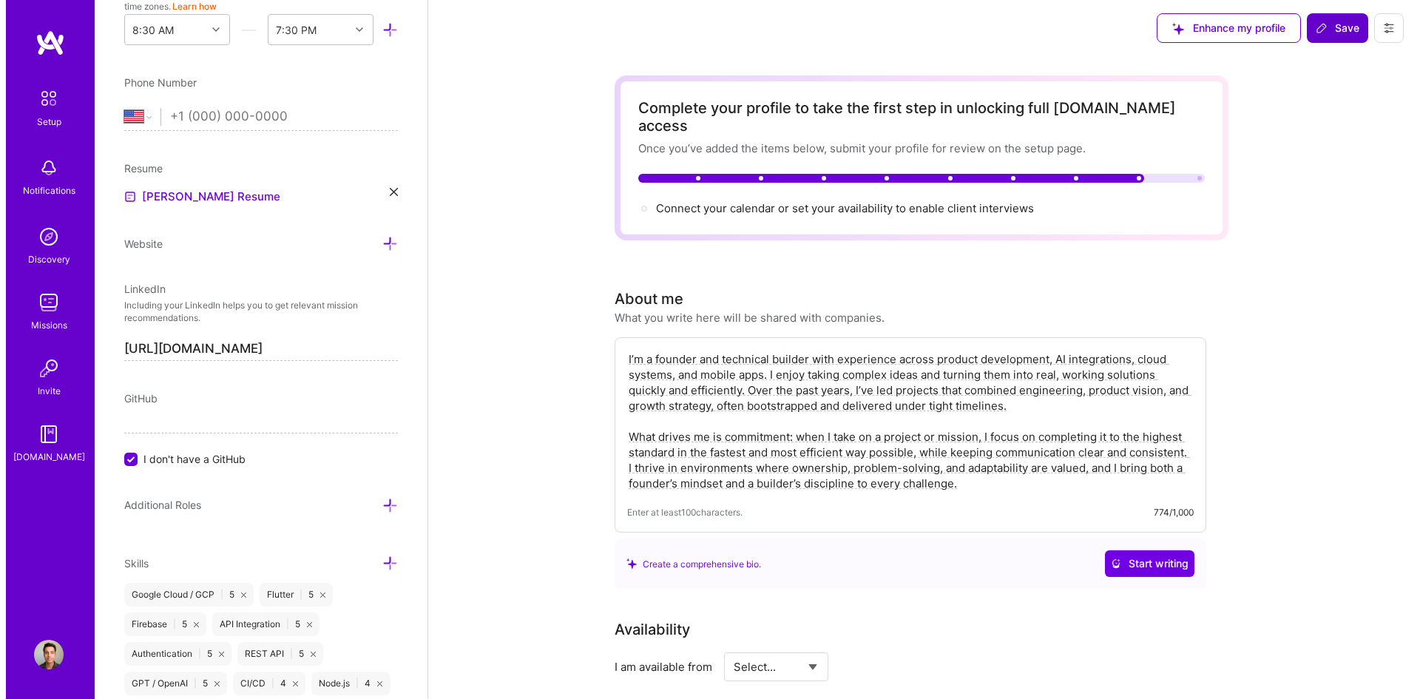
scroll to position [0, 0]
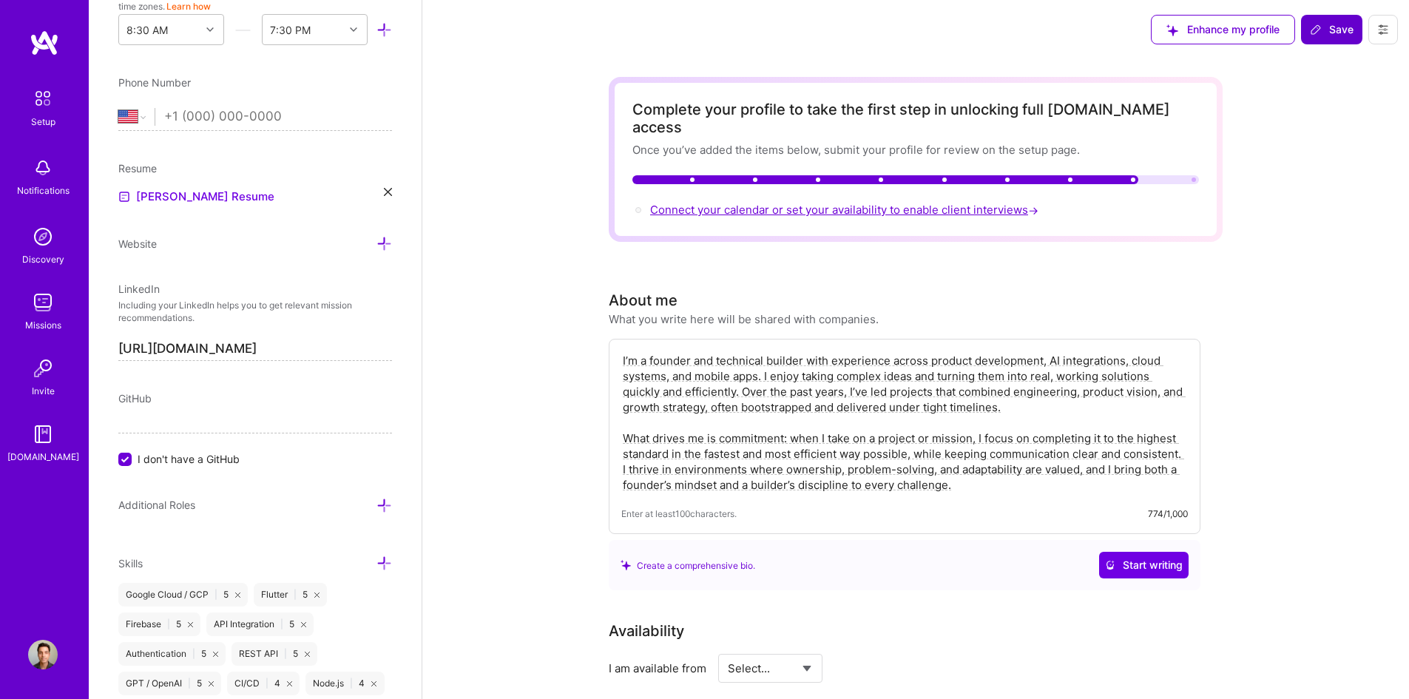
click at [919, 203] on span "Connect your calendar or set your availability to enable client interviews →" at bounding box center [845, 210] width 391 height 14
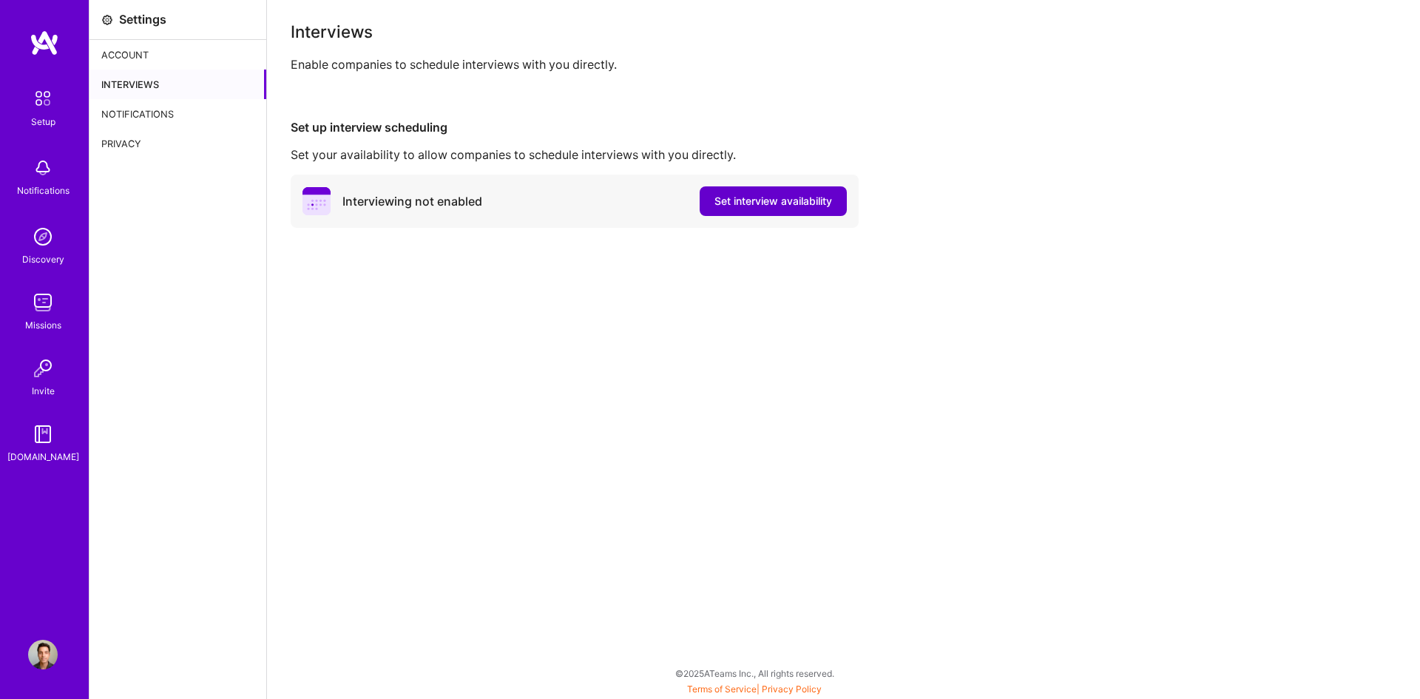
click at [745, 204] on span "Set interview availability" at bounding box center [774, 201] width 118 height 15
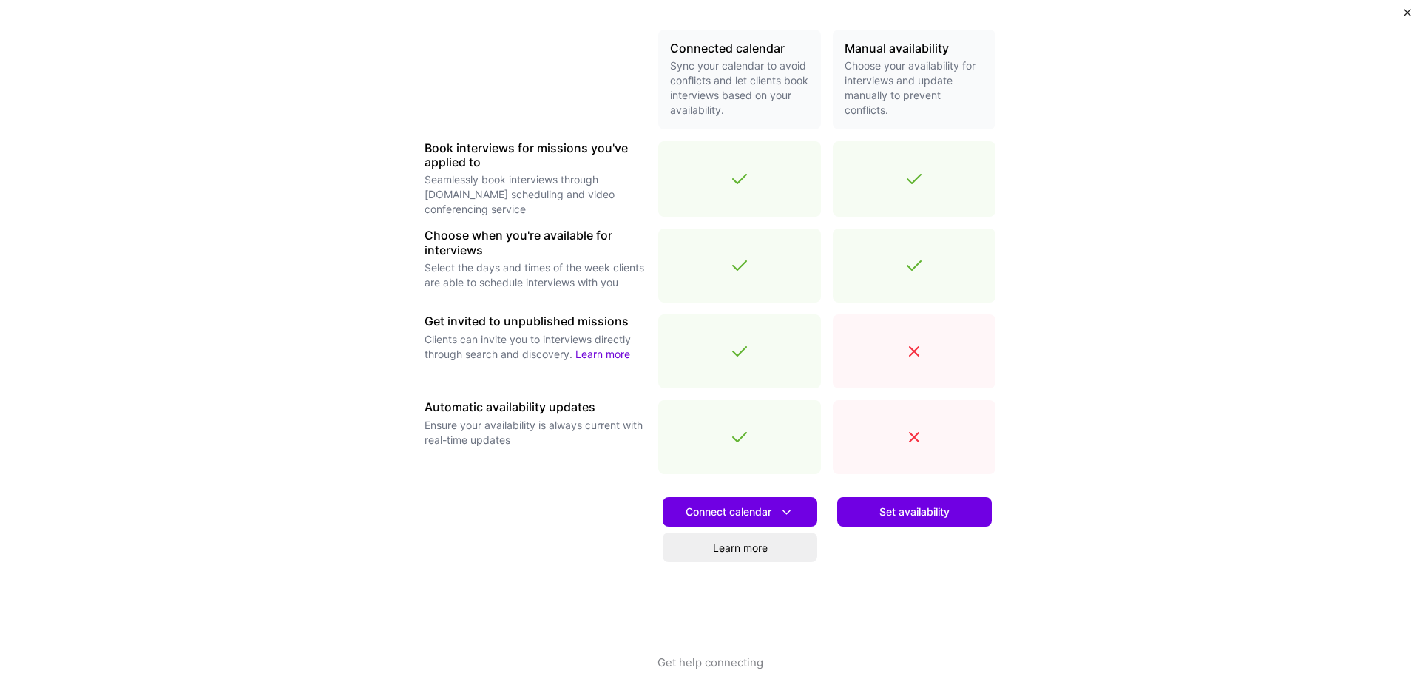
scroll to position [337, 0]
click at [729, 508] on span "Connect calendar" at bounding box center [740, 512] width 109 height 16
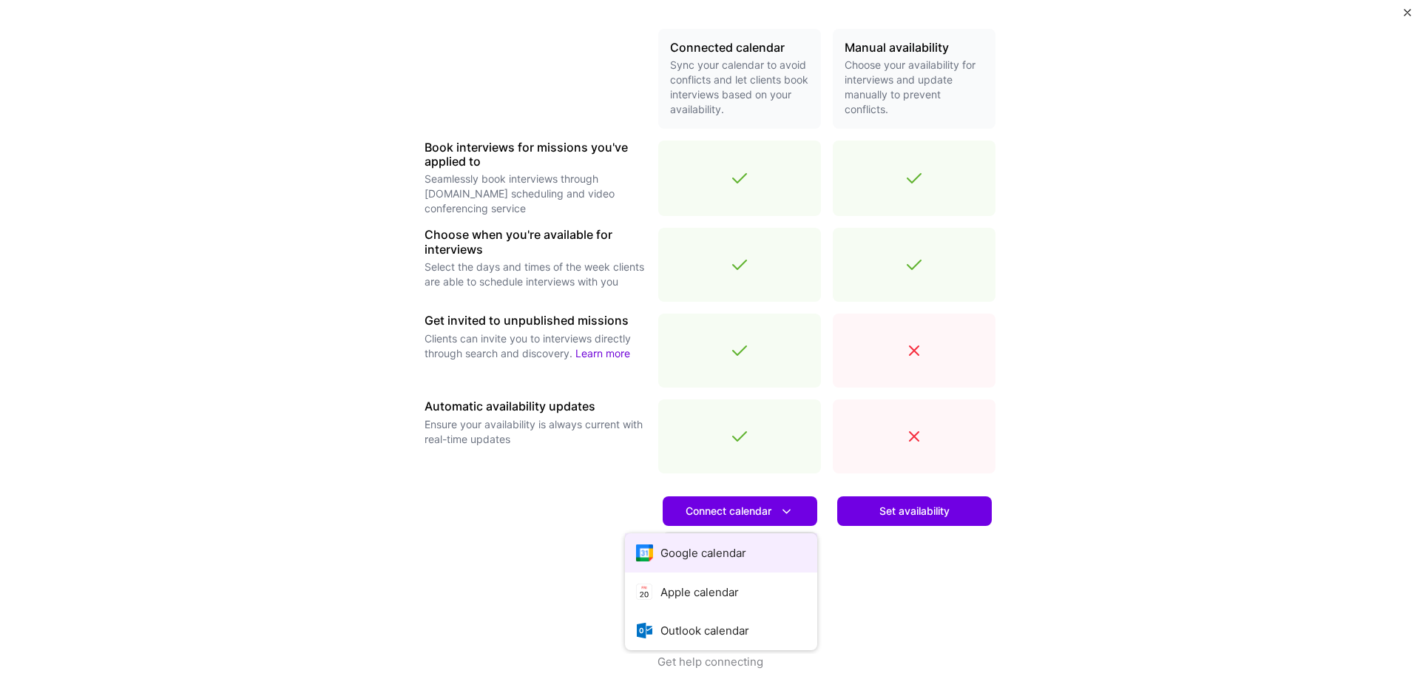
click at [704, 548] on button "Google calendar" at bounding box center [721, 552] width 192 height 39
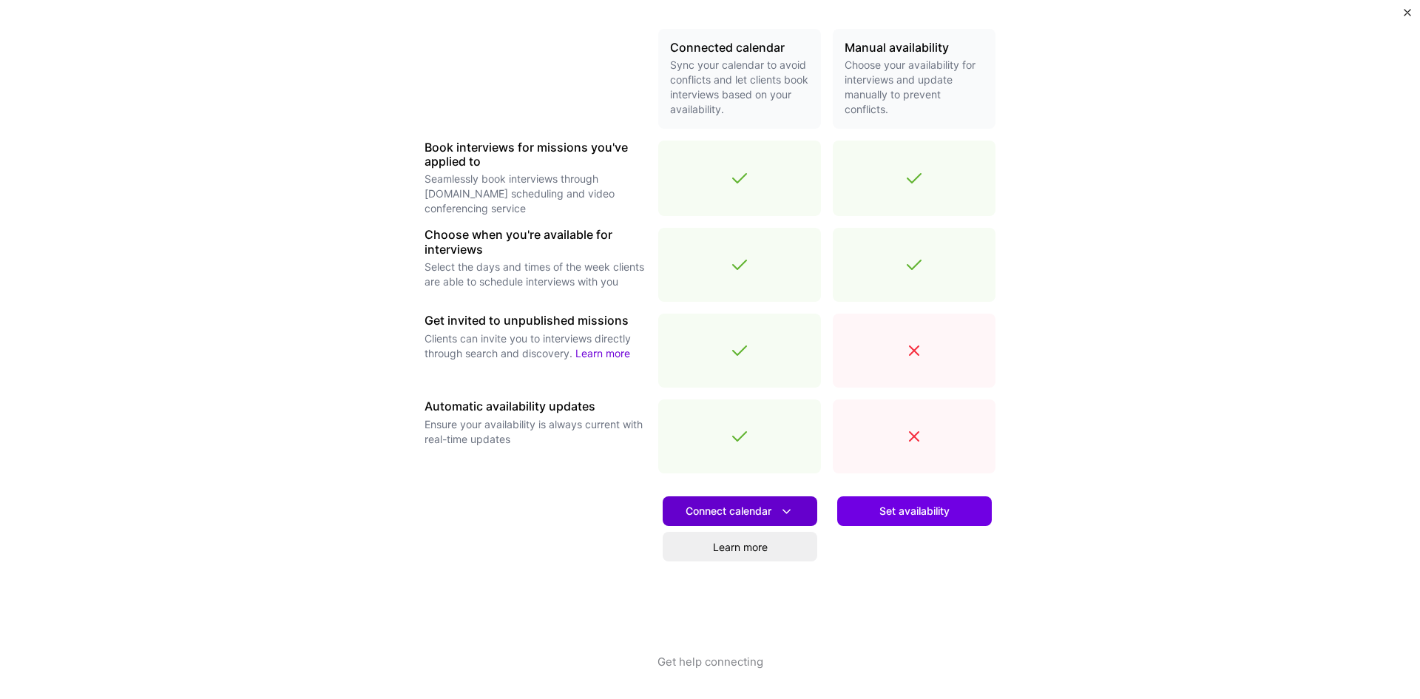
click at [748, 510] on span "Connect calendar" at bounding box center [740, 512] width 109 height 16
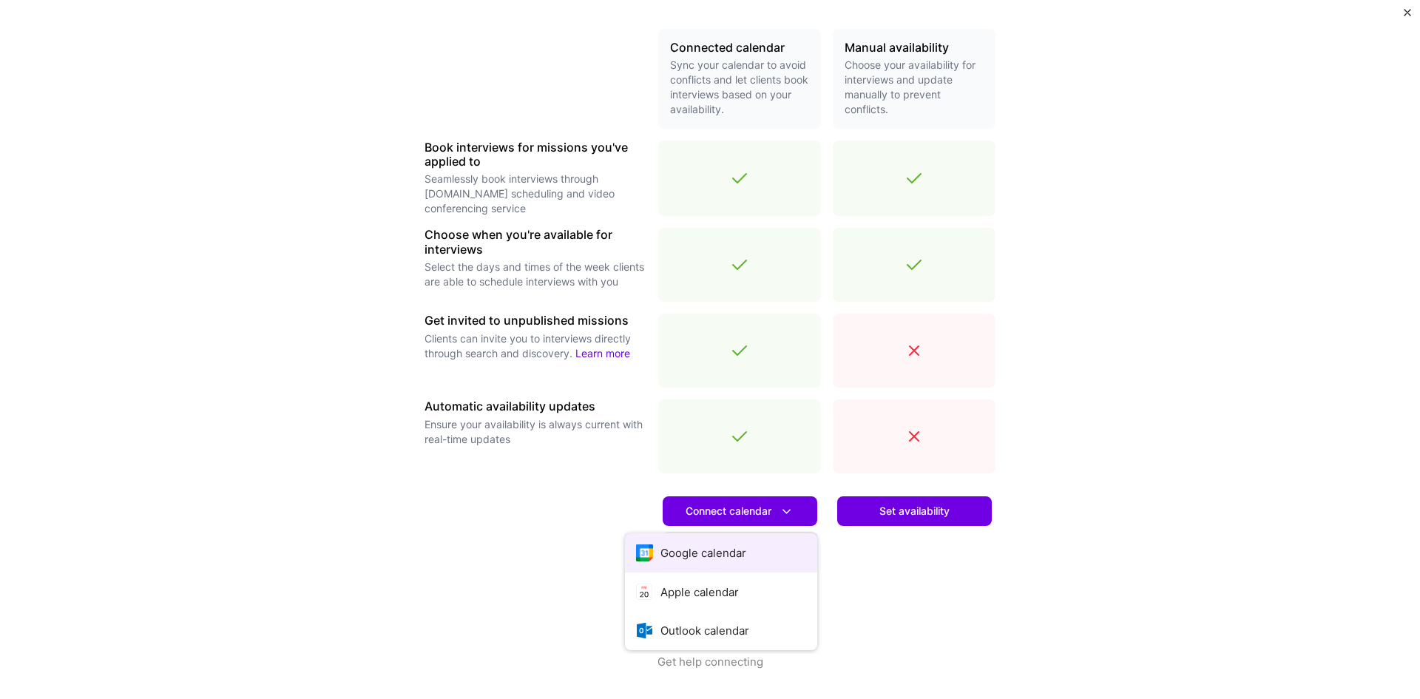
click at [694, 560] on button "Google calendar" at bounding box center [721, 552] width 192 height 39
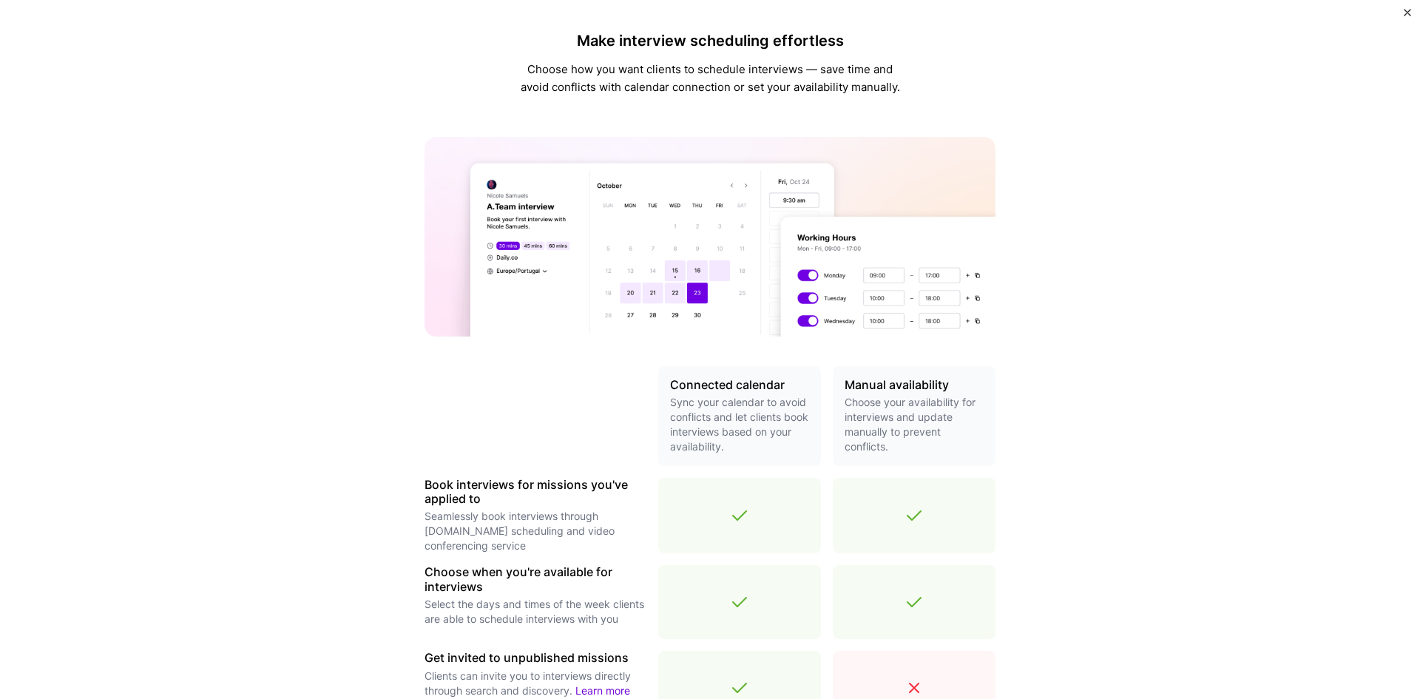
scroll to position [296, 0]
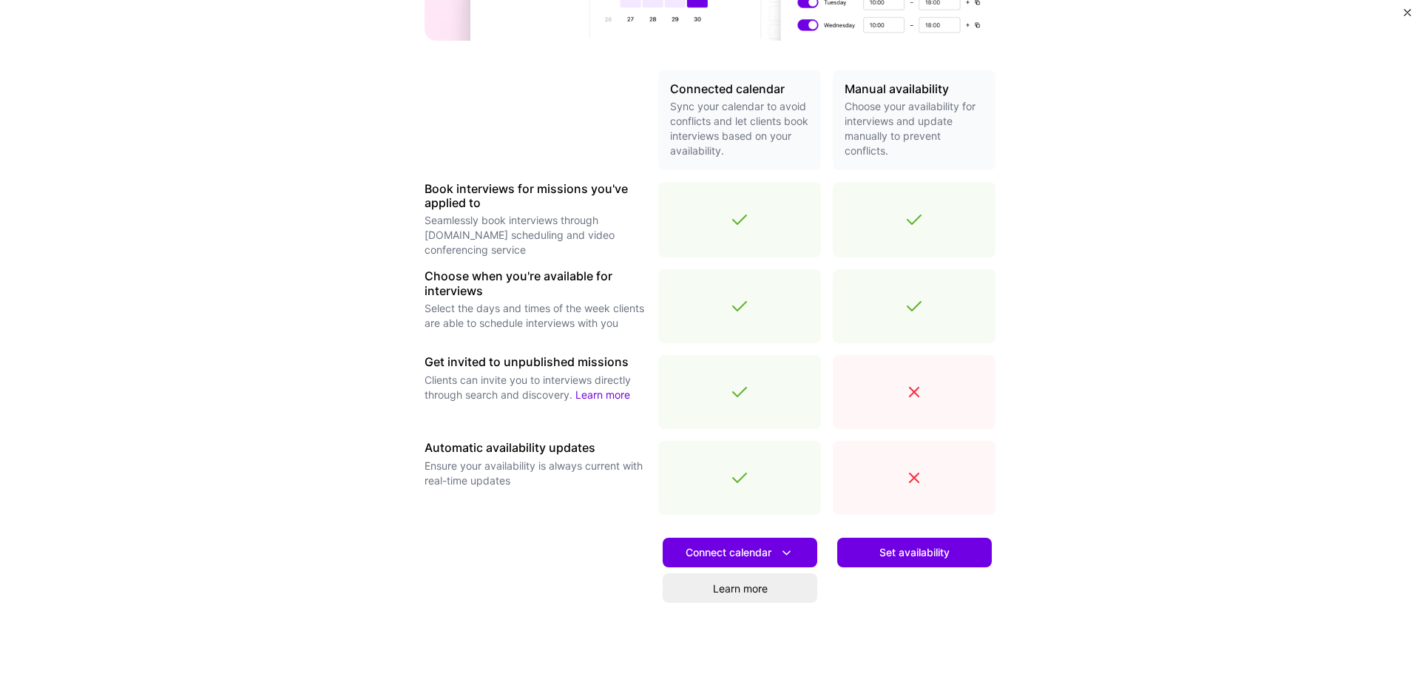
click at [912, 561] on button "Set availability" at bounding box center [914, 553] width 155 height 30
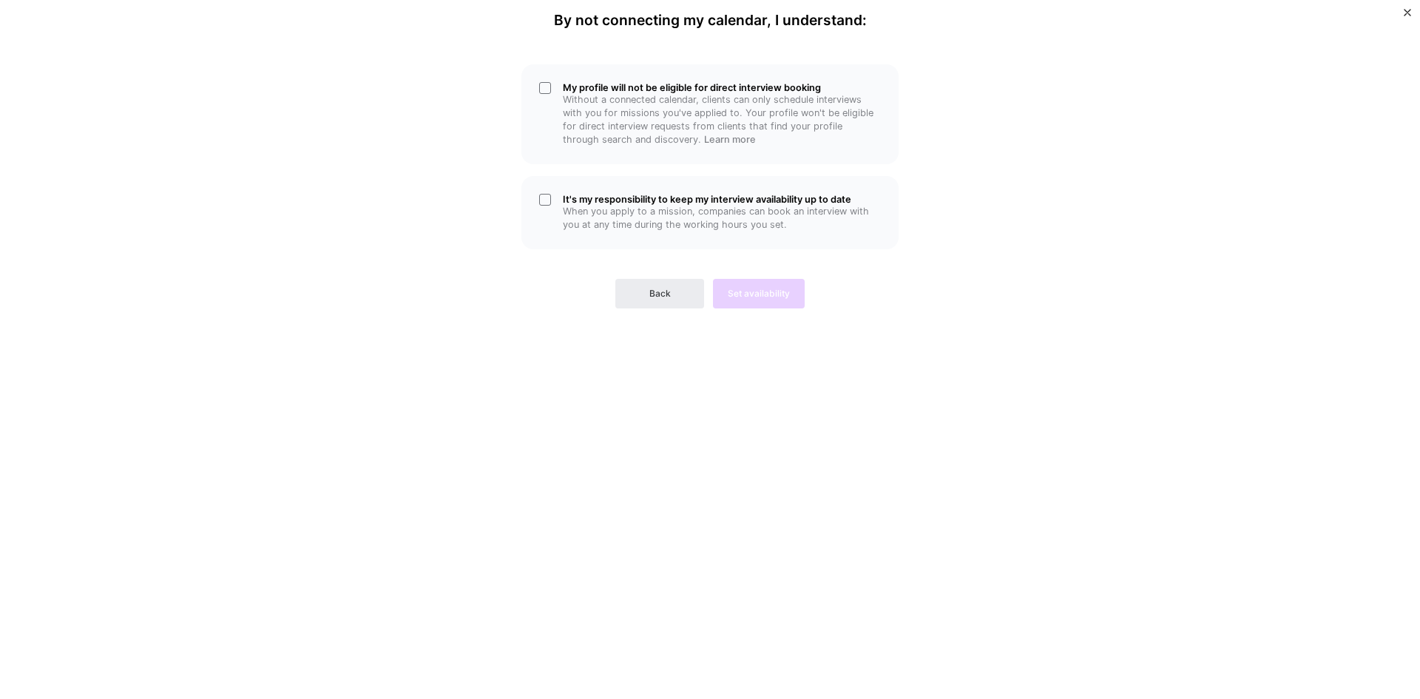
scroll to position [0, 0]
click at [631, 291] on button "Back" at bounding box center [659, 294] width 89 height 30
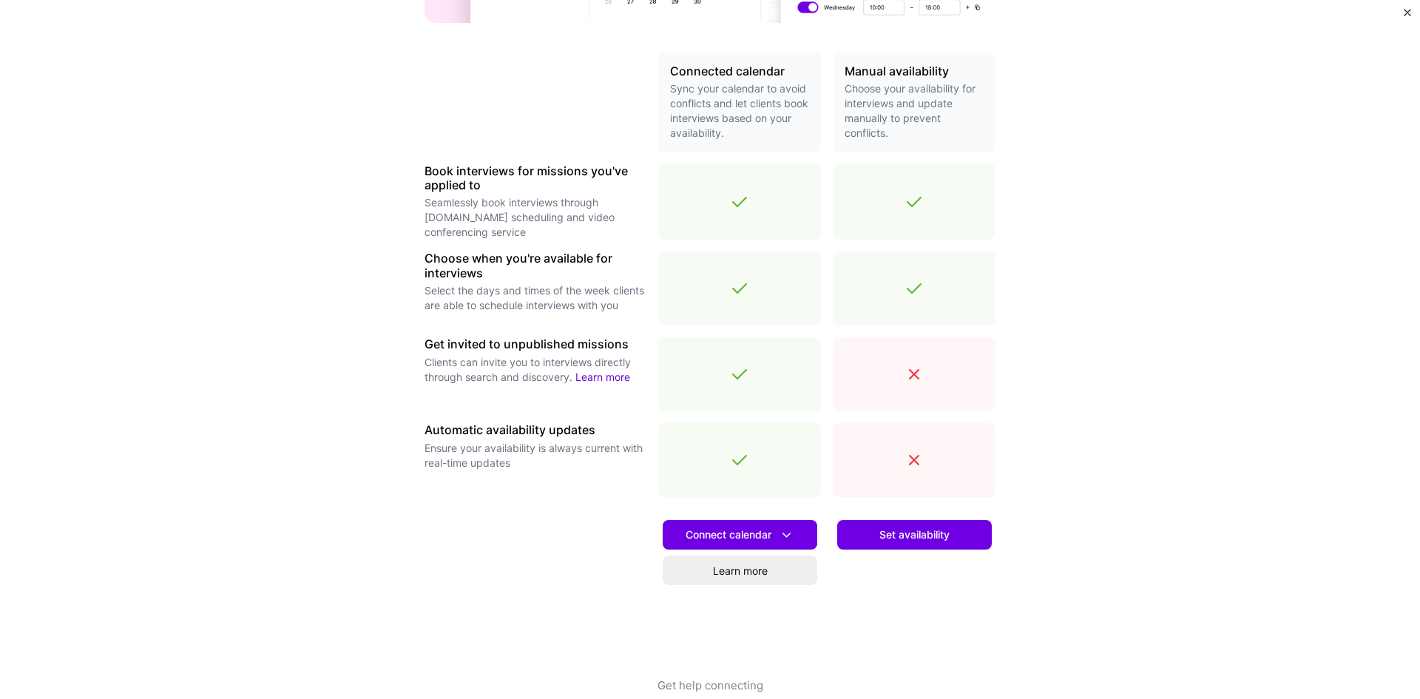
scroll to position [337, 0]
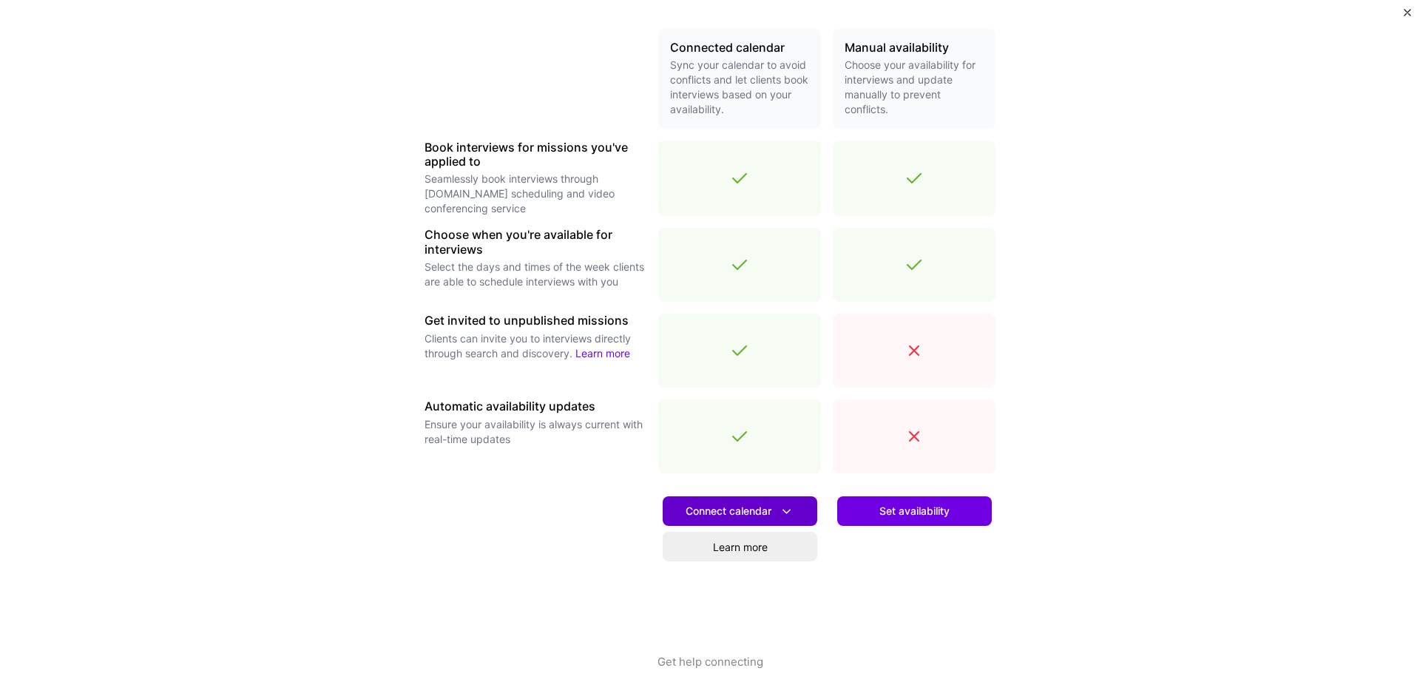
click at [734, 513] on span "Connect calendar" at bounding box center [740, 512] width 109 height 16
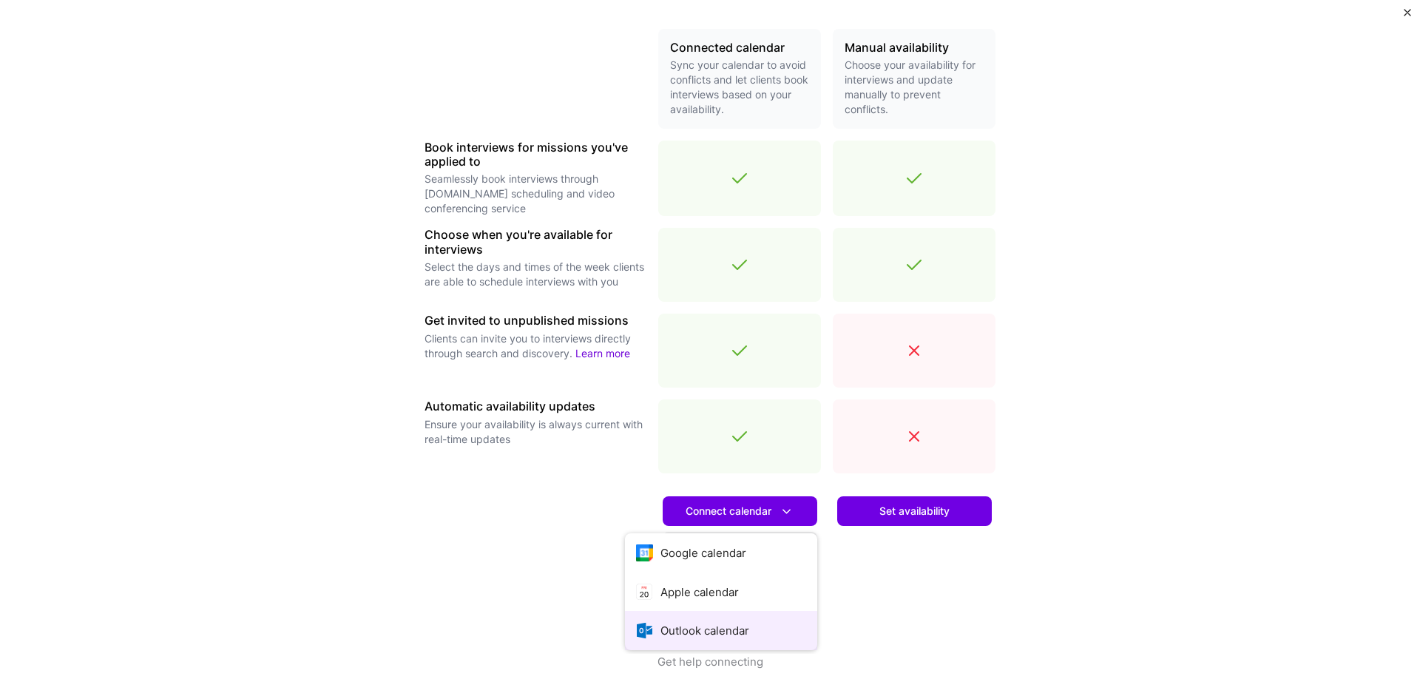
click at [686, 627] on button "Outlook calendar" at bounding box center [721, 630] width 192 height 39
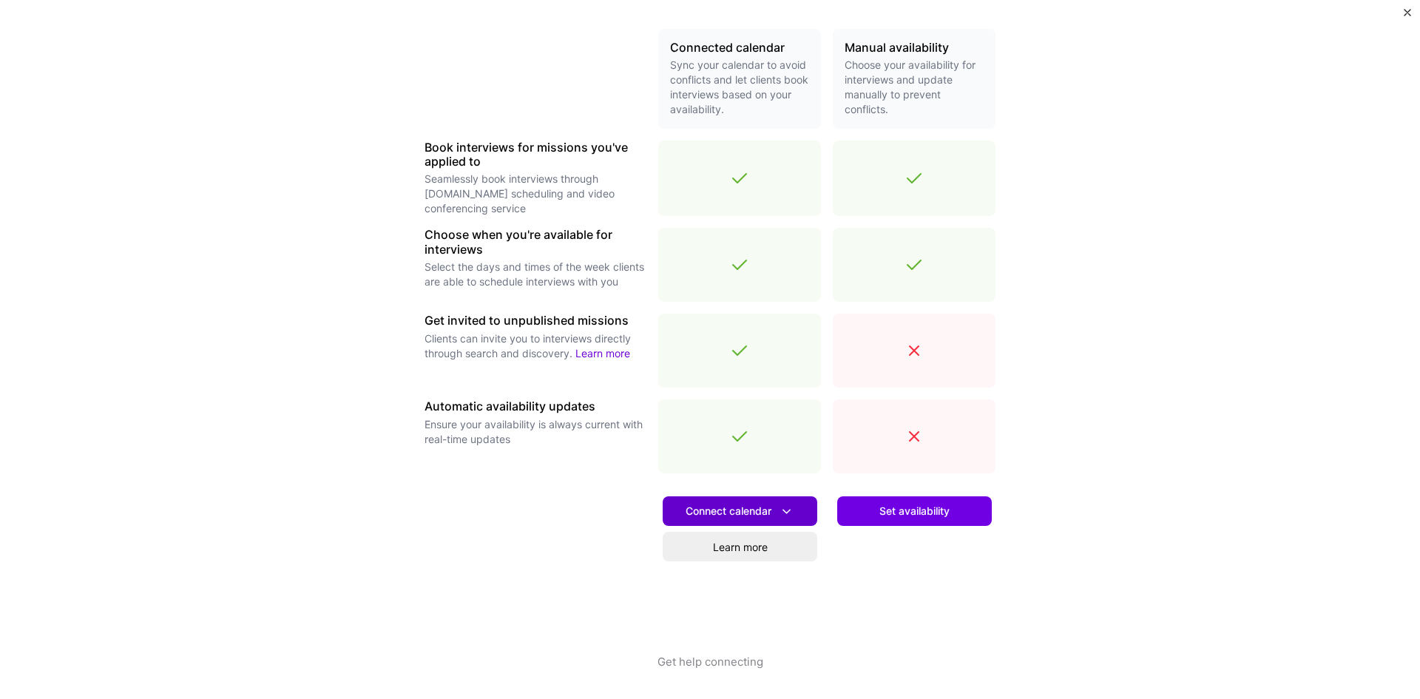
click at [767, 502] on button "Connect calendar" at bounding box center [740, 511] width 155 height 30
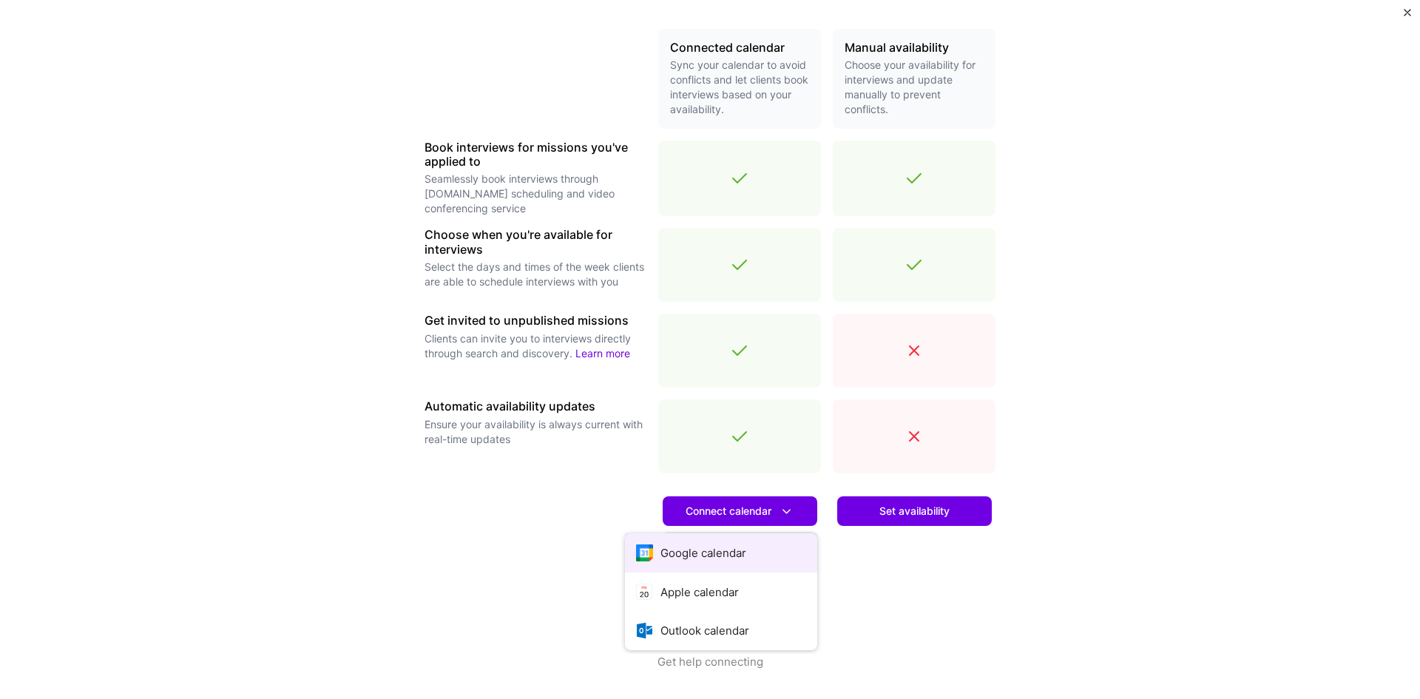
click at [721, 553] on button "Google calendar" at bounding box center [721, 552] width 192 height 39
click at [752, 550] on link "Learn more" at bounding box center [740, 547] width 155 height 30
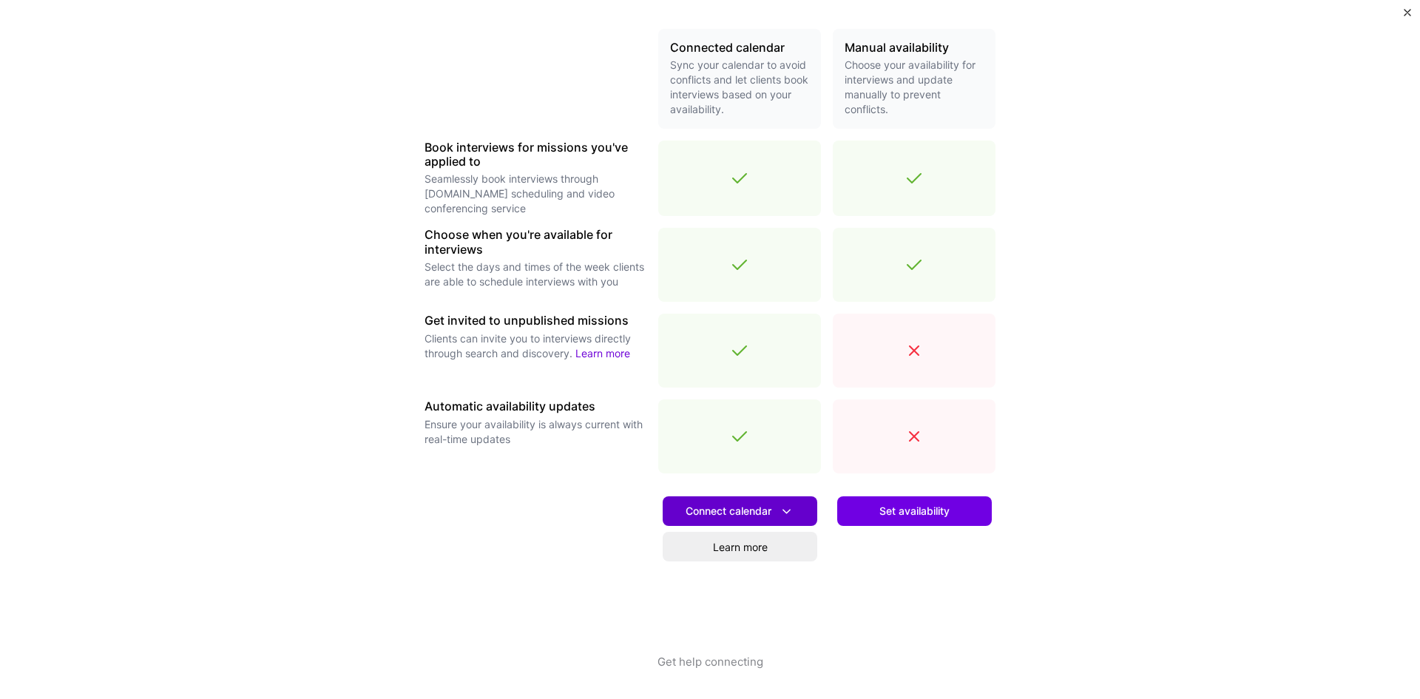
click at [757, 519] on button "Connect calendar" at bounding box center [740, 511] width 155 height 30
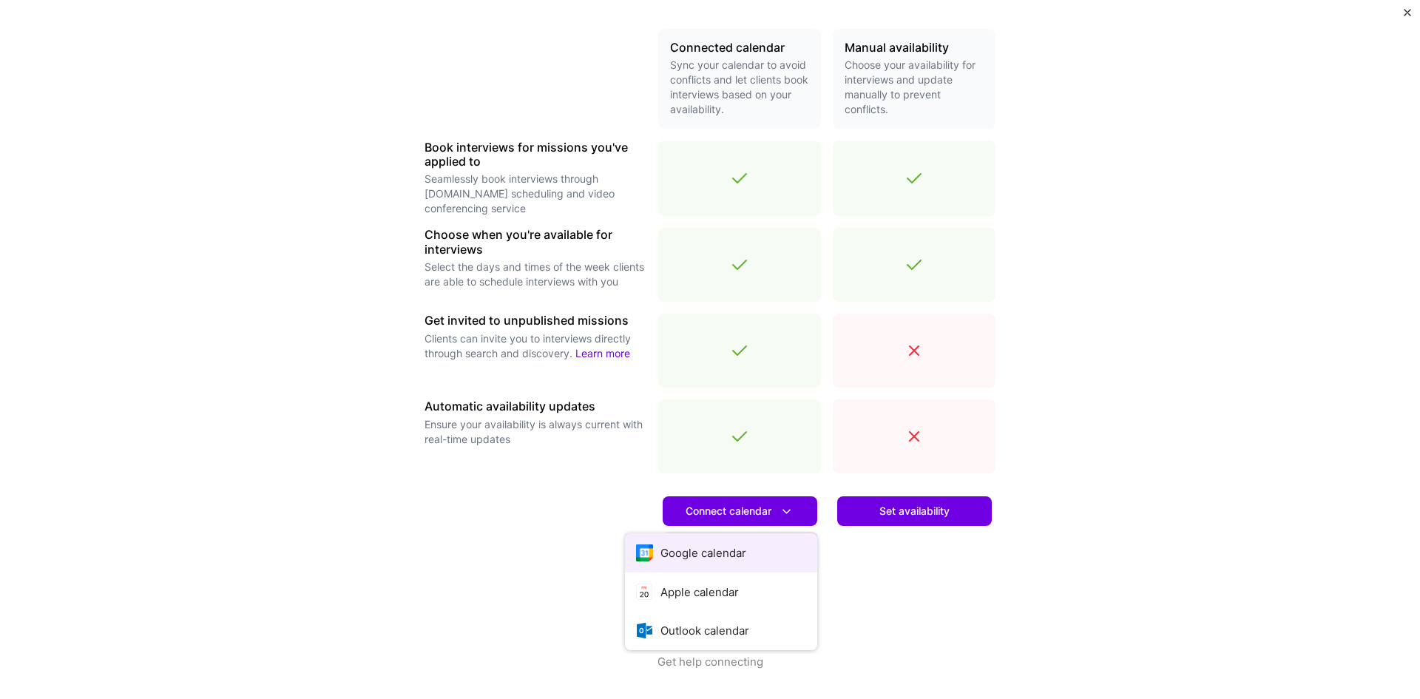
click at [708, 558] on button "Google calendar" at bounding box center [721, 552] width 192 height 39
click at [713, 663] on button "Get help connecting" at bounding box center [711, 676] width 106 height 45
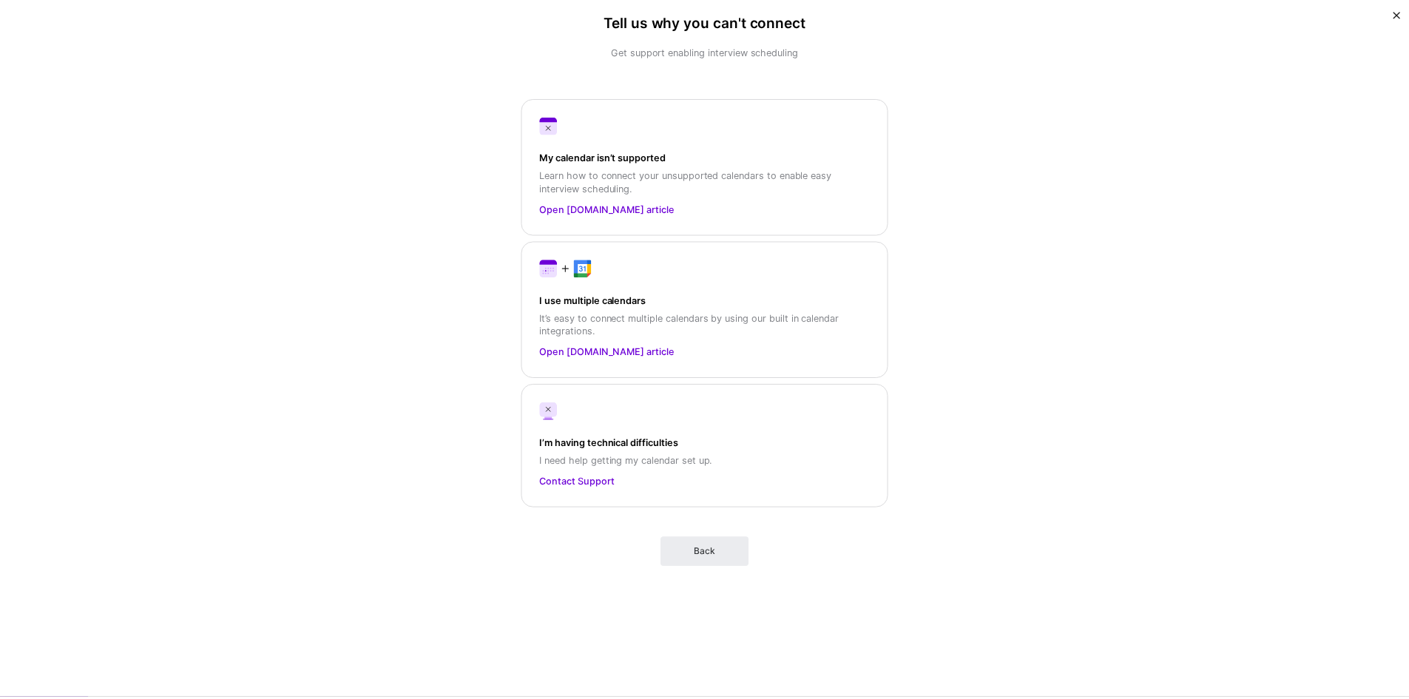
scroll to position [0, 0]
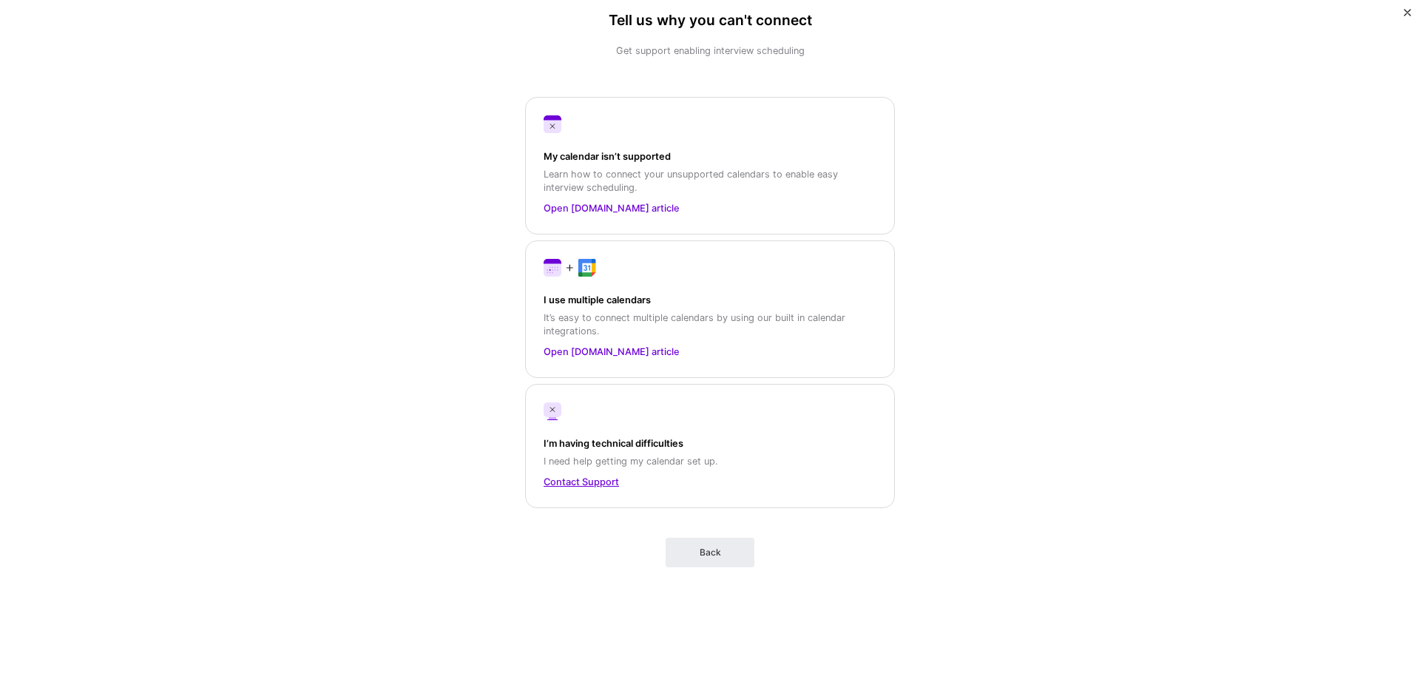
click at [587, 480] on button "Contact Support" at bounding box center [710, 482] width 333 height 16
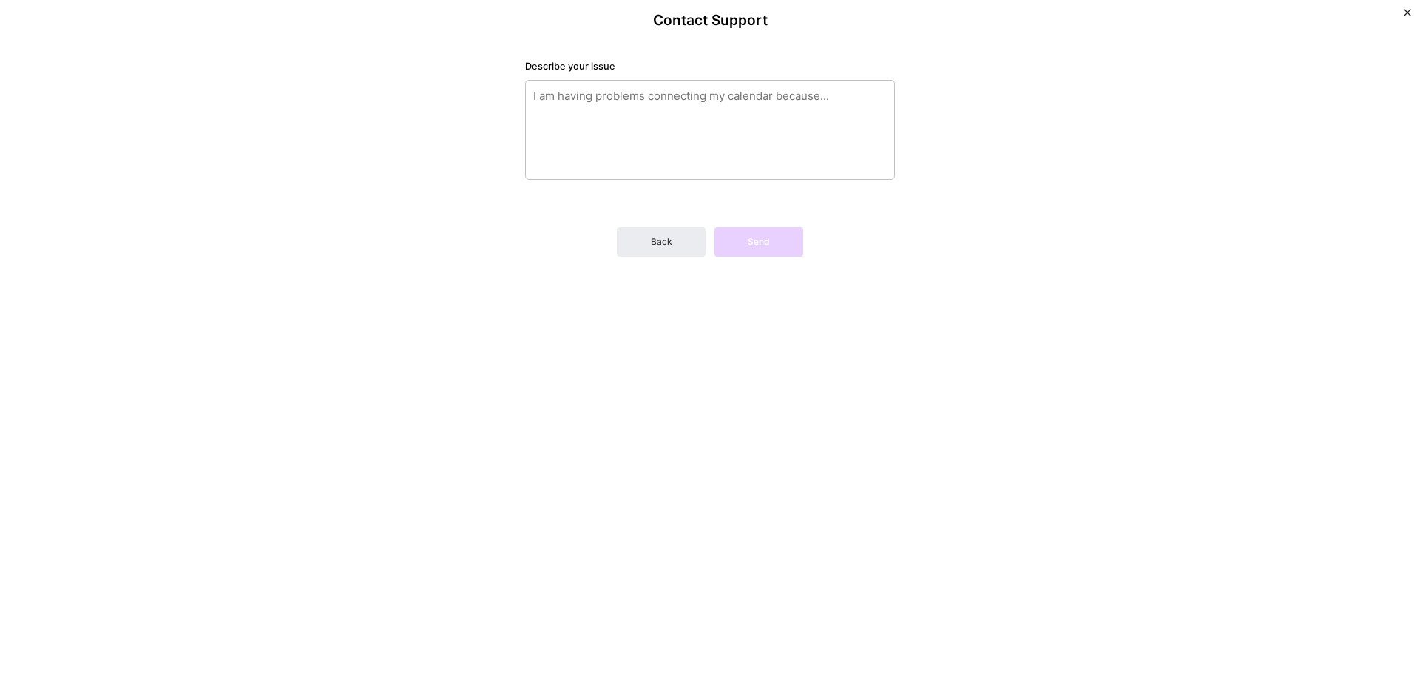
click at [664, 144] on textarea at bounding box center [710, 130] width 370 height 100
paste textarea "GET https://book.a.team/api/integrations/googlecalendar/callback?state=%7B%22on…"
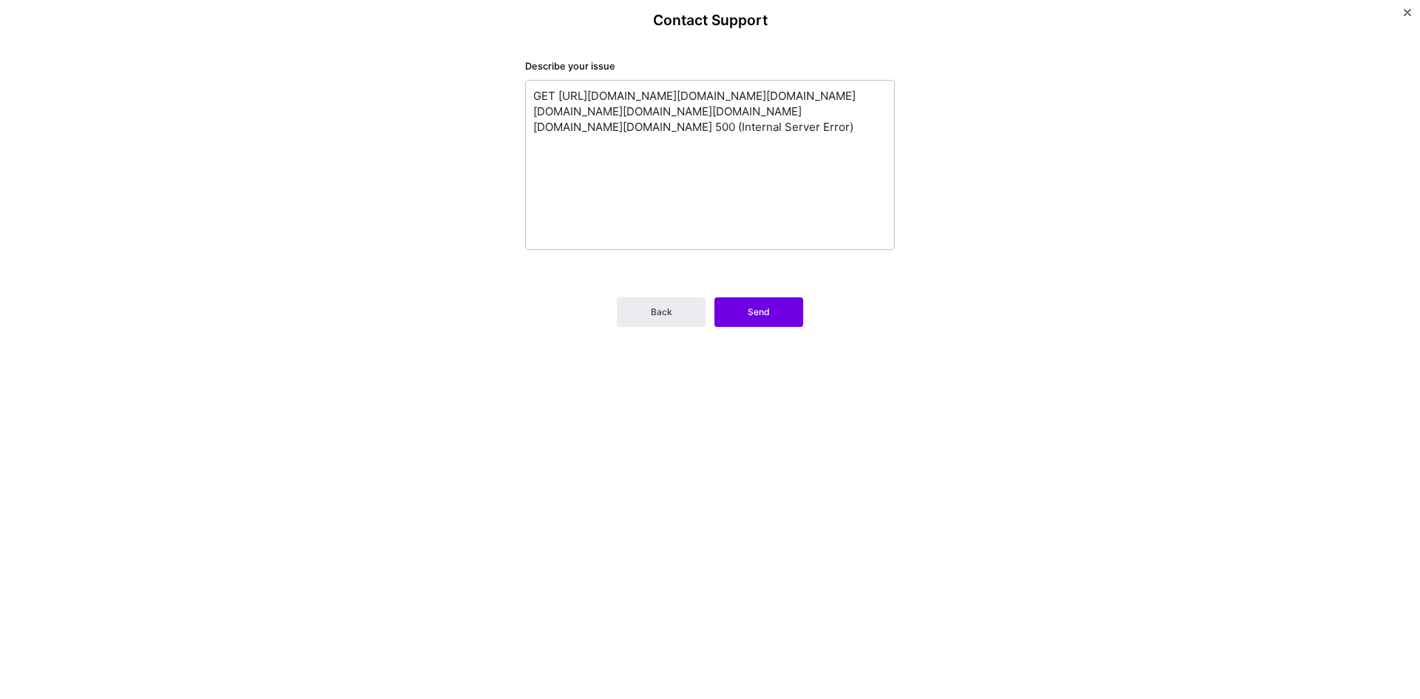
click at [545, 91] on textarea "GET https://book.a.team/api/integrations/googlecalendar/callback?state=%7B%22on…" at bounding box center [710, 165] width 370 height 170
click at [541, 92] on textarea "GET https://book.a.team/api/integrations/googlecalendar/callback?state=%7B%22on…" at bounding box center [710, 165] width 370 height 170
click at [537, 95] on textarea "GET https://book.a.team/api/integrations/googlecalendar/callback?state=%7B%22on…" at bounding box center [710, 165] width 370 height 170
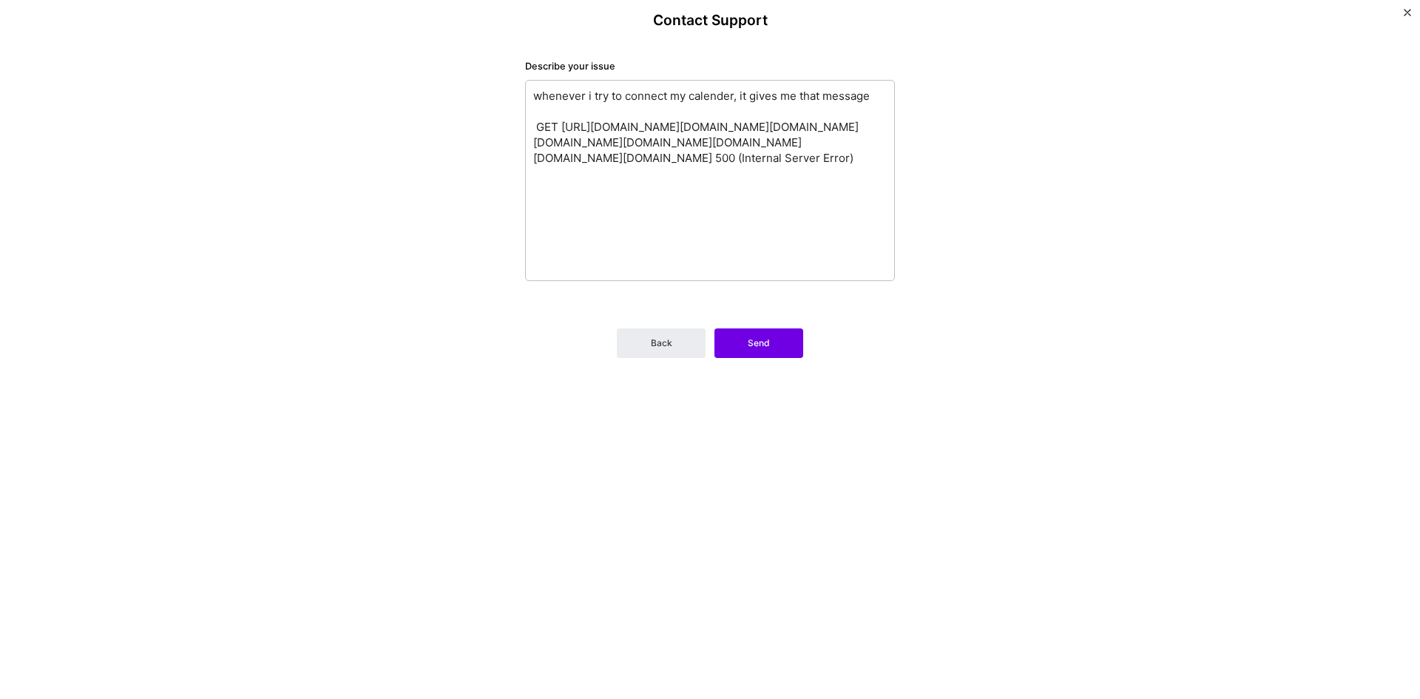
paste textarea "{"message":"The user must be signed up for Google Calendar."}"
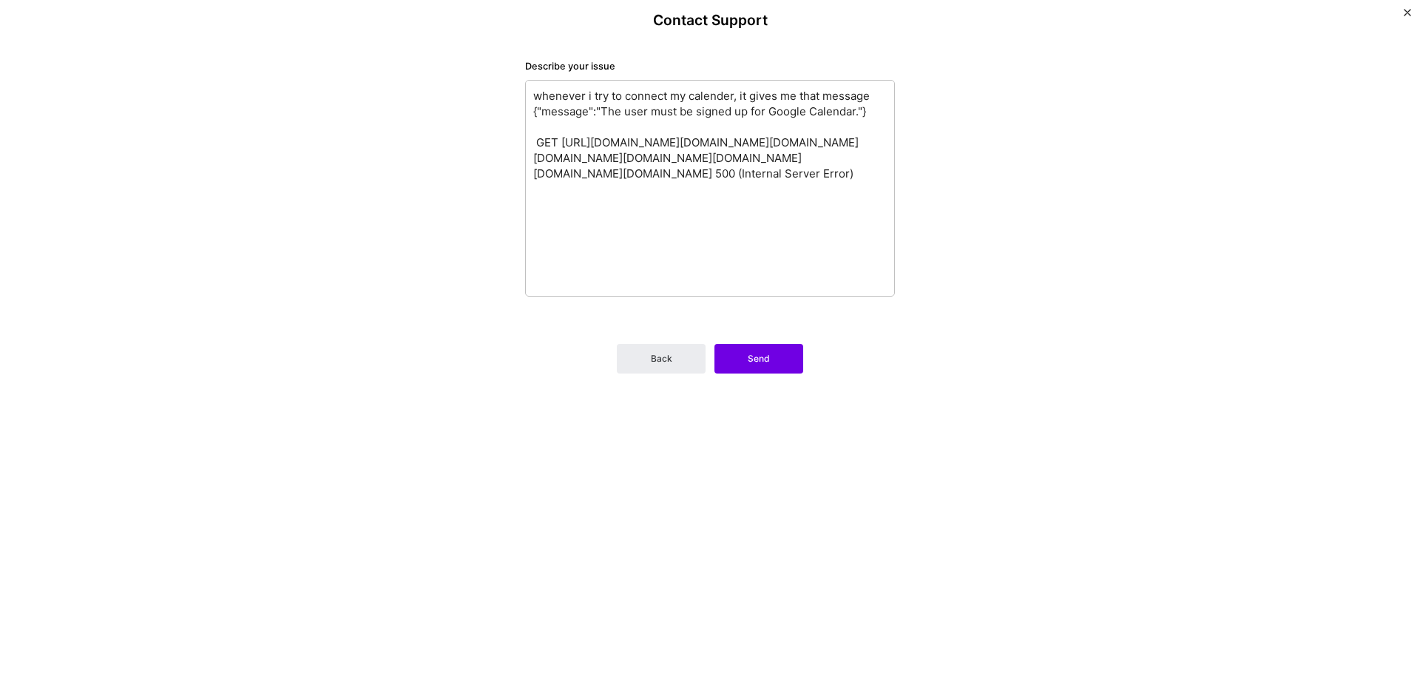
type textarea "whenever i try to connect my calender, it gives me that message {"message":"The…"
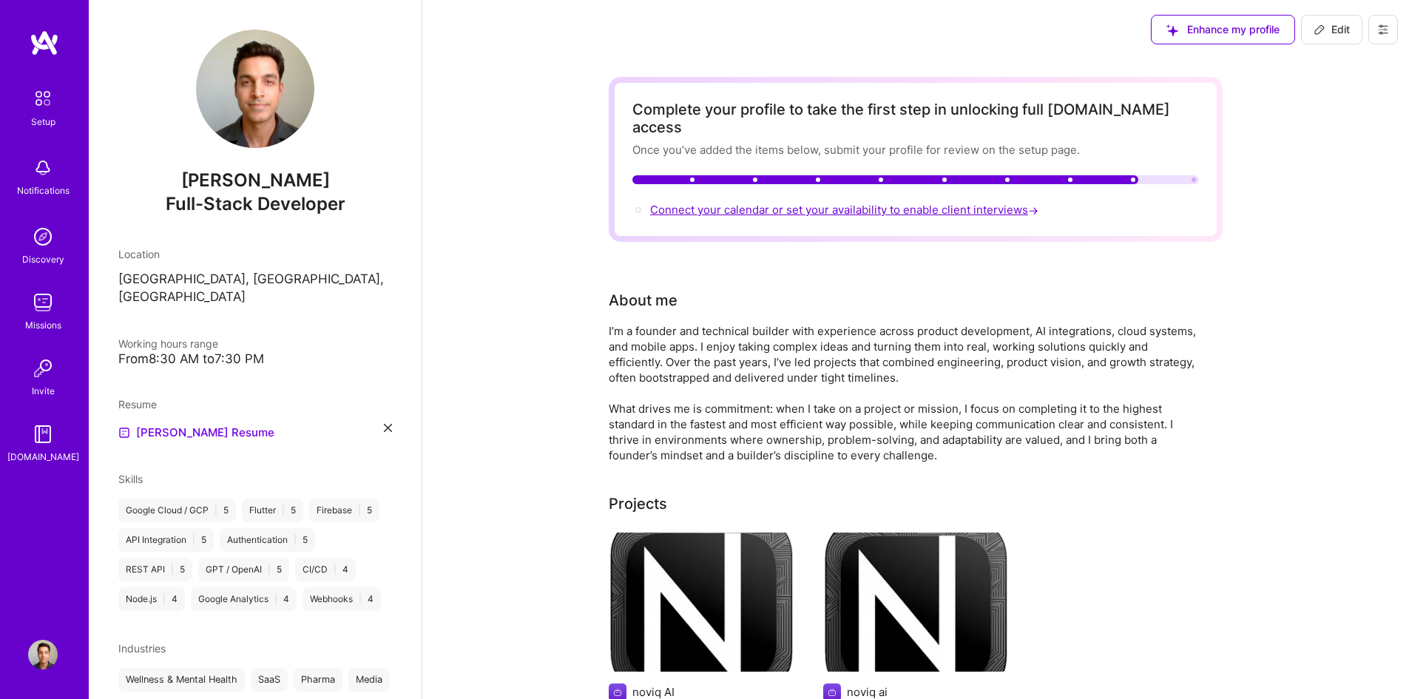
click at [832, 203] on span "Connect your calendar or set your availability to enable client interviews →" at bounding box center [845, 210] width 391 height 14
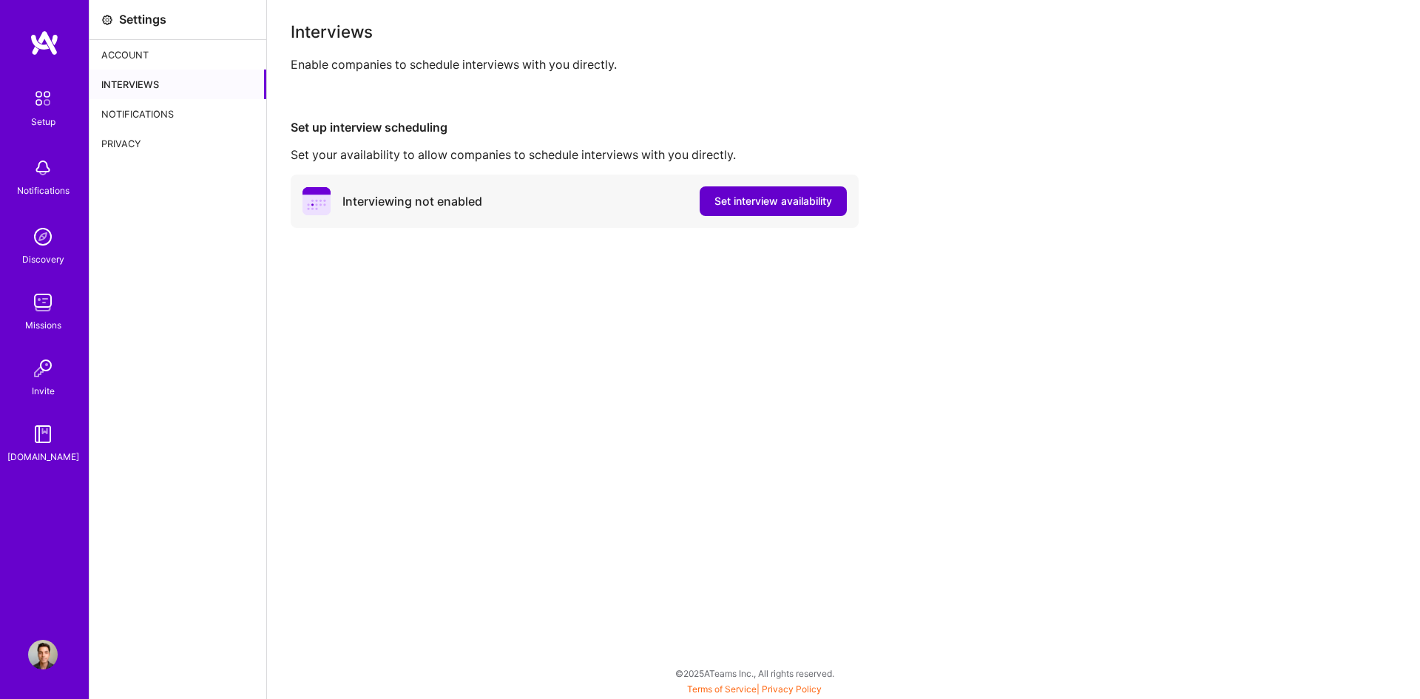
click at [766, 207] on span "Set interview availability" at bounding box center [774, 201] width 118 height 15
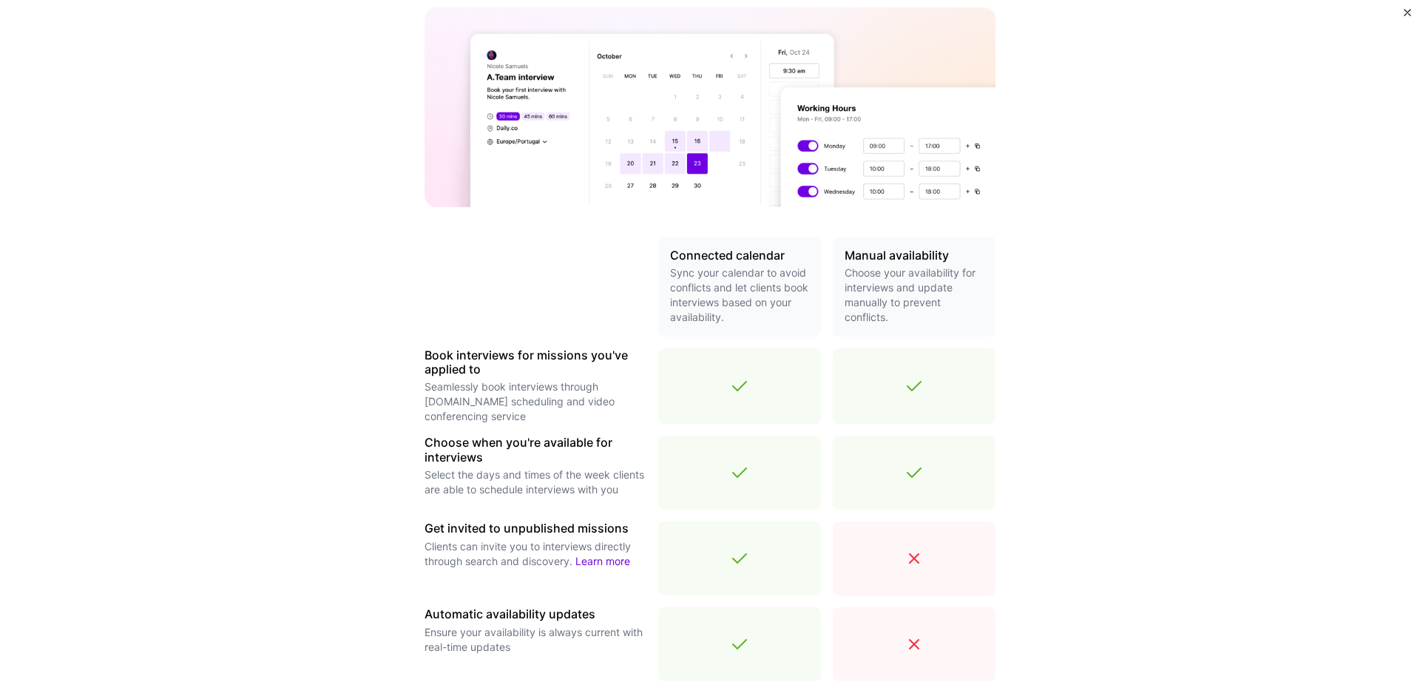
scroll to position [337, 0]
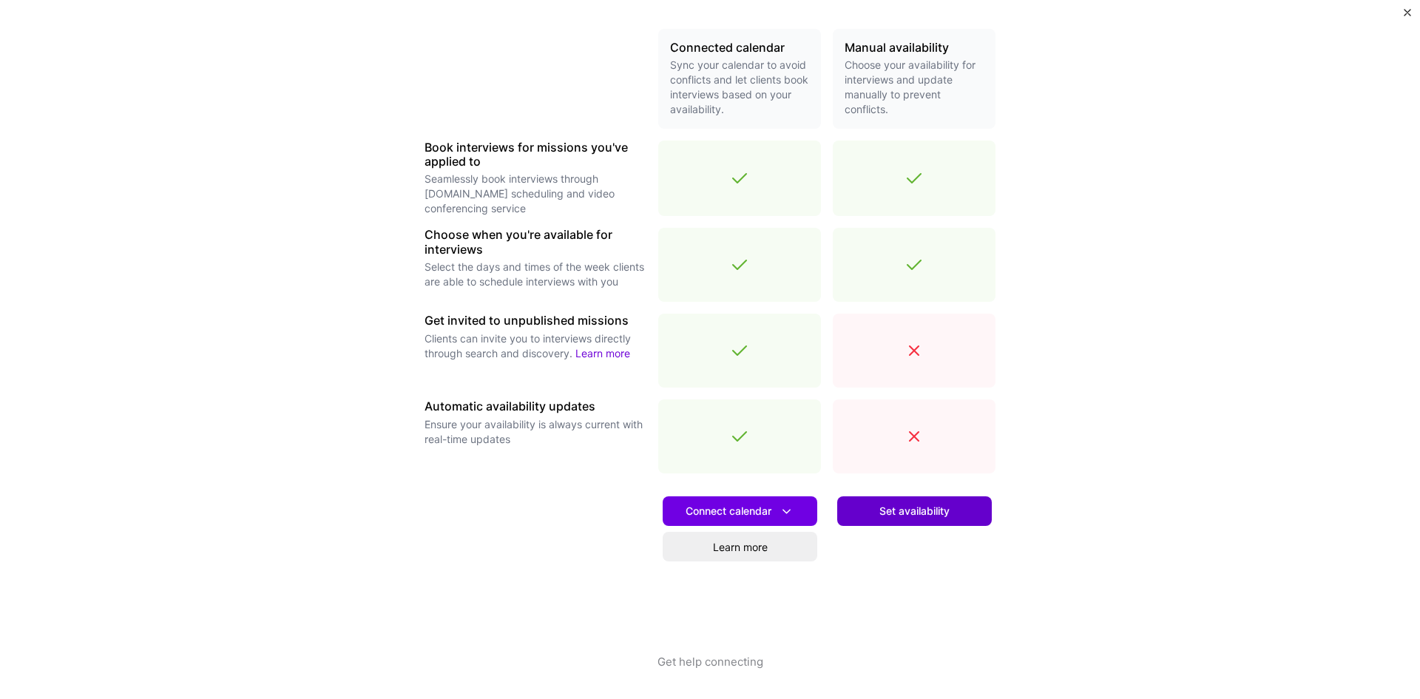
click at [908, 516] on span "Set availability" at bounding box center [915, 511] width 70 height 15
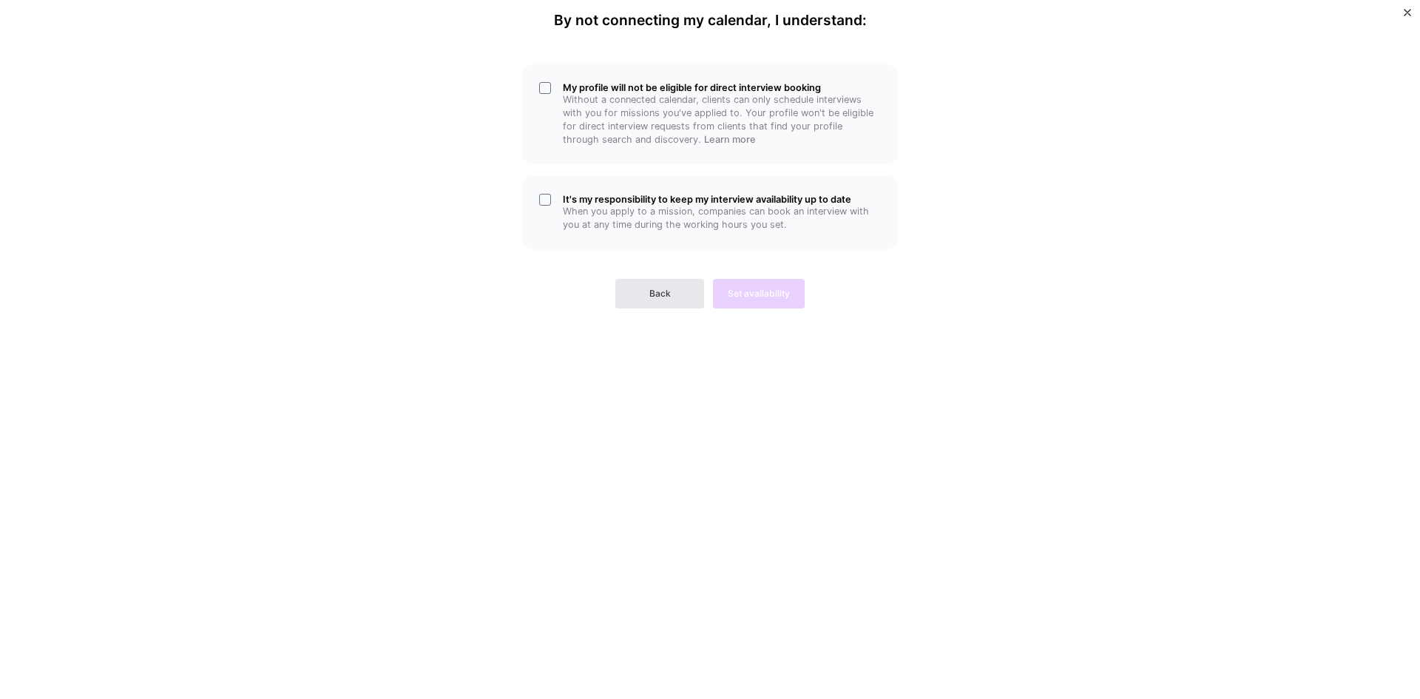
click at [655, 302] on button "Back" at bounding box center [659, 294] width 89 height 30
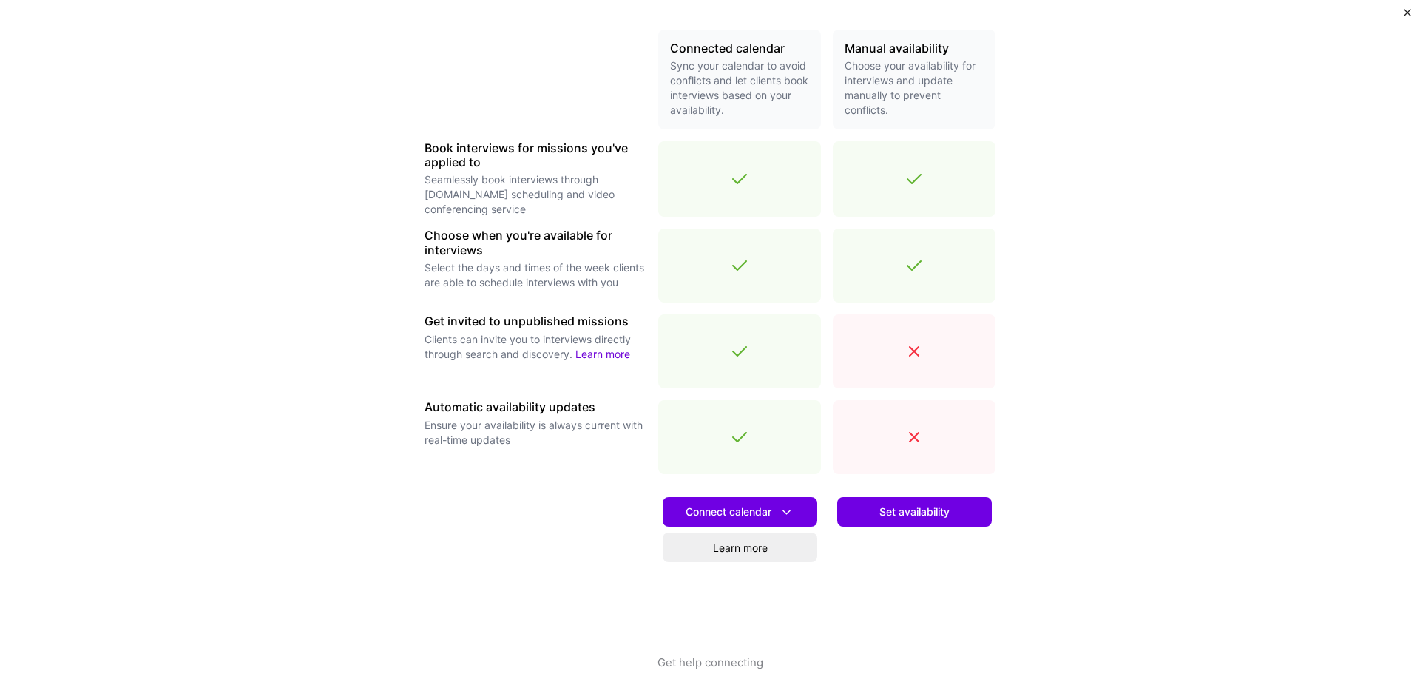
scroll to position [337, 0]
click at [967, 519] on button "Set availability" at bounding box center [914, 511] width 155 height 30
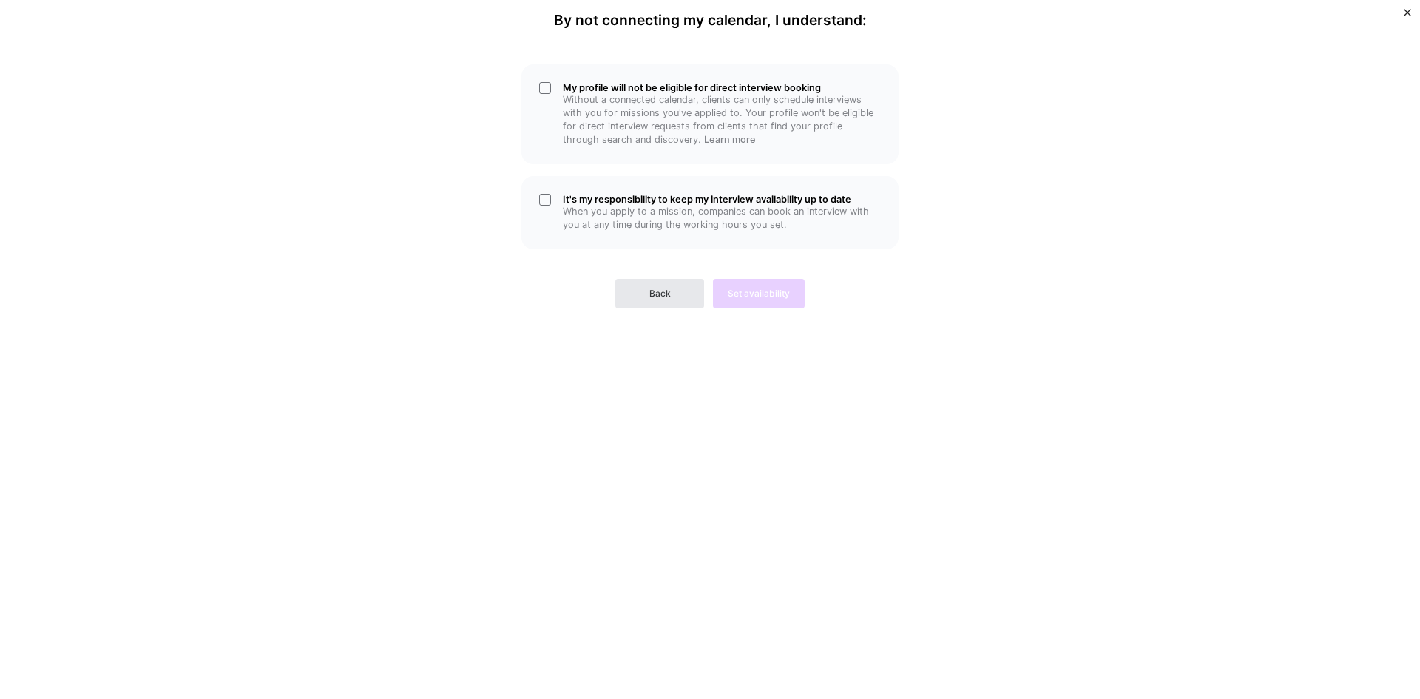
click at [655, 286] on button "Back" at bounding box center [659, 294] width 89 height 30
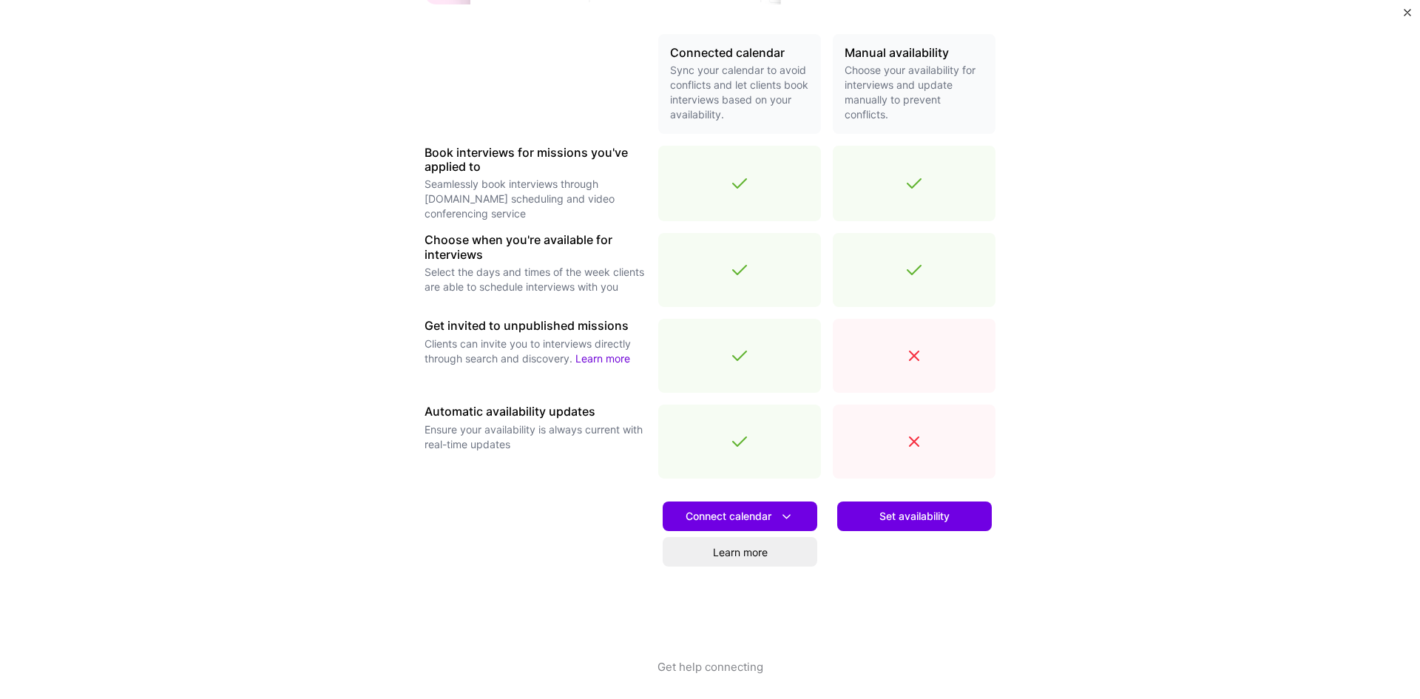
scroll to position [337, 0]
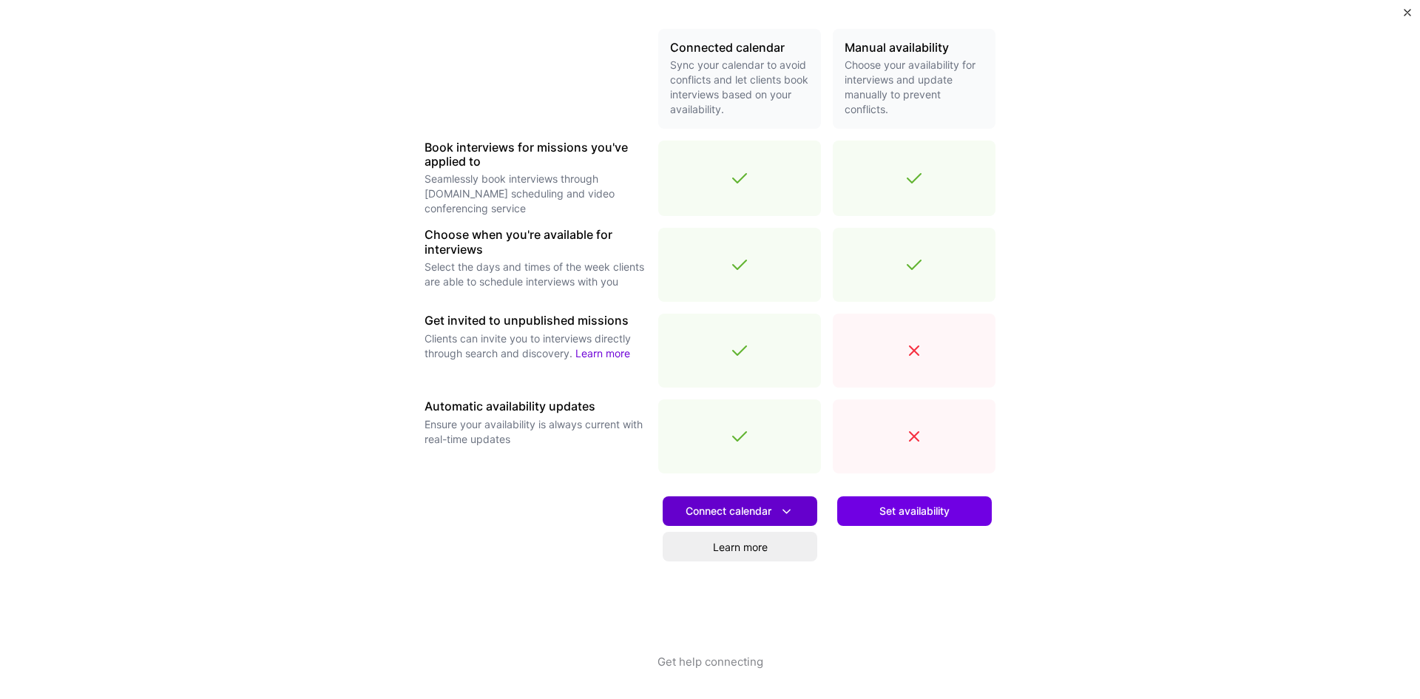
click at [744, 523] on button "Connect calendar" at bounding box center [740, 511] width 155 height 30
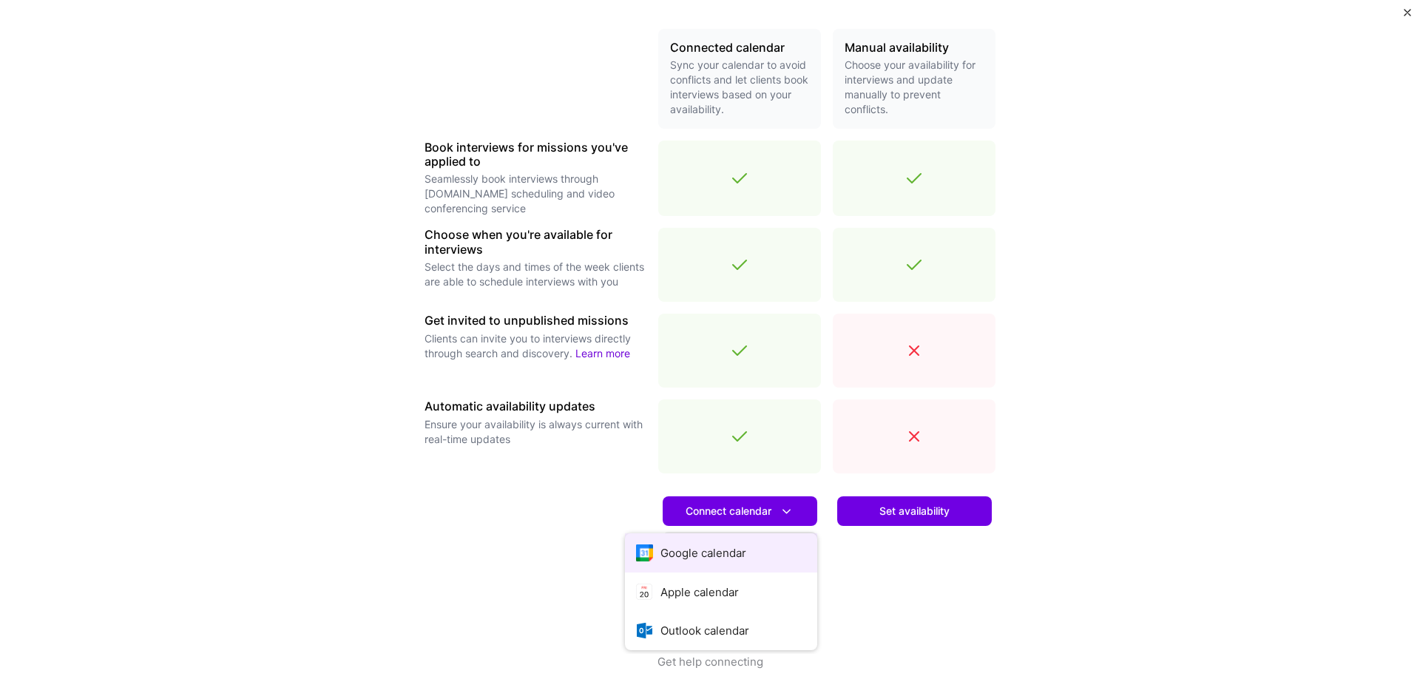
click at [720, 545] on button "Google calendar" at bounding box center [721, 552] width 192 height 39
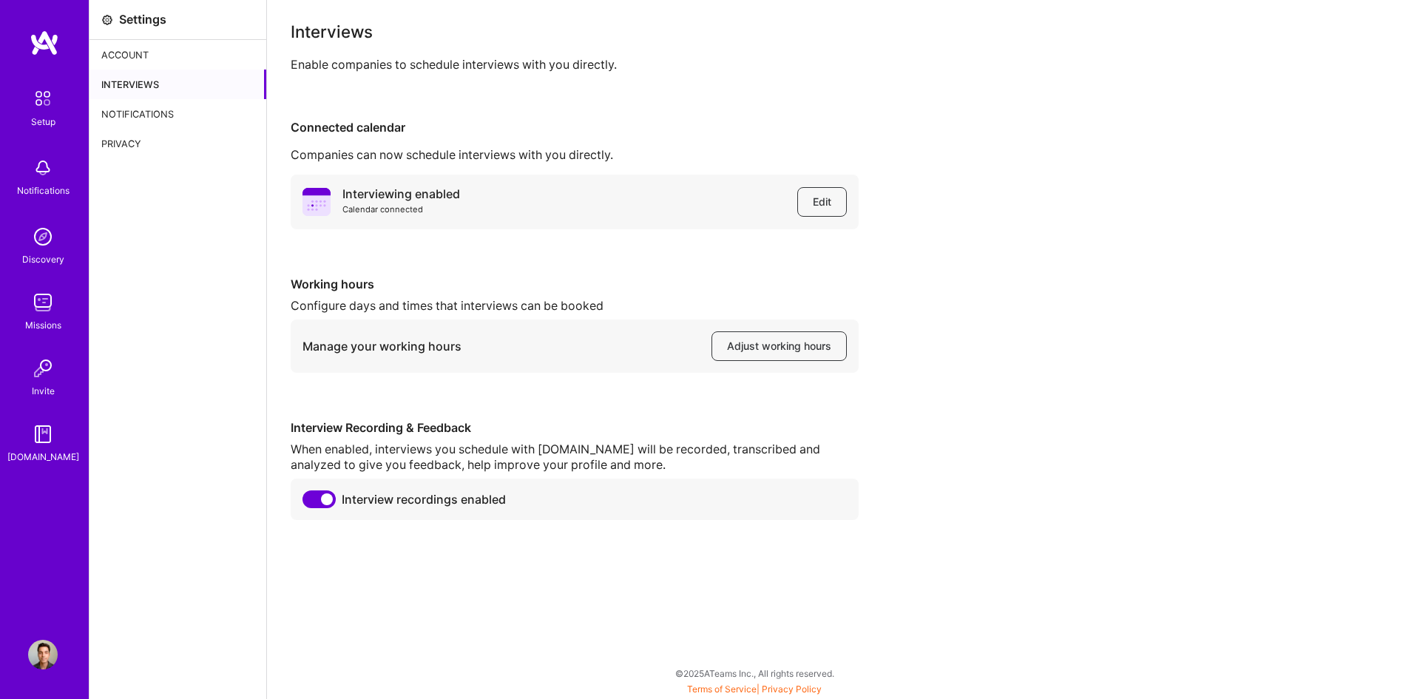
click at [982, 271] on div "Interviewing enabled Calendar connected Edit Working hours Configure days and t…" at bounding box center [844, 347] width 1106 height 345
click at [161, 115] on div "Notifications" at bounding box center [178, 114] width 177 height 30
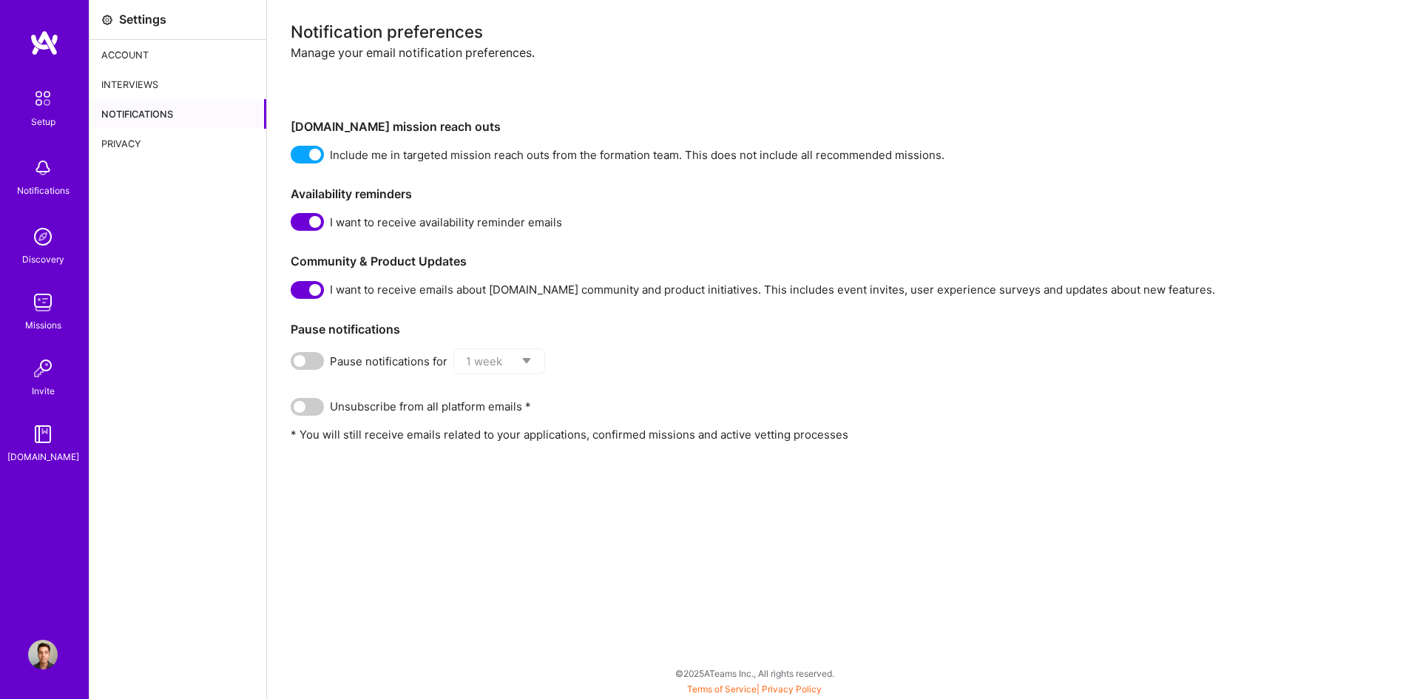
click at [51, 184] on div "Notifications" at bounding box center [43, 191] width 53 height 16
click at [41, 237] on img at bounding box center [43, 237] width 30 height 30
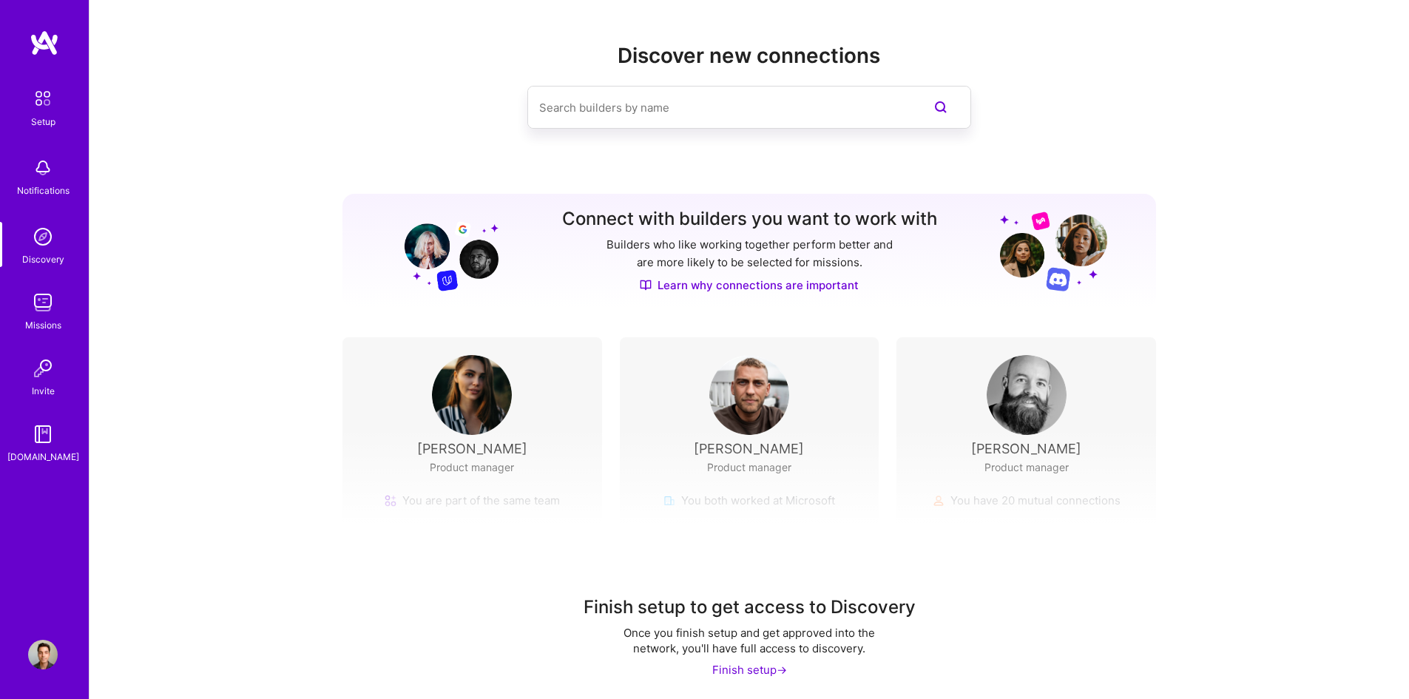
scroll to position [8, 0]
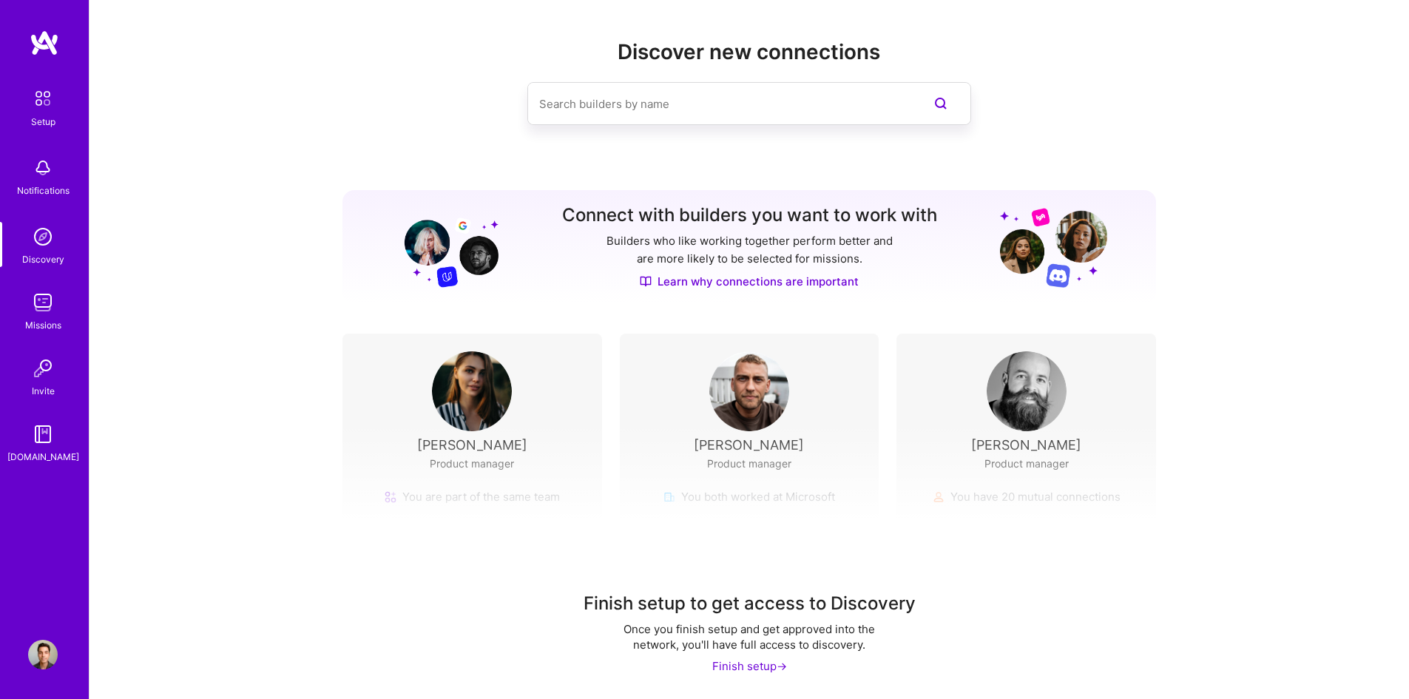
click at [58, 259] on div "Discovery" at bounding box center [43, 260] width 42 height 16
click at [55, 317] on img at bounding box center [43, 303] width 30 height 30
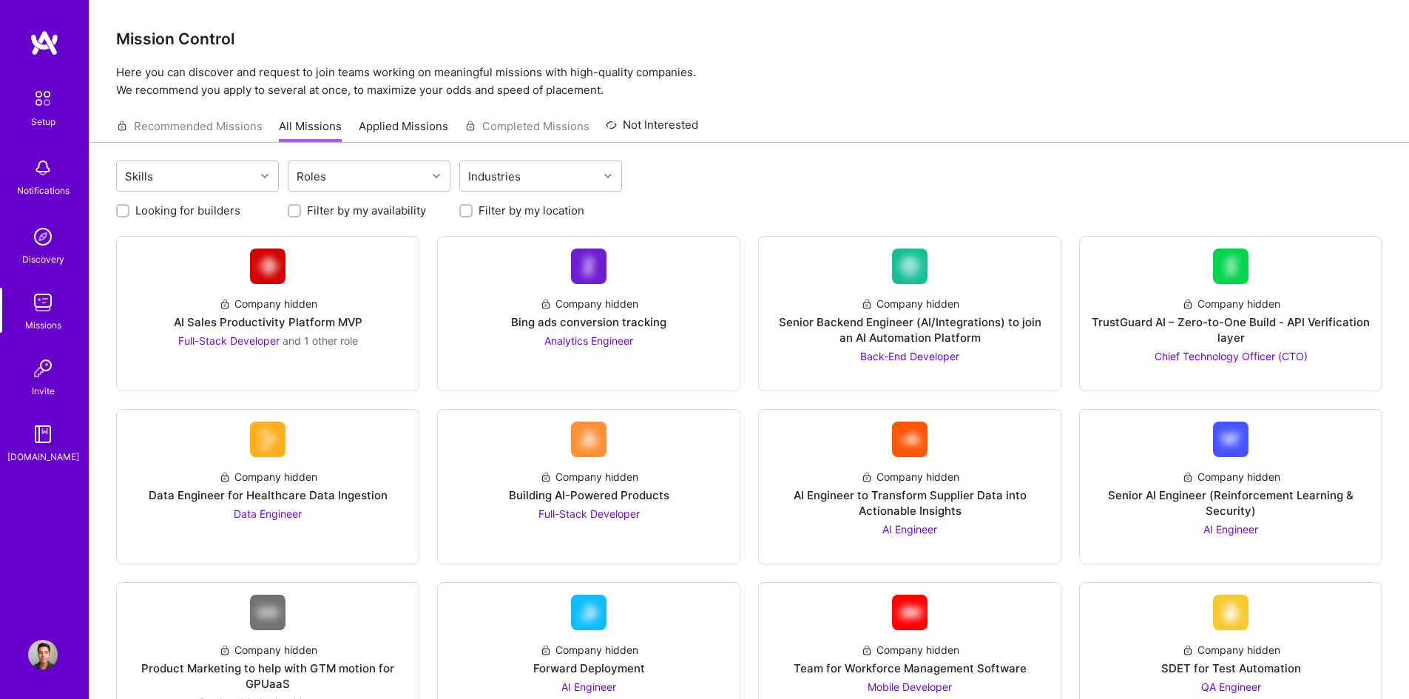
click at [28, 86] on img at bounding box center [42, 98] width 31 height 31
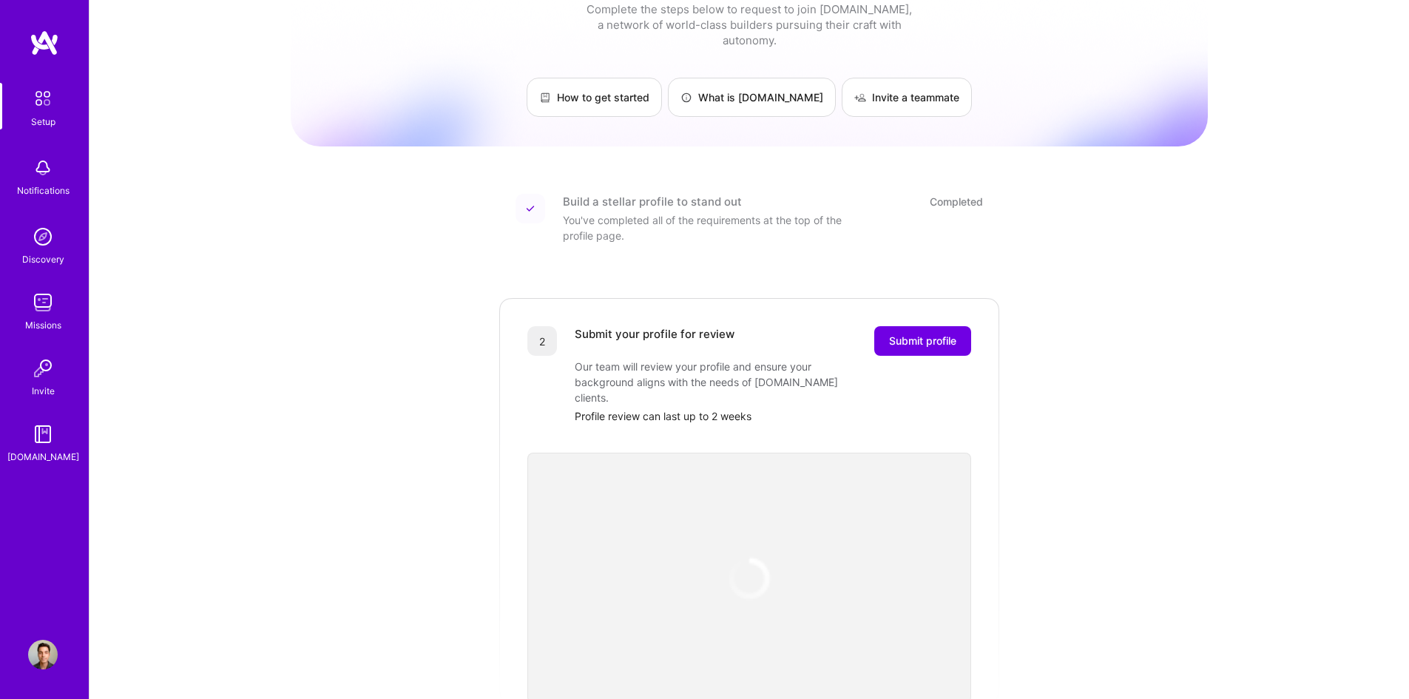
scroll to position [222, 0]
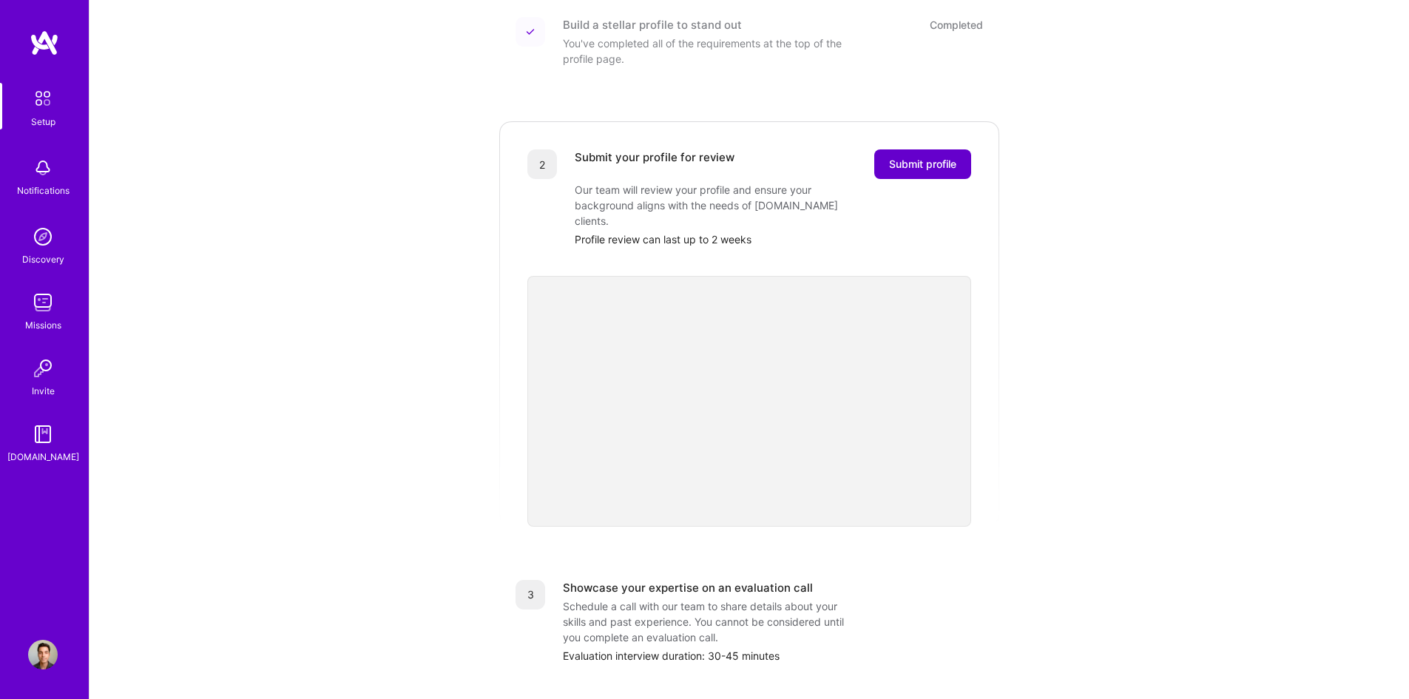
click at [942, 157] on span "Submit profile" at bounding box center [922, 164] width 67 height 15
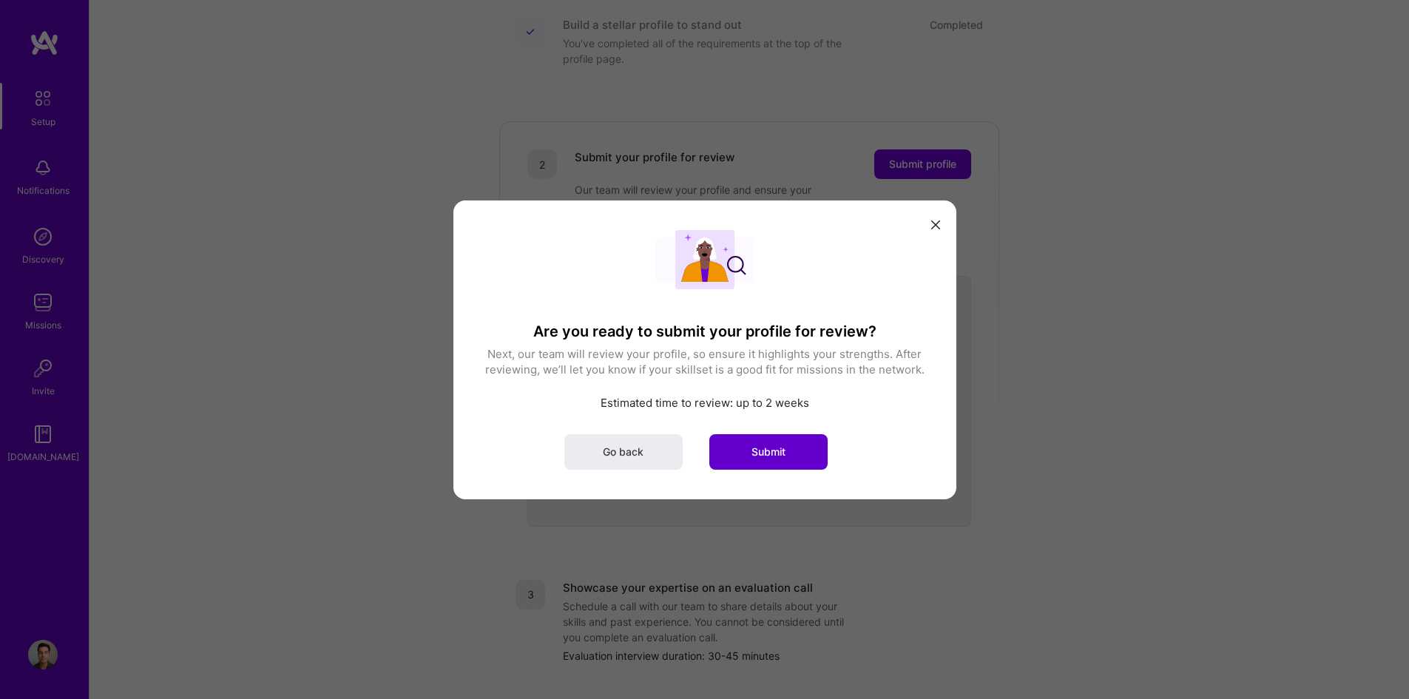
click at [774, 446] on span "Submit" at bounding box center [769, 451] width 34 height 15
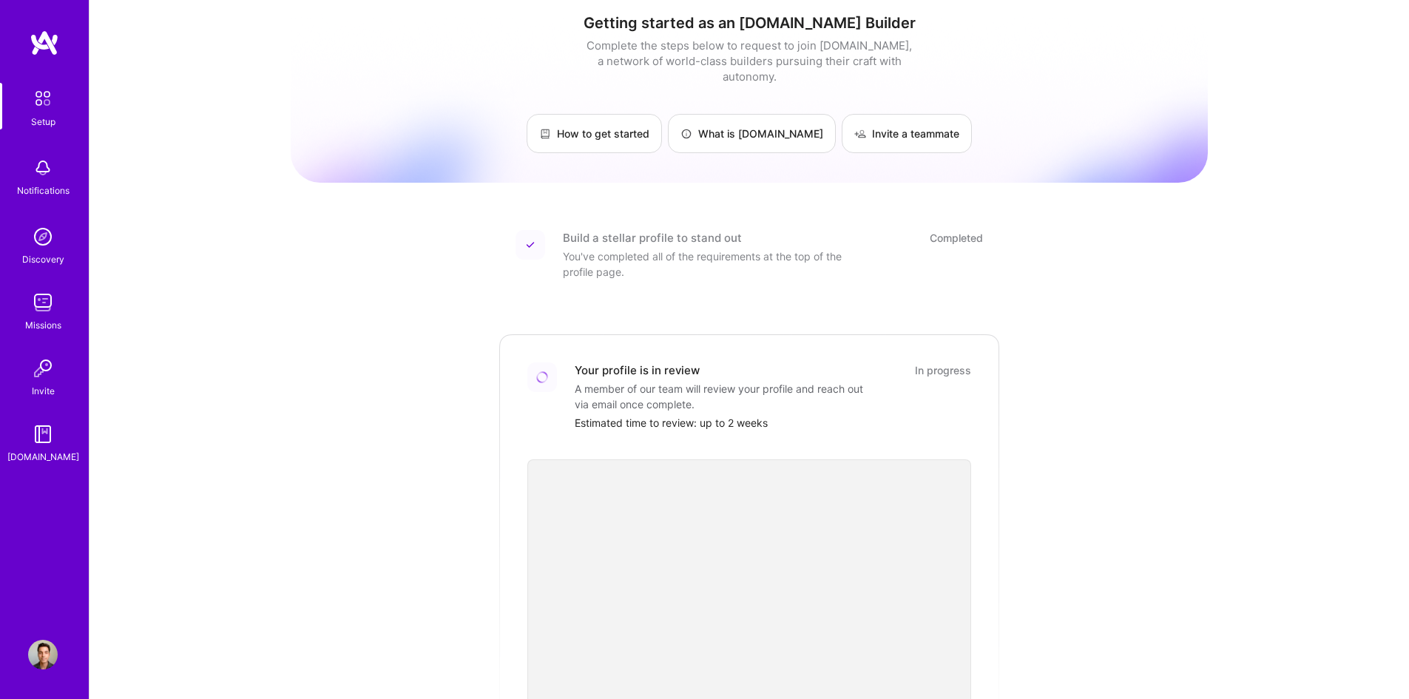
scroll to position [0, 0]
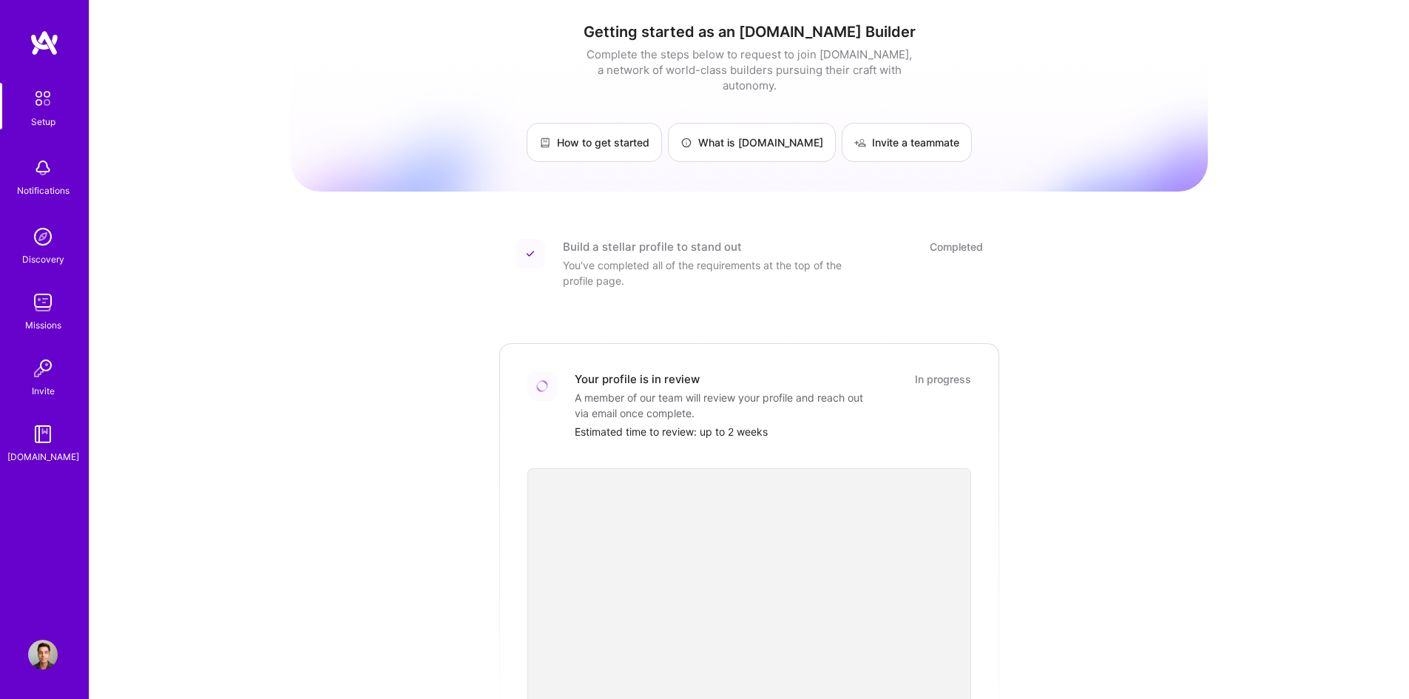
click at [50, 183] on div "Notifications" at bounding box center [43, 191] width 53 height 16
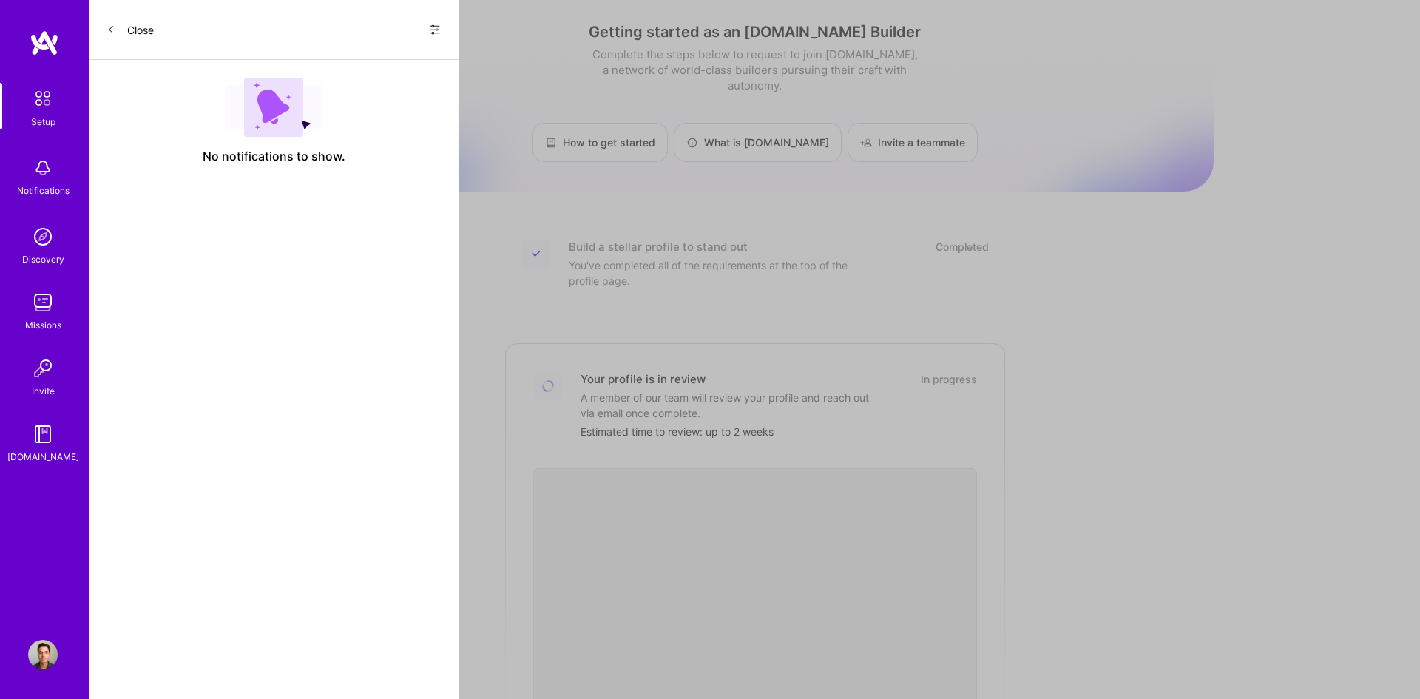
click at [50, 240] on img at bounding box center [43, 237] width 30 height 30
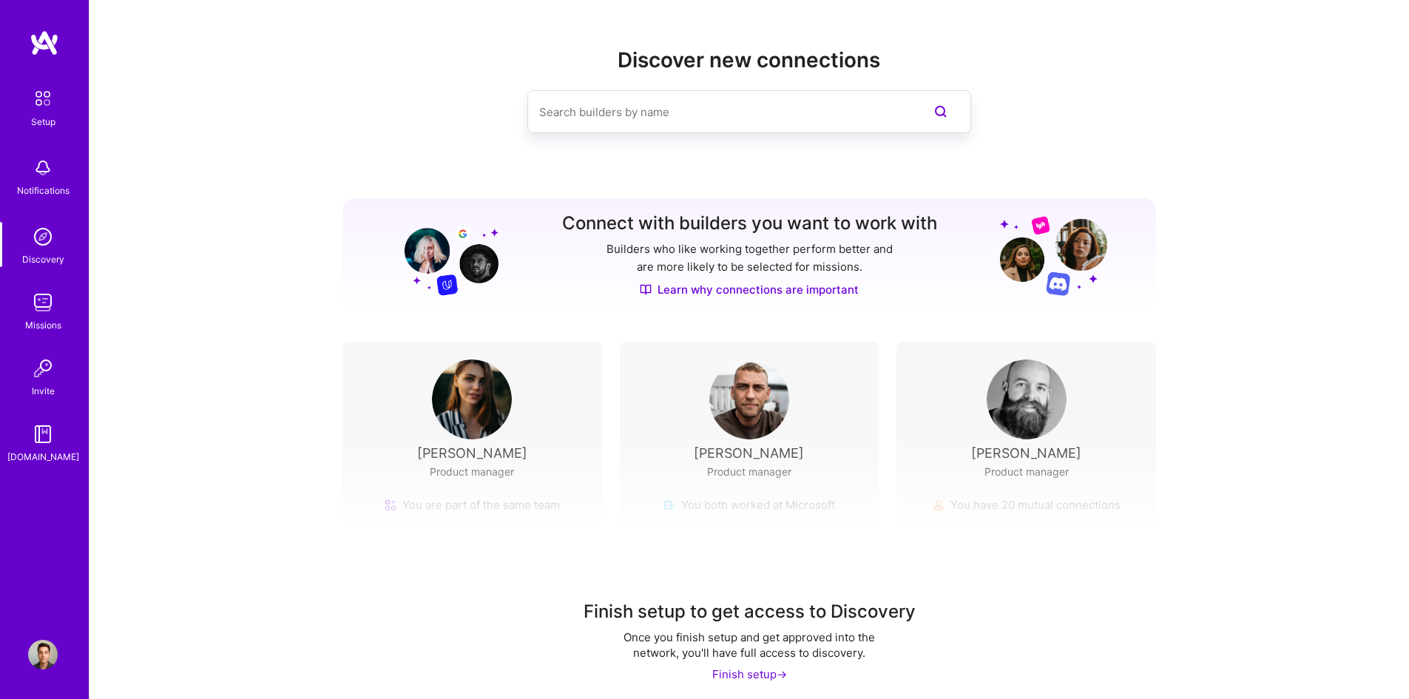
click at [44, 300] on img at bounding box center [43, 303] width 30 height 30
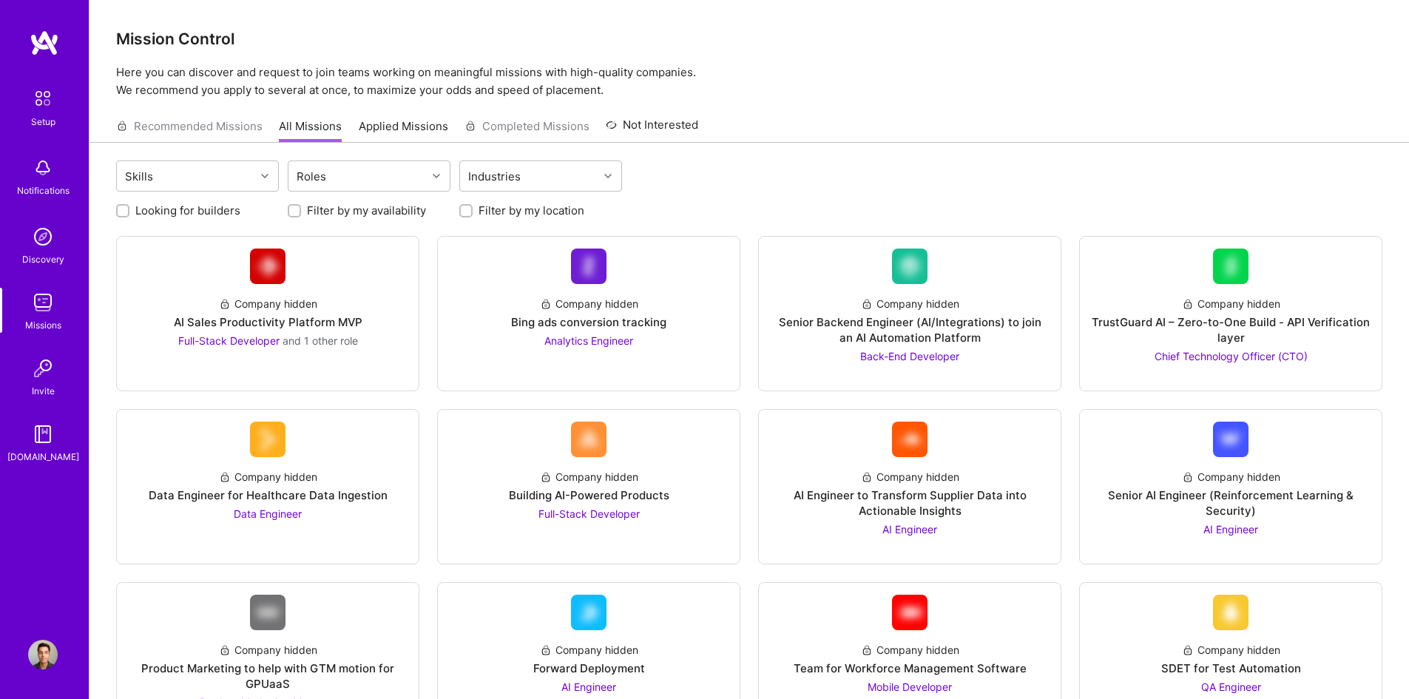
click at [53, 375] on img at bounding box center [43, 369] width 30 height 30
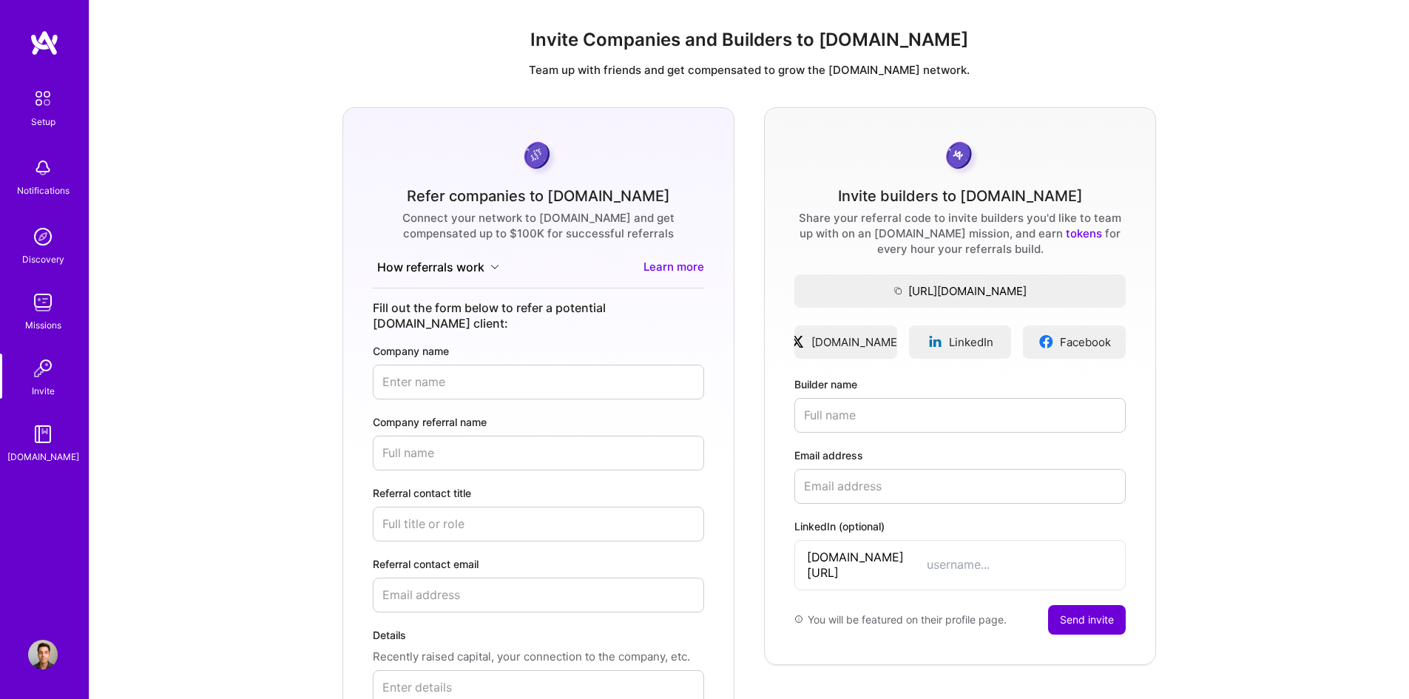
click at [44, 435] on img at bounding box center [43, 434] width 30 height 30
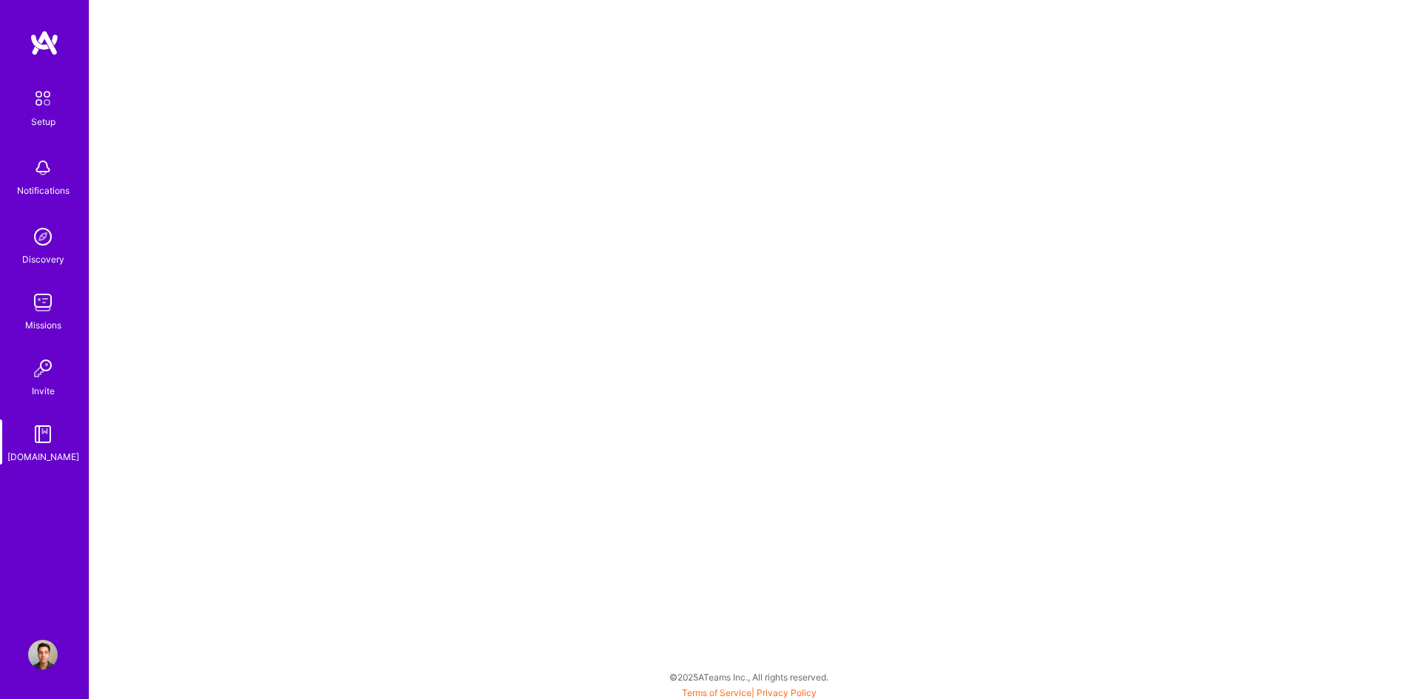
click at [49, 121] on div "Setup" at bounding box center [43, 122] width 24 height 16
